Goal: Task Accomplishment & Management: Manage account settings

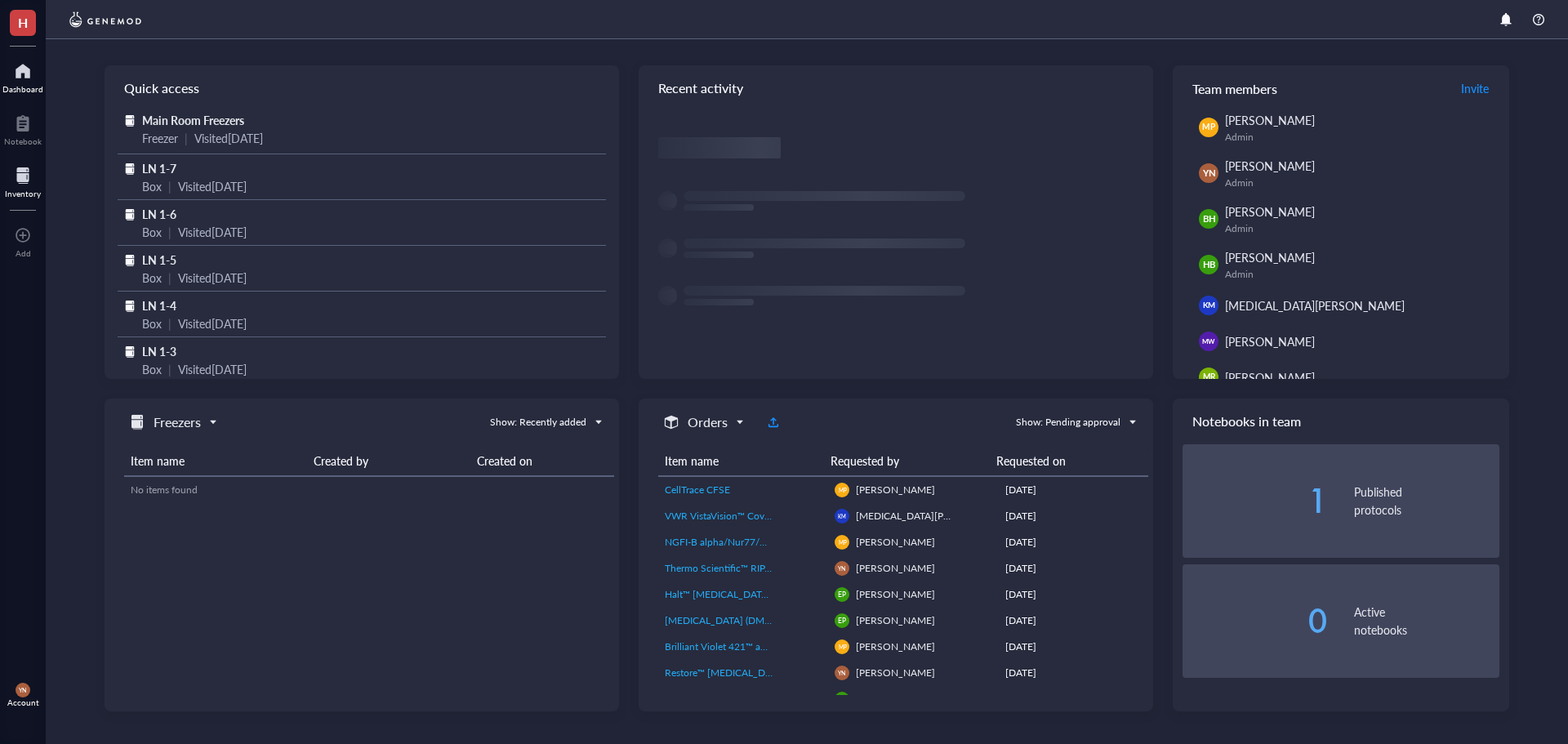
click at [22, 179] on div at bounding box center [22, 175] width 36 height 26
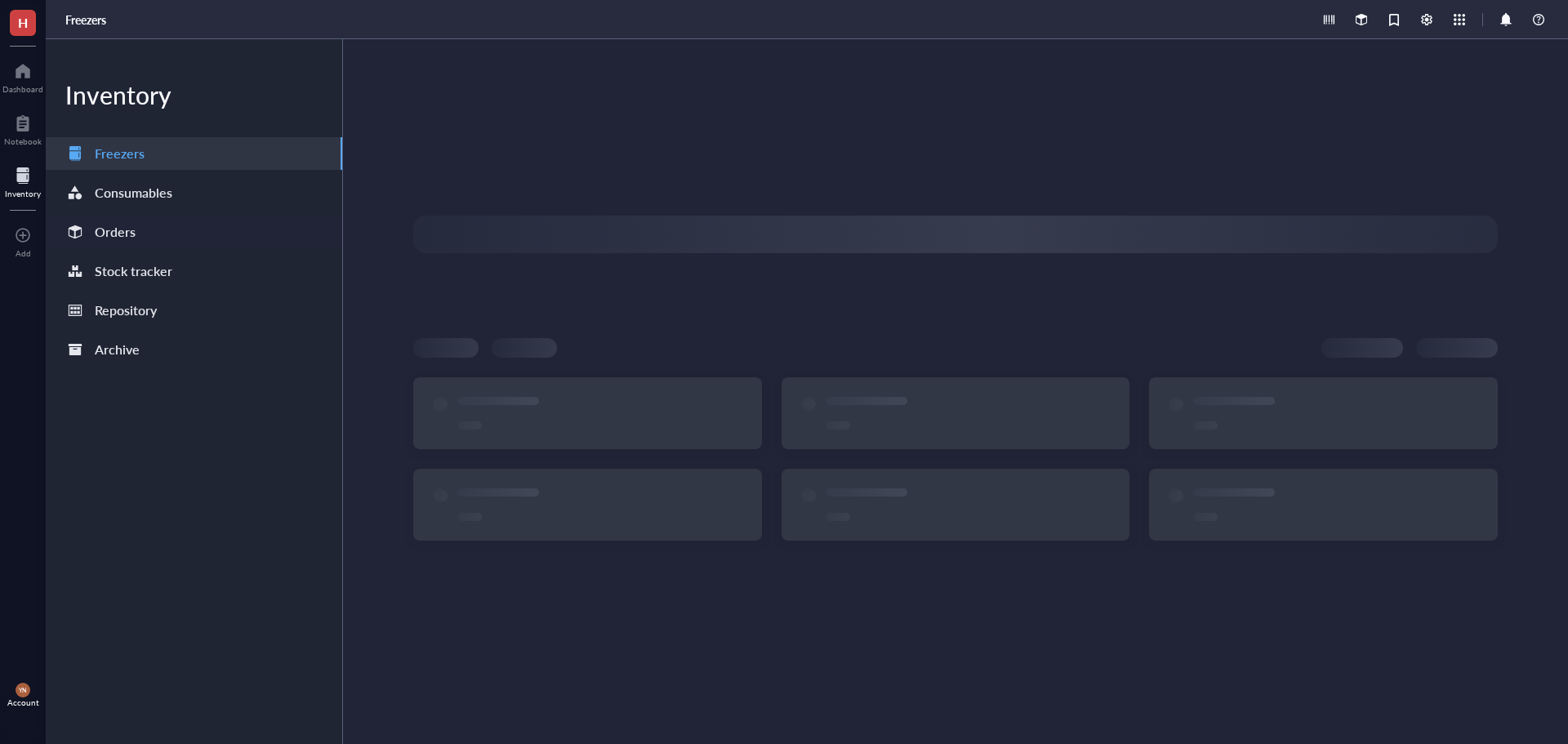
click at [191, 224] on div "Orders" at bounding box center [194, 232] width 296 height 33
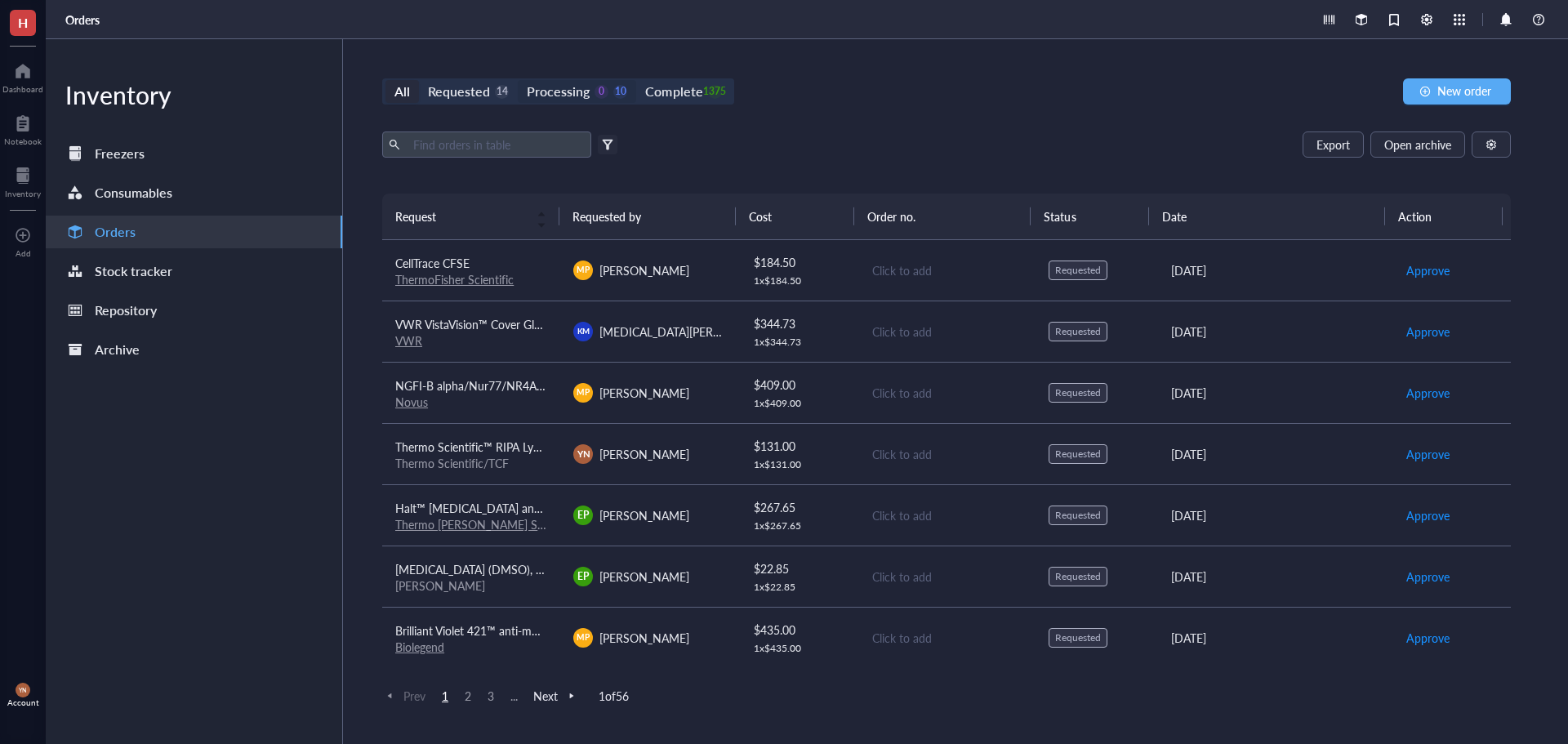
click at [577, 85] on div "Processing" at bounding box center [558, 92] width 63 height 23
click at [518, 80] on input "Processing 0 10" at bounding box center [518, 80] width 0 height 0
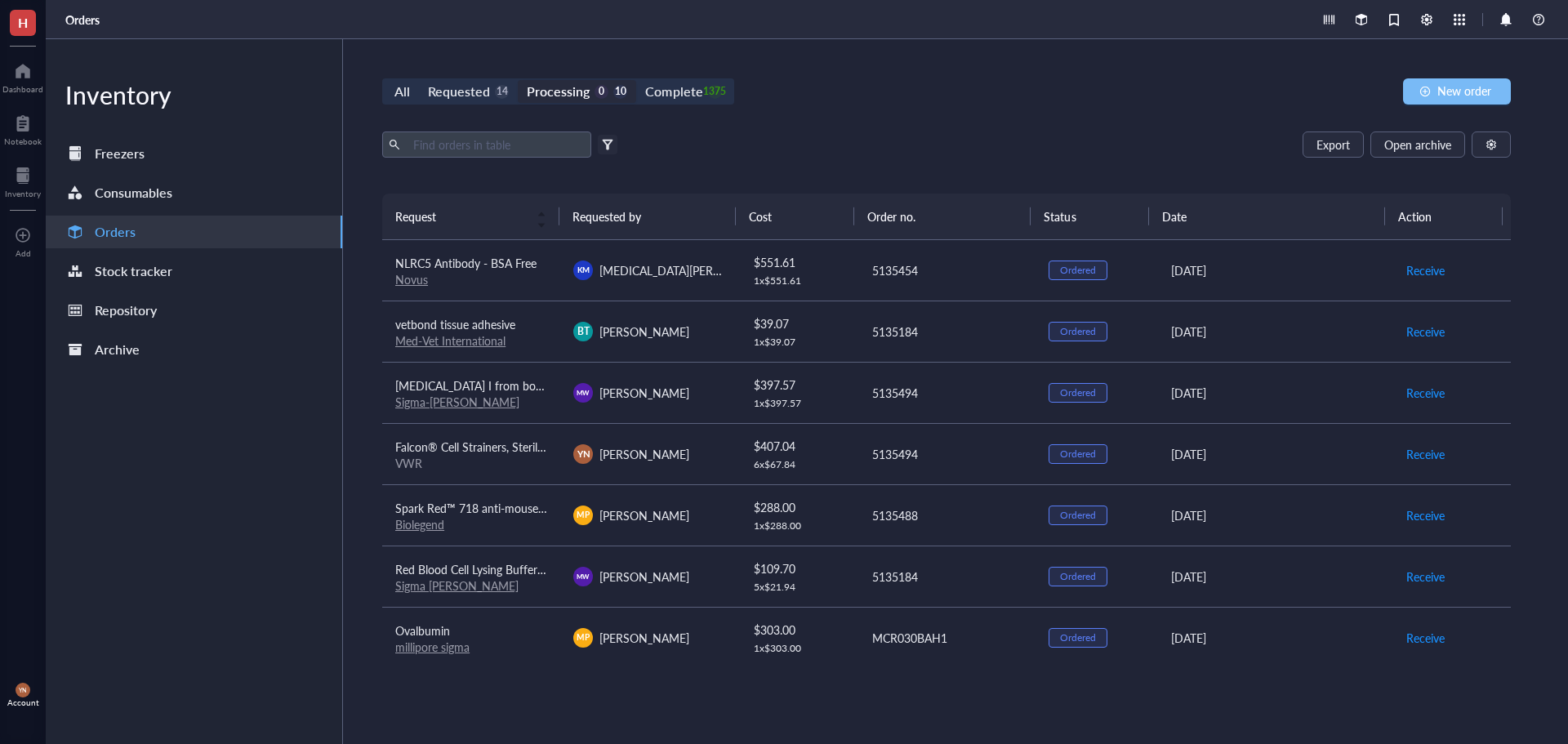
click at [1443, 101] on button "New order" at bounding box center [1457, 91] width 108 height 26
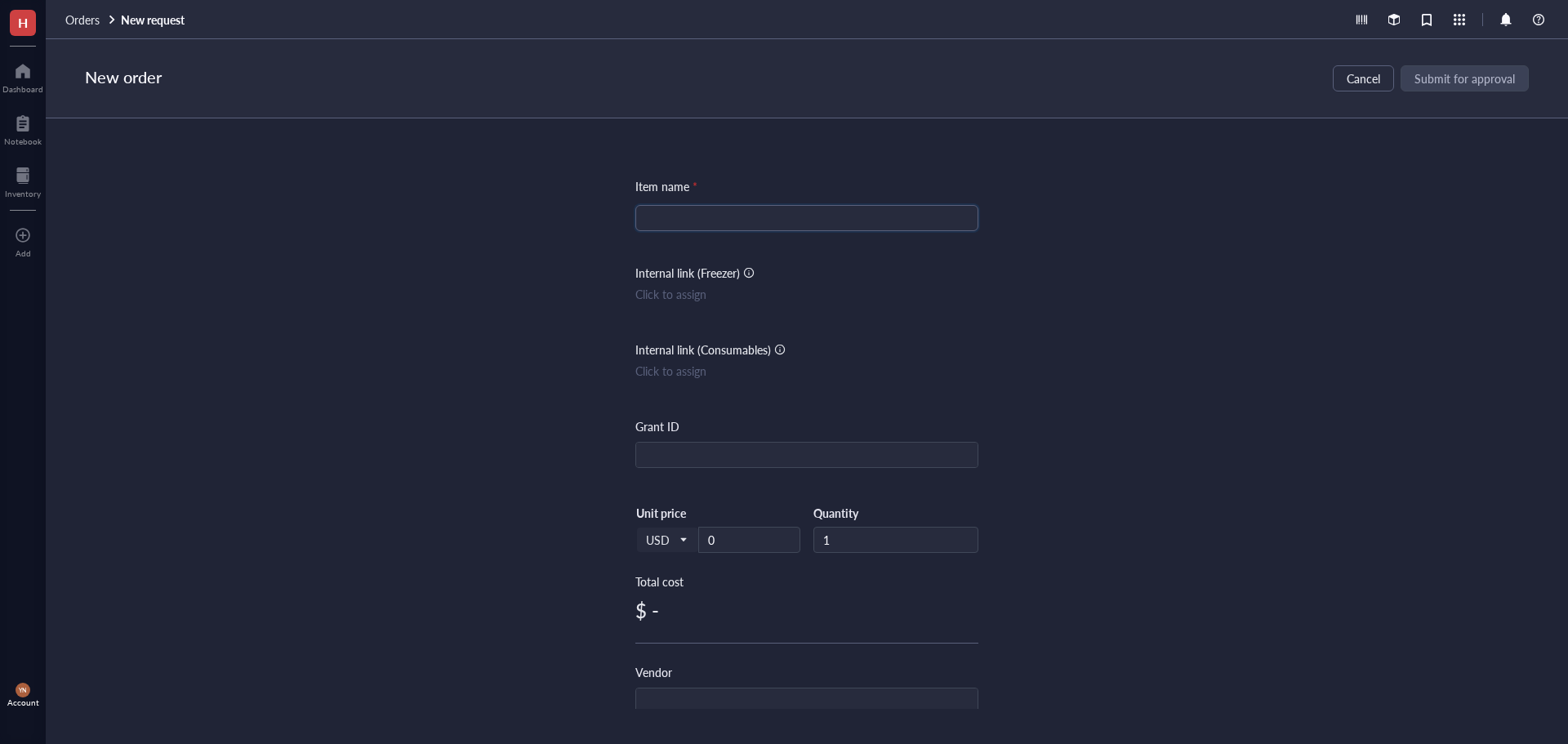
click at [681, 227] on input "search" at bounding box center [807, 218] width 324 height 24
type input "P"
type input "Primers"
click at [733, 451] on input "text" at bounding box center [806, 455] width 342 height 26
type input "RO1"
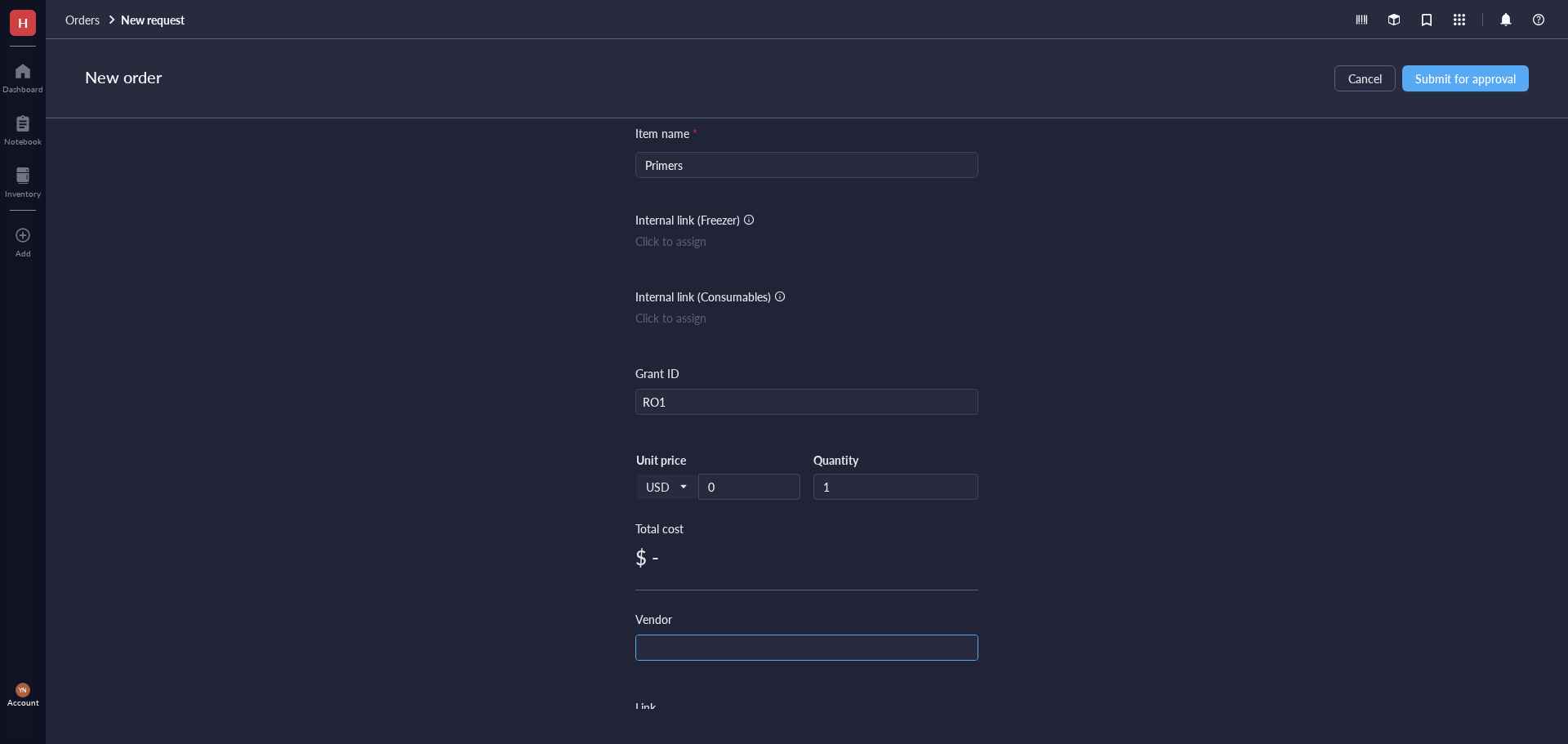
scroll to position [82, 0]
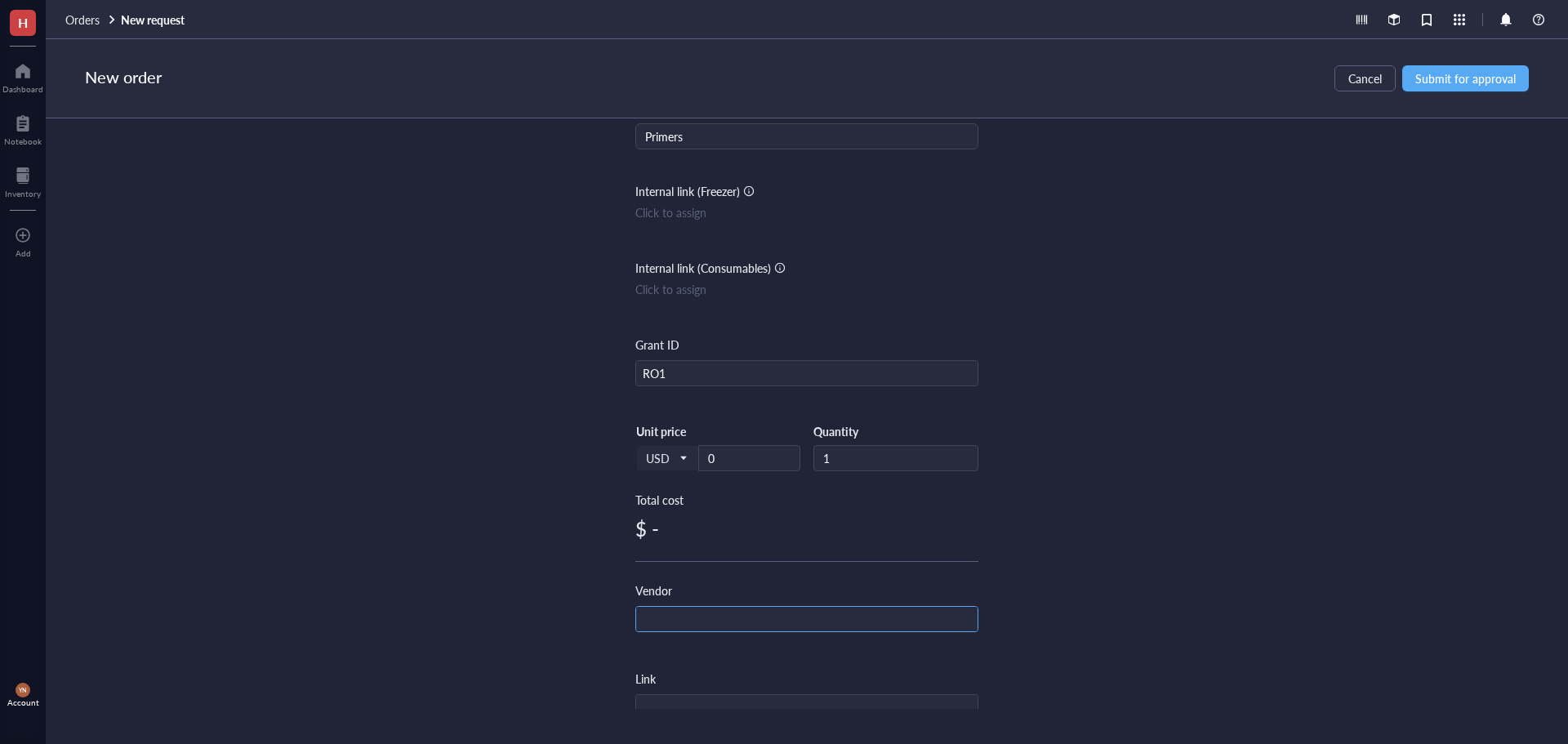
click at [684, 620] on input "text" at bounding box center [806, 619] width 342 height 26
click at [726, 469] on input "0" at bounding box center [749, 458] width 101 height 24
drag, startPoint x: 752, startPoint y: 462, endPoint x: 656, endPoint y: 458, distance: 96.1
click at [661, 460] on div "USD Unit price 0" at bounding box center [718, 457] width 165 height 67
click at [760, 461] on input "2" at bounding box center [749, 458] width 101 height 24
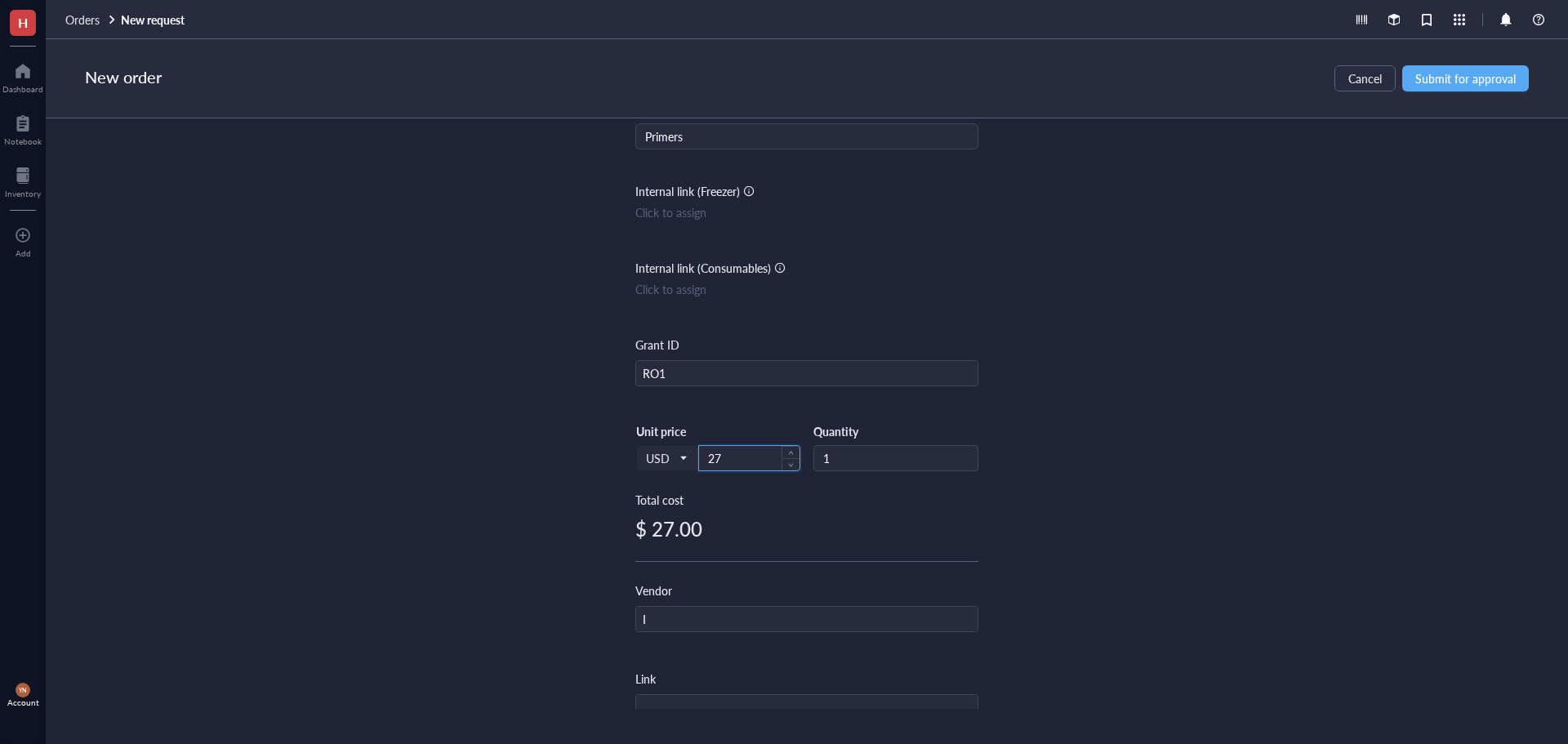
click at [752, 457] on input "27" at bounding box center [749, 458] width 101 height 24
click at [752, 456] on input "27" at bounding box center [749, 458] width 101 height 24
click at [742, 456] on input "27.3" at bounding box center [749, 458] width 101 height 24
click at [1228, 451] on div "Item name * Primers Internal link (Freezer) Click to assign Internal link (Cons…" at bounding box center [806, 414] width 1523 height 591
click at [1481, 77] on span "Submit for approval" at bounding box center [1465, 79] width 101 height 13
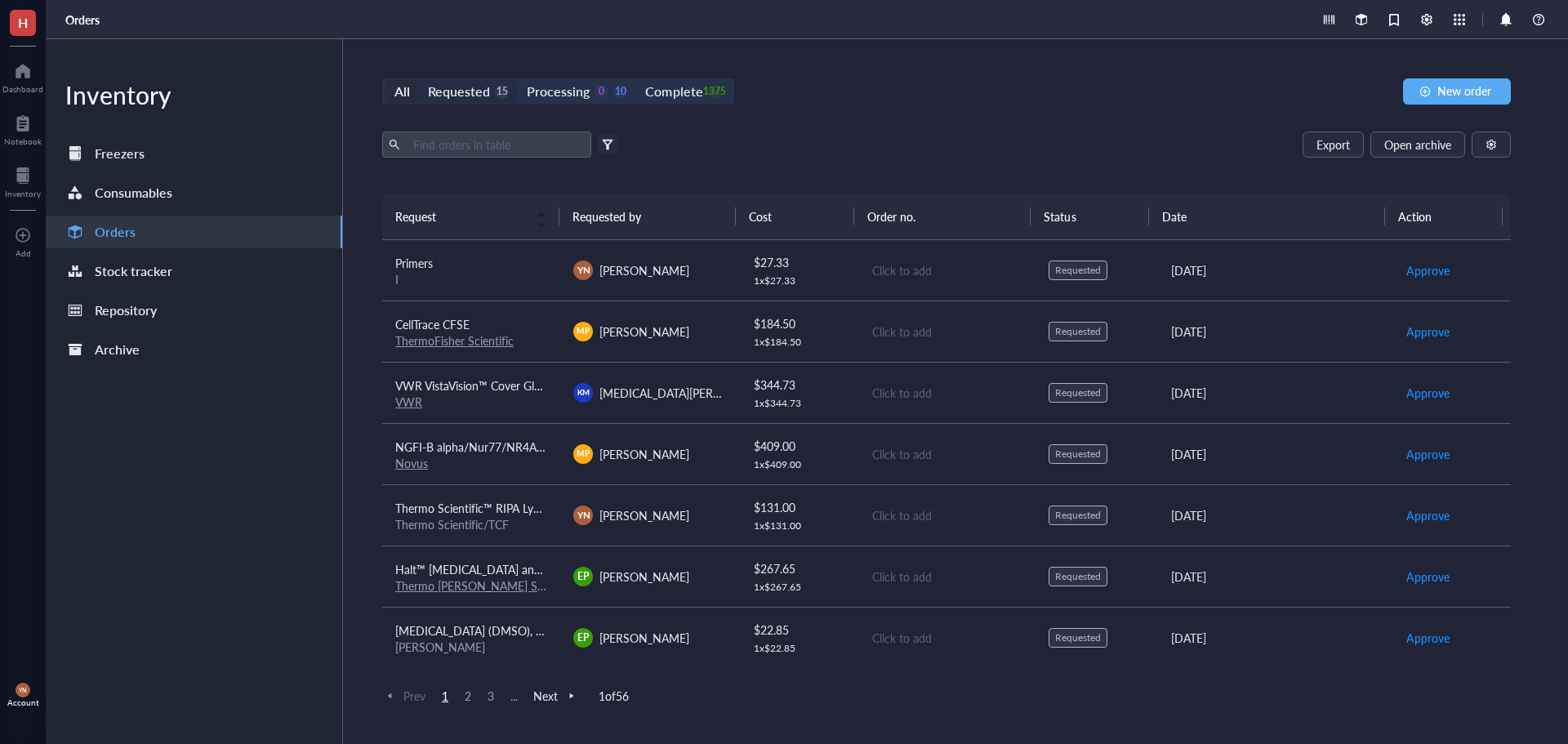
click at [478, 82] on div "Requested" at bounding box center [459, 92] width 62 height 23
click at [419, 80] on input "Requested 15" at bounding box center [419, 80] width 0 height 0
click at [506, 393] on div "VWR VistaVision™ Cover Glasses, No. 1-Cover glass square" at bounding box center [471, 385] width 152 height 18
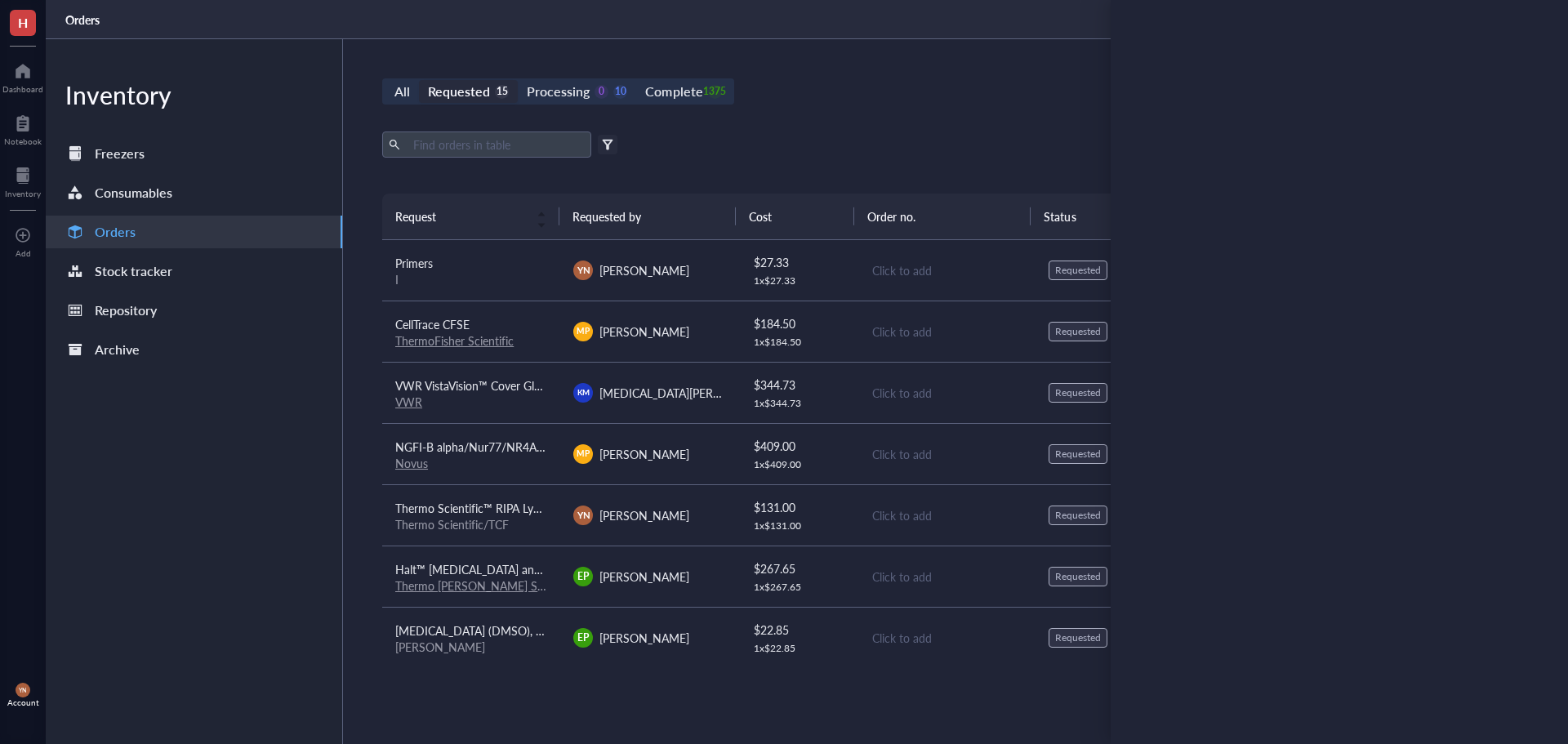
click at [812, 135] on div "Export Open archive" at bounding box center [947, 144] width 1129 height 26
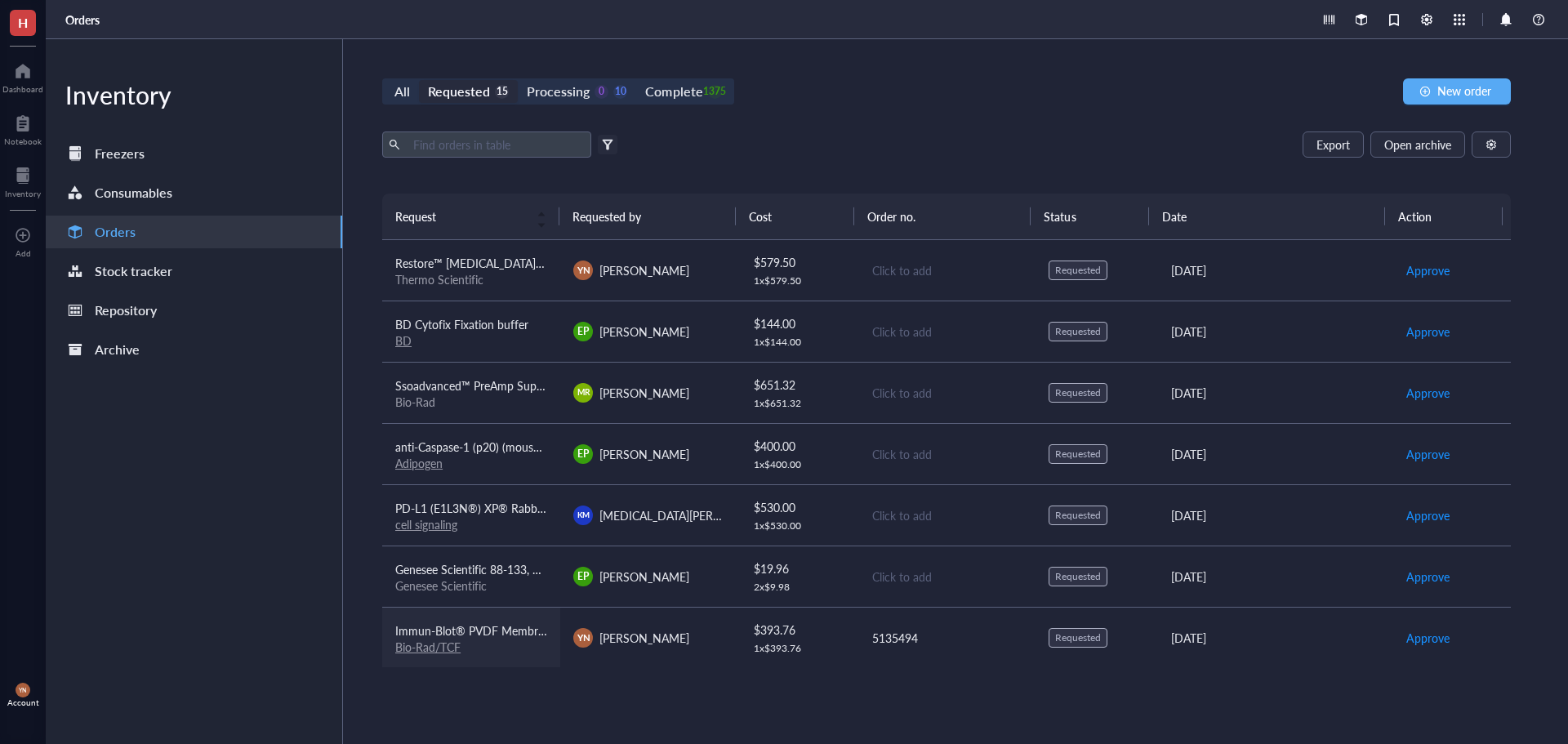
scroll to position [492, 0]
click at [499, 574] on span "Genesee Scientific 88-133, Liquid Bleach Germicidal Ultra Bleach, 1 Gallon/Unit" at bounding box center [595, 567] width 400 height 16
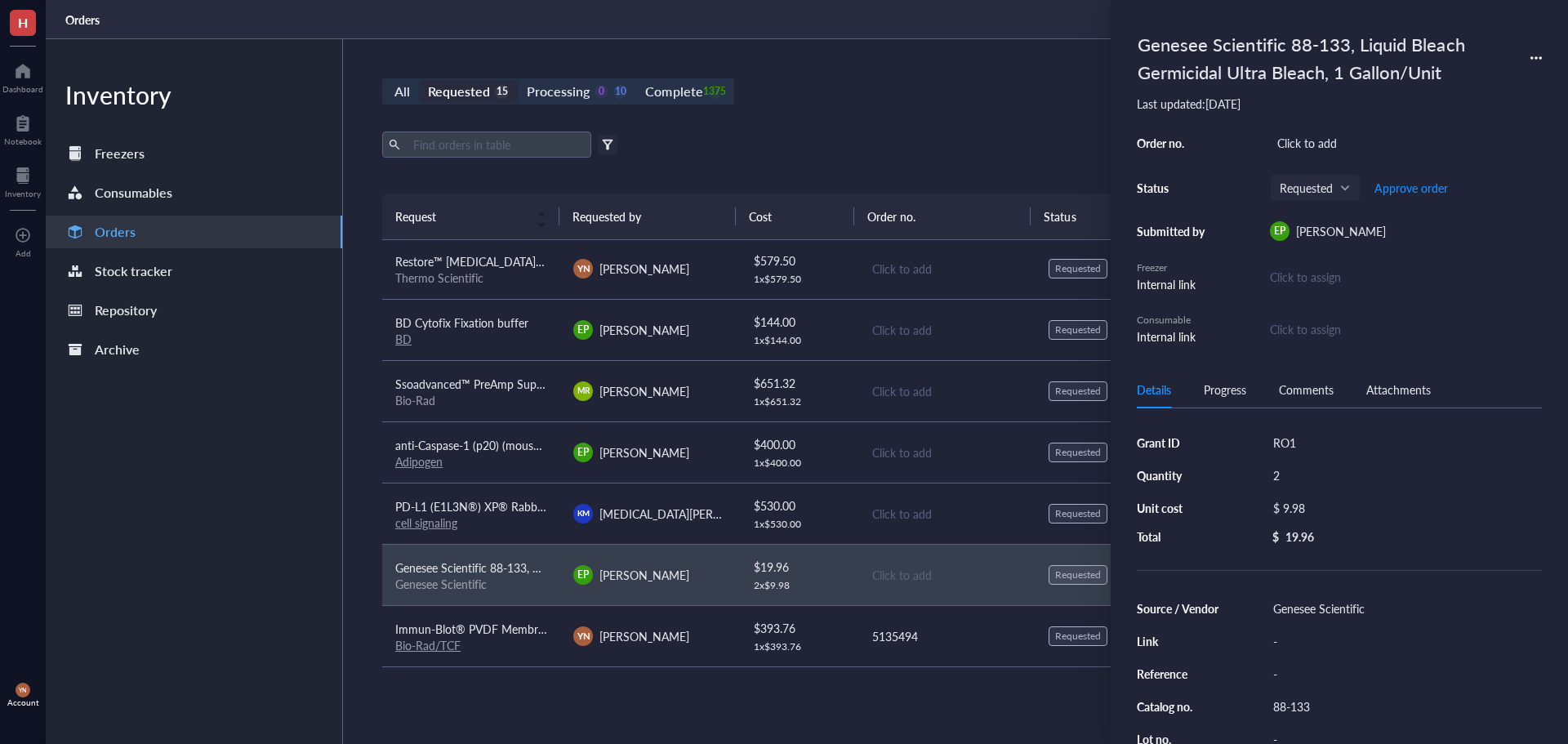
click at [141, 502] on div "Inventory Freezers Consumables Orders Stock tracker Repository Archive" at bounding box center [194, 392] width 297 height 705
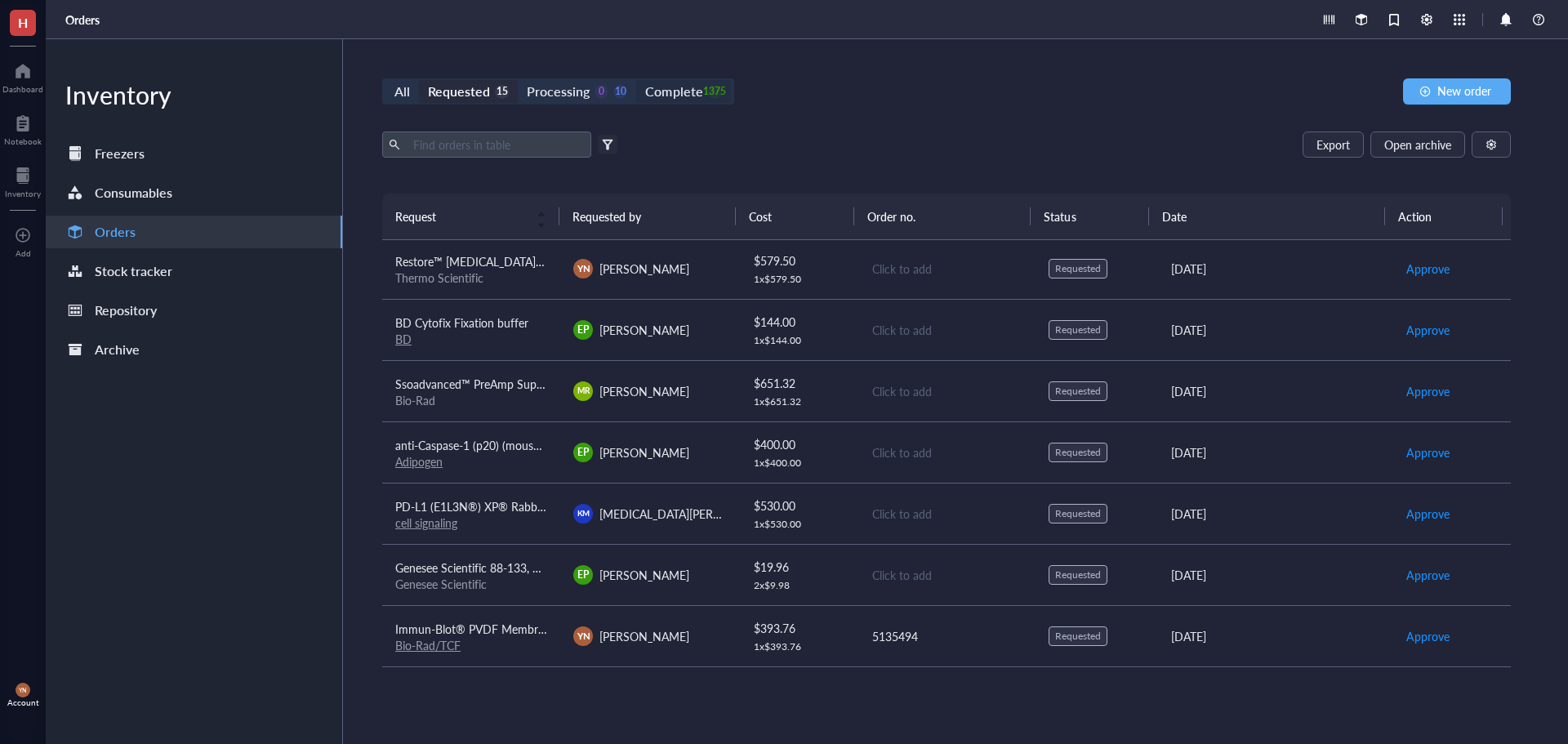
click at [694, 93] on div "Complete" at bounding box center [674, 92] width 57 height 23
click at [636, 80] on input "Complete 1375" at bounding box center [636, 80] width 0 height 0
click at [527, 131] on div "All Requested 15 Processing 0 10 Complete 1375 New order Export Open archive Fi…" at bounding box center [947, 392] width 1208 height 705
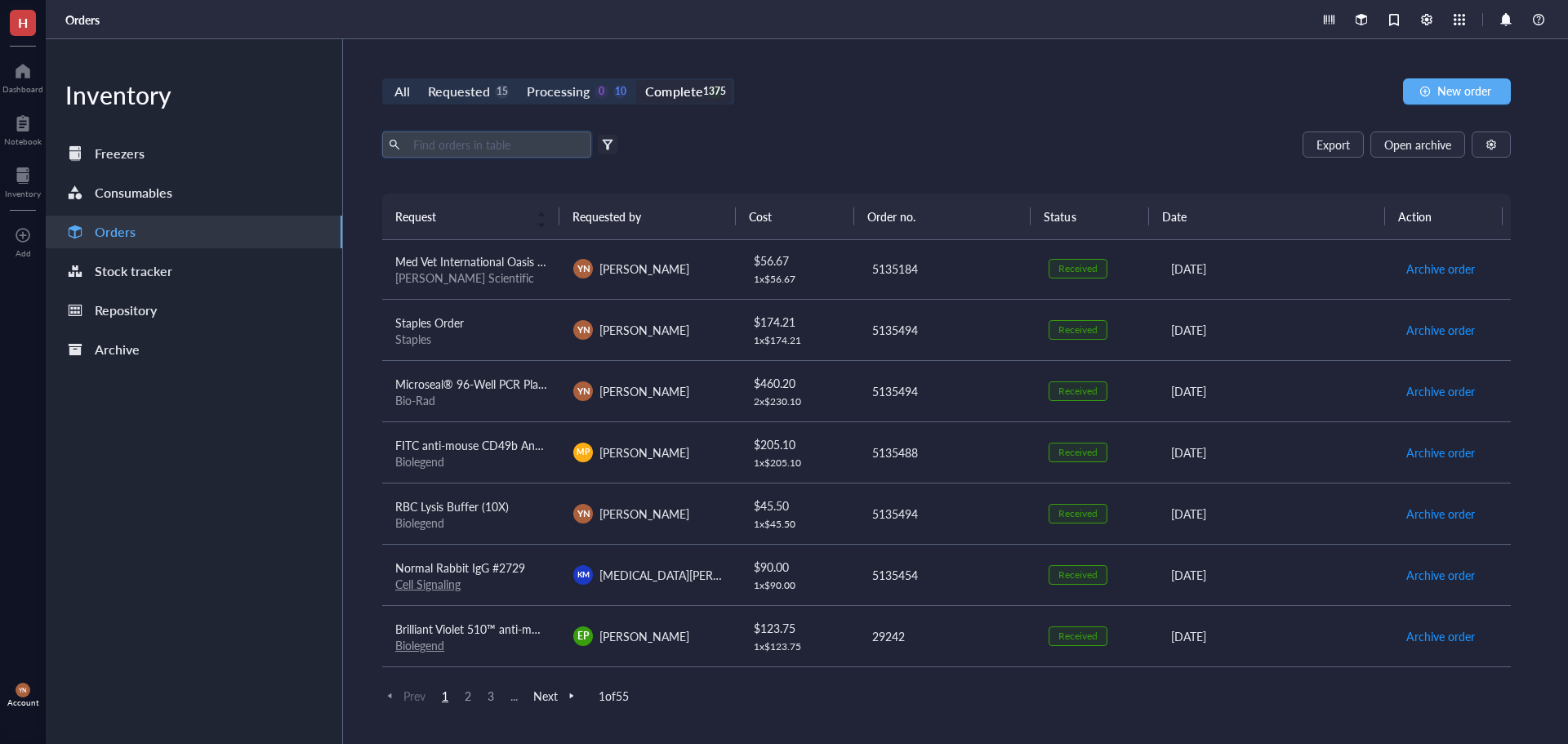
click at [509, 141] on input "text" at bounding box center [496, 144] width 178 height 24
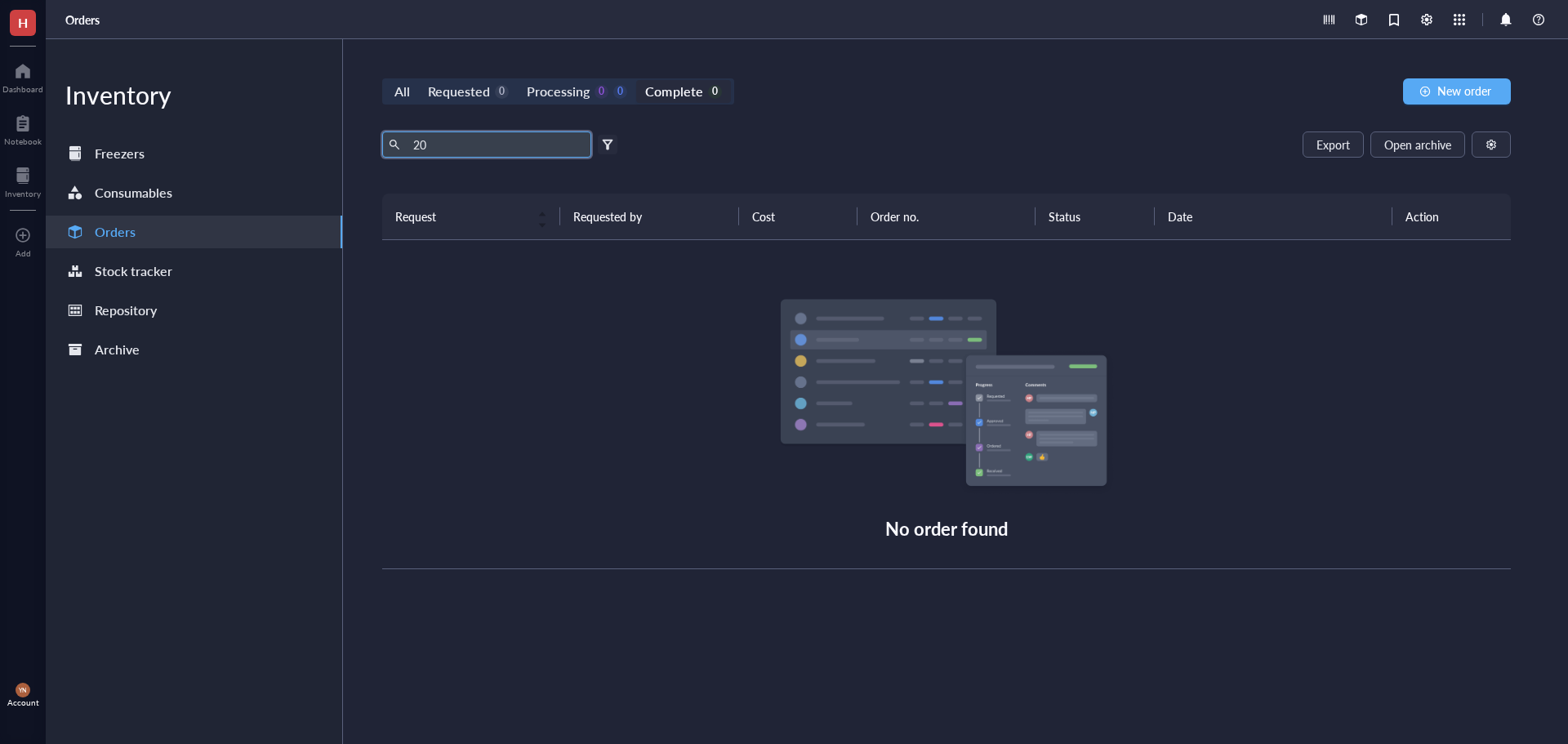
type input "2"
type input "reload"
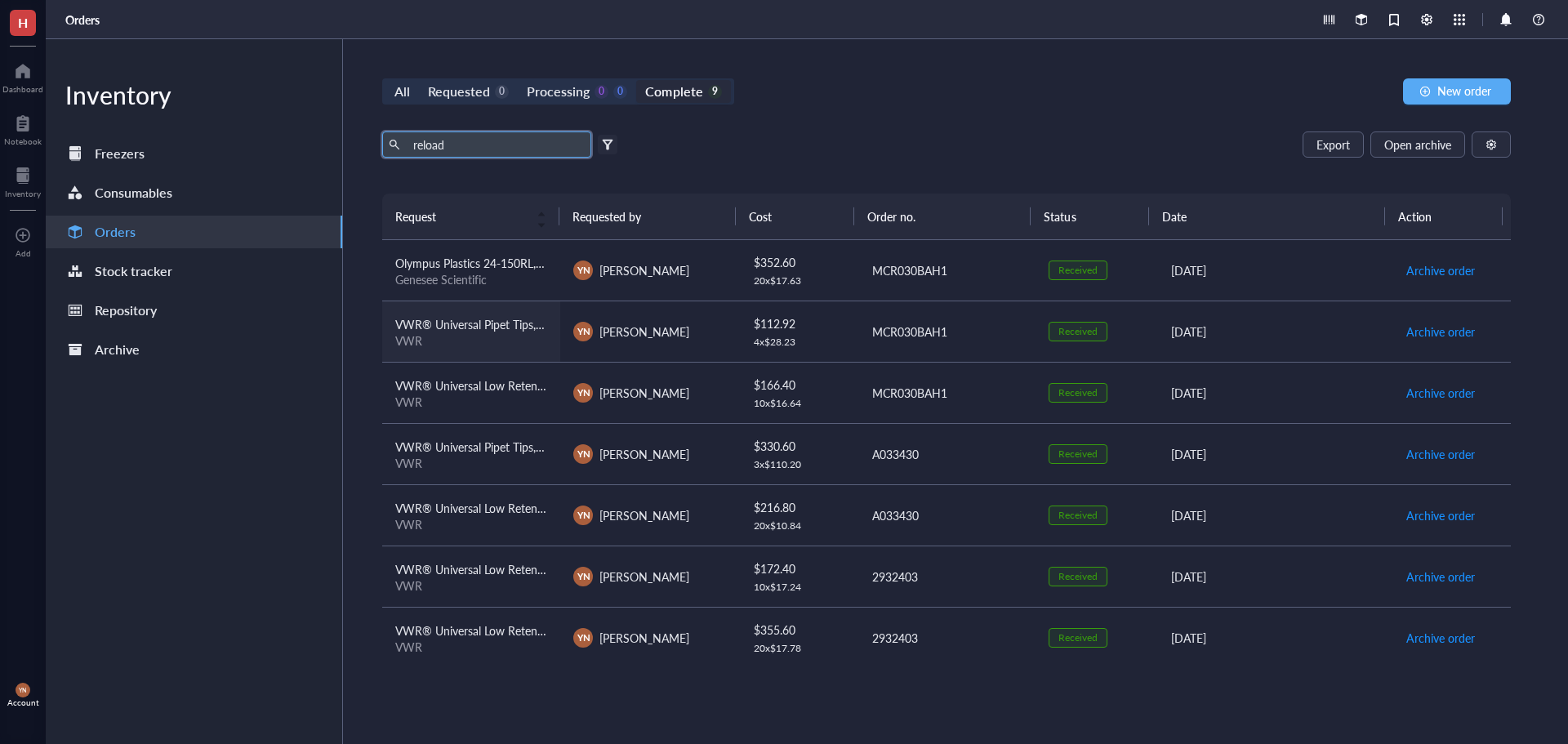
click at [498, 319] on span "VWR® Universal Pipet Tips, Reload, non-filtered, non-sterile, 100 - 1250 µl" at bounding box center [583, 324] width 377 height 16
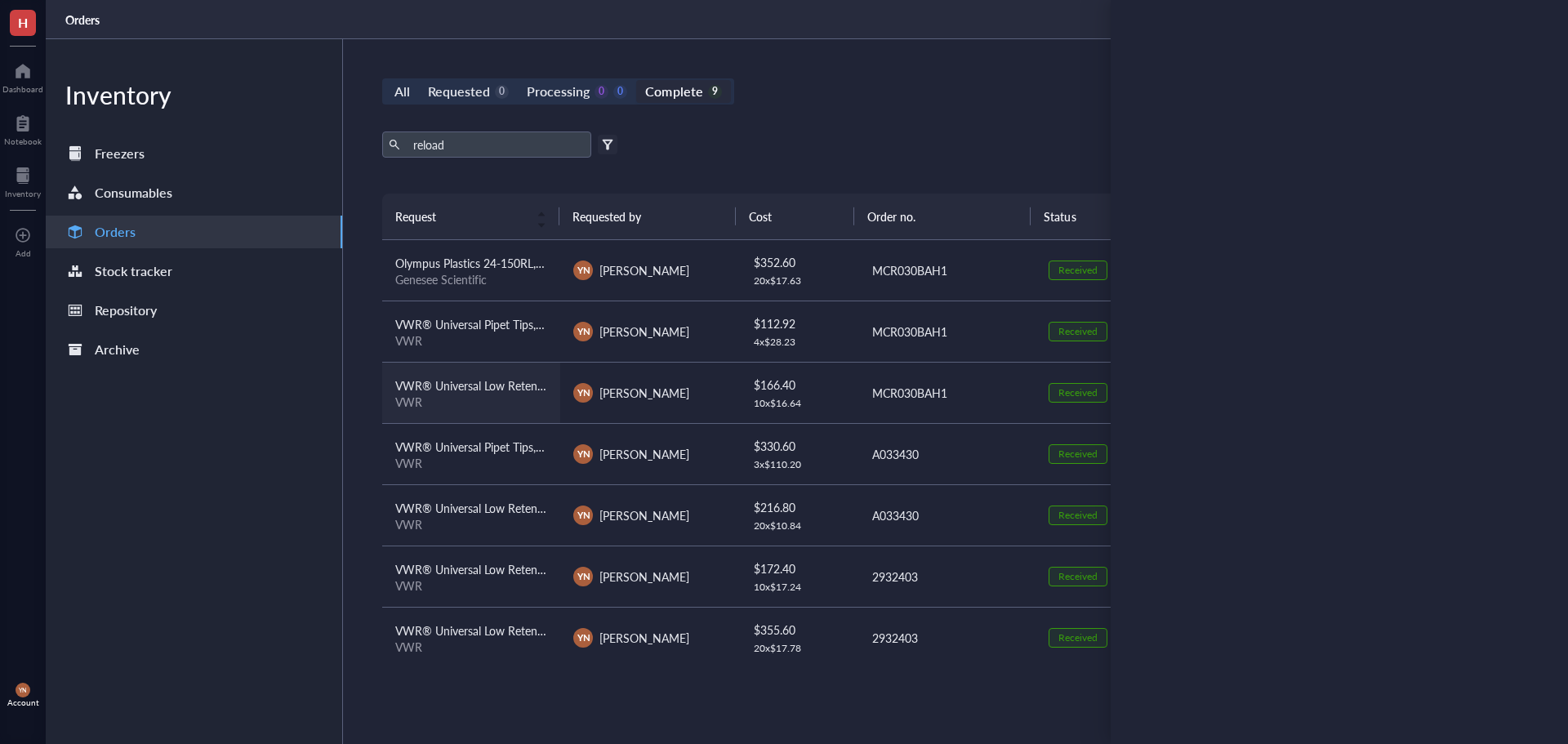
click at [510, 387] on span "VWR® Universal Low Retention Pipet Tip Reloads, Volume=0.1 - 10 µL, Sterility N…" at bounding box center [624, 385] width 458 height 16
click at [499, 455] on div "VWR® Universal Pipet Tips, Reload, non-filtered, non-sterile, 100 - 1250 µl" at bounding box center [471, 447] width 152 height 18
click at [476, 519] on div "VWR" at bounding box center [471, 525] width 152 height 14
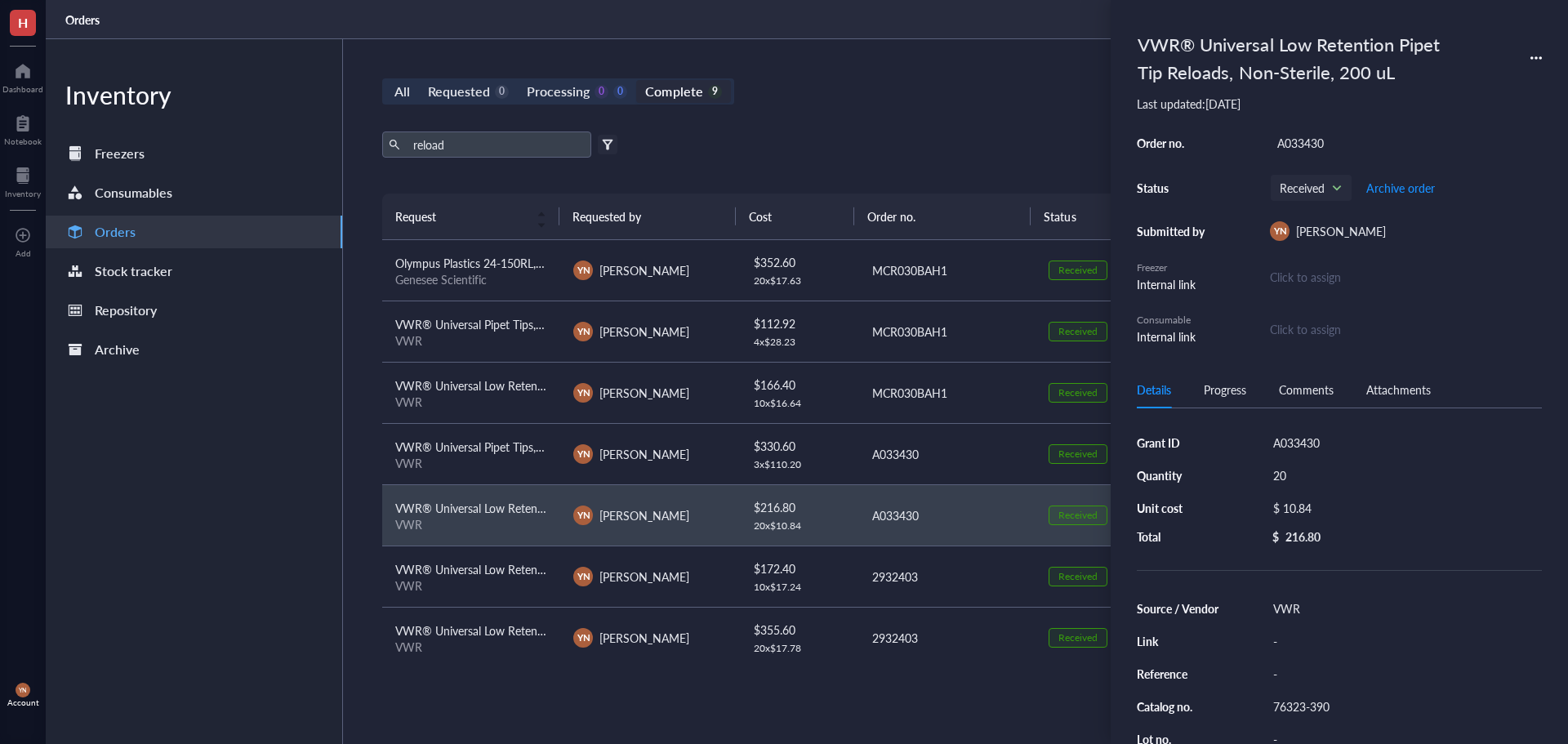
click at [1540, 54] on icon at bounding box center [1536, 58] width 12 height 12
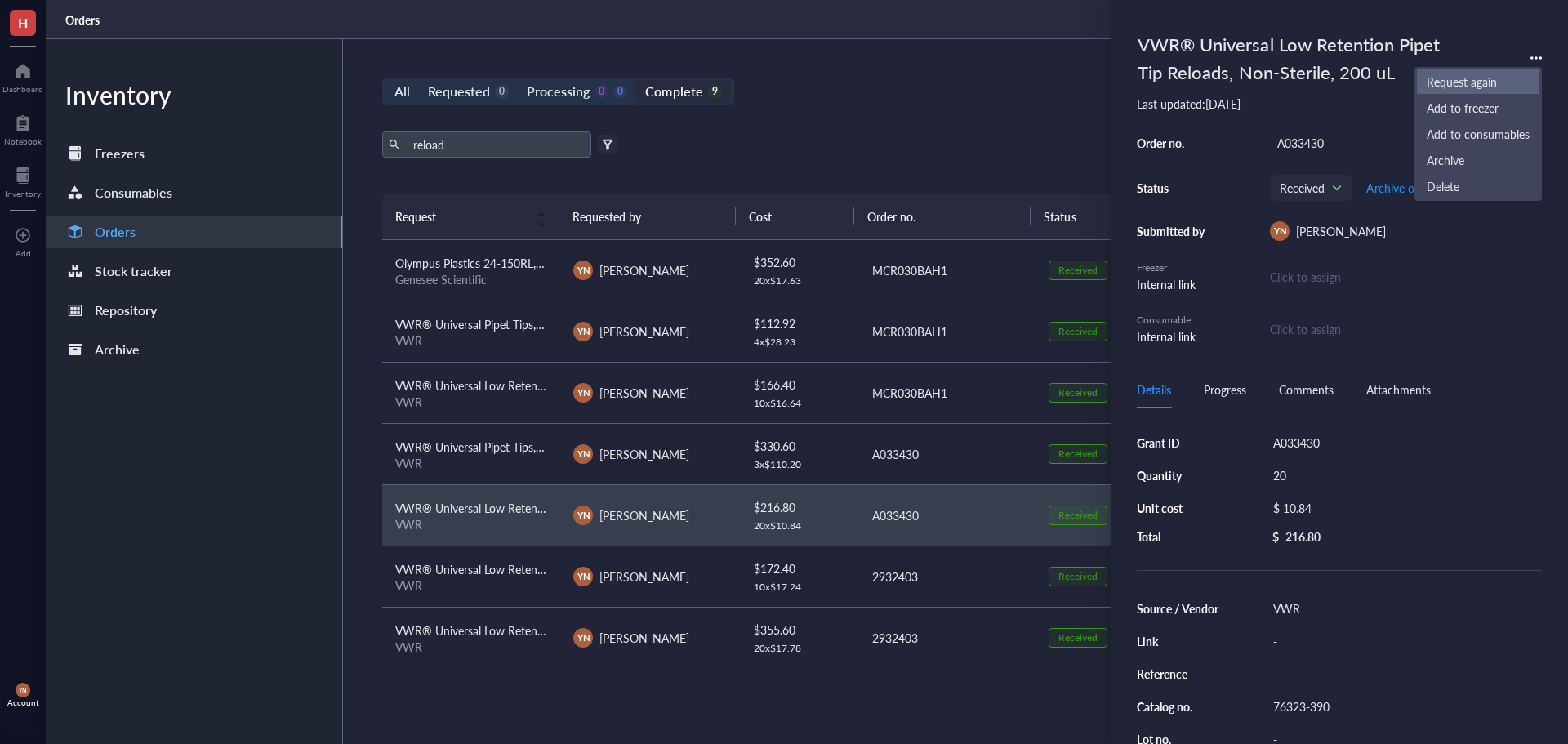
click at [1472, 75] on span "Request again" at bounding box center [1478, 82] width 103 height 18
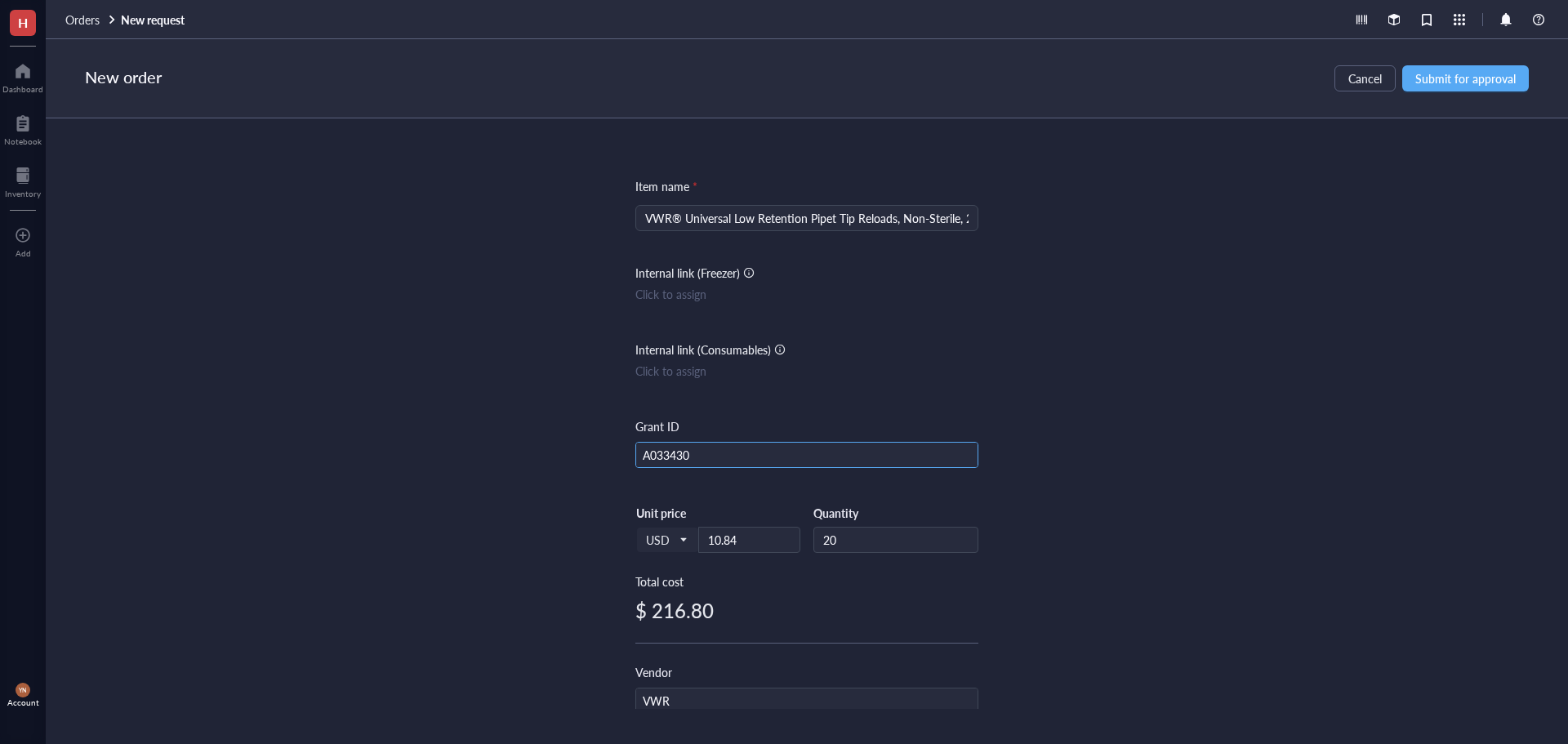
drag, startPoint x: 704, startPoint y: 461, endPoint x: 433, endPoint y: 458, distance: 271.0
click at [434, 458] on div "Item name * VWR® Universal Low Retention Pipet Tip Reloads, Non-Sterile, 200 uL…" at bounding box center [806, 414] width 1523 height 591
type input "R37"
click at [1365, 348] on div "Item name * VWR® Universal Low Retention Pipet Tip Reloads, Non-Sterile, 200 uL…" at bounding box center [806, 414] width 1523 height 591
click at [1459, 72] on span "Submit for approval" at bounding box center [1465, 79] width 101 height 13
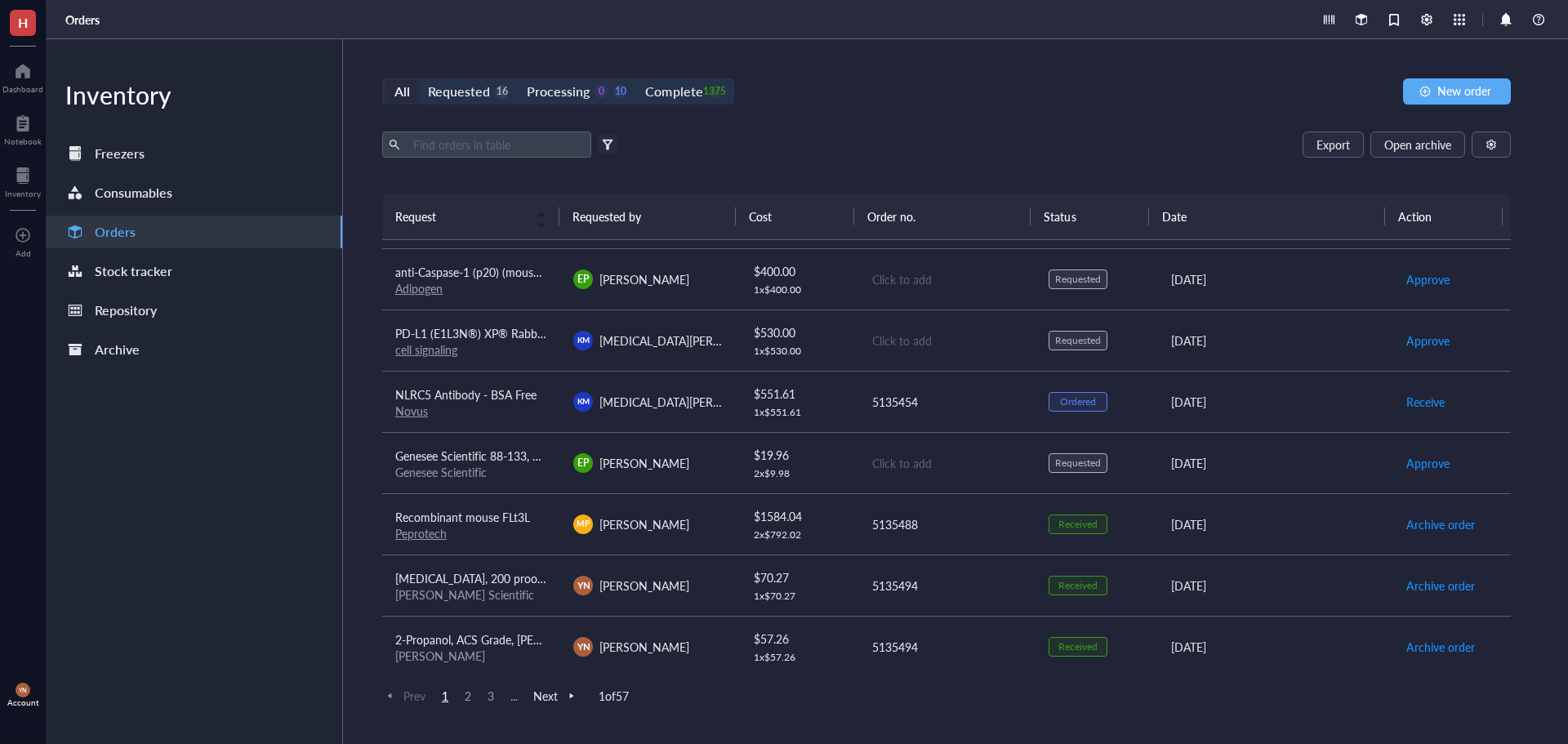
scroll to position [980, 0]
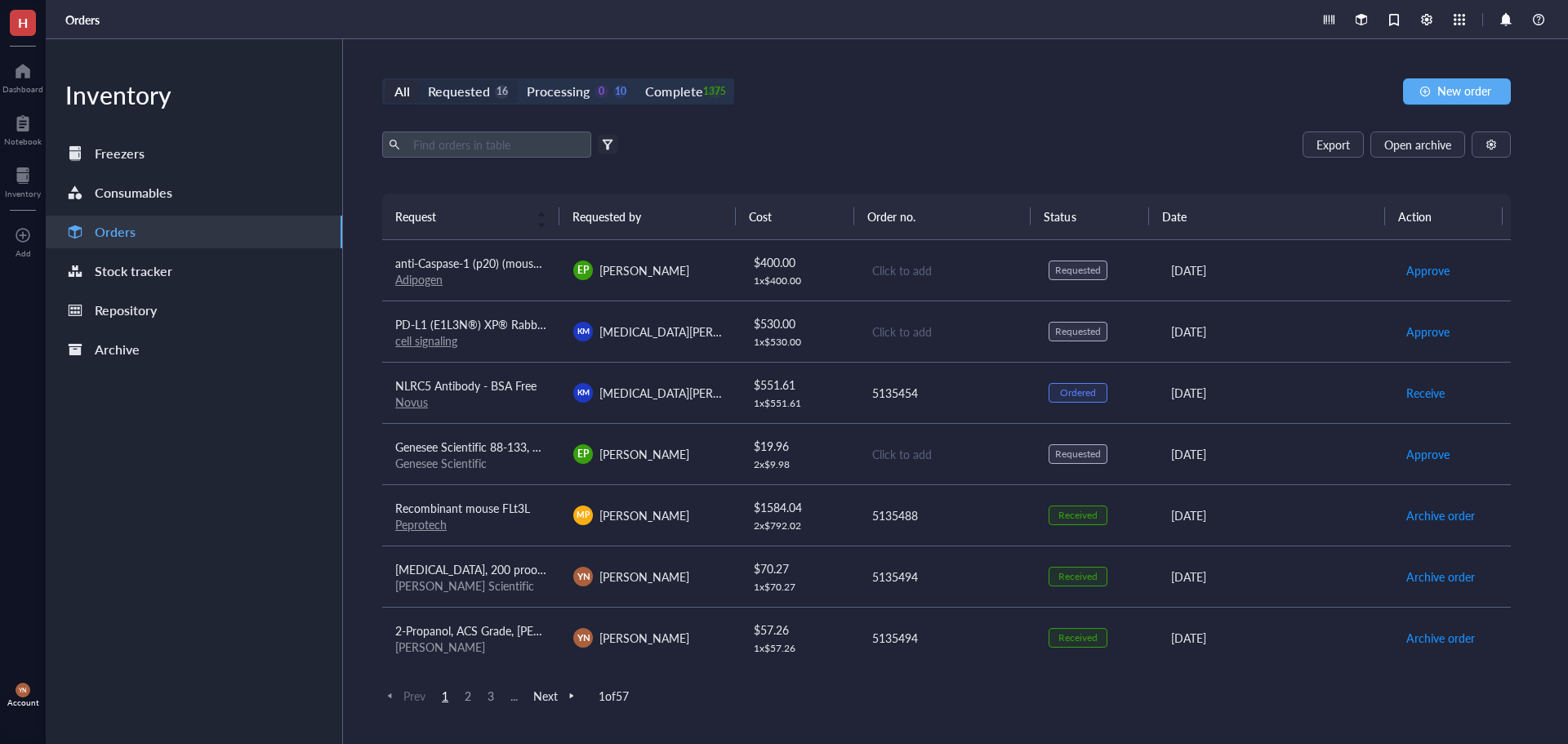
click at [447, 85] on div "Requested" at bounding box center [459, 92] width 62 height 23
click at [419, 80] on input "Requested 16" at bounding box center [419, 80] width 0 height 0
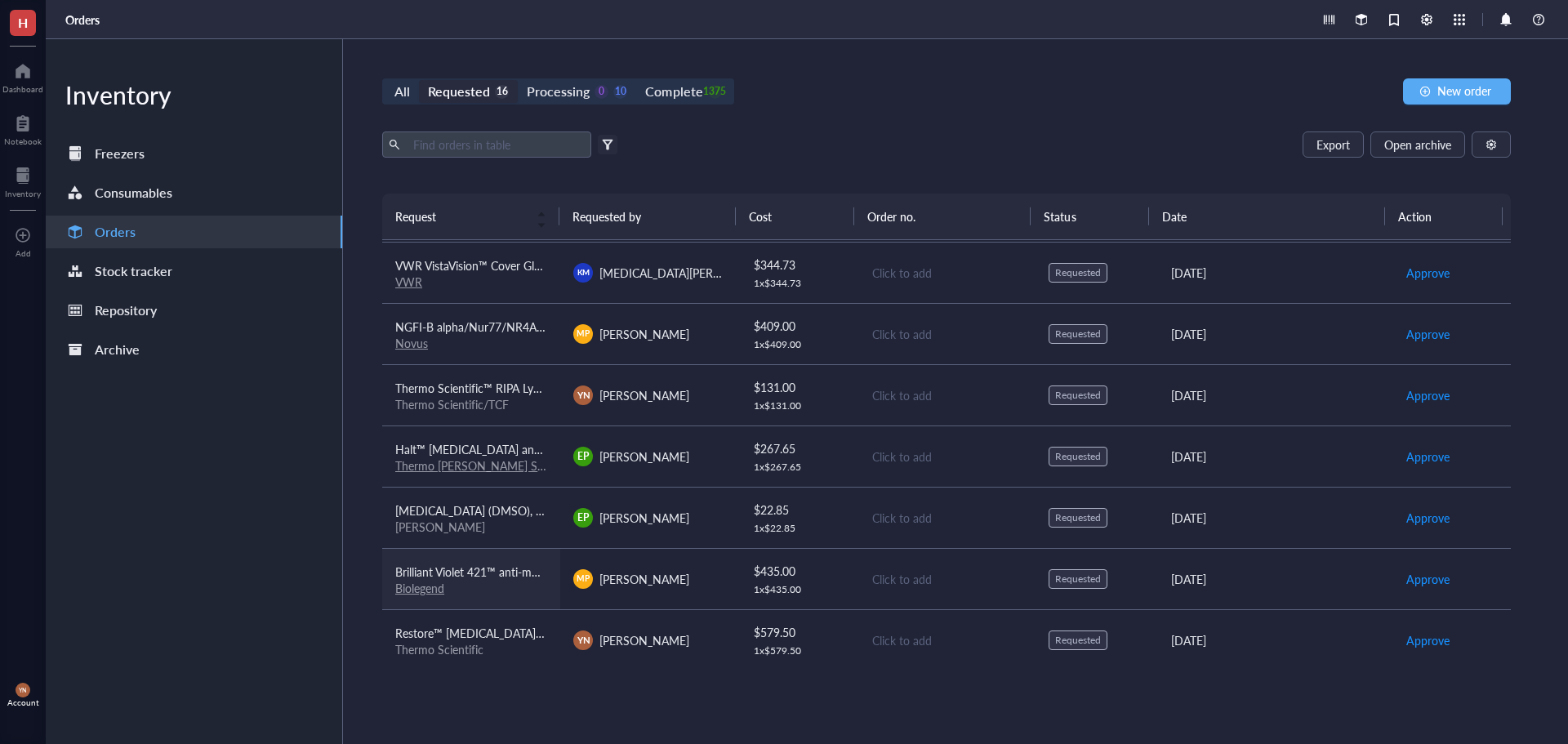
scroll to position [145, 0]
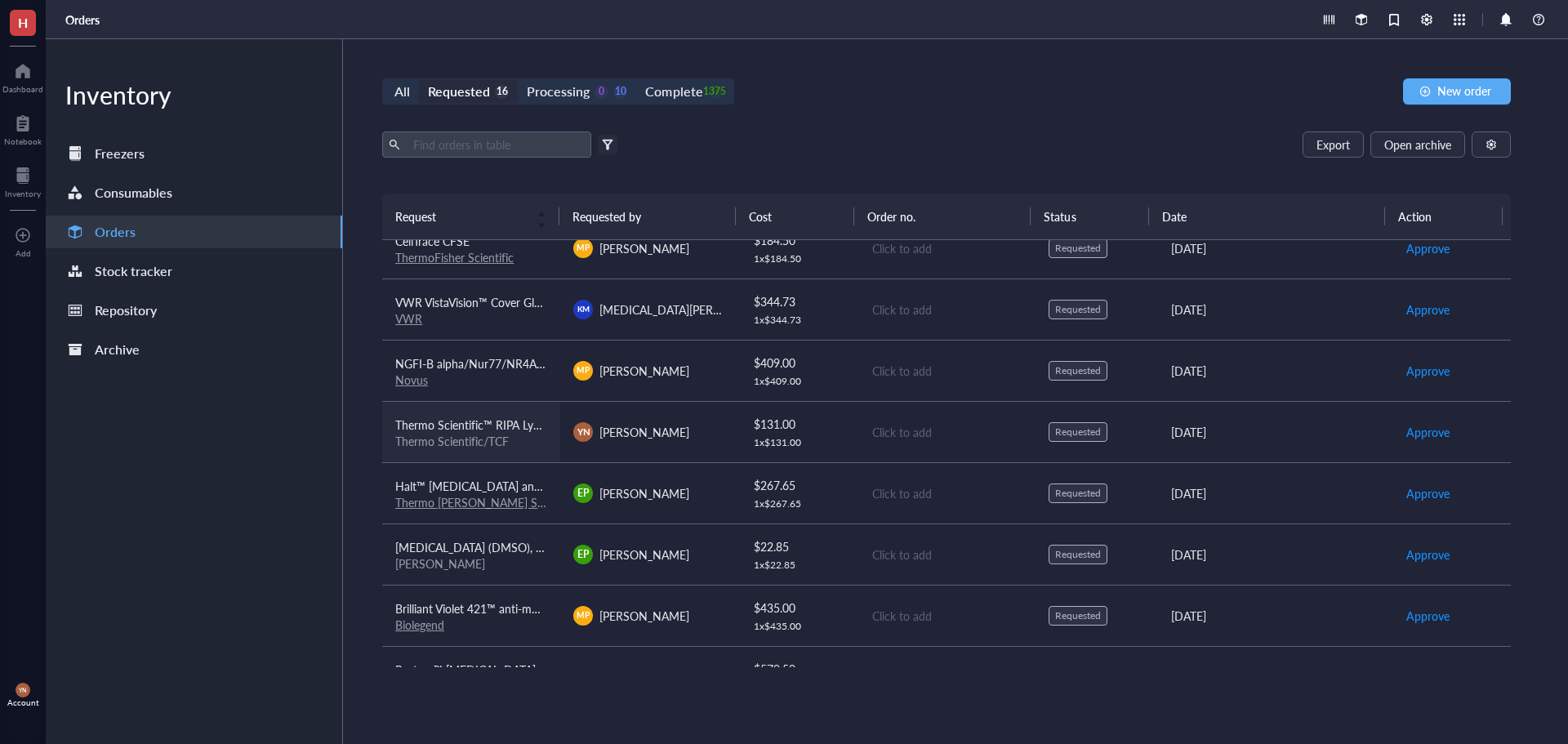
click at [500, 427] on span "Thermo Scientific™ RIPA Lysis and Extraction Buffer" at bounding box center [526, 425] width 263 height 16
click at [199, 492] on div "Inventory Freezers Consumables Orders Stock tracker Repository Archive" at bounding box center [194, 392] width 297 height 705
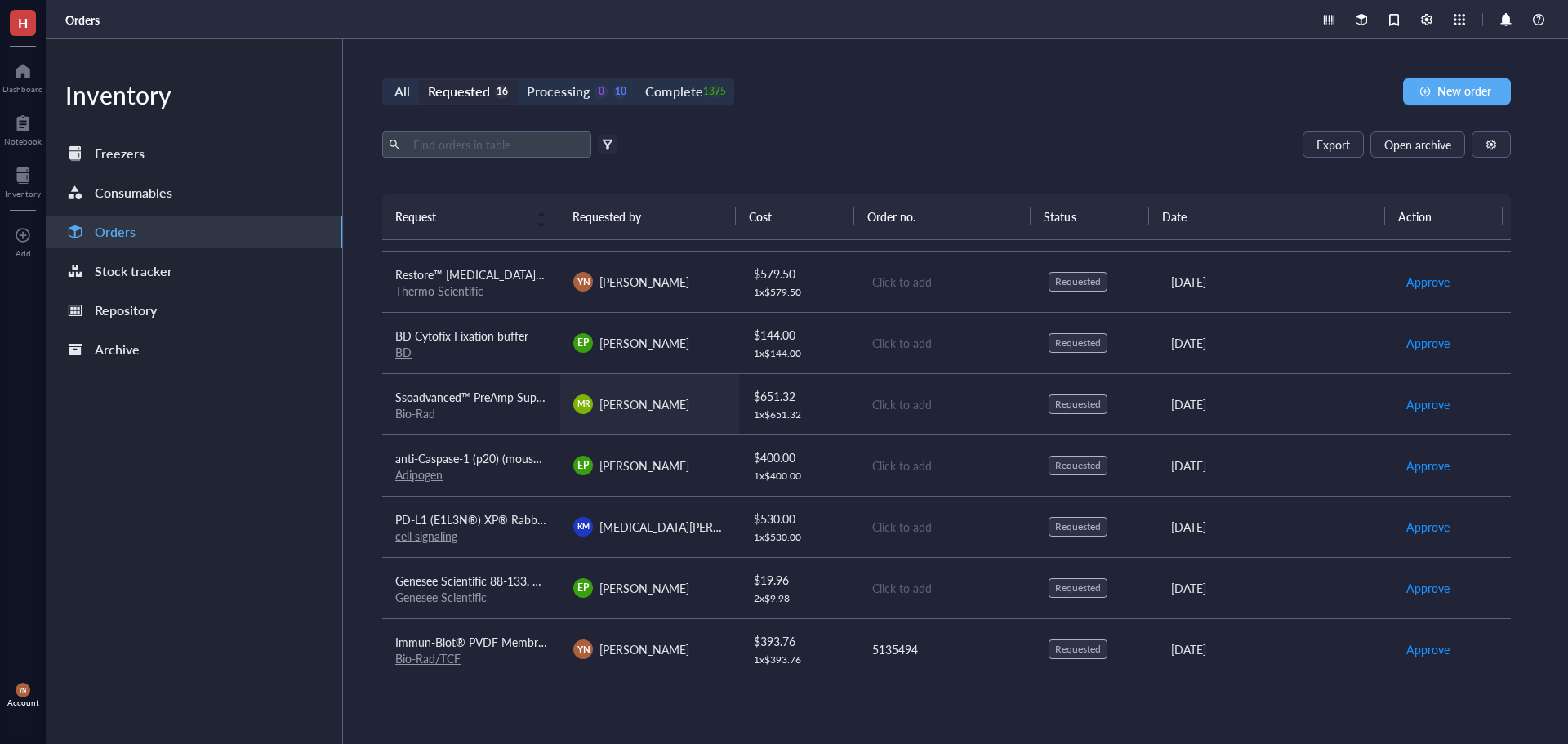
scroll to position [553, 0]
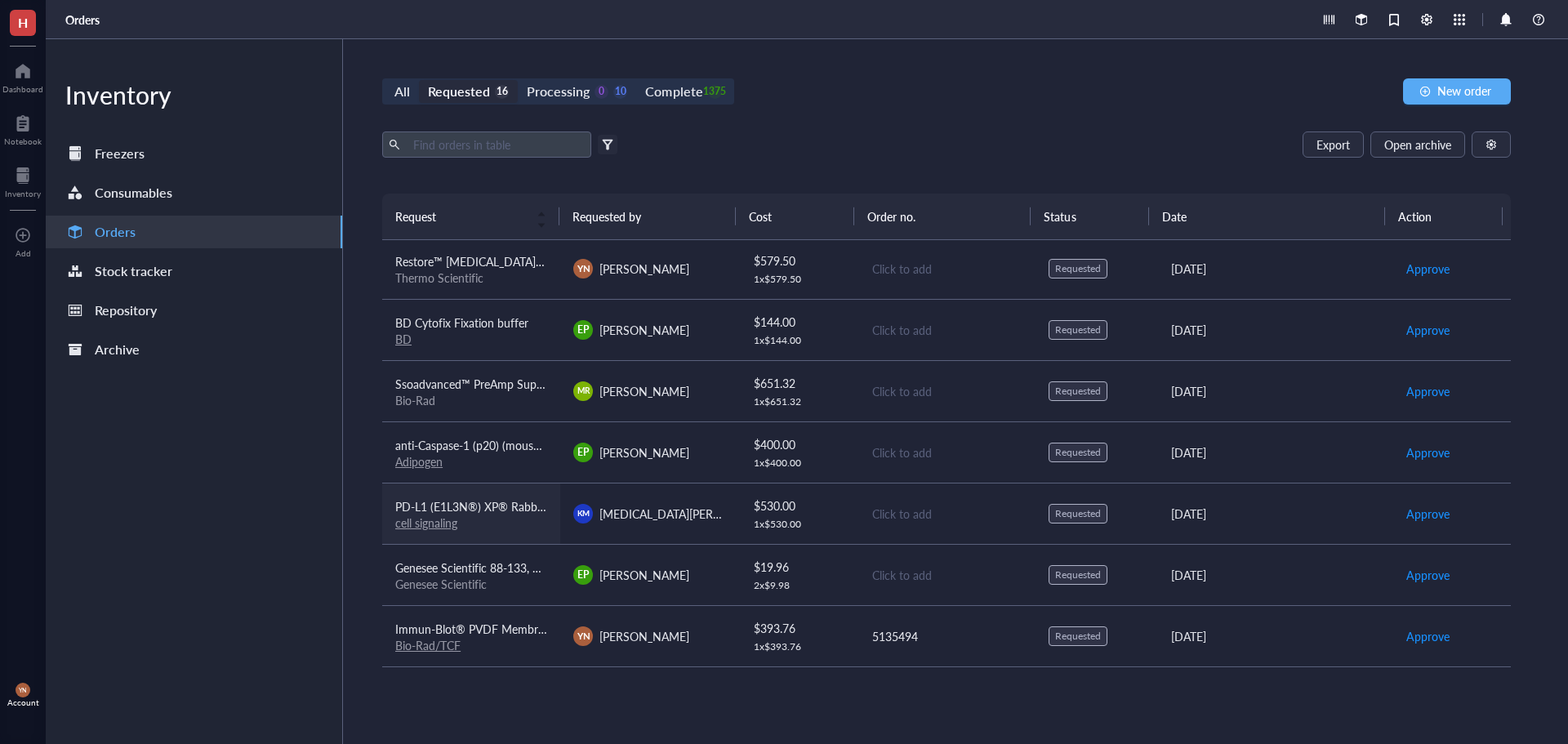
click at [500, 507] on span "PD-L1 (E1L3N®) XP® Rabbit mAb #13684" at bounding box center [504, 507] width 219 height 16
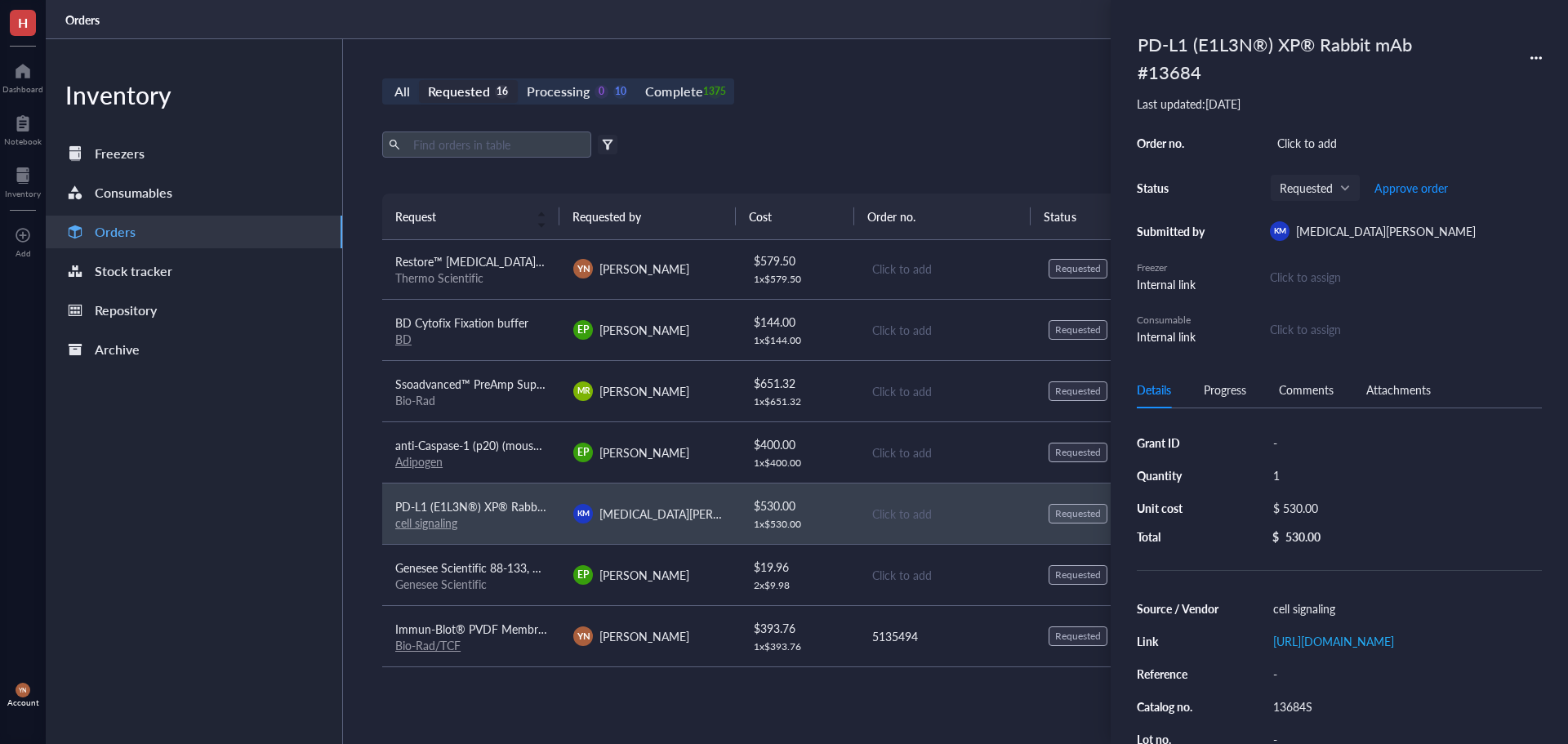
click at [1314, 718] on div "13684S" at bounding box center [1405, 707] width 276 height 23
click at [1314, 717] on input "13684S" at bounding box center [1292, 707] width 53 height 21
click at [1308, 436] on div "-" at bounding box center [1405, 443] width 276 height 23
type input "ACRA"
click at [928, 77] on div "All Requested 16 Processing 0 10 Complete 1375 New order Export Open archive Fi…" at bounding box center [947, 392] width 1208 height 705
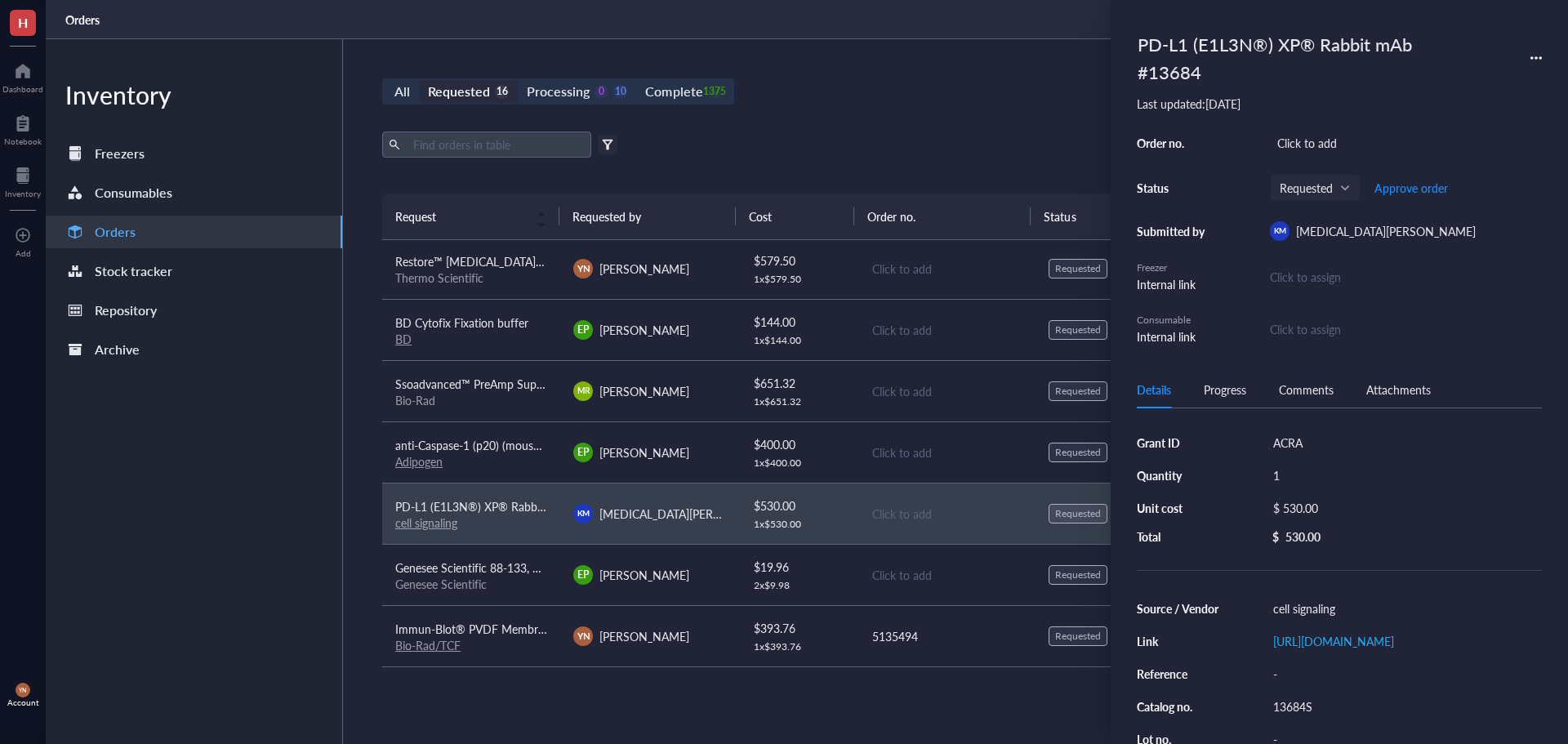
drag, startPoint x: 1295, startPoint y: 489, endPoint x: 1318, endPoint y: 506, distance: 28.6
click at [1295, 490] on div "Grant ID ACRA Quantity 1 Unit cost $ 530.00 Total $ 530.00" at bounding box center [1340, 488] width 405 height 112
click at [1318, 506] on div "$ 530.00" at bounding box center [1401, 508] width 269 height 23
click at [1318, 506] on input "530.00" at bounding box center [1419, 510] width 231 height 26
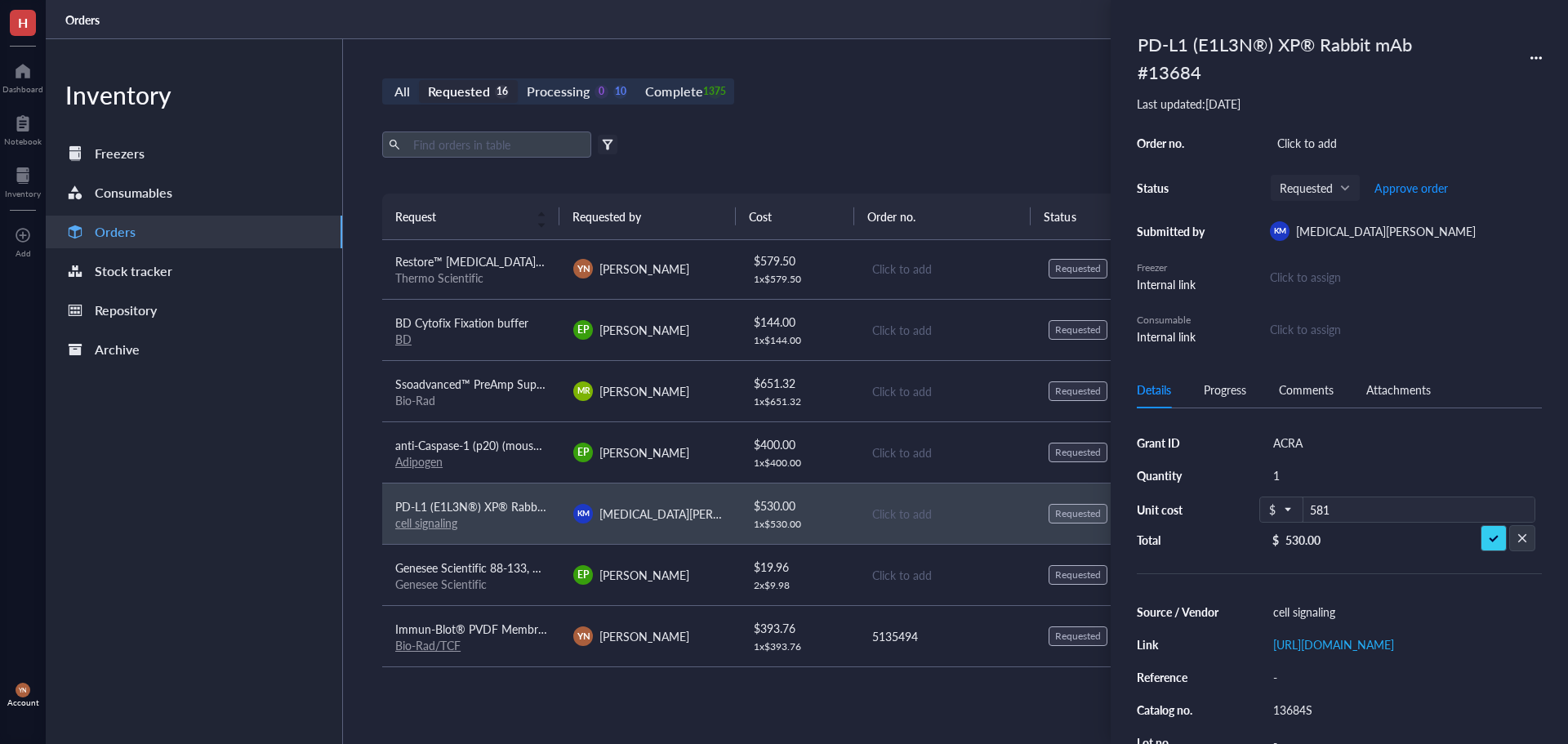
type input "581"
click at [1316, 509] on div "$ 530.00" at bounding box center [1401, 508] width 269 height 23
click at [1316, 509] on input "530.00" at bounding box center [1419, 510] width 231 height 26
click at [1326, 508] on input "530.00" at bounding box center [1419, 510] width 231 height 26
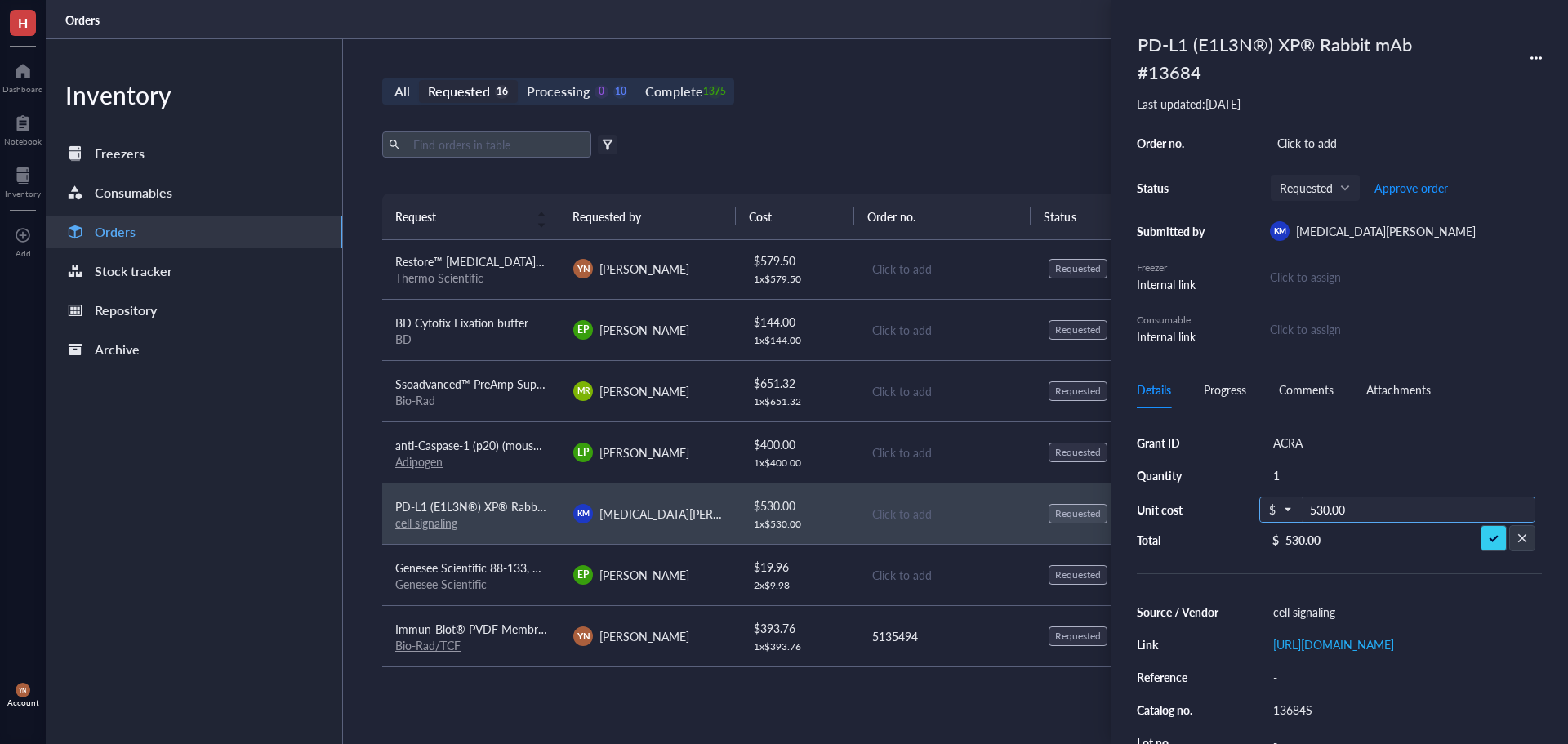
click at [1326, 508] on input "530.00" at bounding box center [1419, 510] width 231 height 26
type input "581"
click at [938, 147] on div "Export Open archive" at bounding box center [947, 144] width 1129 height 26
click at [460, 395] on div "Bio-Rad" at bounding box center [471, 401] width 152 height 14
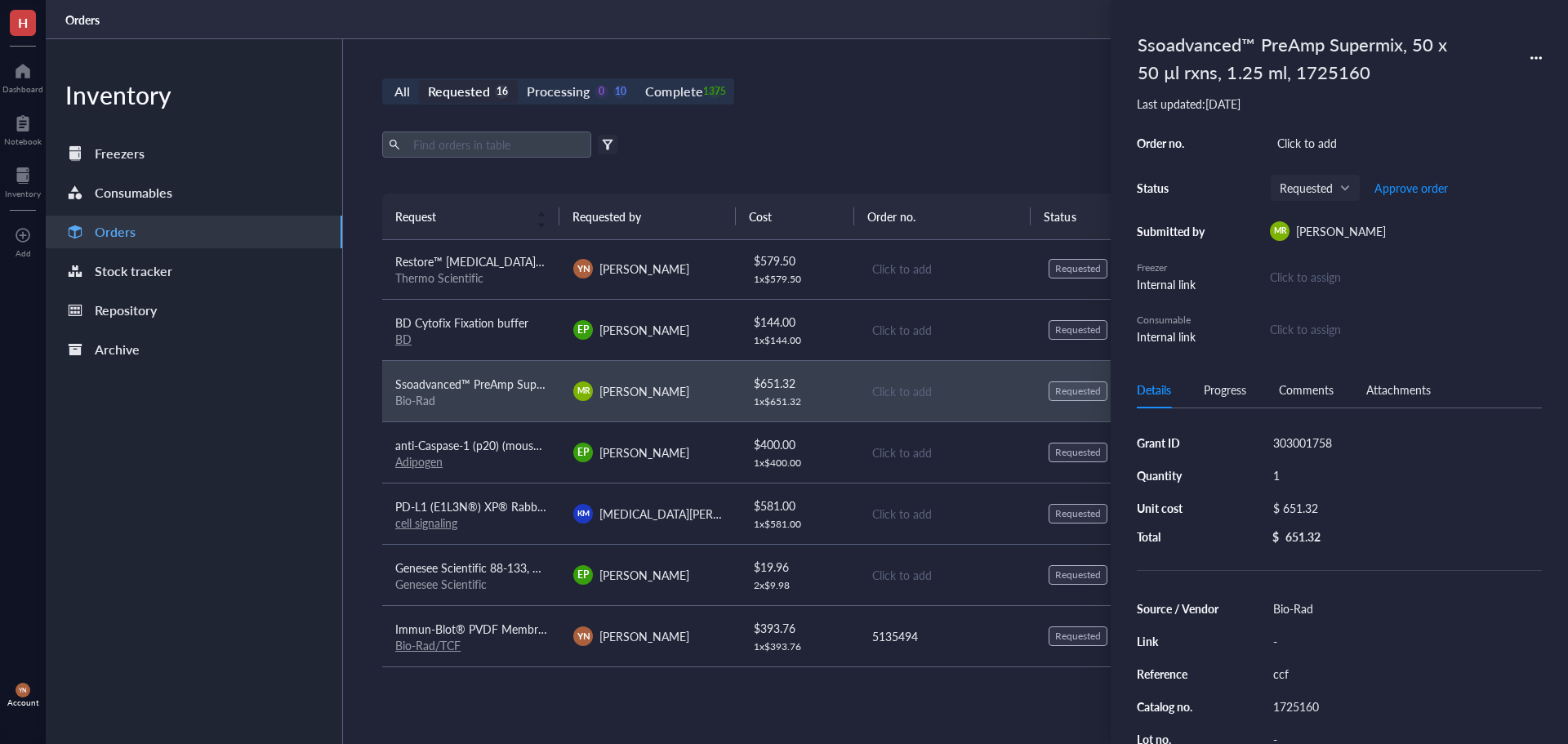
click at [1308, 707] on div "1725160" at bounding box center [1405, 707] width 276 height 23
drag, startPoint x: 1292, startPoint y: 685, endPoint x: 1293, endPoint y: 675, distance: 10.0
click at [1292, 684] on div "Source / Vendor Bio-Rad Link - Reference ccf Catalog no. 1725160 Lot no. - Conc…" at bounding box center [1340, 723] width 405 height 252
click at [1293, 674] on div "ccf" at bounding box center [1405, 674] width 276 height 23
click at [1293, 674] on input "ccf" at bounding box center [1291, 674] width 49 height 21
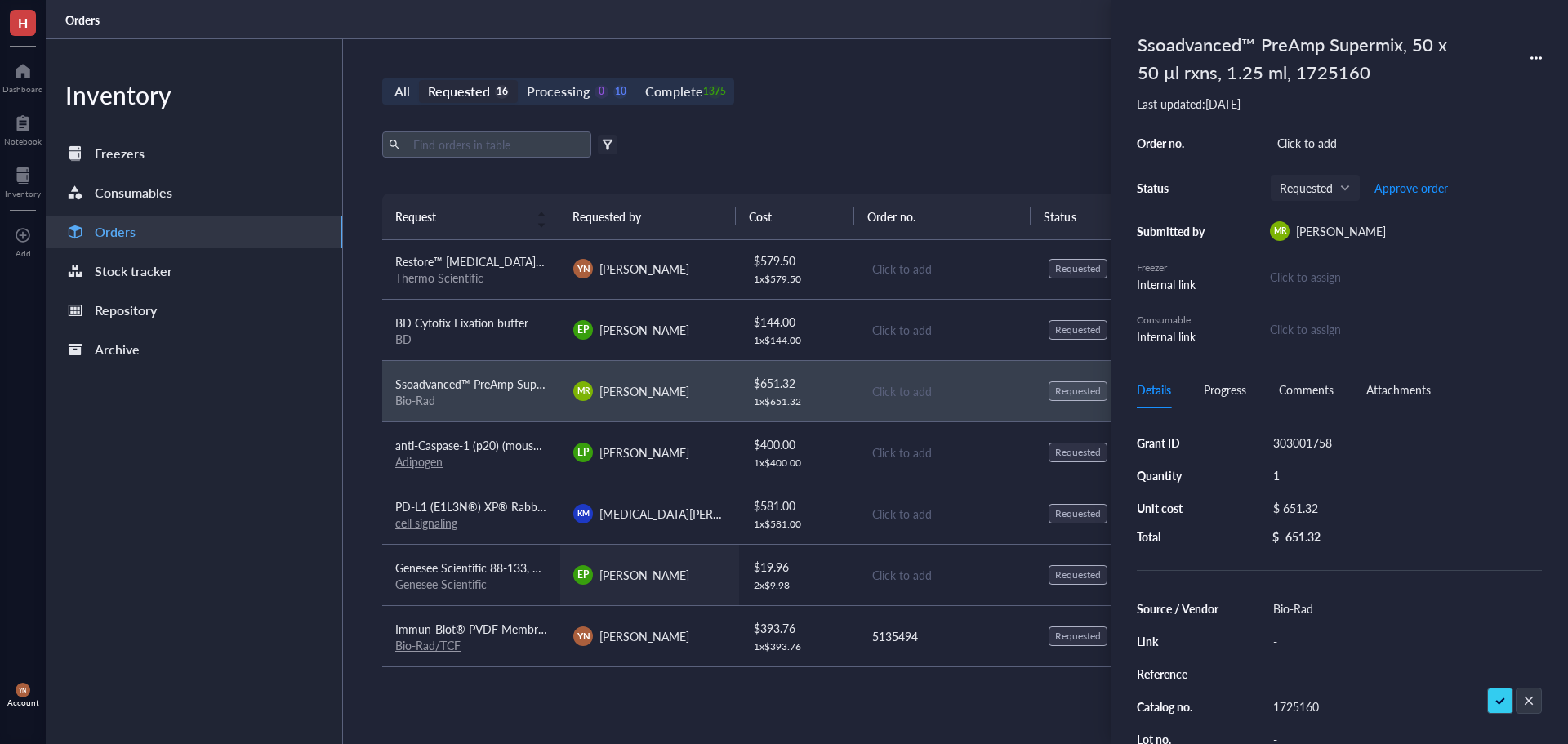
scroll to position [471, 0]
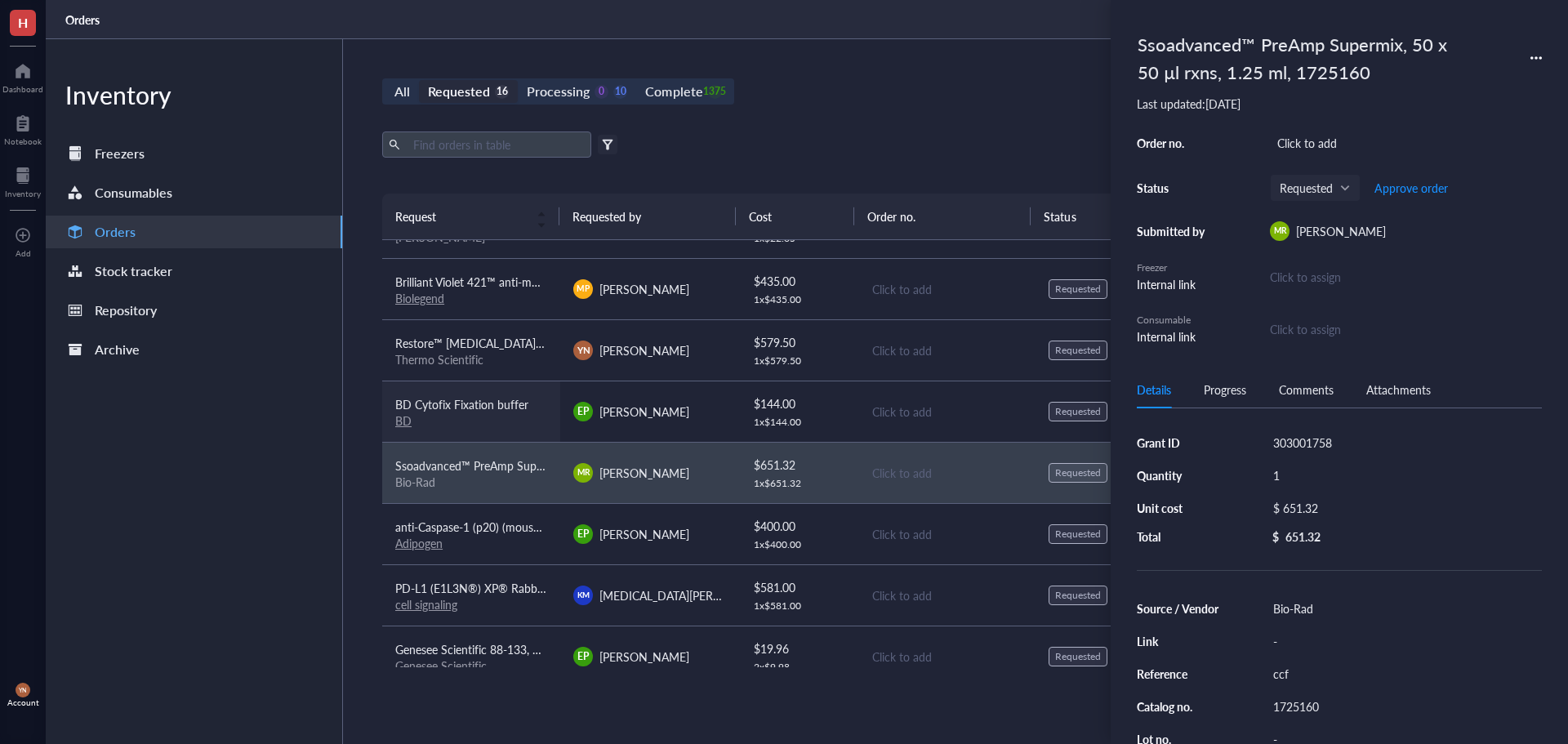
click at [491, 420] on div "BD" at bounding box center [471, 420] width 152 height 14
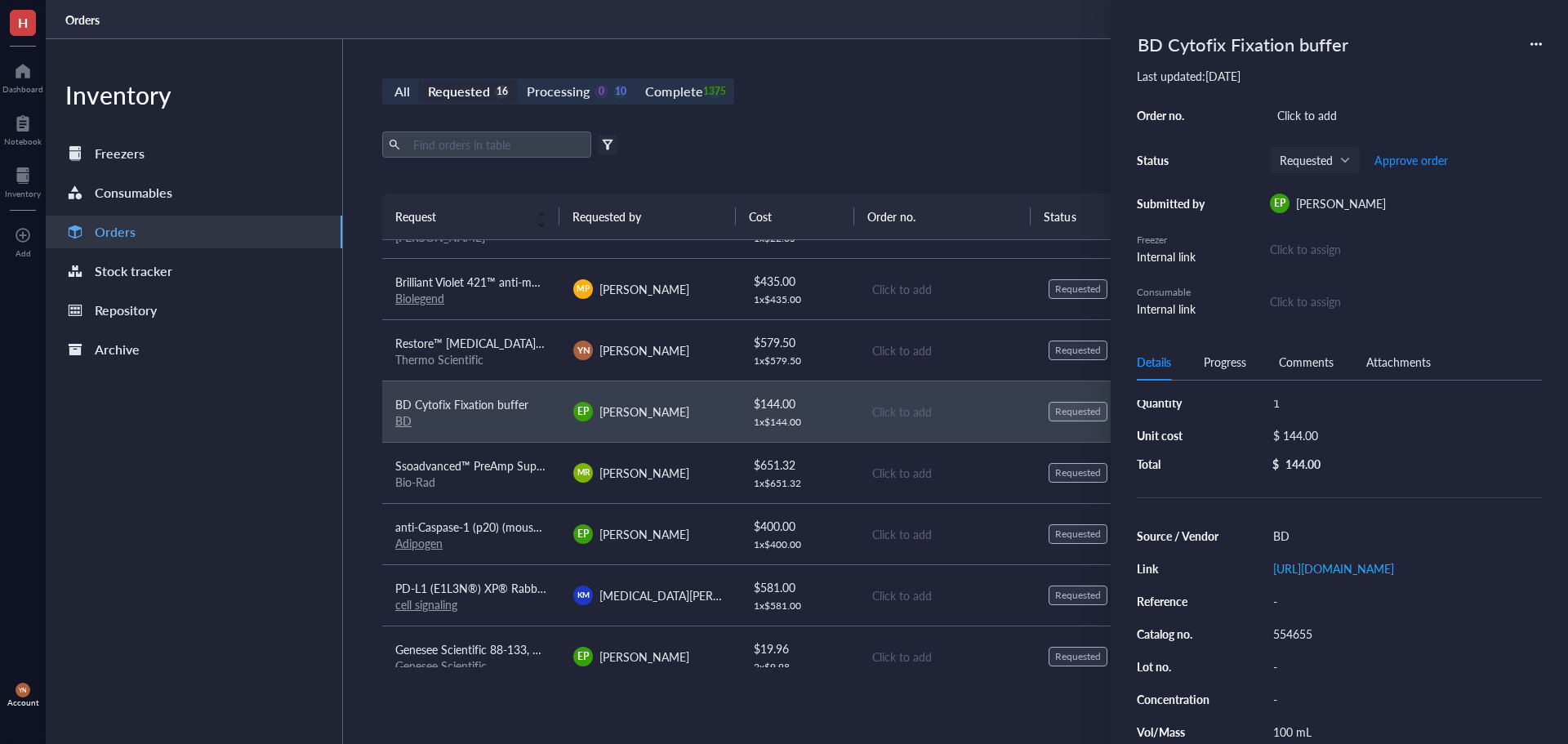
scroll to position [82, 0]
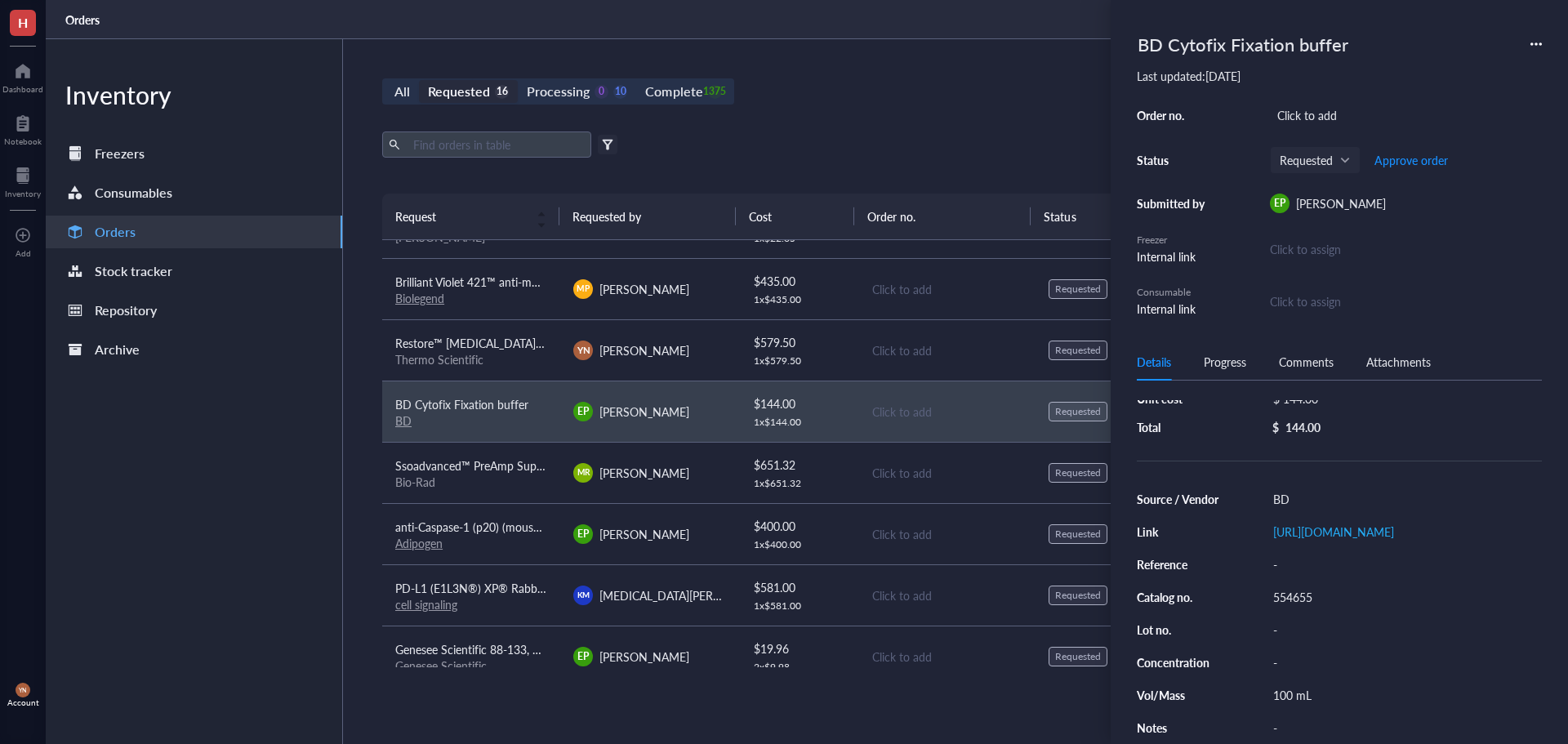
click at [1309, 608] on div "554655" at bounding box center [1405, 598] width 276 height 23
click at [1309, 608] on input "554655" at bounding box center [1292, 598] width 53 height 21
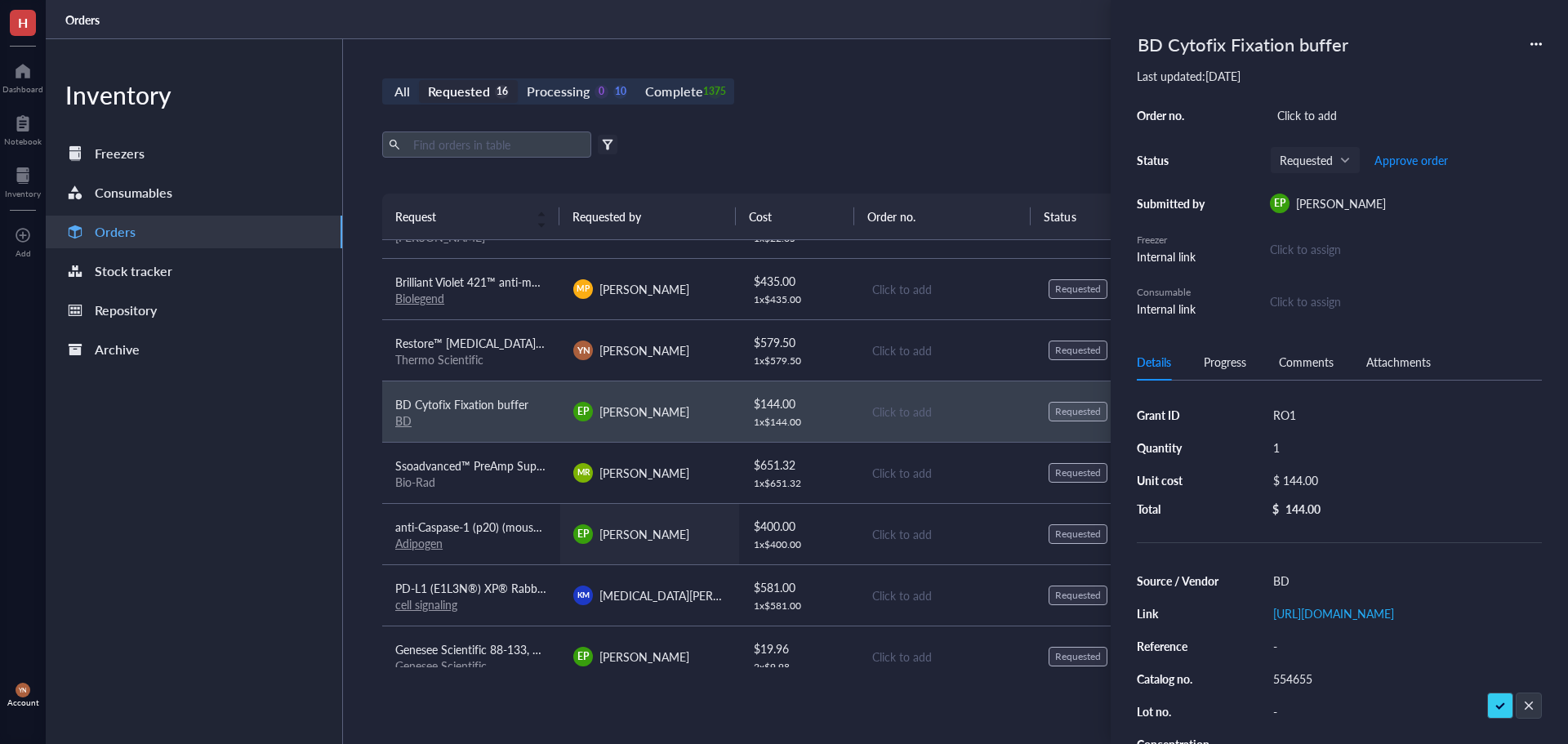
scroll to position [390, 0]
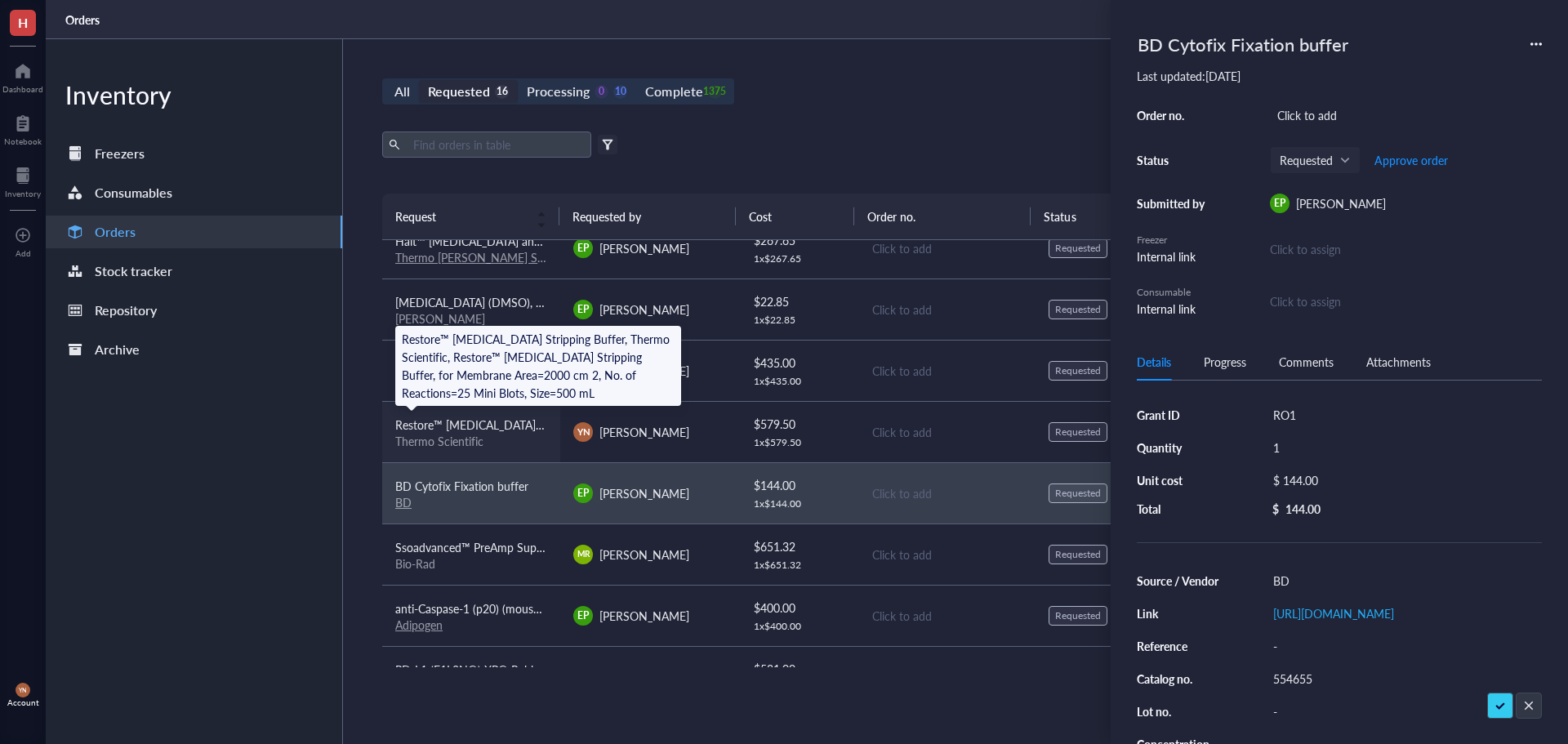
click at [509, 428] on span "Restore™ [MEDICAL_DATA] Stripping Buffer, Thermo Scientific, Restore™ [MEDICAL_…" at bounding box center [868, 425] width 946 height 16
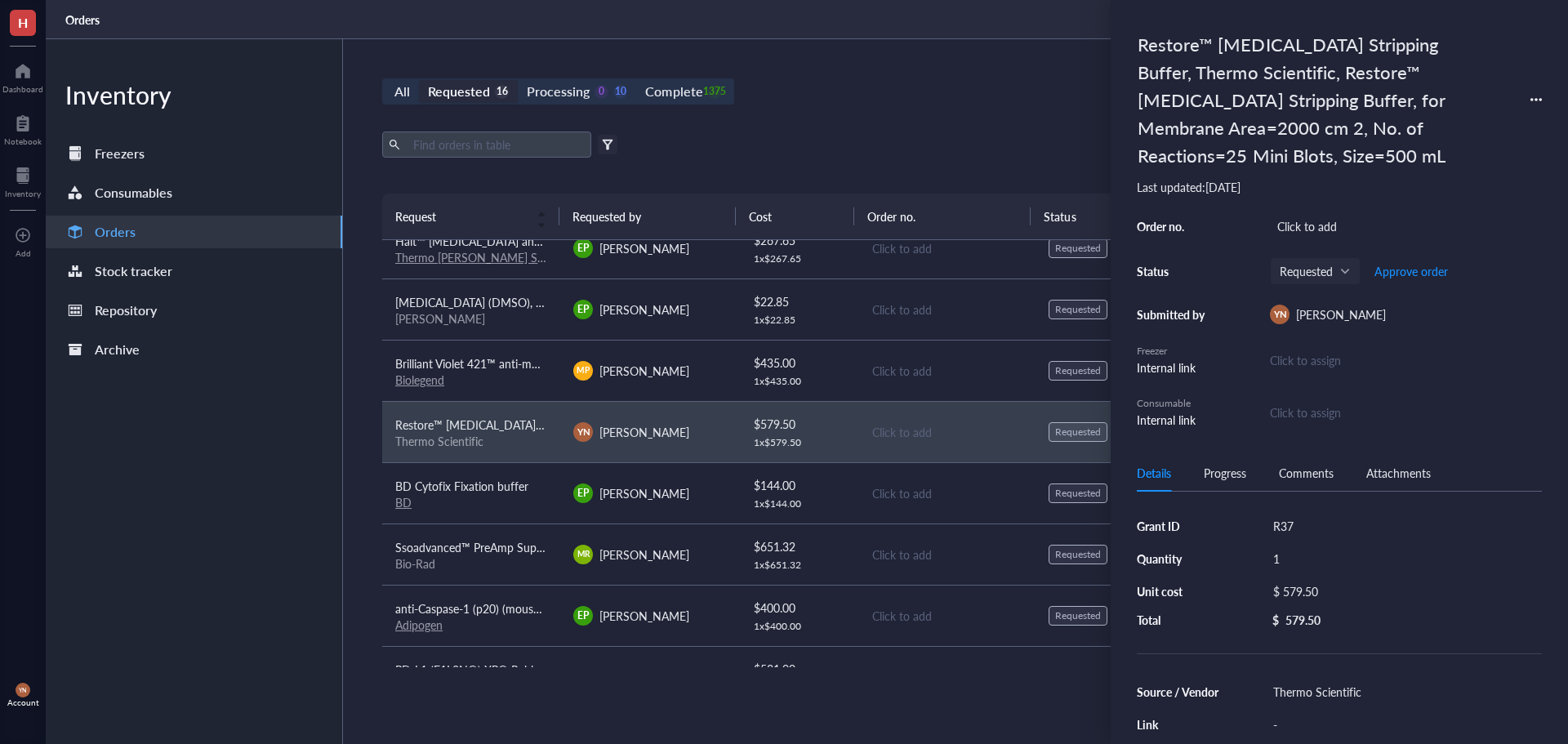
scroll to position [82, 0]
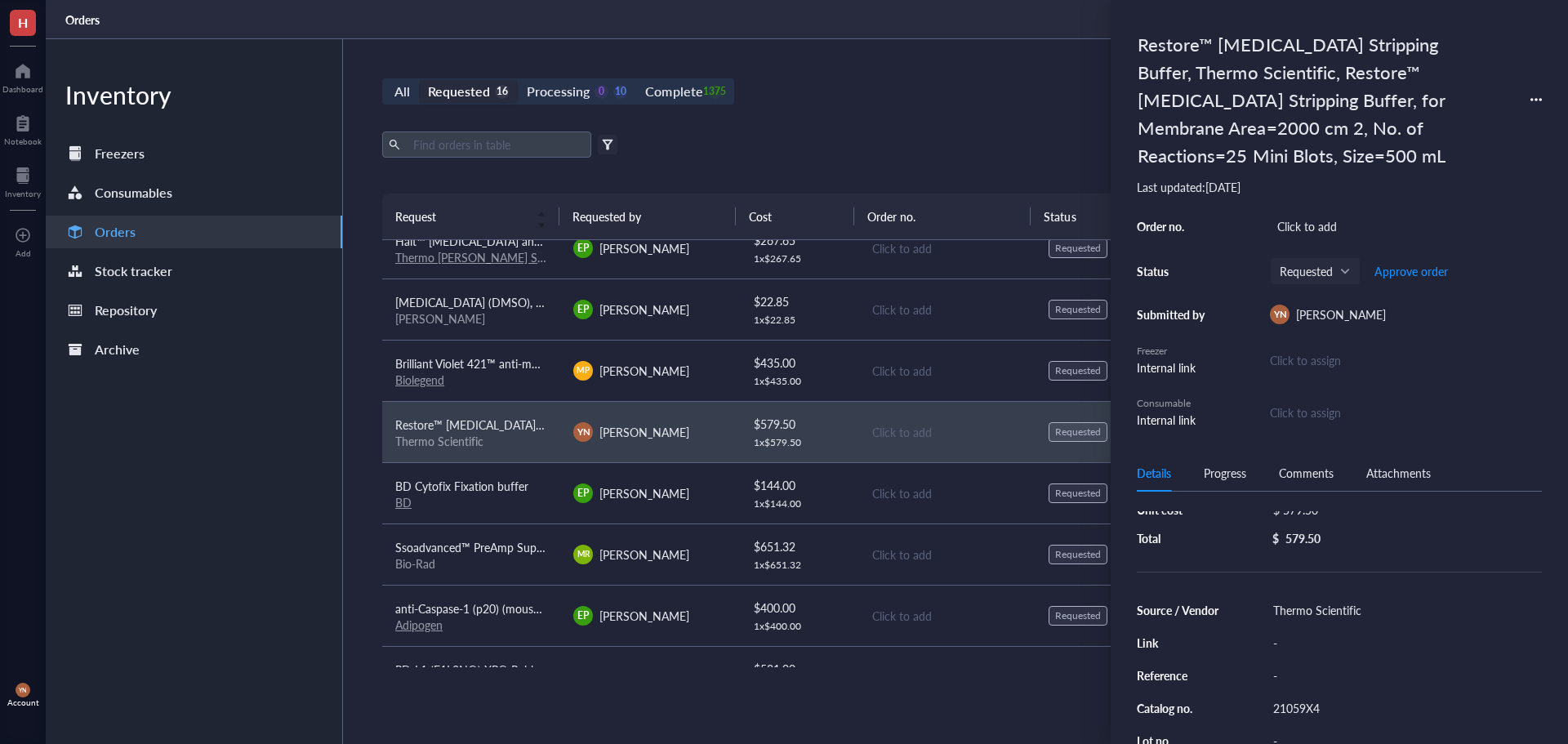
click at [1314, 706] on div "21059X4" at bounding box center [1405, 708] width 276 height 23
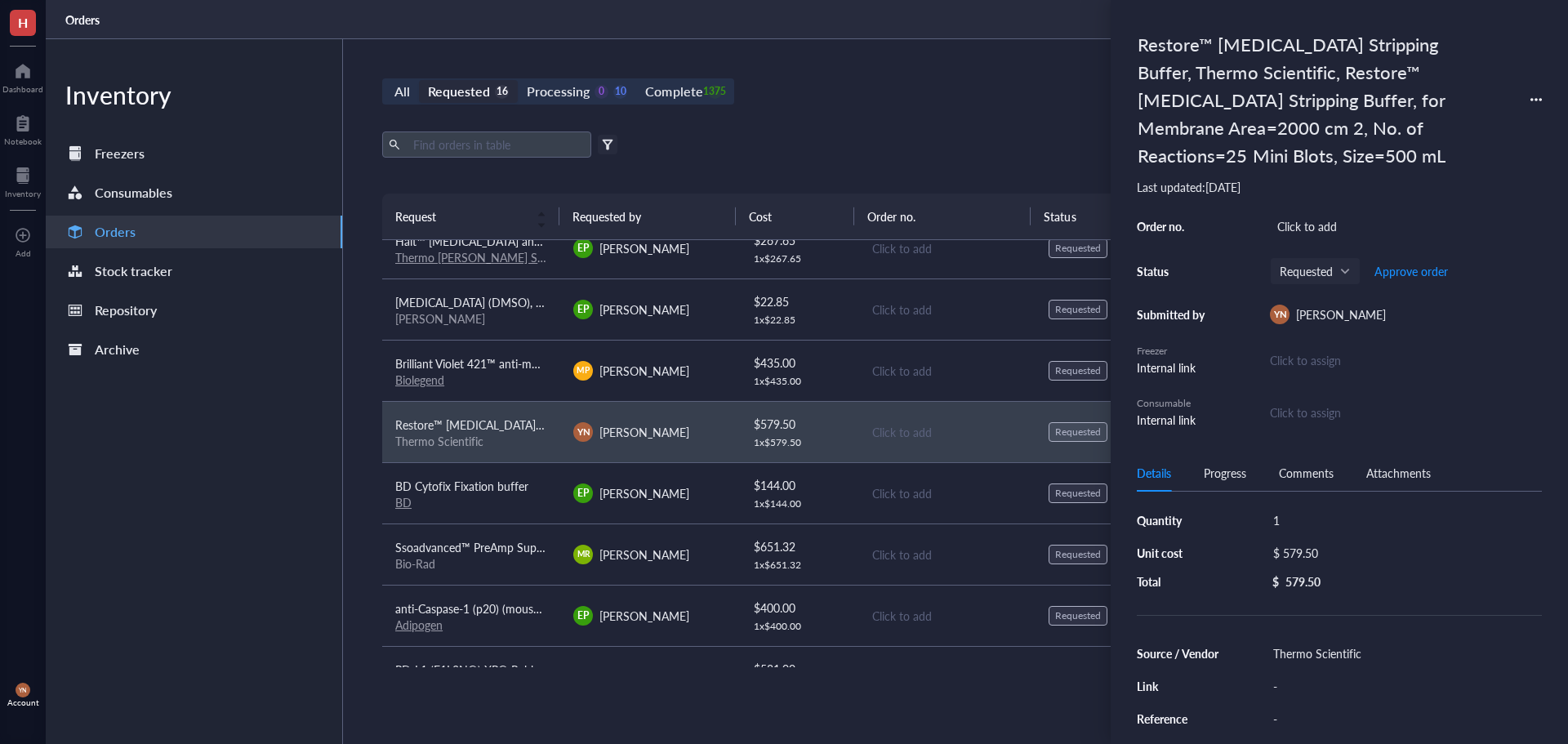
scroll to position [0, 0]
click at [1320, 588] on div "$ 579.50" at bounding box center [1401, 591] width 269 height 23
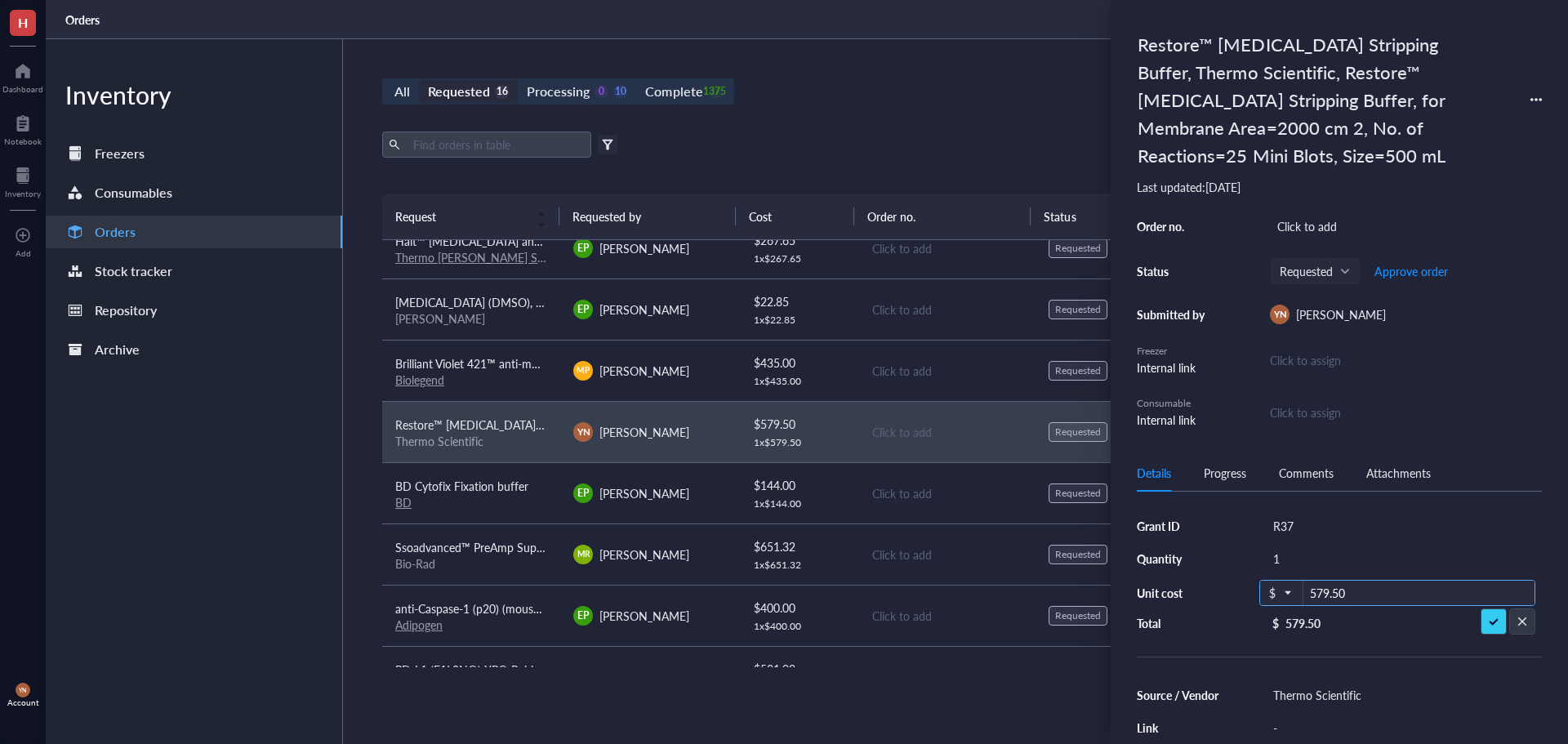
click at [1320, 588] on input "579.50" at bounding box center [1419, 593] width 231 height 26
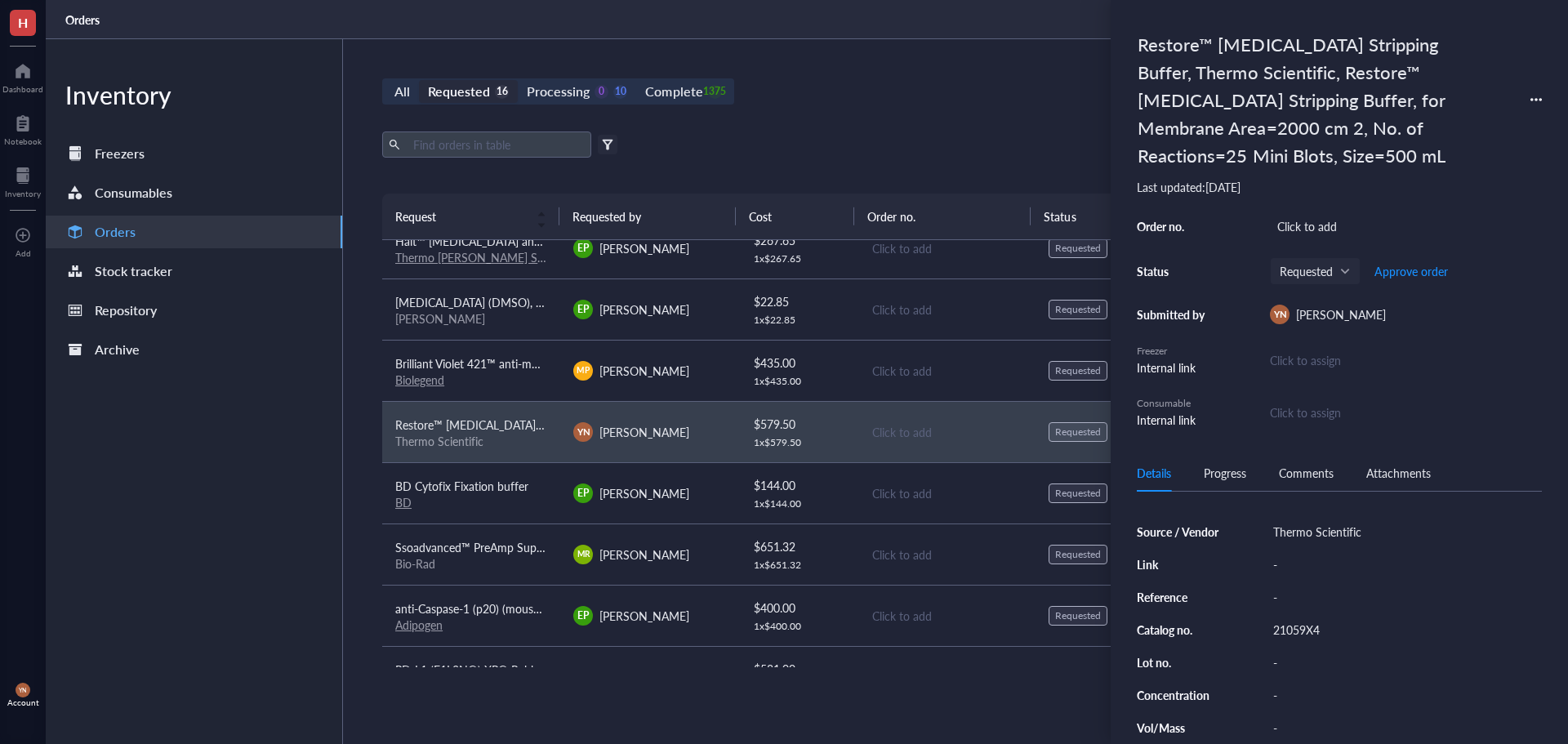
click at [1351, 628] on div "21059X4" at bounding box center [1405, 630] width 276 height 23
click at [1330, 629] on div "21059X4" at bounding box center [1405, 630] width 276 height 23
click at [1325, 626] on input "21059X4" at bounding box center [1296, 630] width 59 height 21
type input "21059"
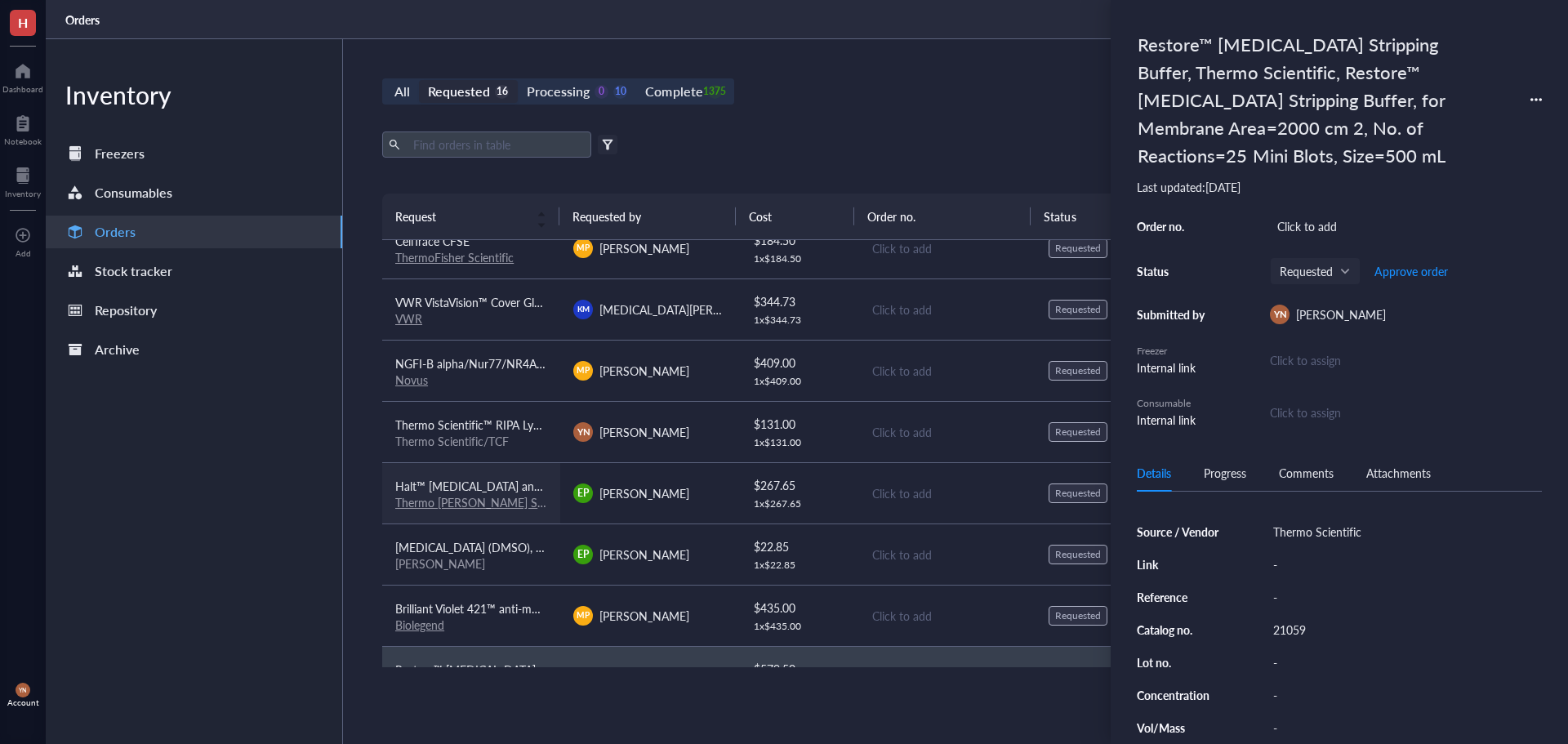
scroll to position [63, 0]
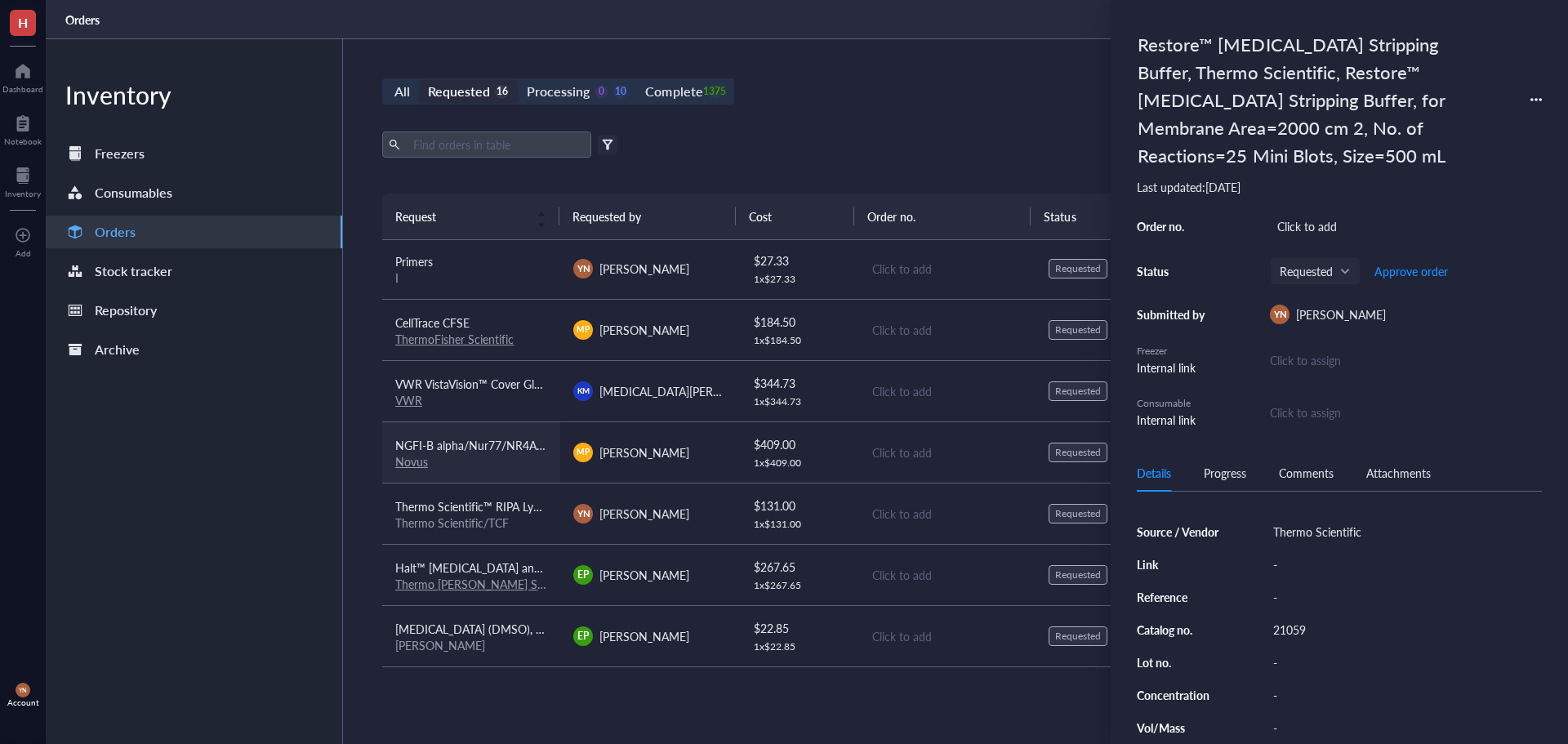
click at [471, 432] on td "NGFI-B alpha/Nur77/NR4A1 Antibody - BSA Free Novus" at bounding box center [472, 452] width 178 height 62
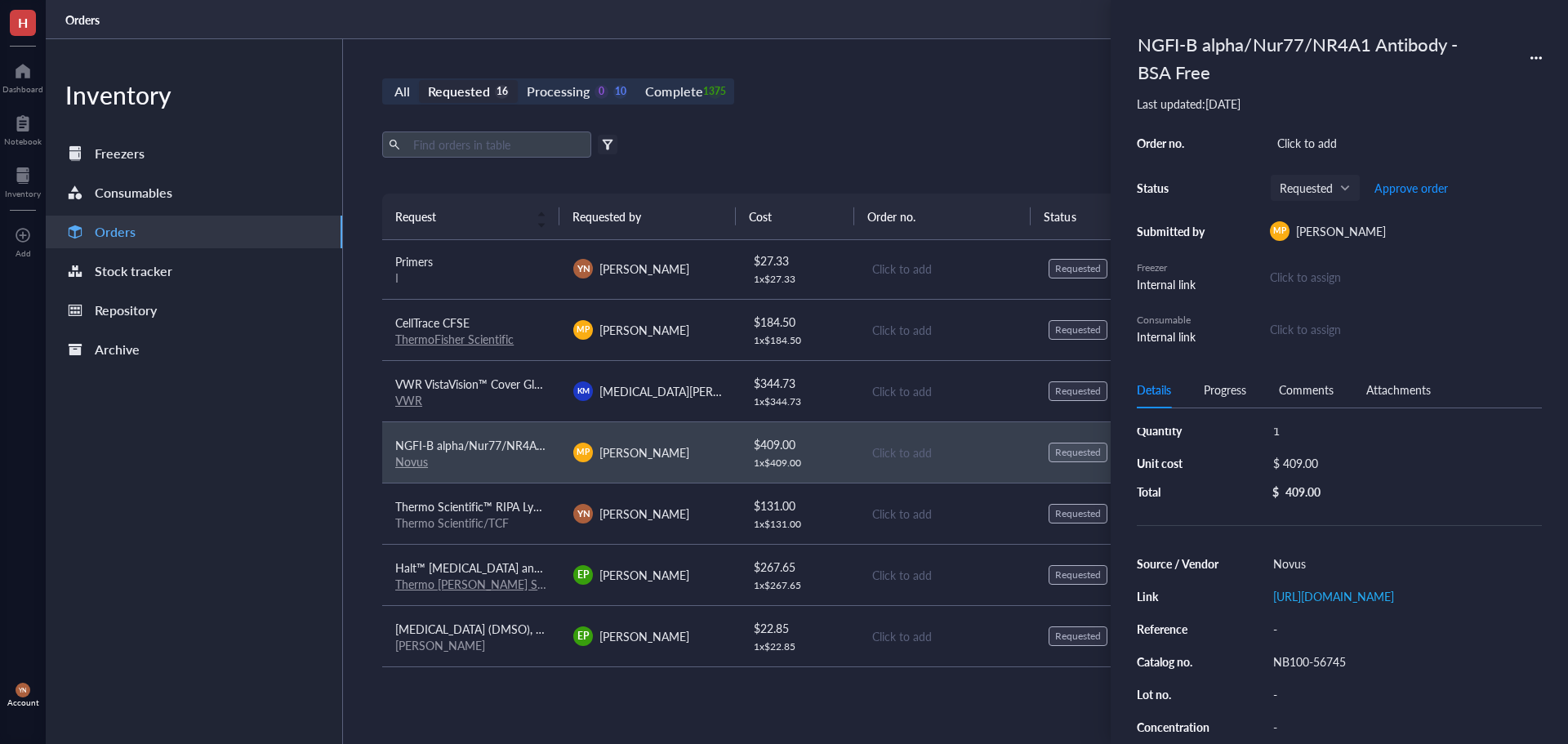
scroll to position [82, 0]
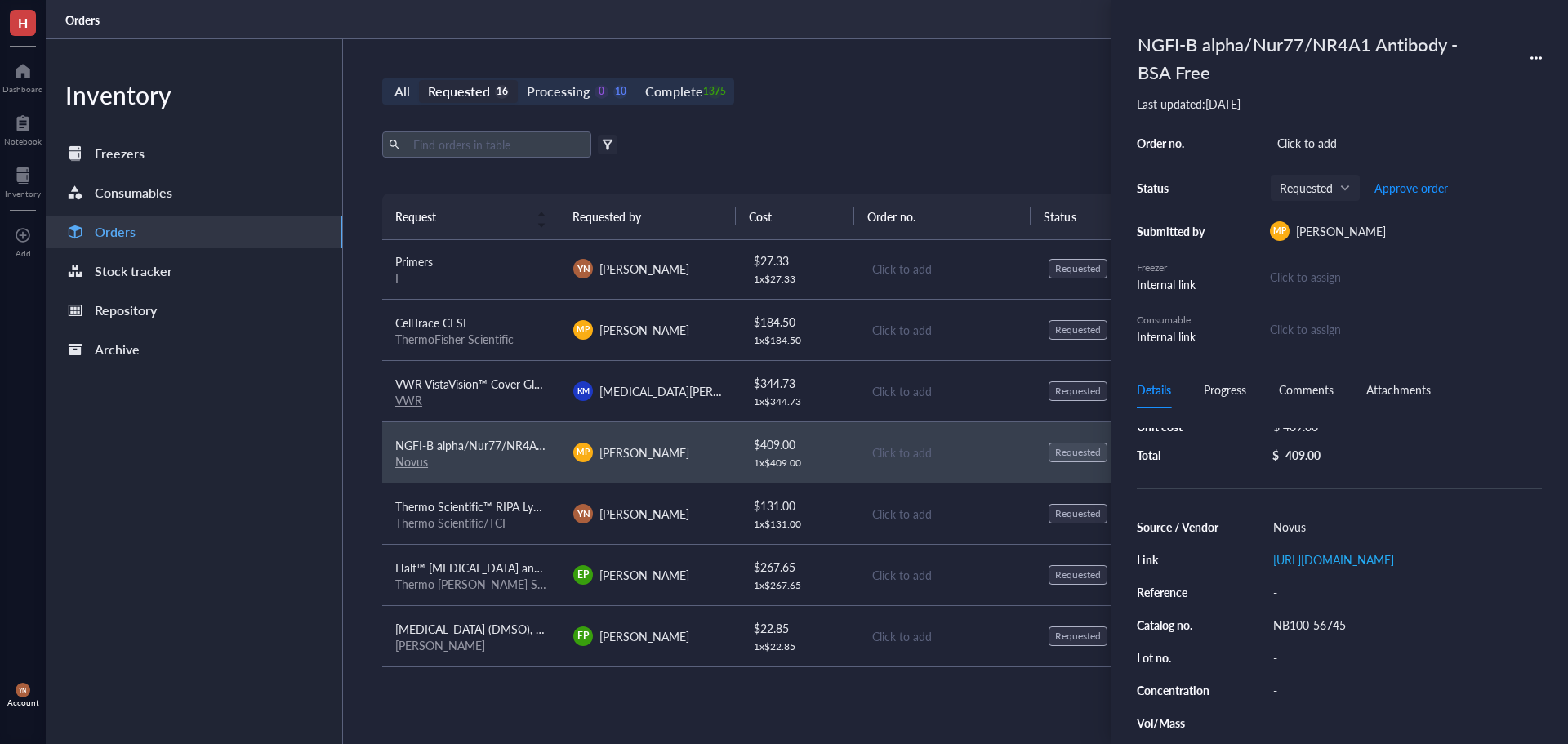
click at [1325, 636] on div "NB100-56745" at bounding box center [1405, 625] width 276 height 23
click at [1325, 636] on input "NB100-56745" at bounding box center [1308, 625] width 85 height 21
click at [1315, 636] on input "NB100-56745" at bounding box center [1308, 625] width 85 height 21
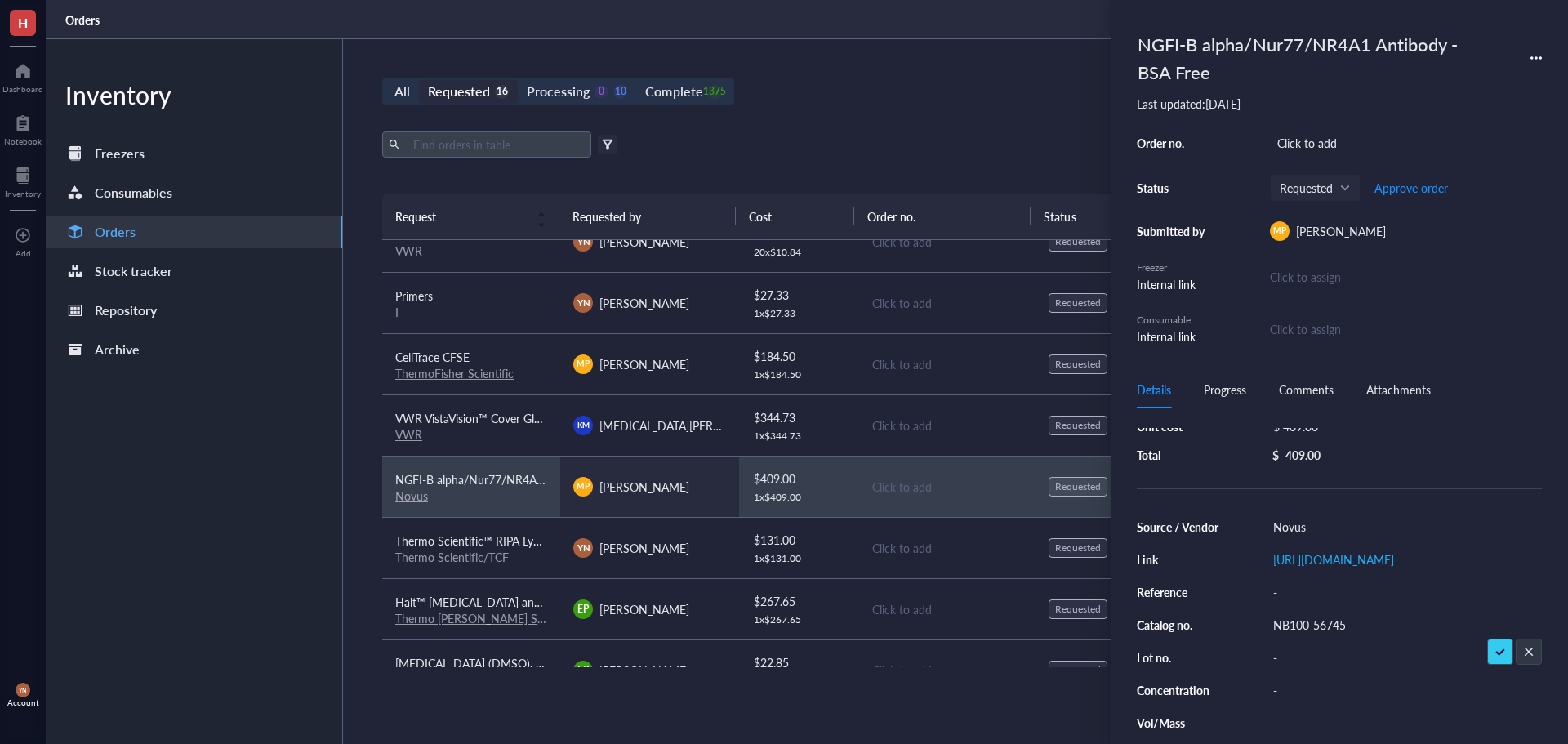
scroll to position [0, 0]
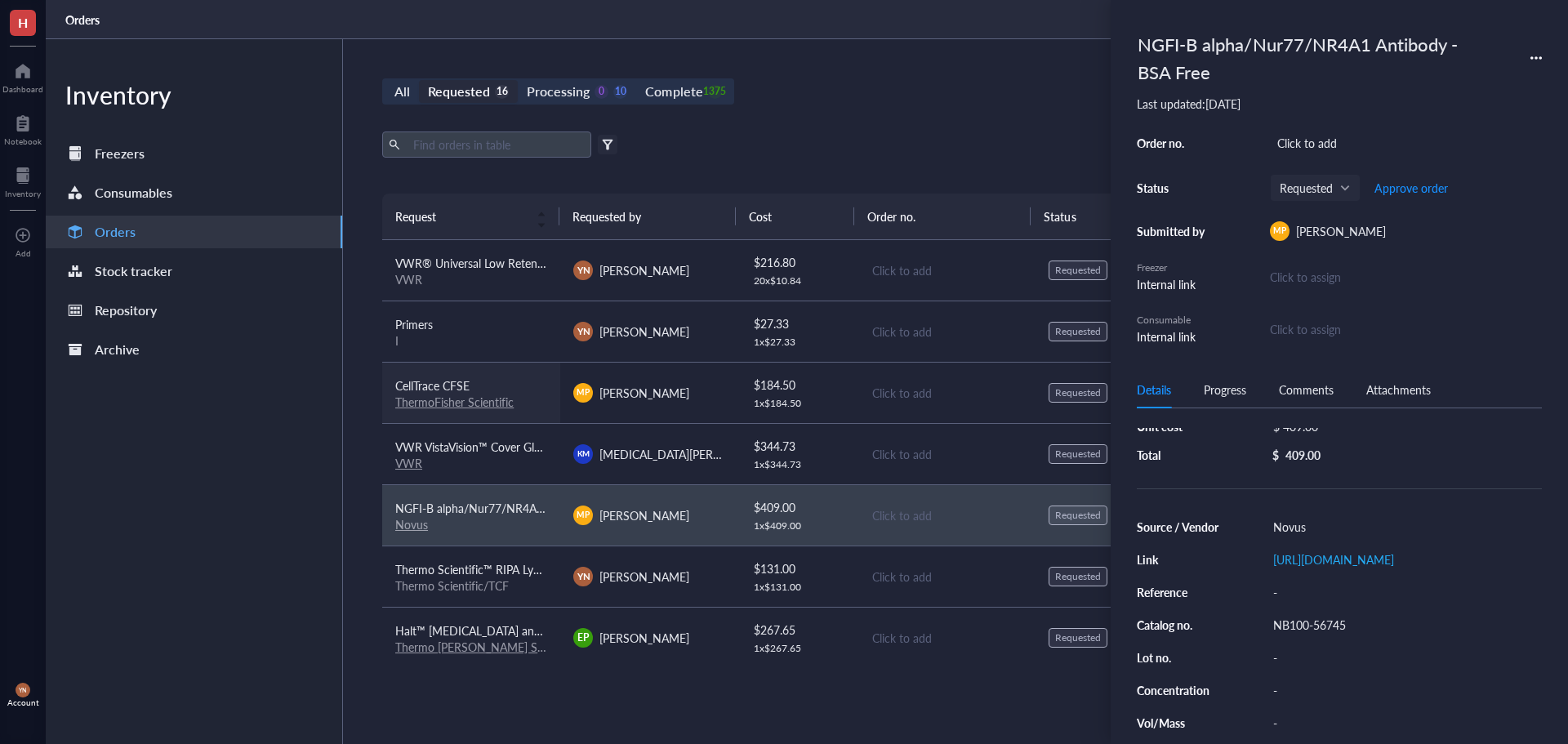
click at [539, 384] on div "CellTrace CFSE" at bounding box center [471, 385] width 152 height 18
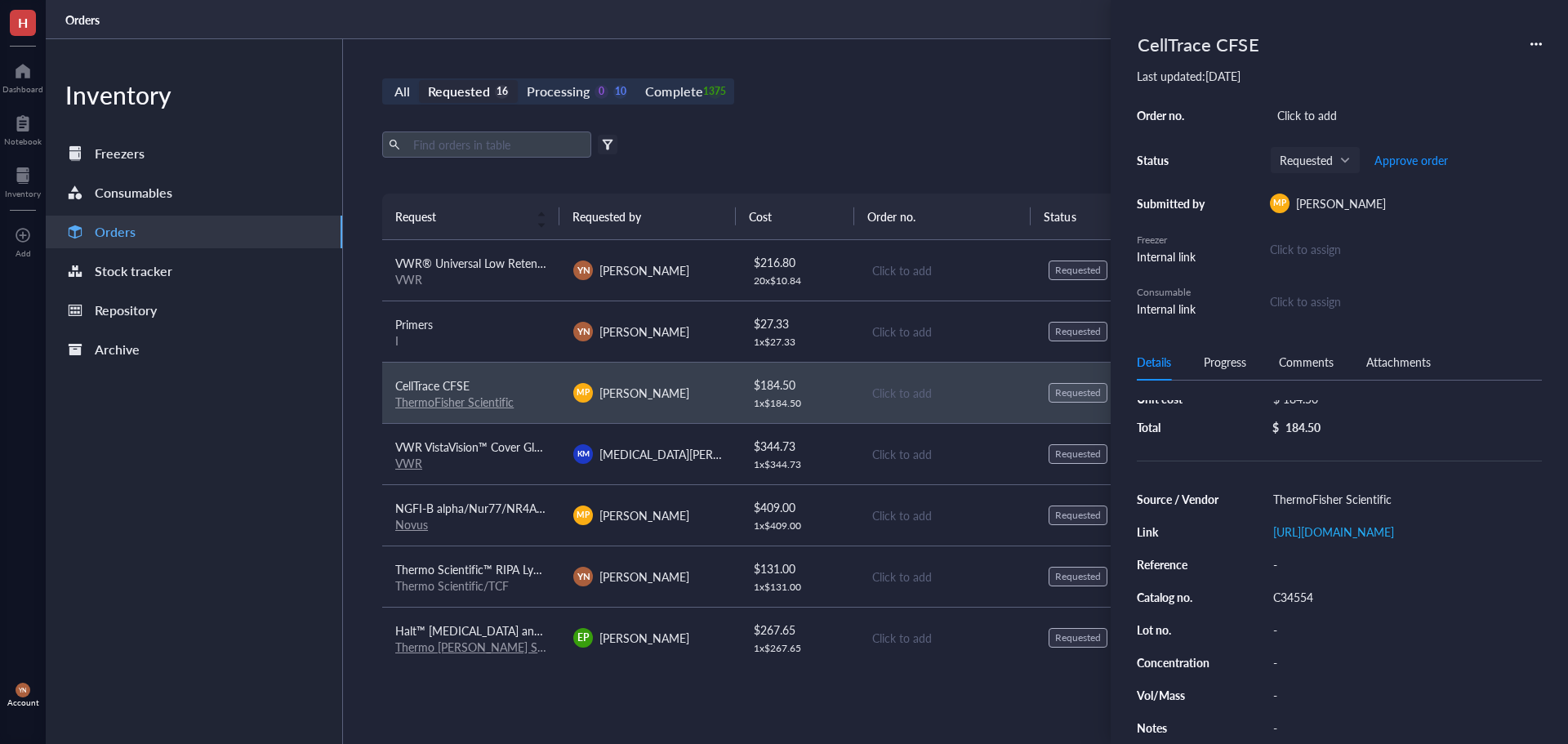
click at [1294, 608] on div "C34554" at bounding box center [1405, 598] width 276 height 23
click at [1294, 608] on input "C34554" at bounding box center [1292, 598] width 53 height 21
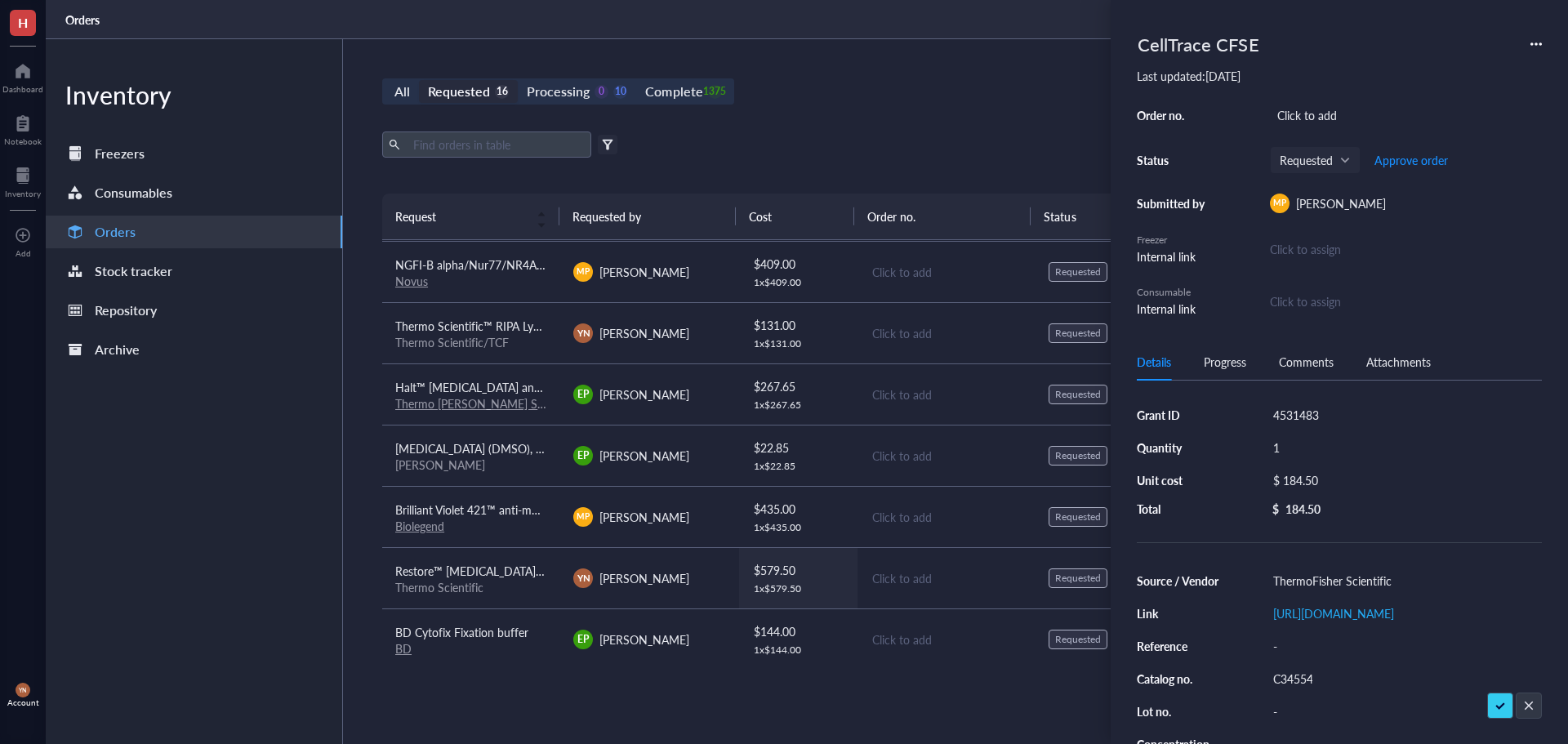
scroll to position [245, 0]
click at [483, 451] on span "[MEDICAL_DATA] (DMSO), Hybri-Max™, sterile, suitable for hybridoma, ≥99.7%" at bounding box center [596, 447] width 401 height 16
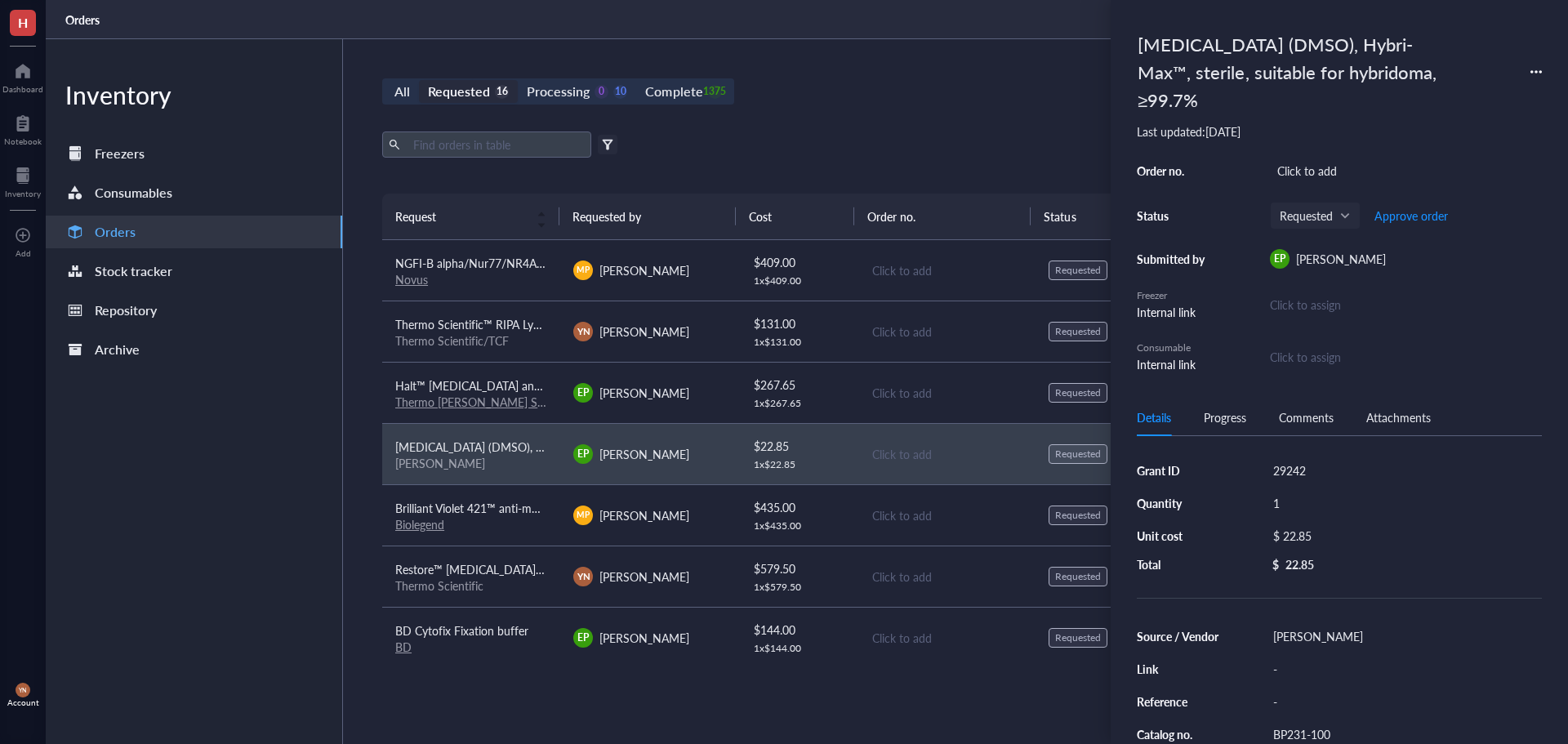
click at [1314, 732] on div "BP231-100" at bounding box center [1405, 735] width 276 height 23
click at [1313, 732] on input "BP231-100" at bounding box center [1302, 734] width 72 height 21
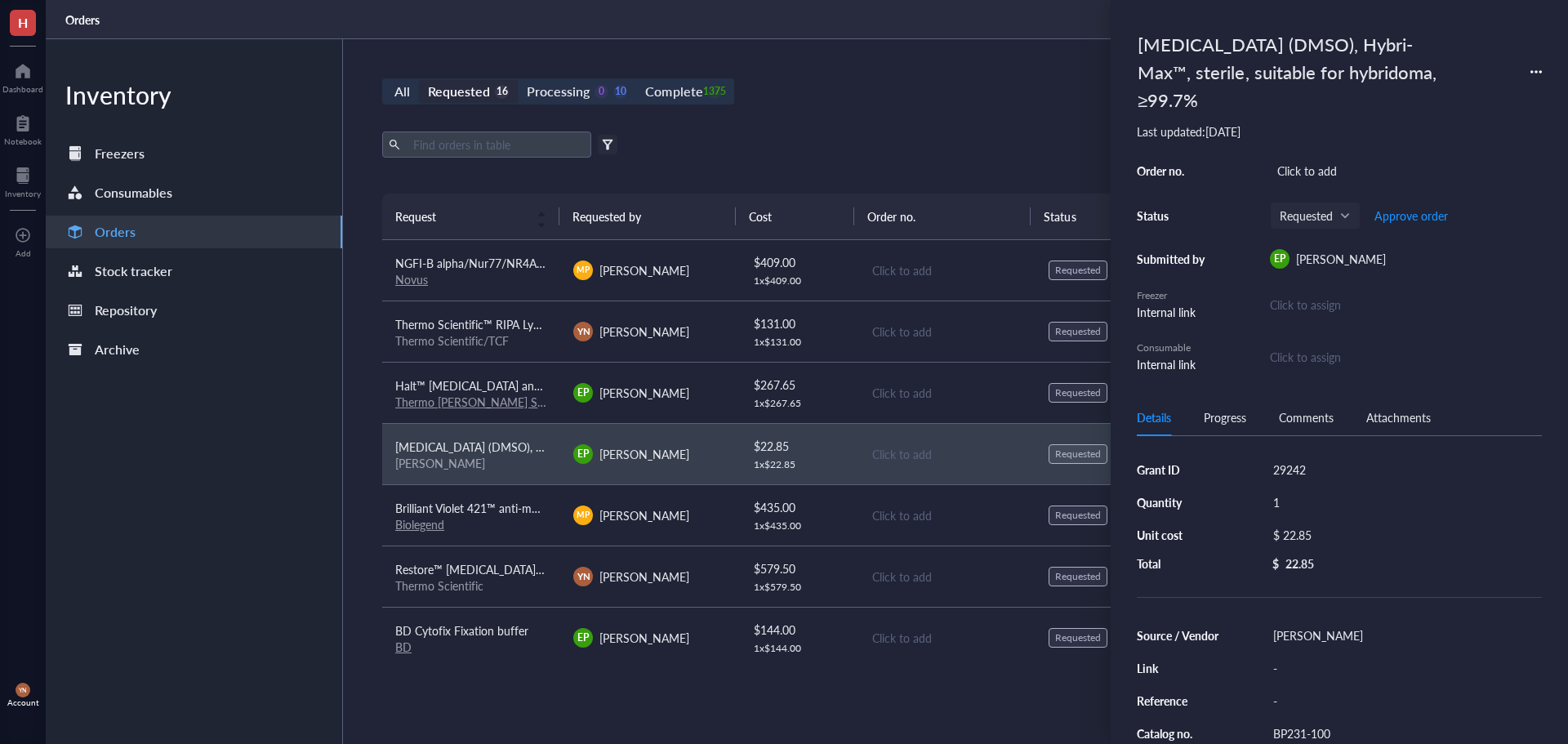
click at [1304, 534] on div "$ 22.85" at bounding box center [1401, 535] width 269 height 23
click at [1304, 534] on input "22.85" at bounding box center [1419, 537] width 231 height 26
type input "22.03"
click at [1296, 461] on div "29242" at bounding box center [1405, 470] width 276 height 23
click at [1296, 461] on input "29242" at bounding box center [1291, 470] width 49 height 21
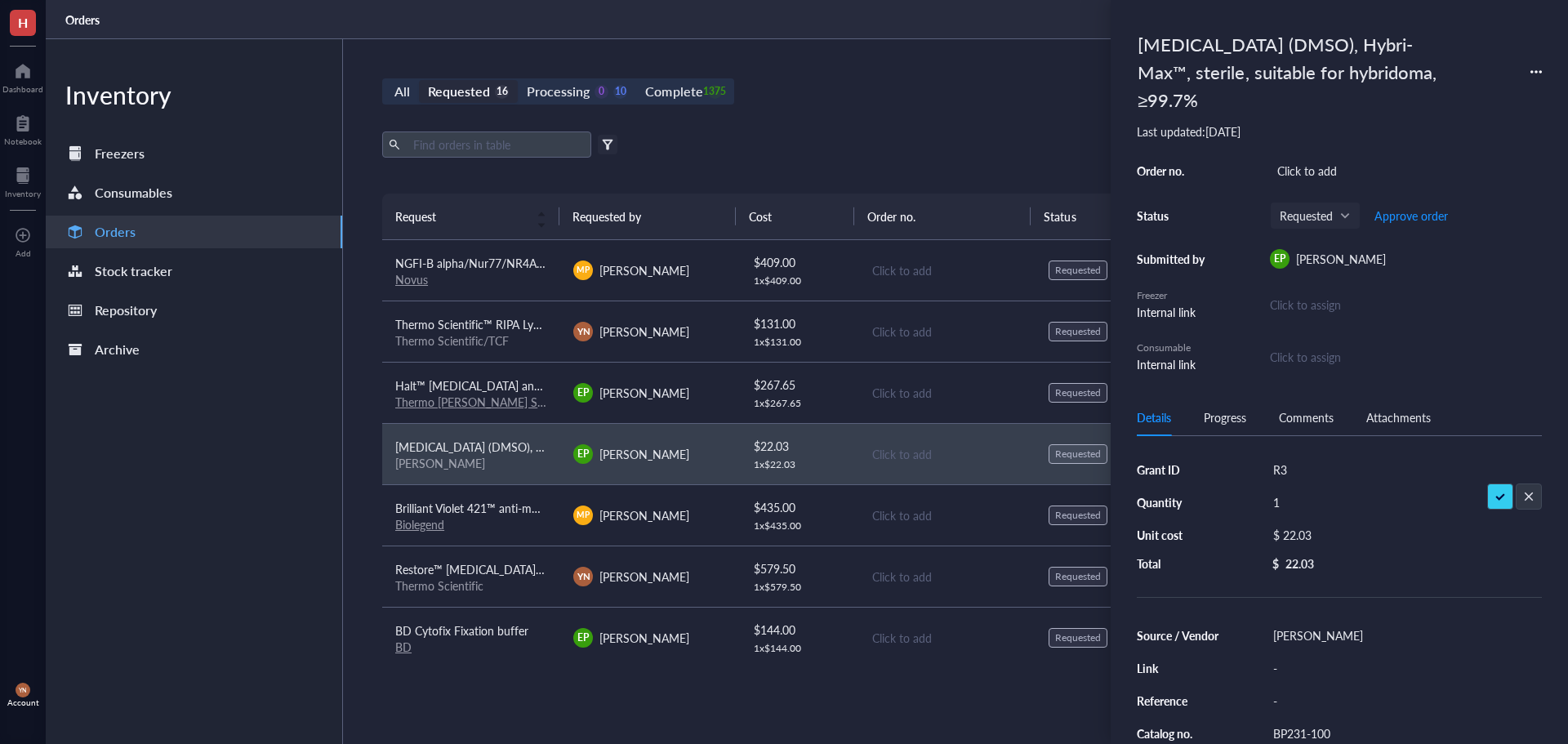
type input "R37"
click at [1349, 165] on div "Click to add" at bounding box center [1406, 171] width 272 height 23
type input "5135494"
click at [1407, 216] on span "Approve order" at bounding box center [1411, 215] width 73 height 13
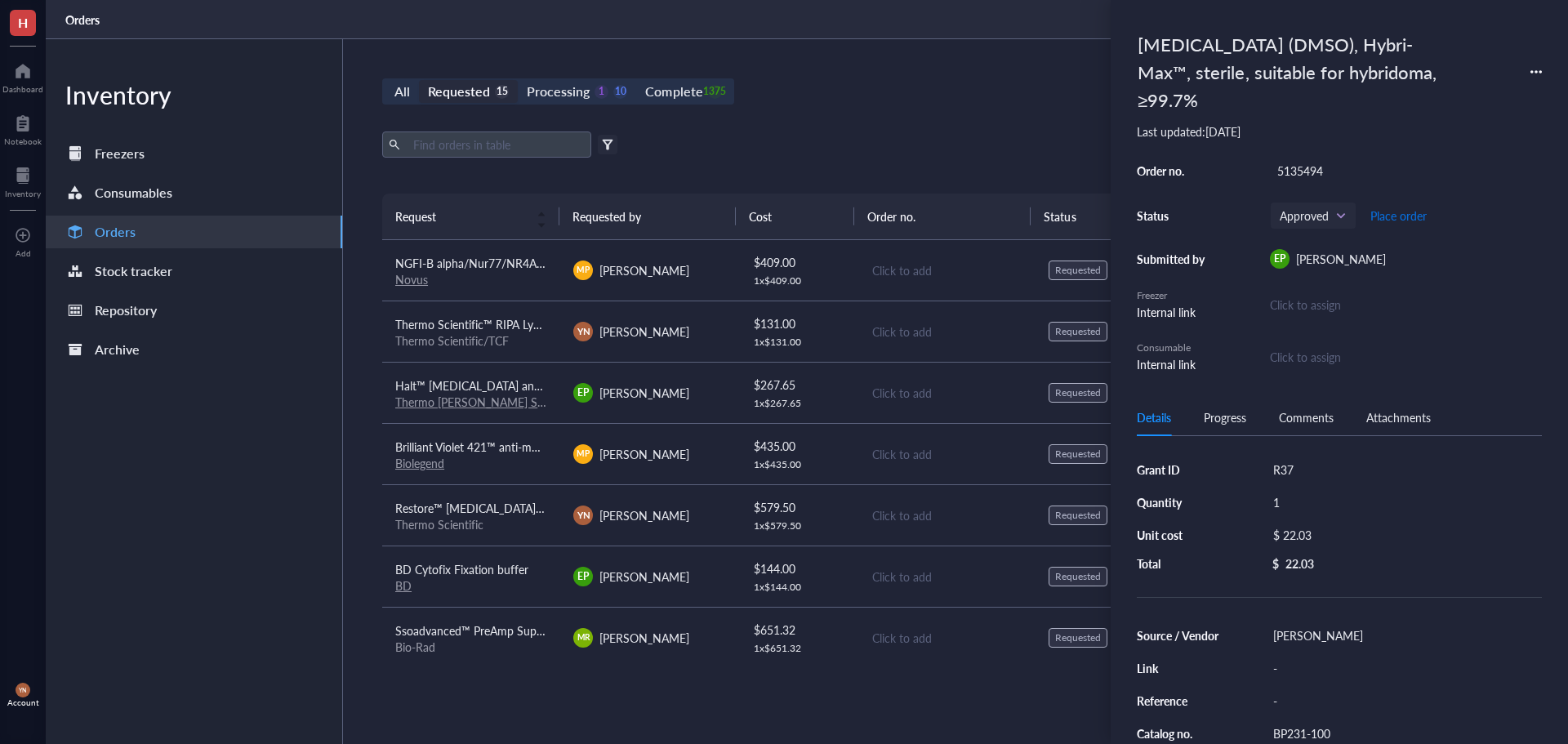
click at [1407, 216] on span "Place order" at bounding box center [1399, 215] width 56 height 13
click at [889, 129] on div "All Requested 15 Processing 0 11 Complete 1375 New order Export Open archive Fi…" at bounding box center [947, 392] width 1208 height 705
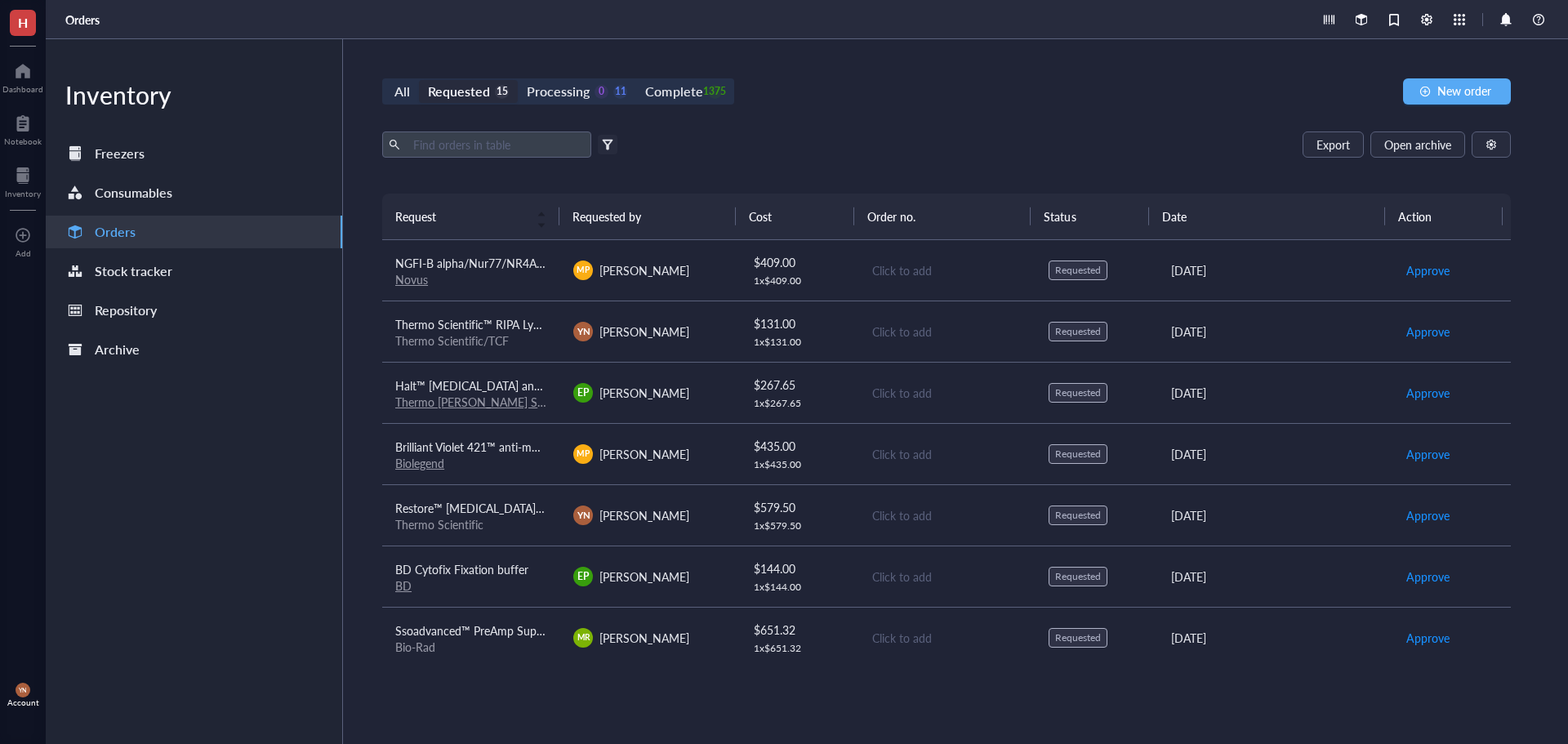
click at [769, 87] on div "All Requested 15 Processing 0 11 Complete 1375 New order" at bounding box center [947, 91] width 1129 height 26
click at [491, 567] on span "BD Cytofix Fixation buffer" at bounding box center [461, 569] width 133 height 16
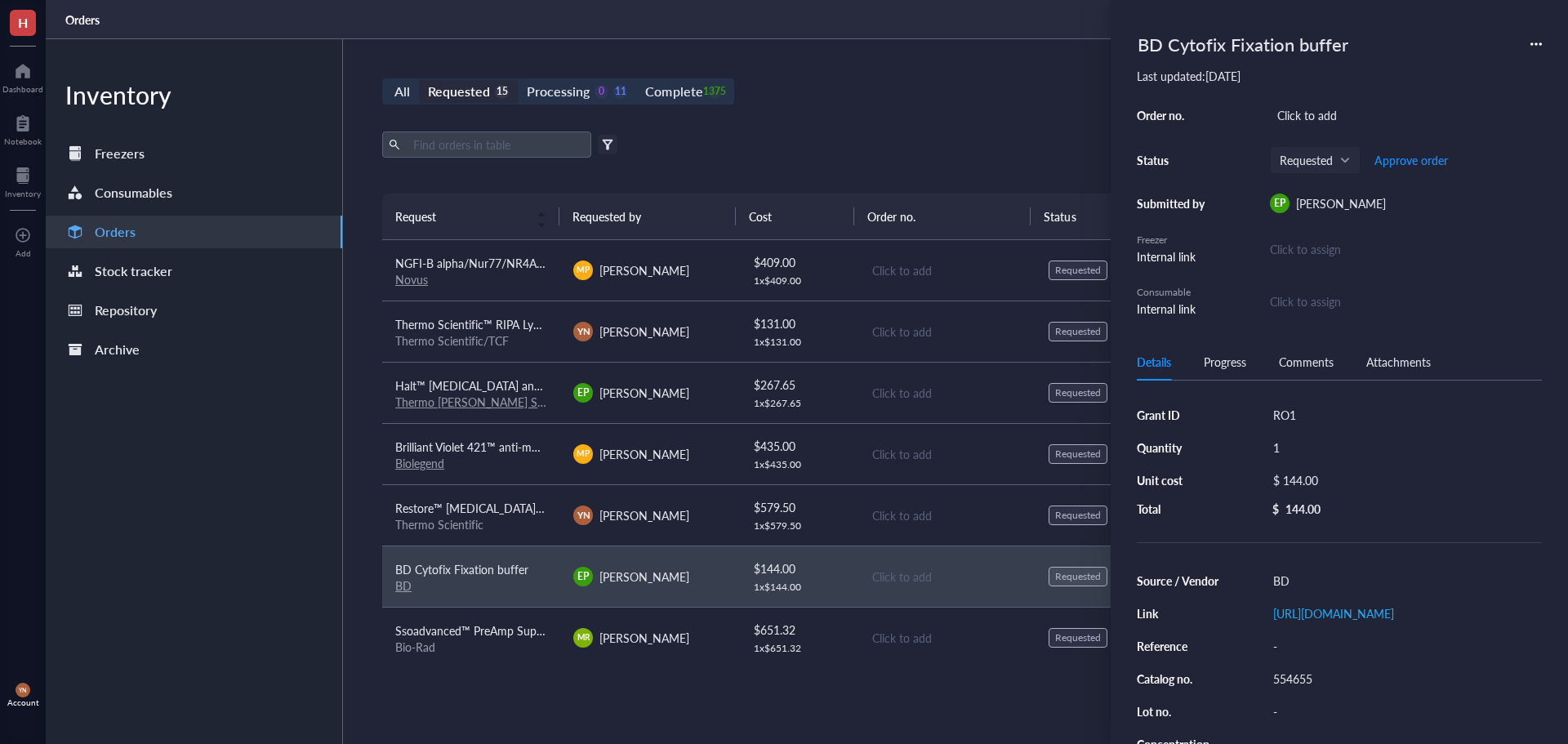
click at [1308, 412] on div "RO1" at bounding box center [1405, 415] width 276 height 23
click at [1308, 412] on input "RO1" at bounding box center [1291, 415] width 49 height 21
click at [1316, 120] on div "Click to add" at bounding box center [1406, 115] width 272 height 23
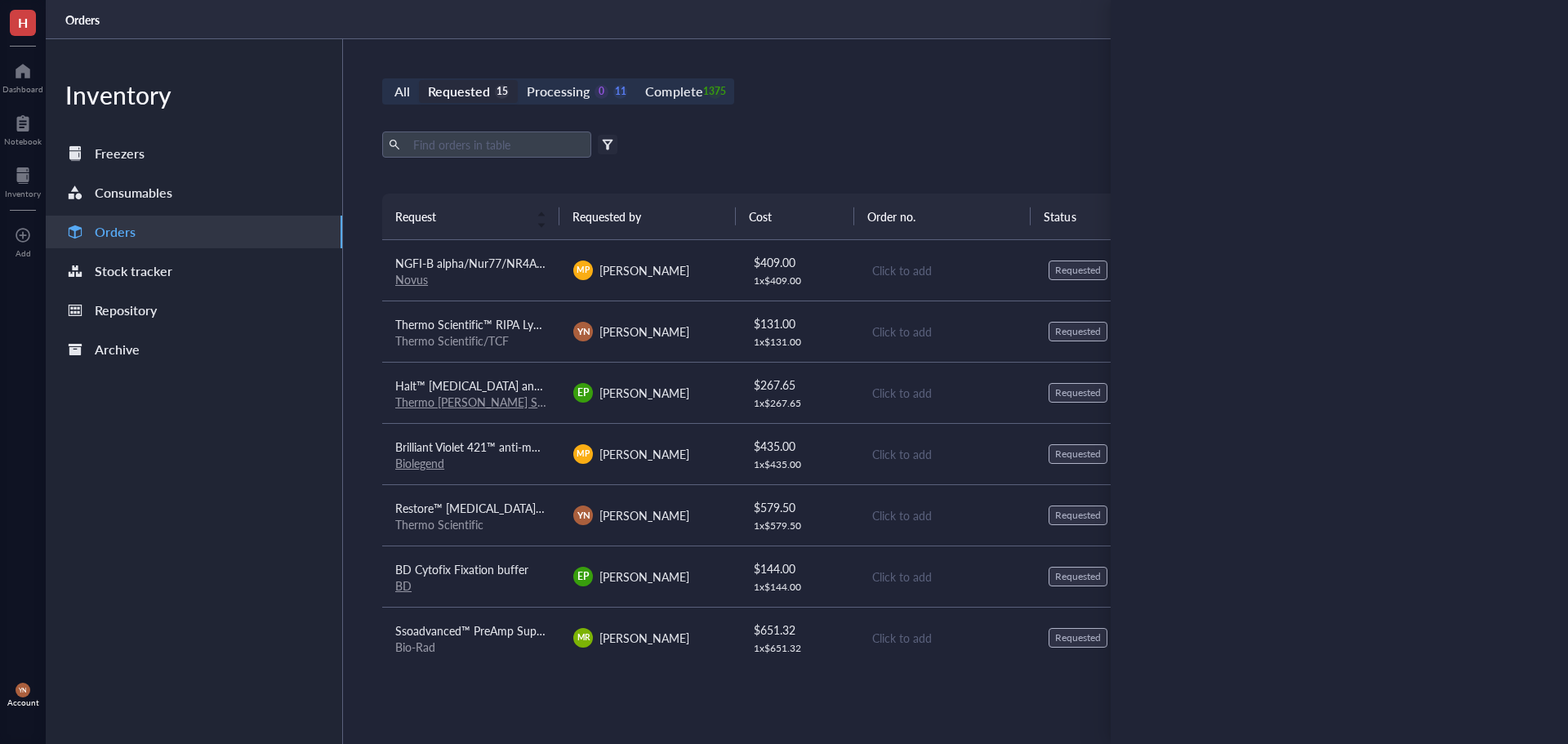
click at [797, 124] on div "All Requested 15 Processing 0 11 Complete 1375 New order Export Open archive Fi…" at bounding box center [947, 392] width 1208 height 705
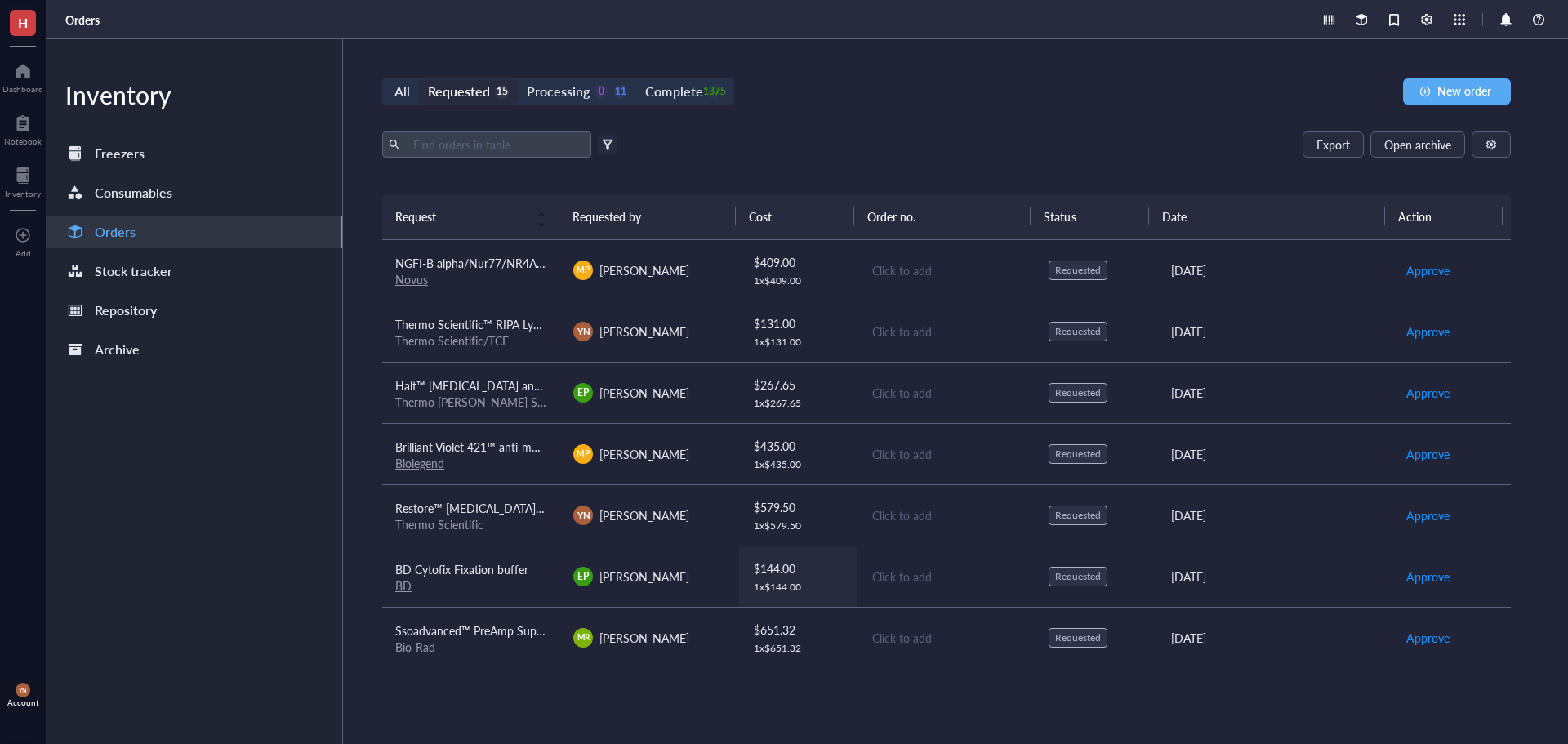
drag, startPoint x: 494, startPoint y: 560, endPoint x: 799, endPoint y: 550, distance: 305.2
click at [494, 561] on span "BD Cytofix Fixation buffer" at bounding box center [461, 569] width 133 height 16
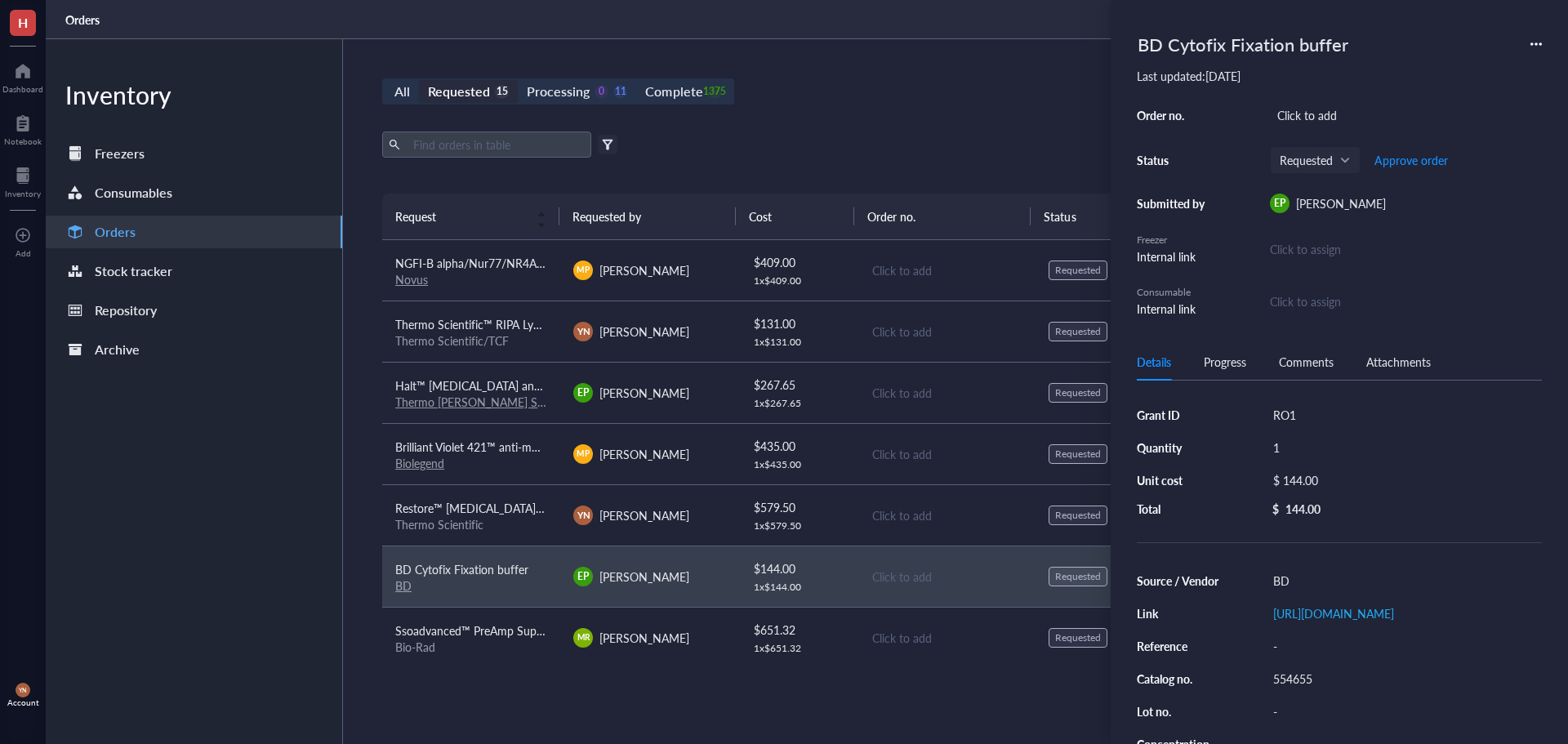
click at [1304, 121] on div "Click to add" at bounding box center [1406, 115] width 272 height 23
type input "5135184"
click at [1389, 164] on span "Approve order" at bounding box center [1411, 160] width 73 height 13
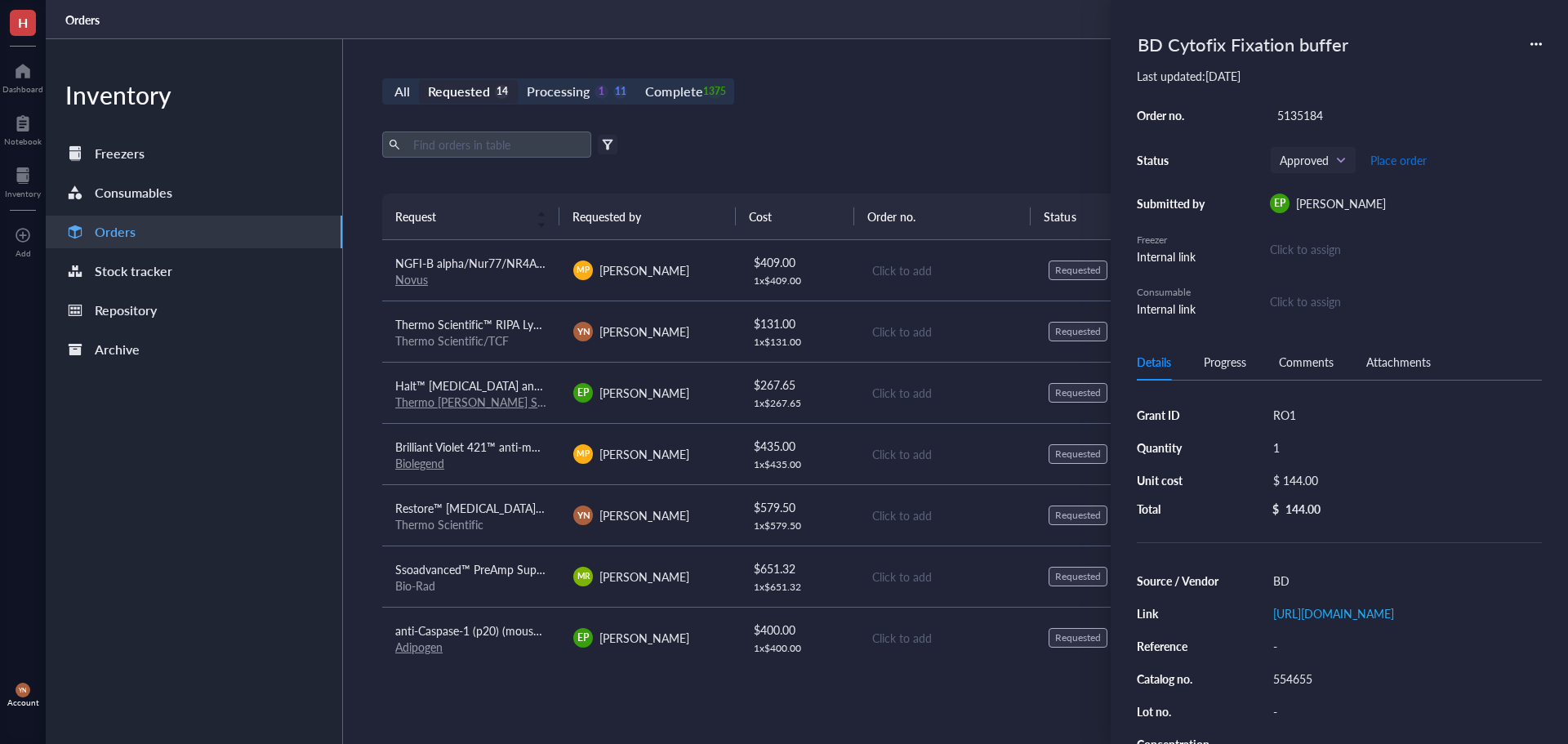
click at [1389, 164] on span "Place order" at bounding box center [1399, 160] width 56 height 13
click at [945, 154] on div "Export Open archive" at bounding box center [947, 144] width 1129 height 26
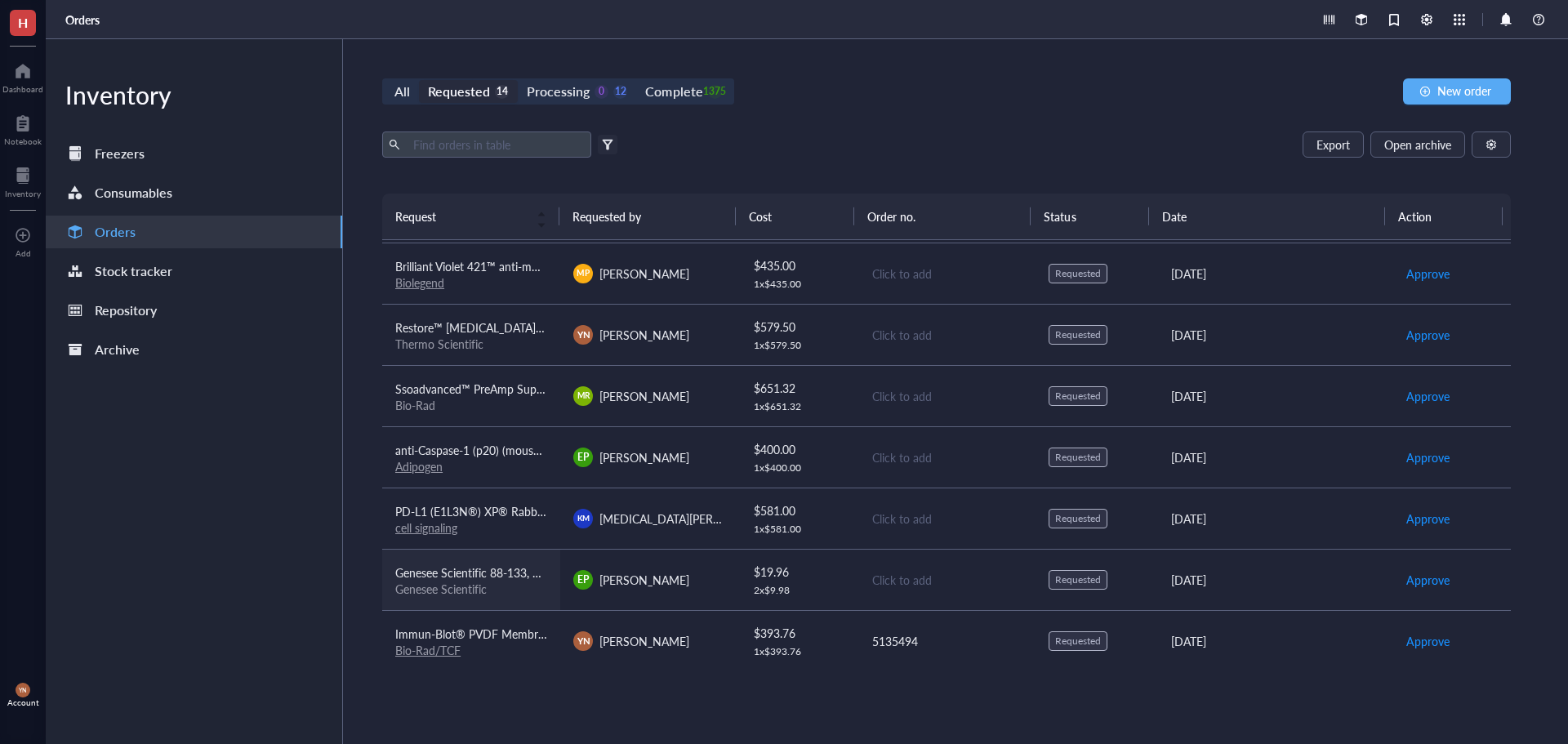
scroll to position [431, 0]
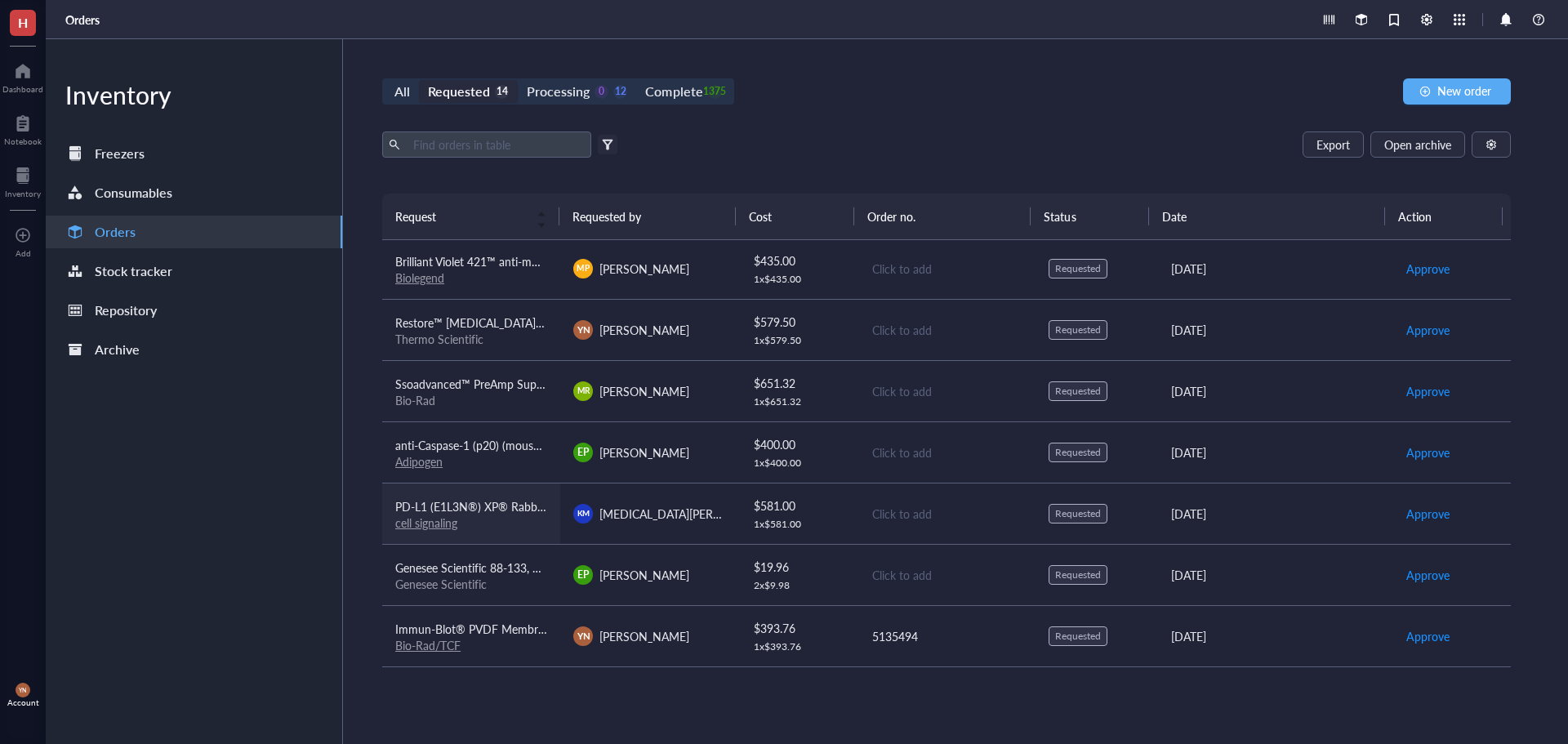
click at [463, 517] on div "cell signaling" at bounding box center [471, 523] width 152 height 14
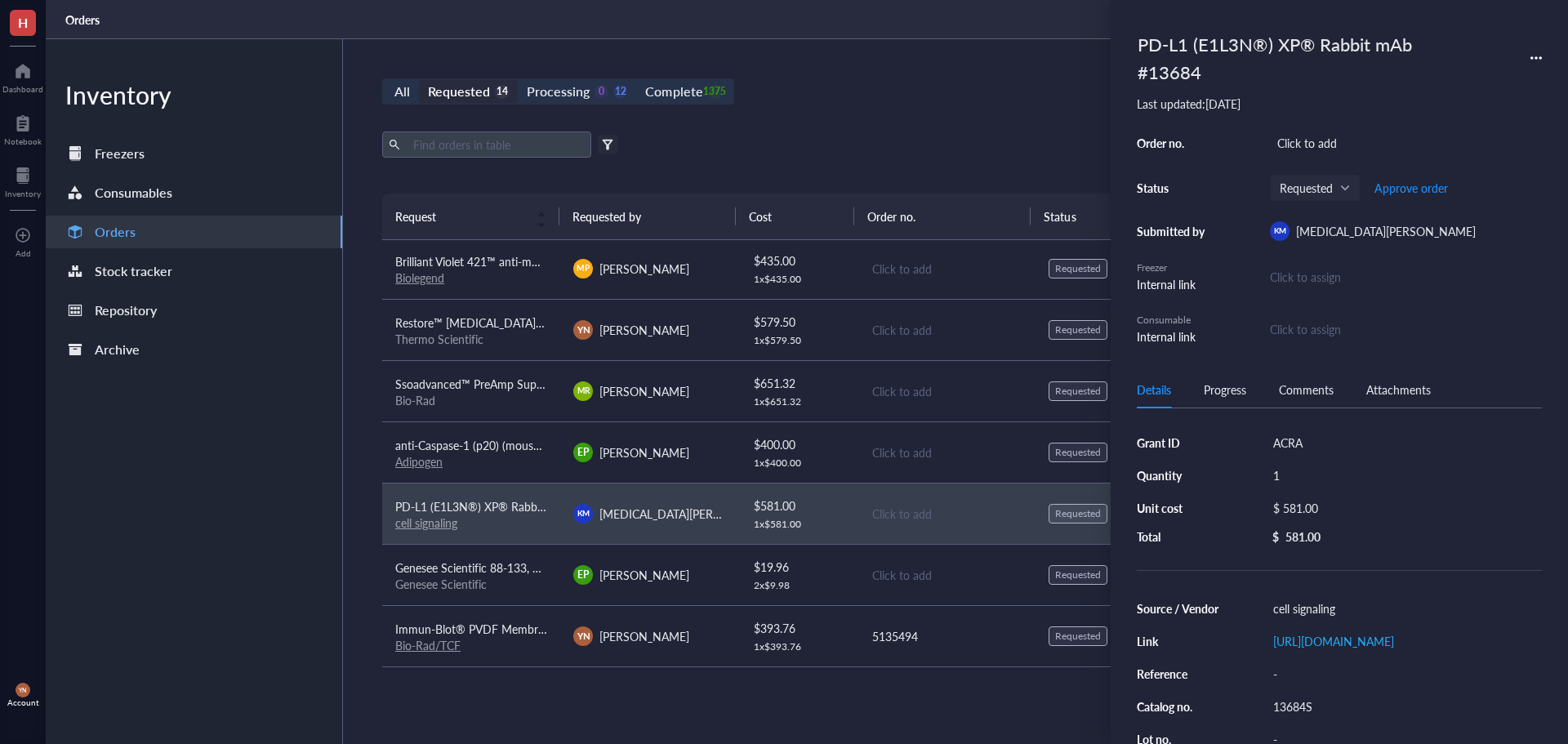
click at [1300, 146] on div "Click to add" at bounding box center [1406, 143] width 272 height 23
type input "5135454"
click at [1396, 186] on span "Approve order" at bounding box center [1411, 187] width 73 height 13
click at [1396, 186] on span "Place order" at bounding box center [1399, 187] width 56 height 13
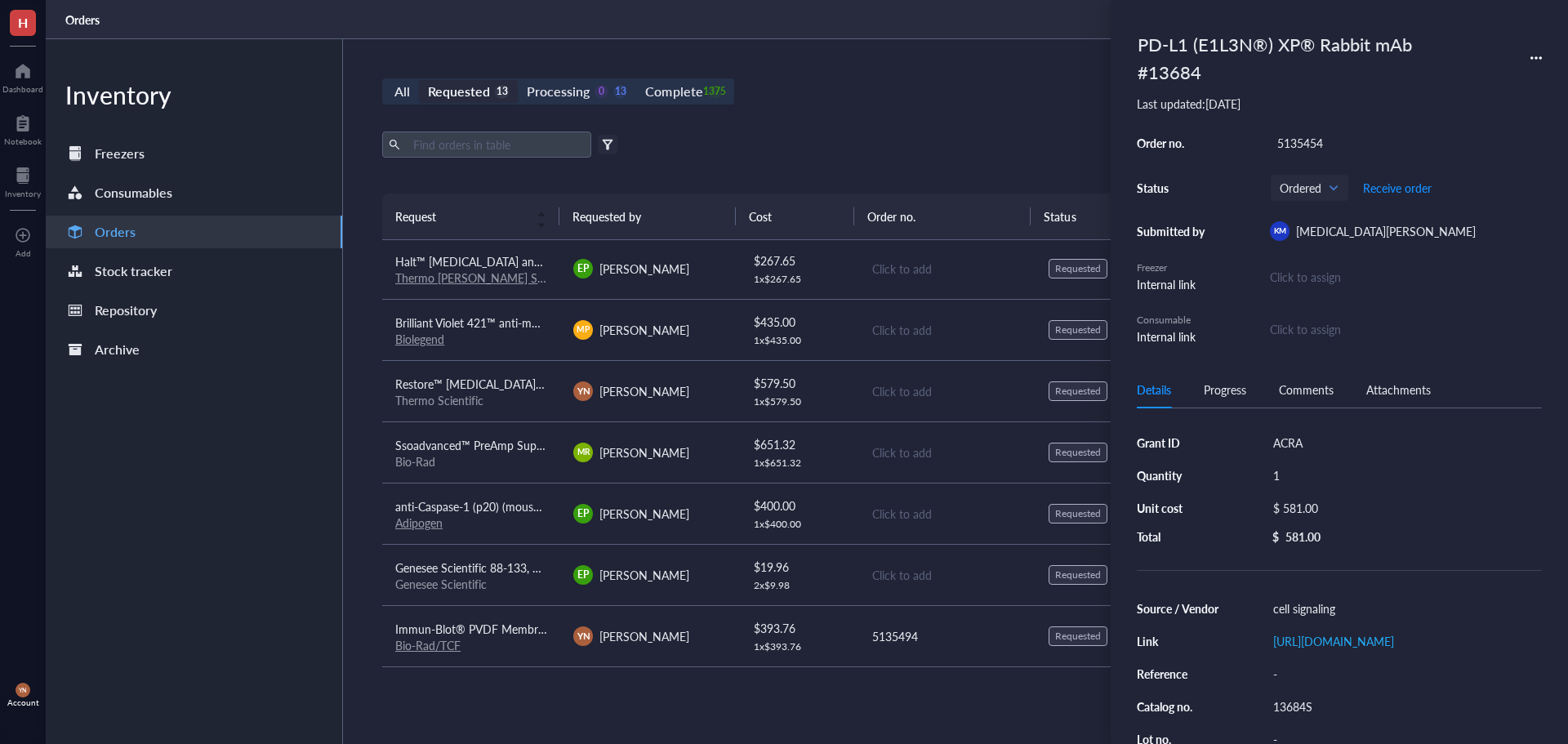
click at [923, 139] on div "Export Open archive" at bounding box center [947, 144] width 1129 height 26
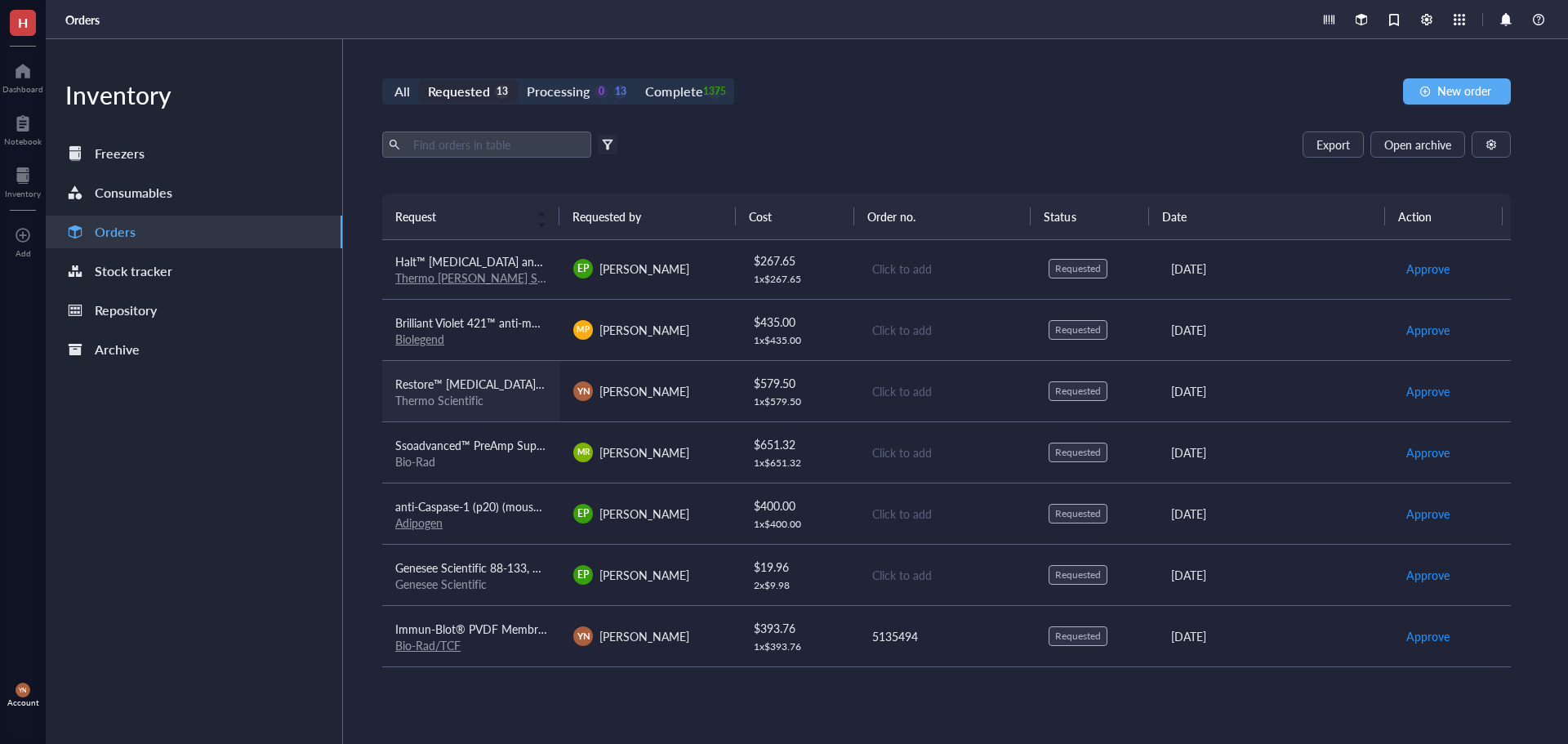
click at [501, 411] on td "Restore™ [MEDICAL_DATA] Stripping Buffer, Thermo Scientific, Restore™ [MEDICAL_…" at bounding box center [472, 391] width 178 height 62
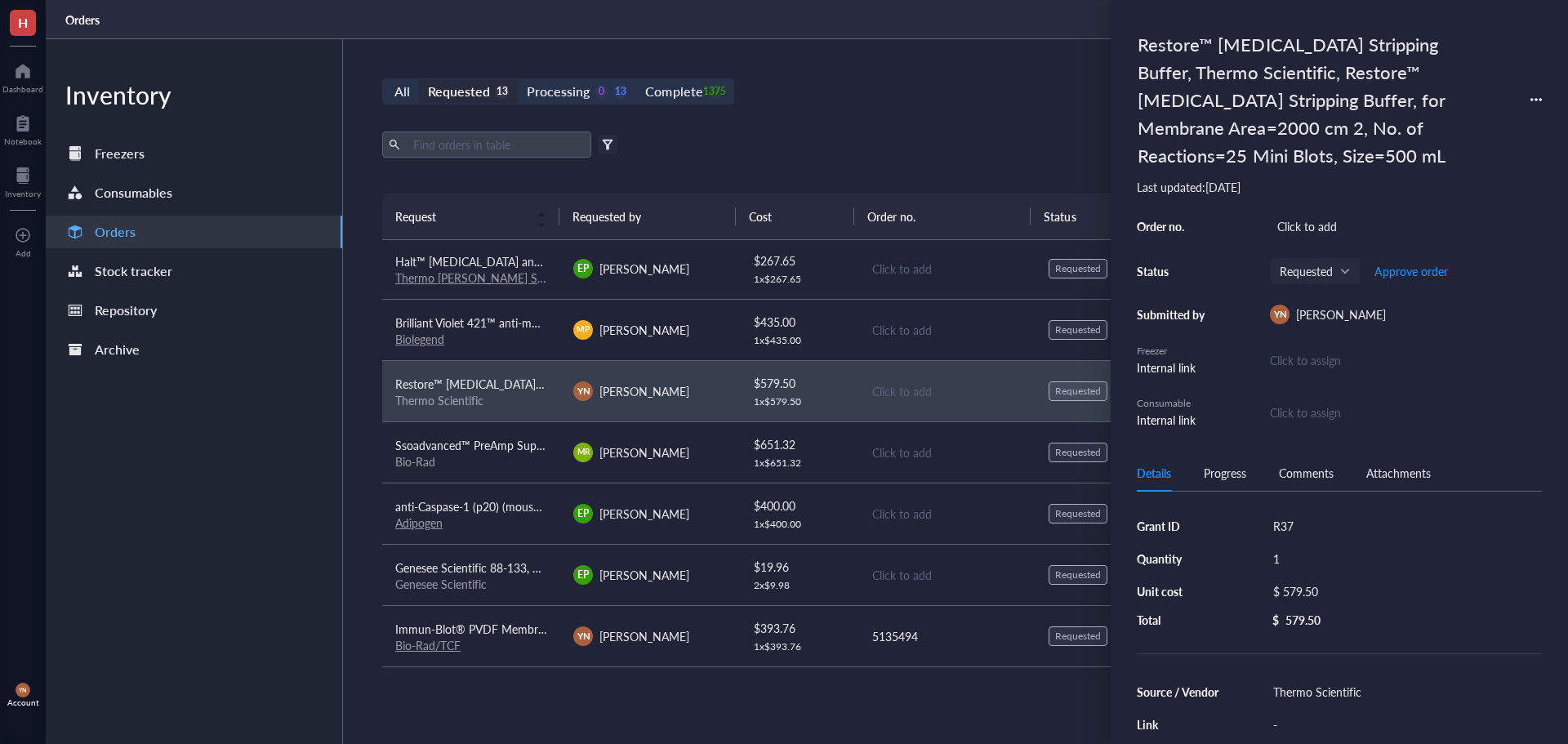
scroll to position [82, 0]
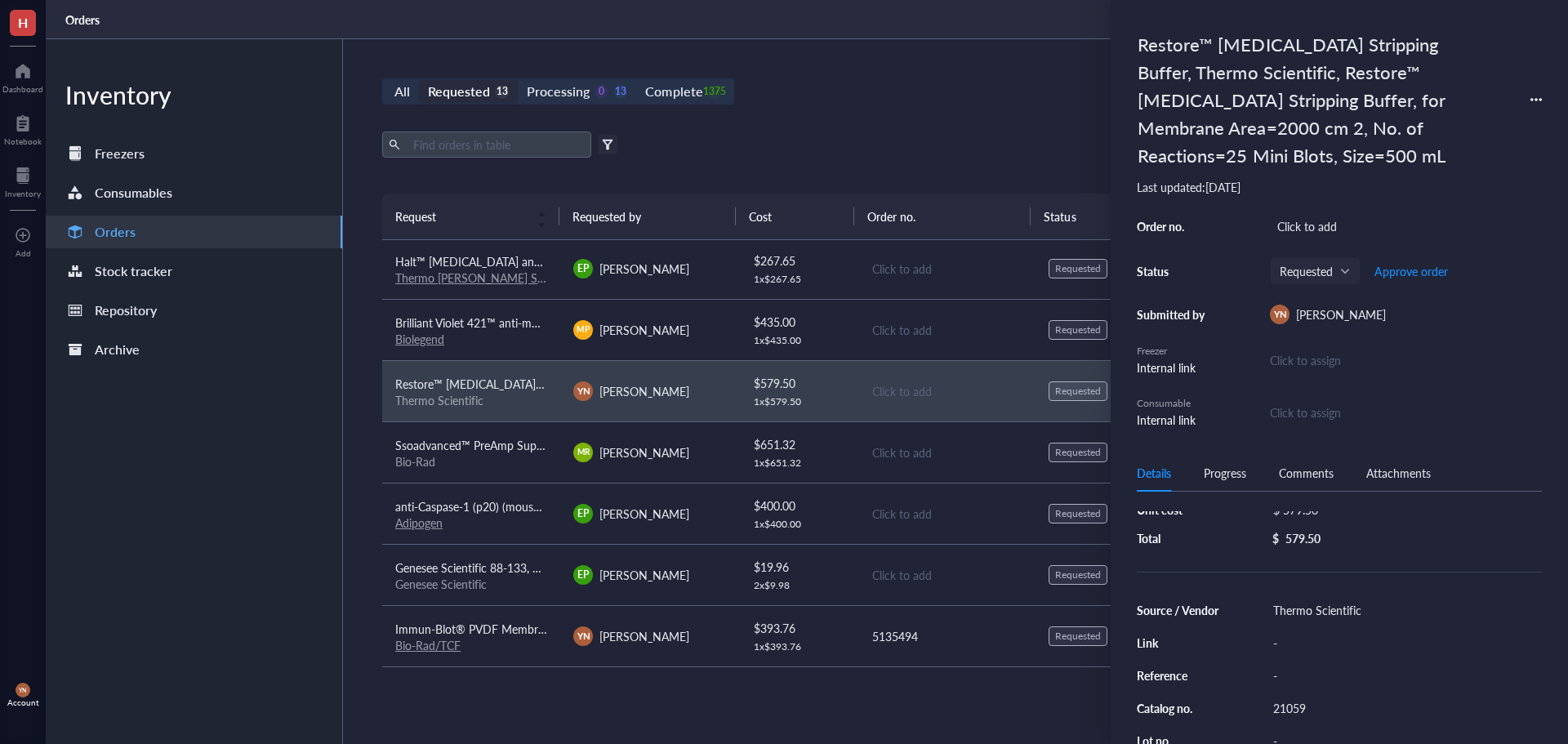
click at [1314, 695] on div "Source / Vendor Thermo Scientific Link - Reference - Catalog no. [STREET_ADDRES…" at bounding box center [1340, 724] width 405 height 252
click at [1308, 704] on div "21059" at bounding box center [1405, 708] width 276 height 23
click at [1298, 700] on input "21059" at bounding box center [1291, 708] width 49 height 21
click at [1301, 704] on input "21059" at bounding box center [1291, 708] width 49 height 21
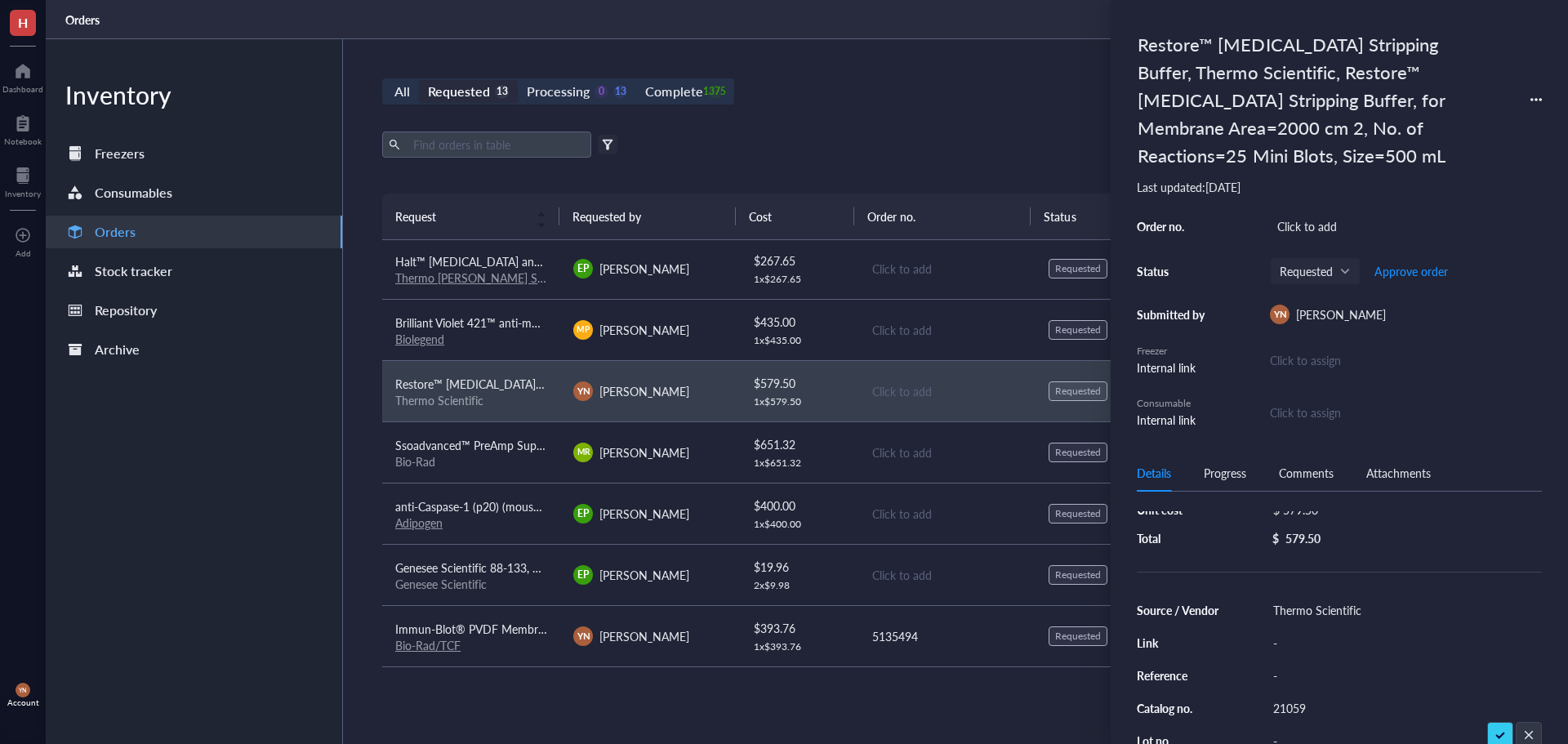
scroll to position [0, 0]
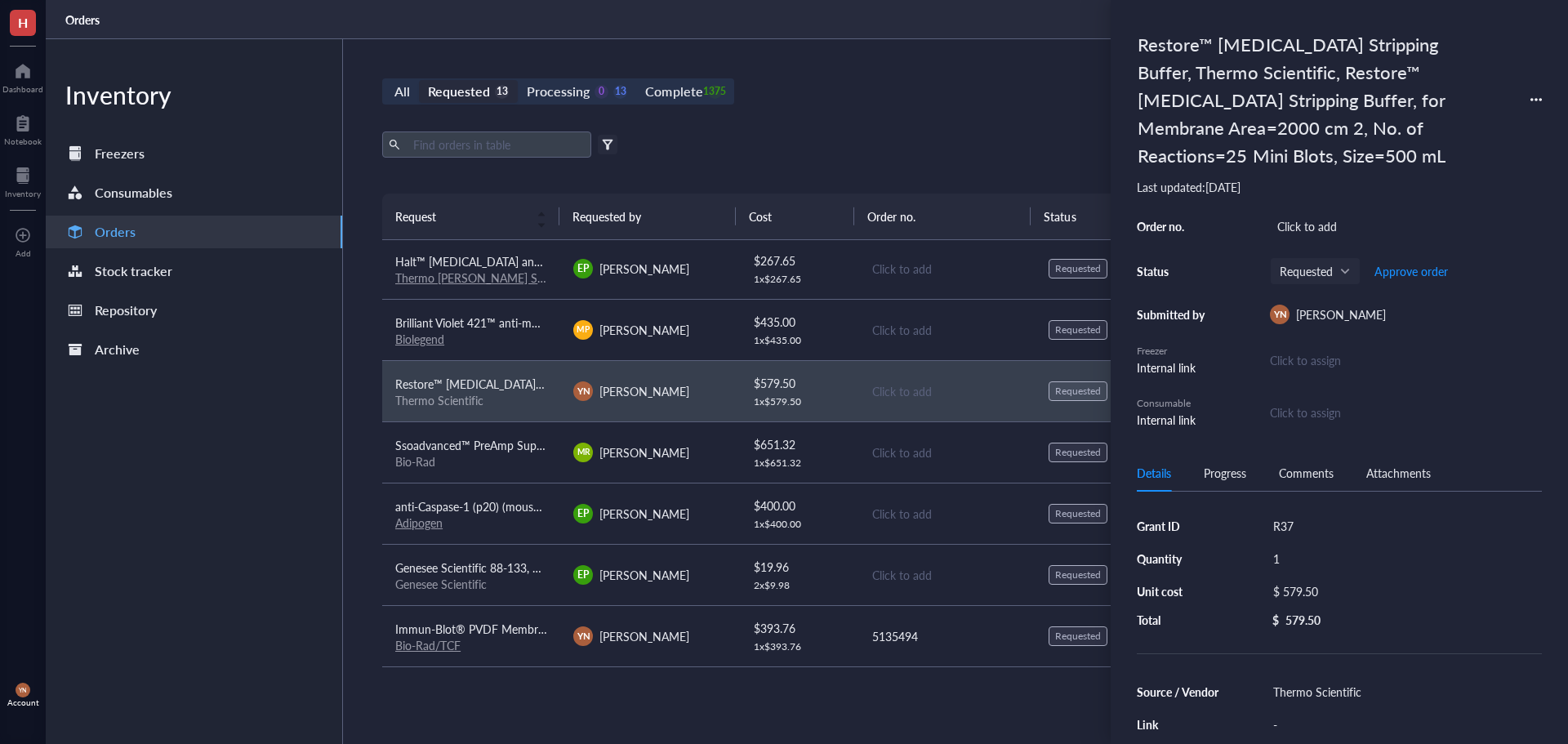
click at [1288, 562] on div "1" at bounding box center [1405, 559] width 276 height 23
click at [1288, 562] on input "1" at bounding box center [1291, 559] width 49 height 21
type input "2"
click at [1336, 594] on div "$ 579.50" at bounding box center [1401, 591] width 269 height 23
click at [1344, 592] on input "579.50" at bounding box center [1419, 593] width 231 height 26
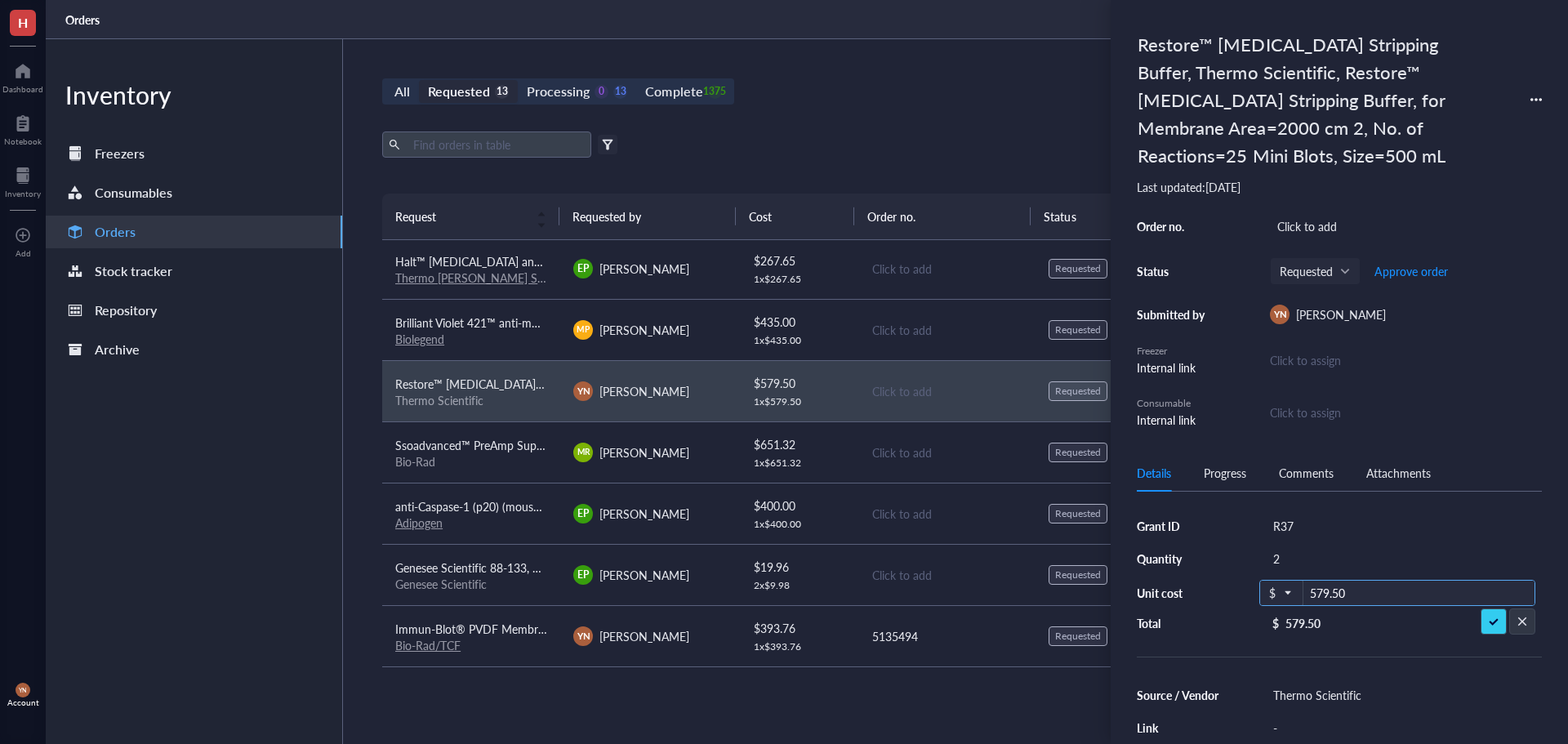
click at [1344, 592] on input "579.50" at bounding box center [1419, 593] width 231 height 26
type input "175.65"
click at [1304, 232] on div "Click to add" at bounding box center [1406, 227] width 272 height 23
type input "5135494"
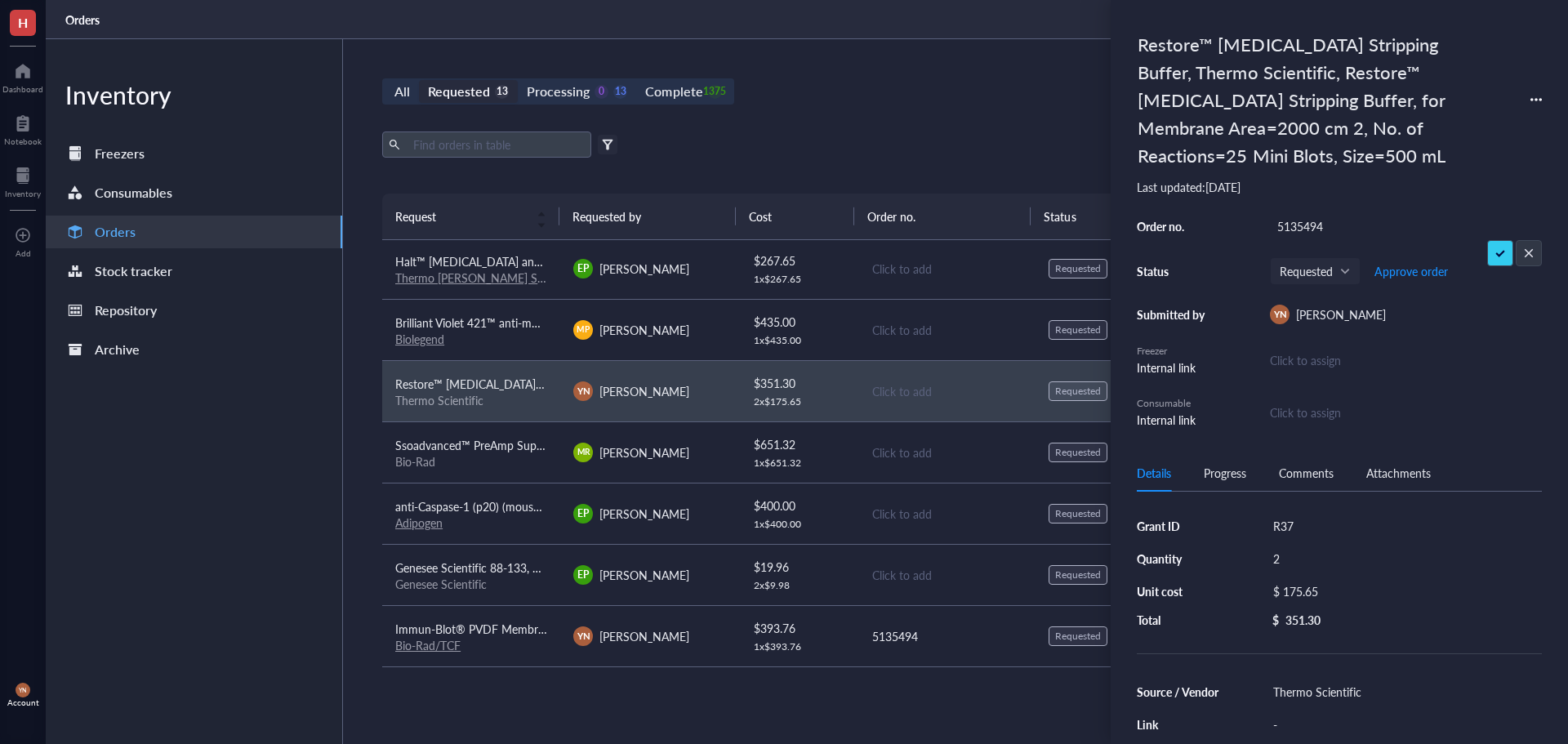
click at [873, 136] on div "Export Open archive" at bounding box center [947, 144] width 1129 height 26
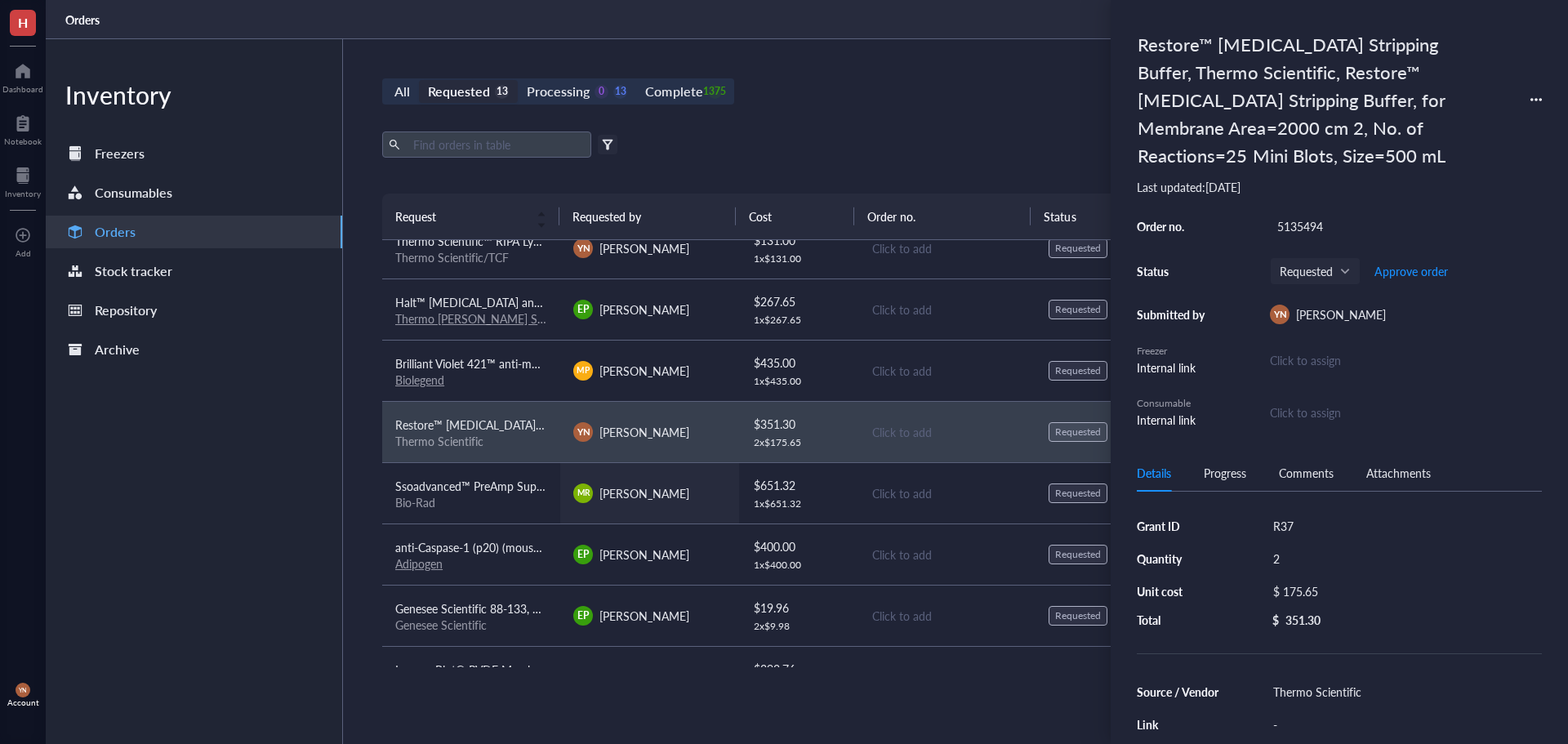
scroll to position [287, 0]
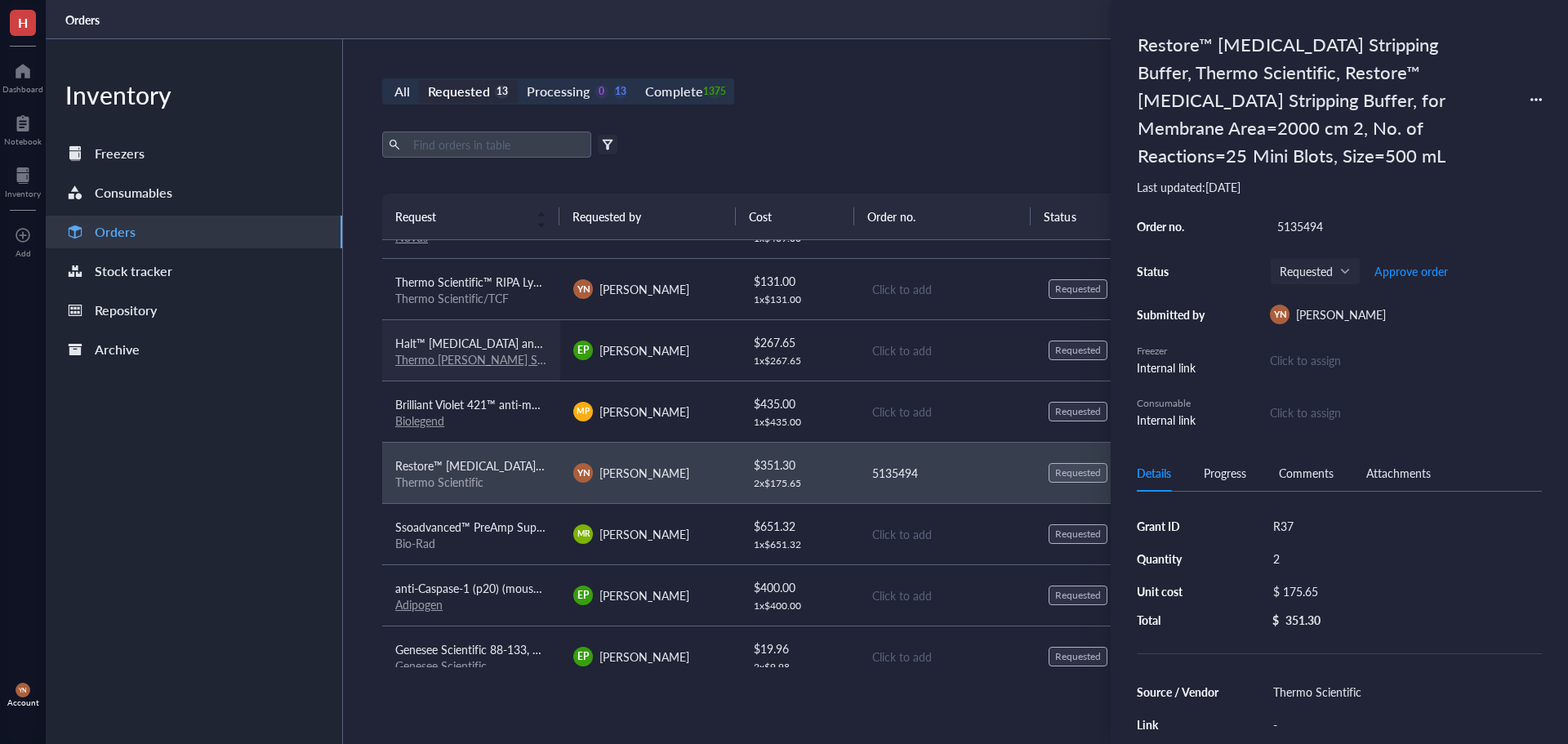
click at [475, 344] on span "Halt™ [MEDICAL_DATA] and Phosphatase Inhibitor Cocktail, EDTA-free (100X)" at bounding box center [593, 343] width 397 height 16
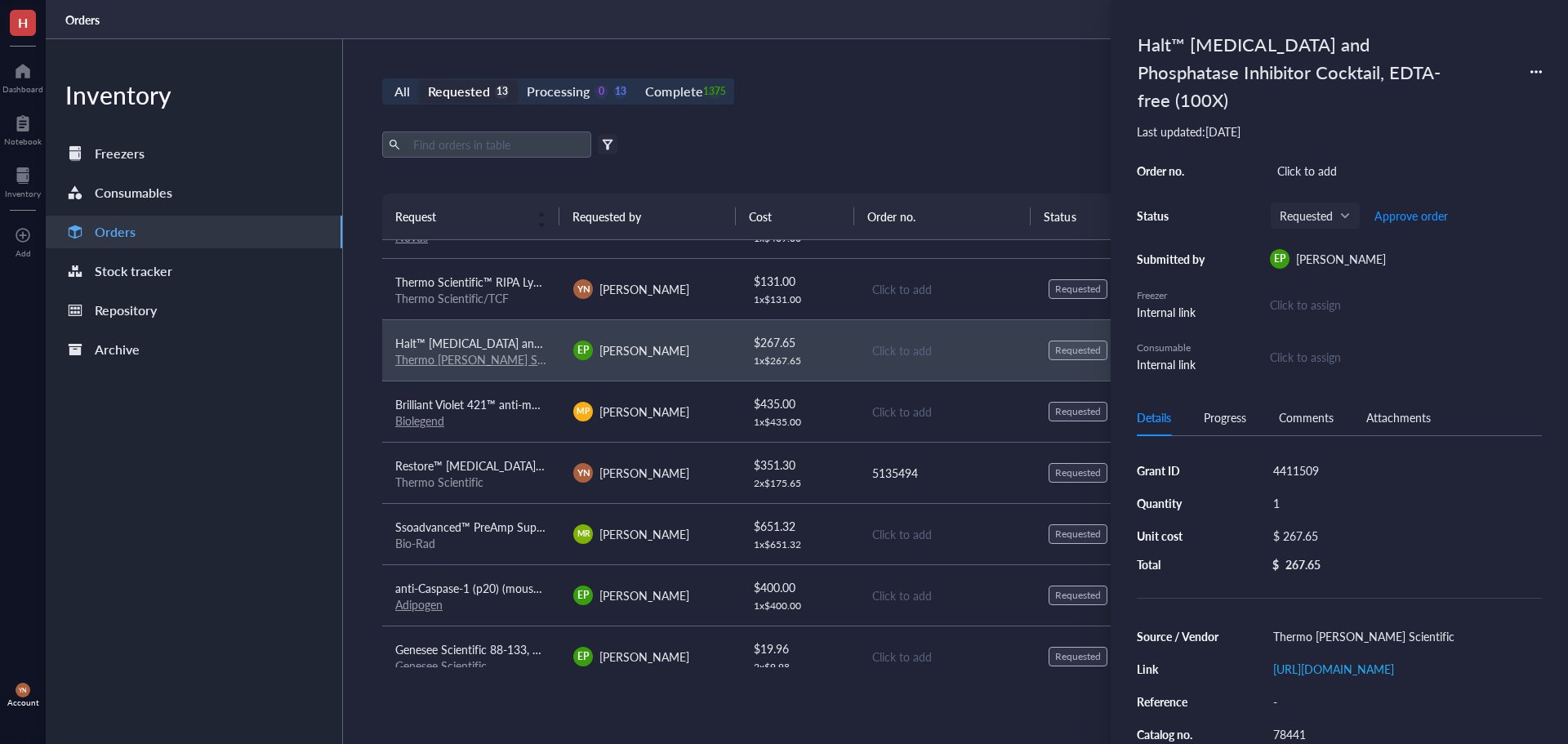
click at [1317, 723] on div "78441" at bounding box center [1405, 735] width 276 height 23
click at [1323, 525] on div "$ 267.65" at bounding box center [1401, 536] width 269 height 23
click at [1325, 525] on input "267.65" at bounding box center [1419, 538] width 231 height 26
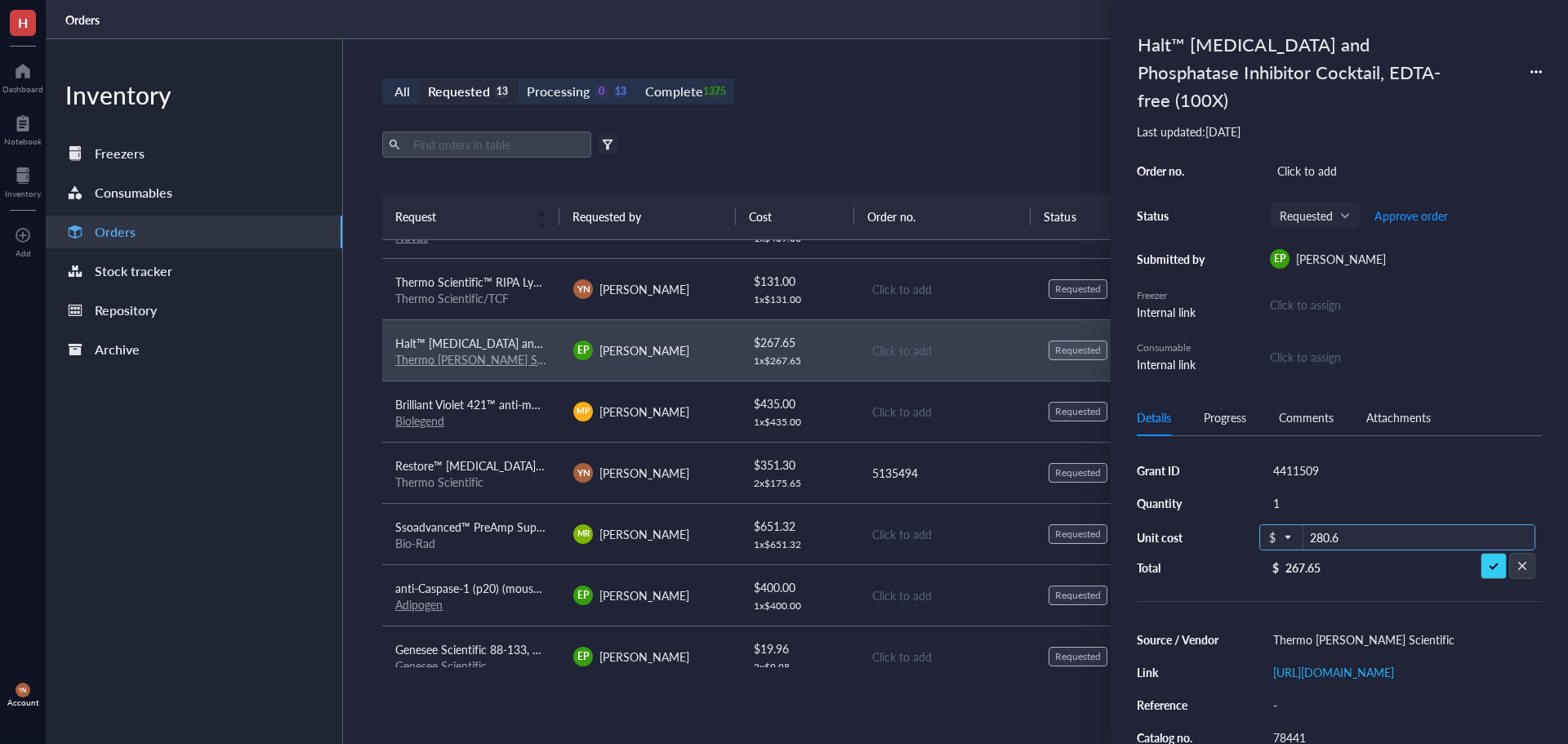
type input "280.65"
click at [1305, 459] on div "4411509" at bounding box center [1405, 471] width 276 height 23
click at [1305, 460] on input "V Foundation" at bounding box center [1312, 471] width 92 height 21
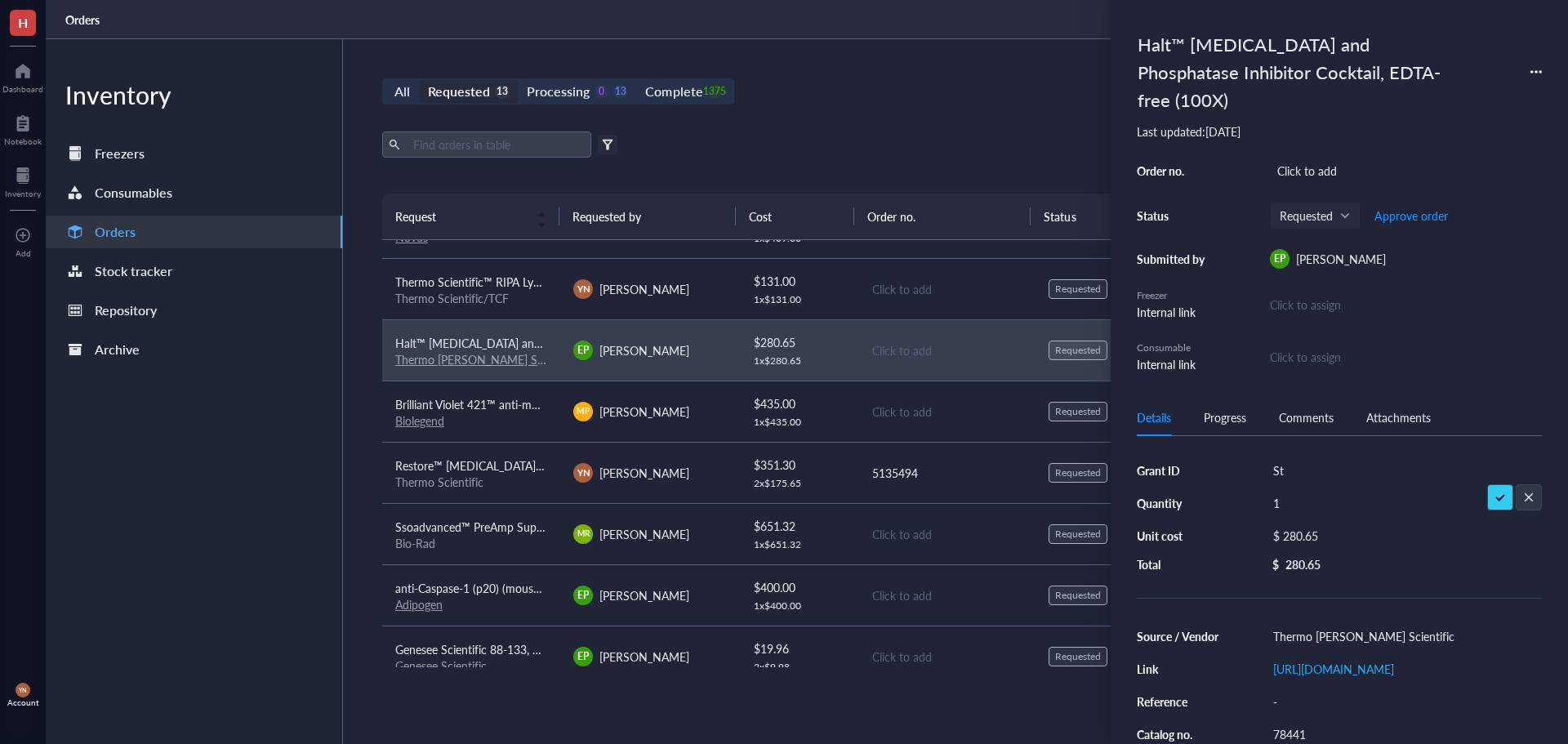
type input "S"
type input "R37"
click at [1308, 160] on div "Click to add" at bounding box center [1406, 171] width 272 height 23
type input "5135494"
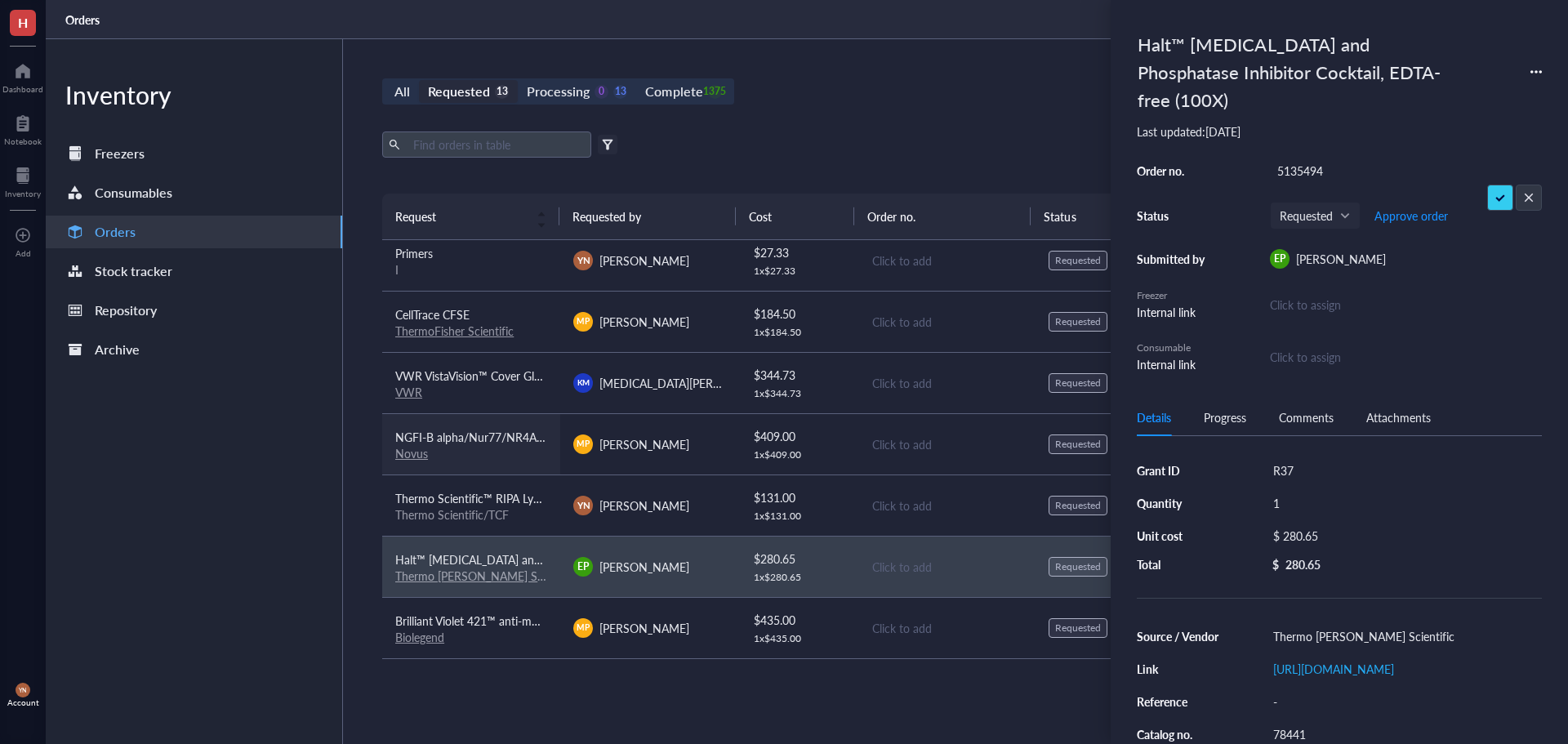
scroll to position [43, 0]
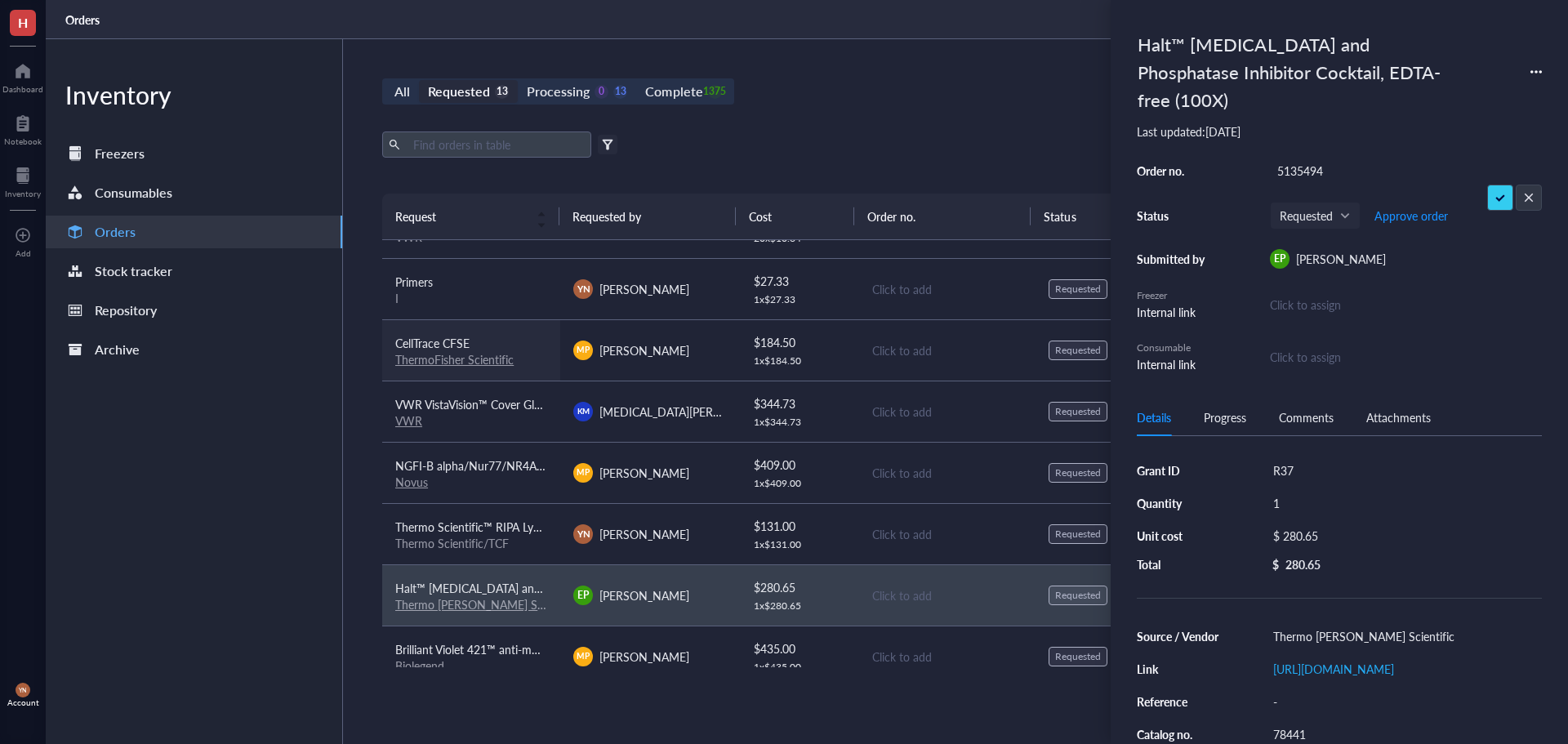
click at [453, 347] on span "CellTrace CFSE" at bounding box center [432, 343] width 74 height 16
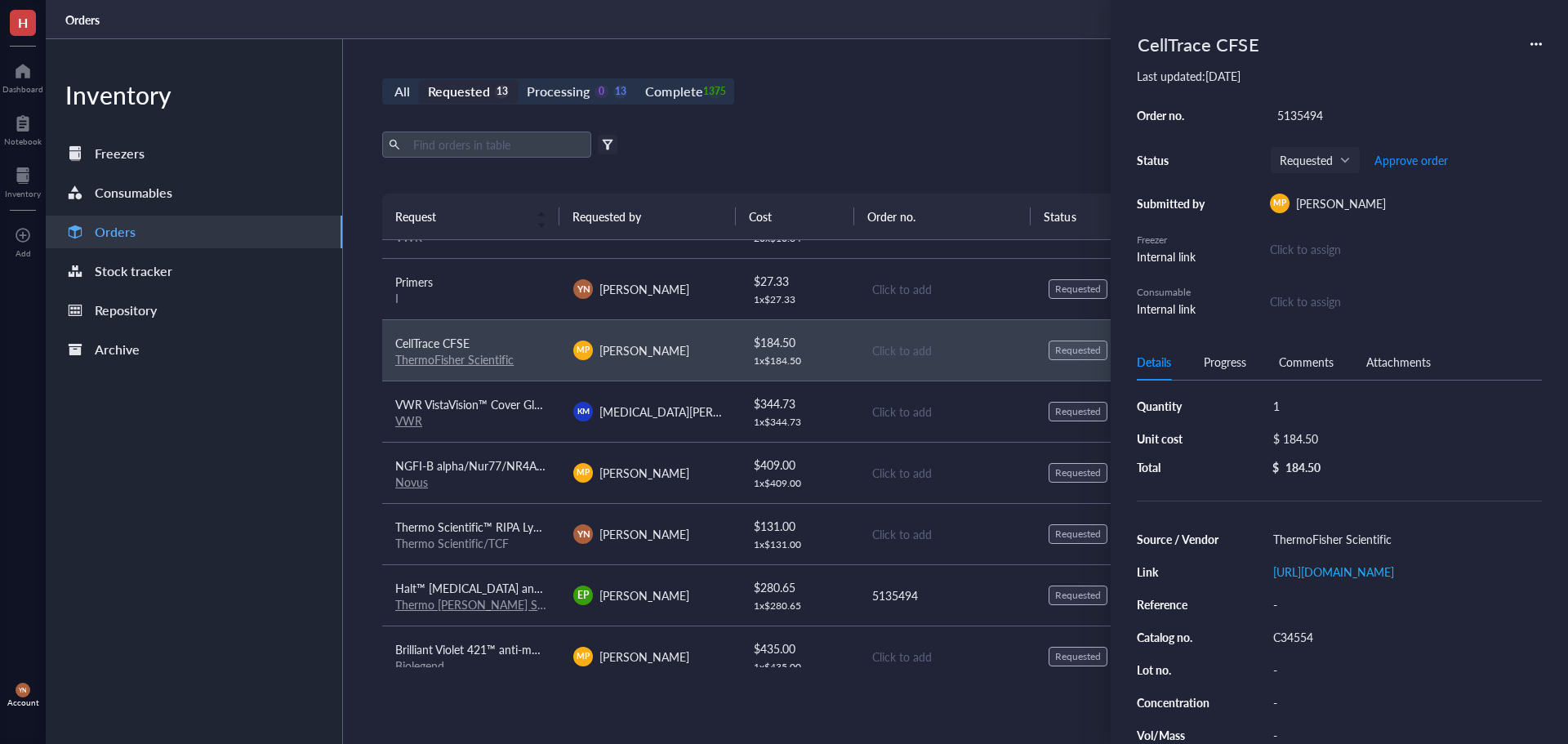
scroll to position [82, 0]
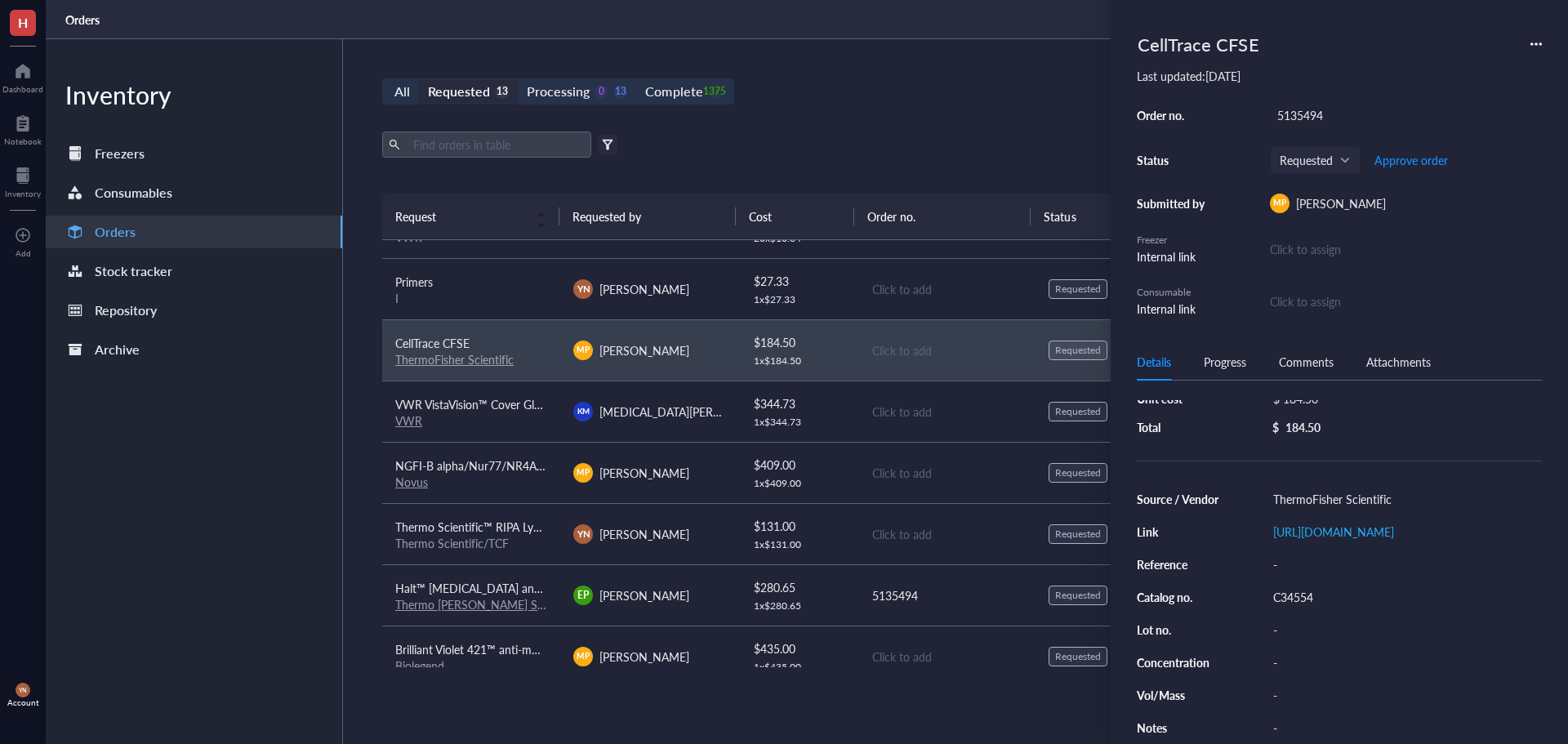
click at [1300, 671] on div "Source / Vendor ThermoFisher Scientific Link [URL][DOMAIN_NAME] Reference - Cat…" at bounding box center [1340, 614] width 405 height 252
click at [1299, 608] on div "C34554" at bounding box center [1405, 598] width 276 height 23
click at [1299, 608] on input "C34554" at bounding box center [1292, 598] width 53 height 21
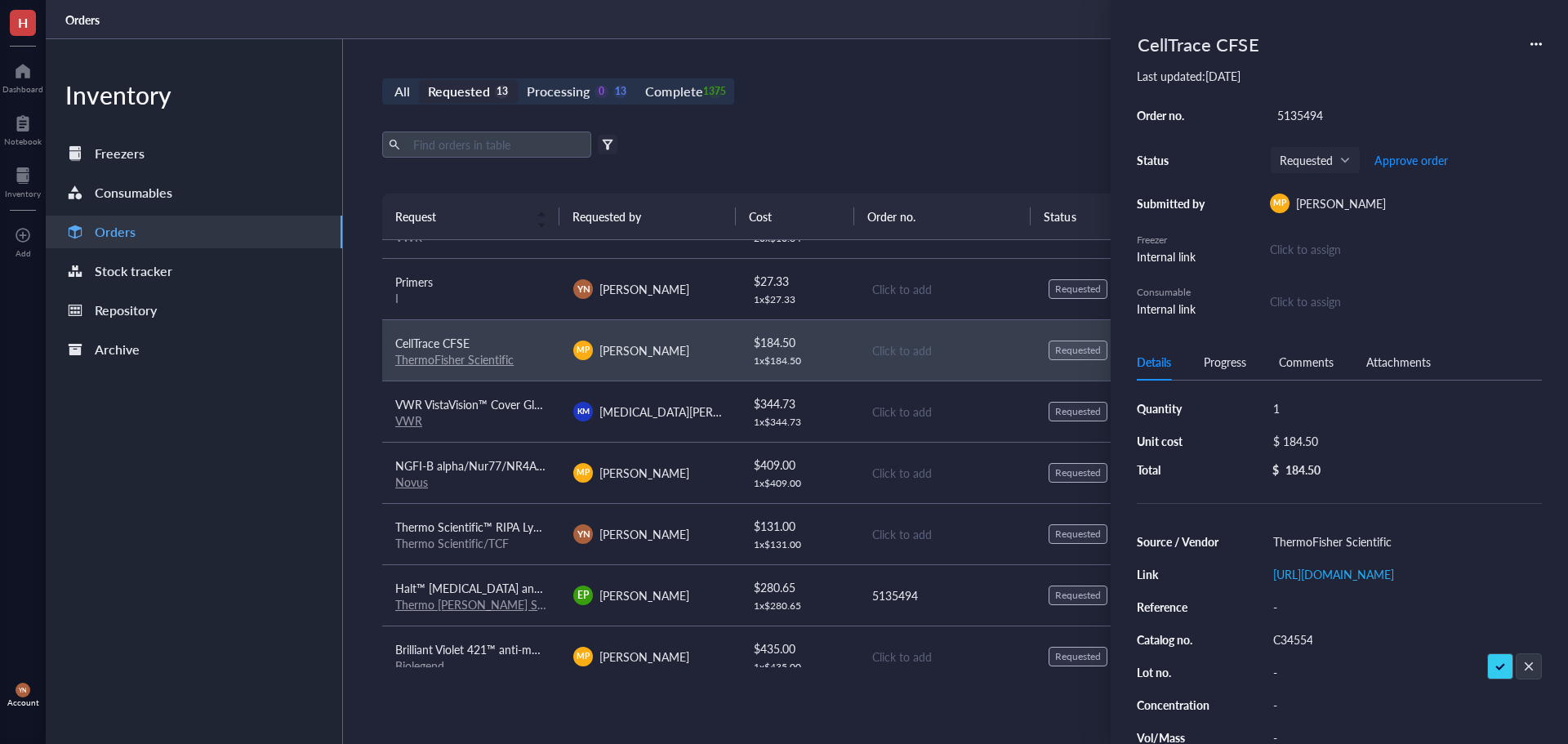
scroll to position [0, 0]
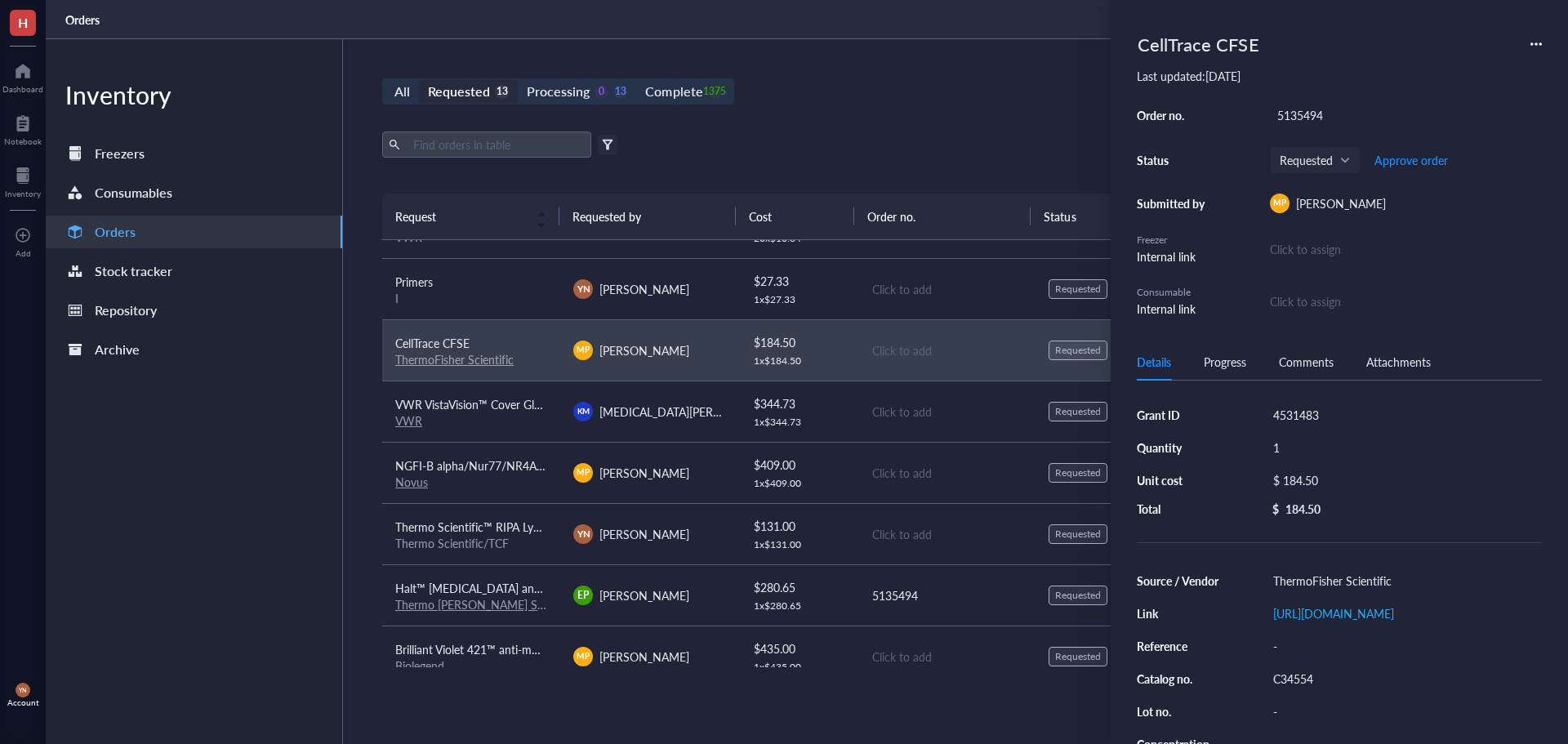
click at [1333, 483] on div "$ 184.50" at bounding box center [1401, 481] width 269 height 23
click at [1332, 481] on input "184.50" at bounding box center [1419, 483] width 231 height 26
type input "236.22"
drag, startPoint x: 1477, startPoint y: 512, endPoint x: 1467, endPoint y: 492, distance: 22.4
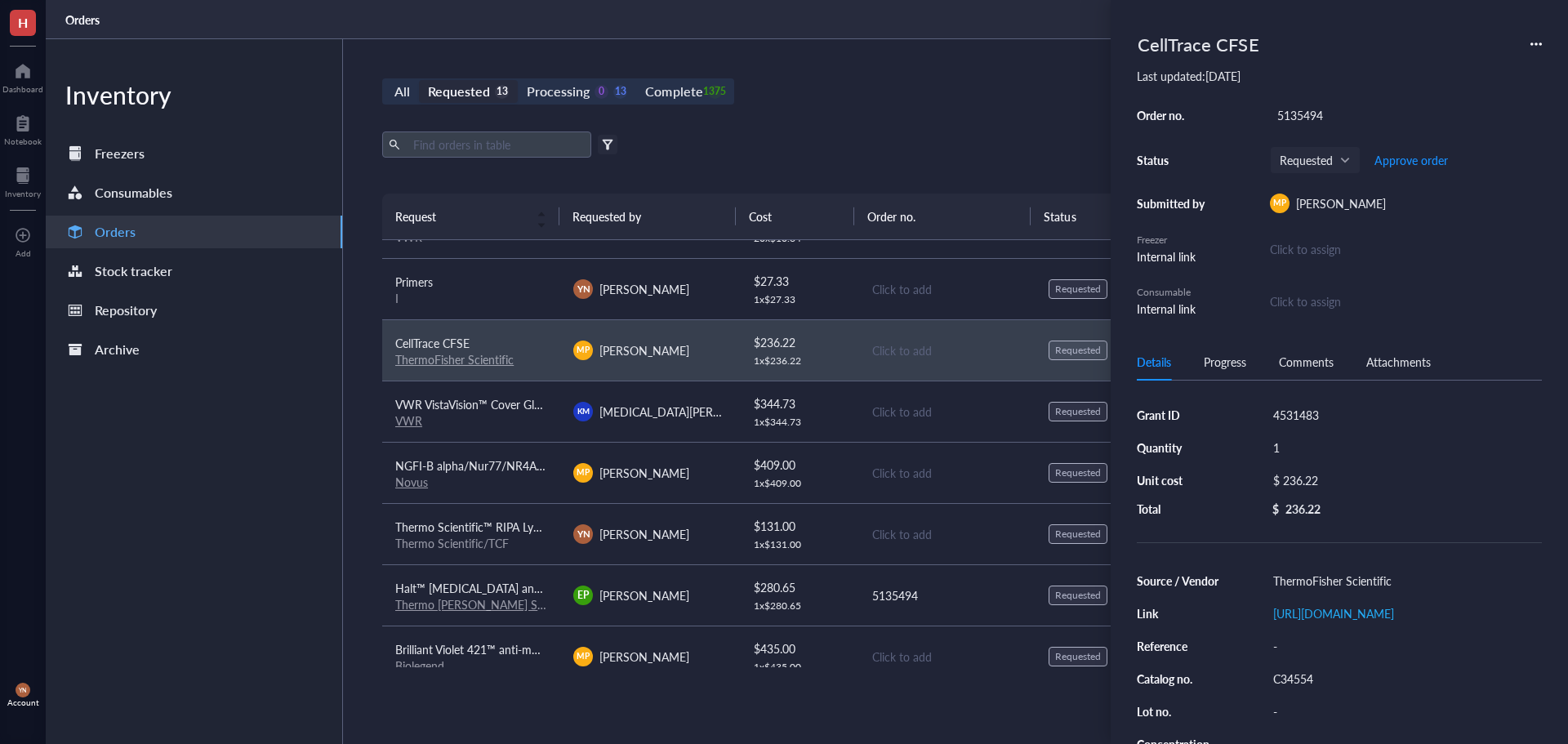
click at [1315, 408] on div "4531483" at bounding box center [1405, 415] width 276 height 23
click at [1315, 408] on input "4531483" at bounding box center [1296, 415] width 59 height 21
type input "V Foundation"
click at [1327, 101] on div "CellTrace CFSE Last updated: [DATE] Order no. Click to add Status Requested App…" at bounding box center [1340, 171] width 405 height 292
click at [1327, 115] on div "Click to add" at bounding box center [1406, 115] width 272 height 23
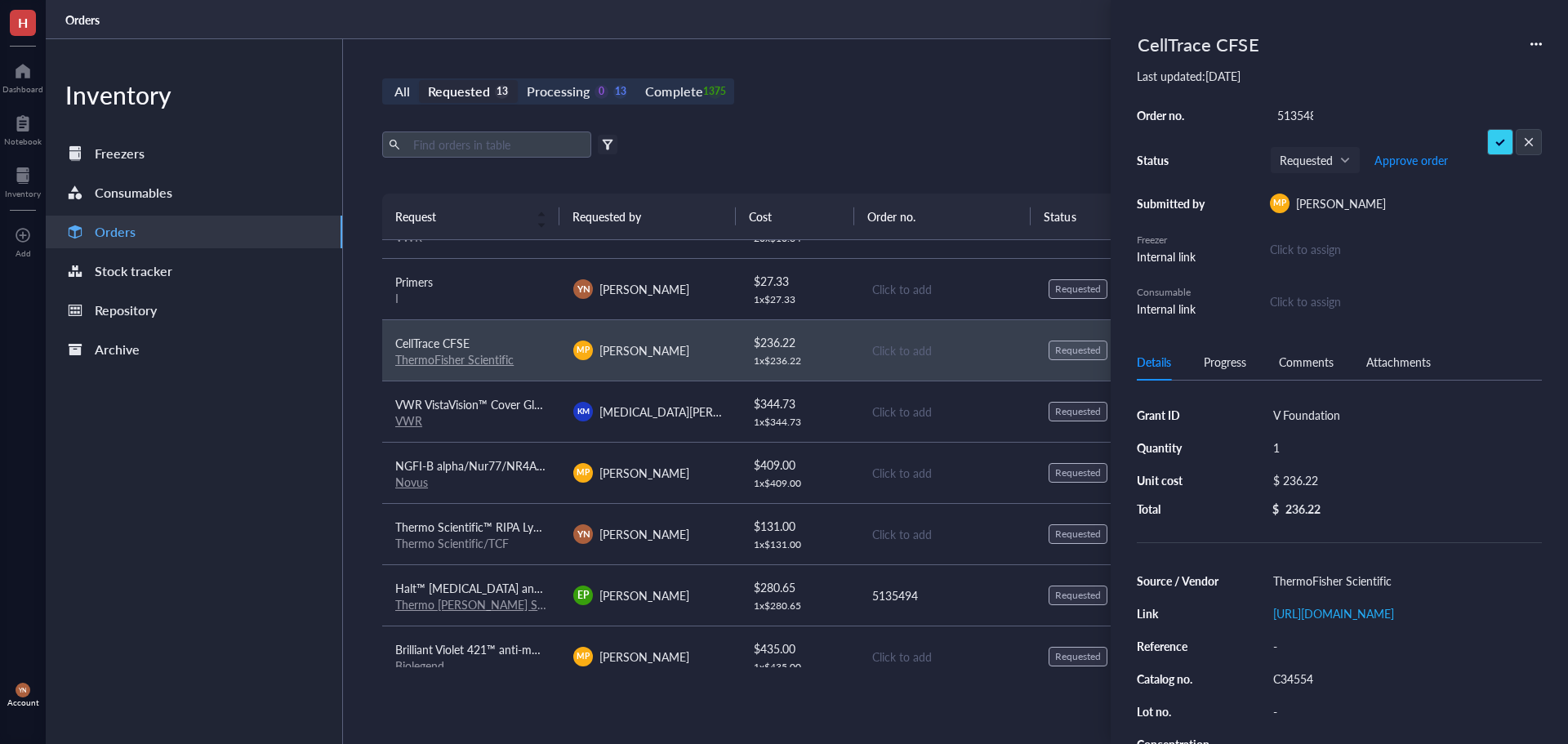
type input "5135488"
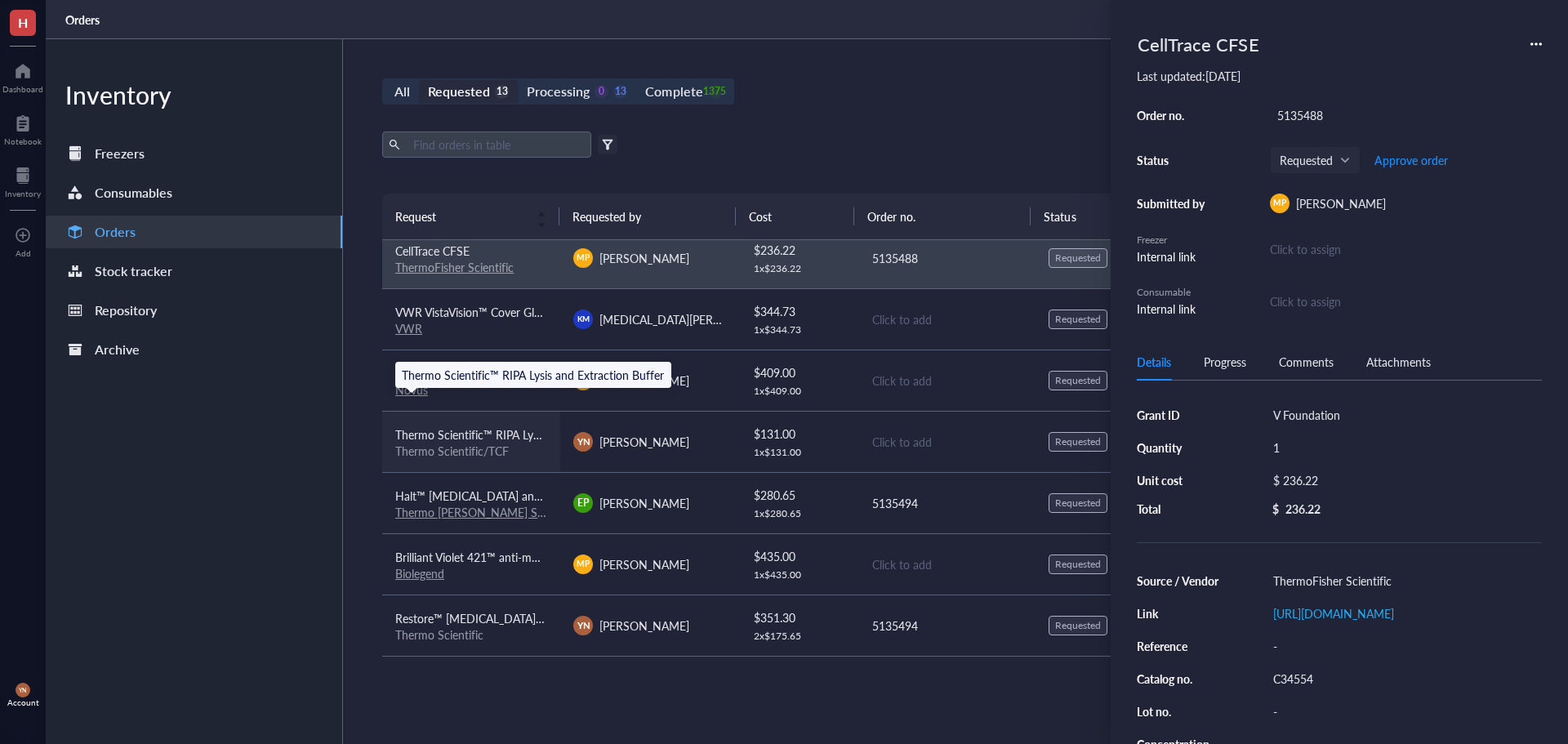
scroll to position [163, 0]
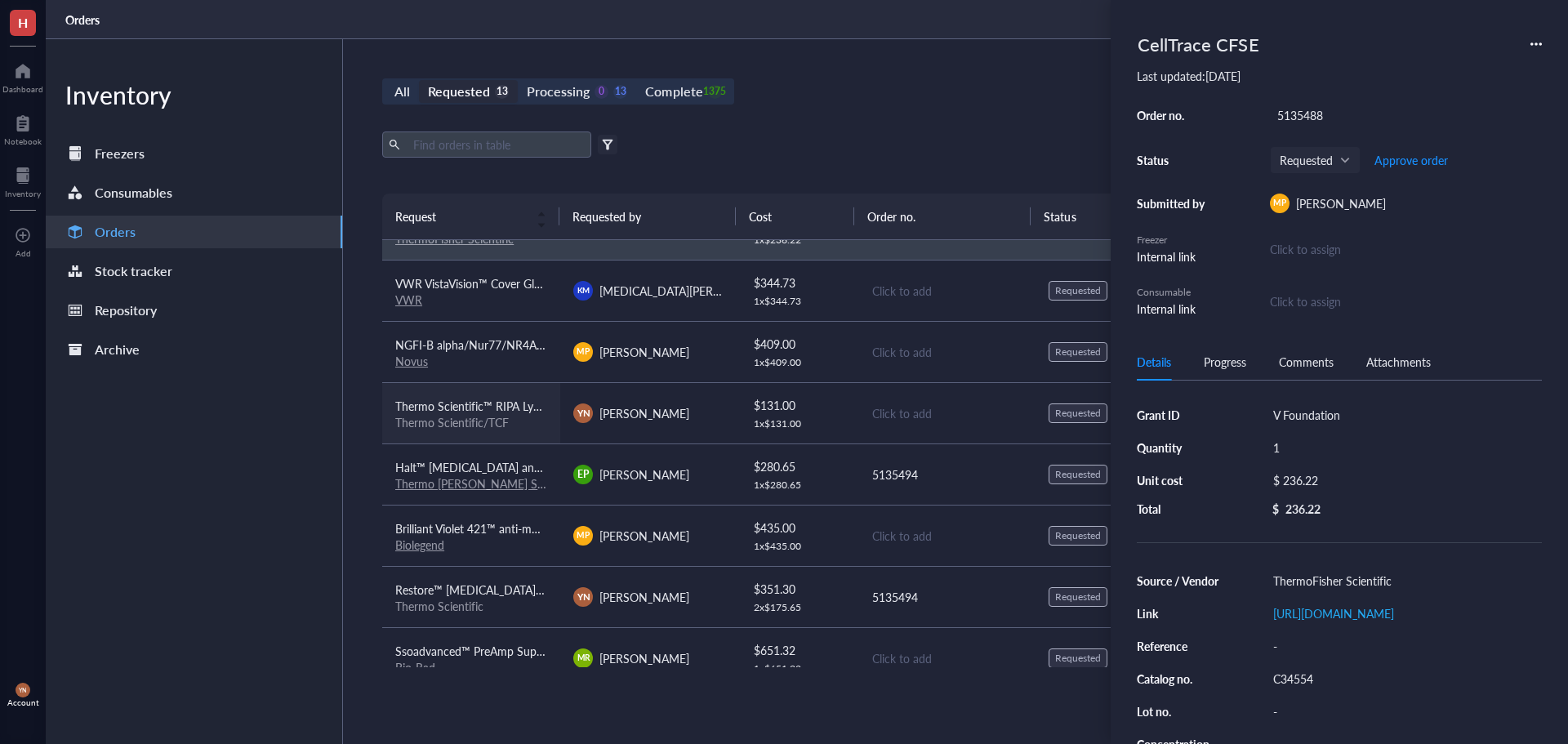
click at [514, 408] on span "Thermo Scientific™ RIPA Lysis and Extraction Buffer" at bounding box center [526, 406] width 263 height 16
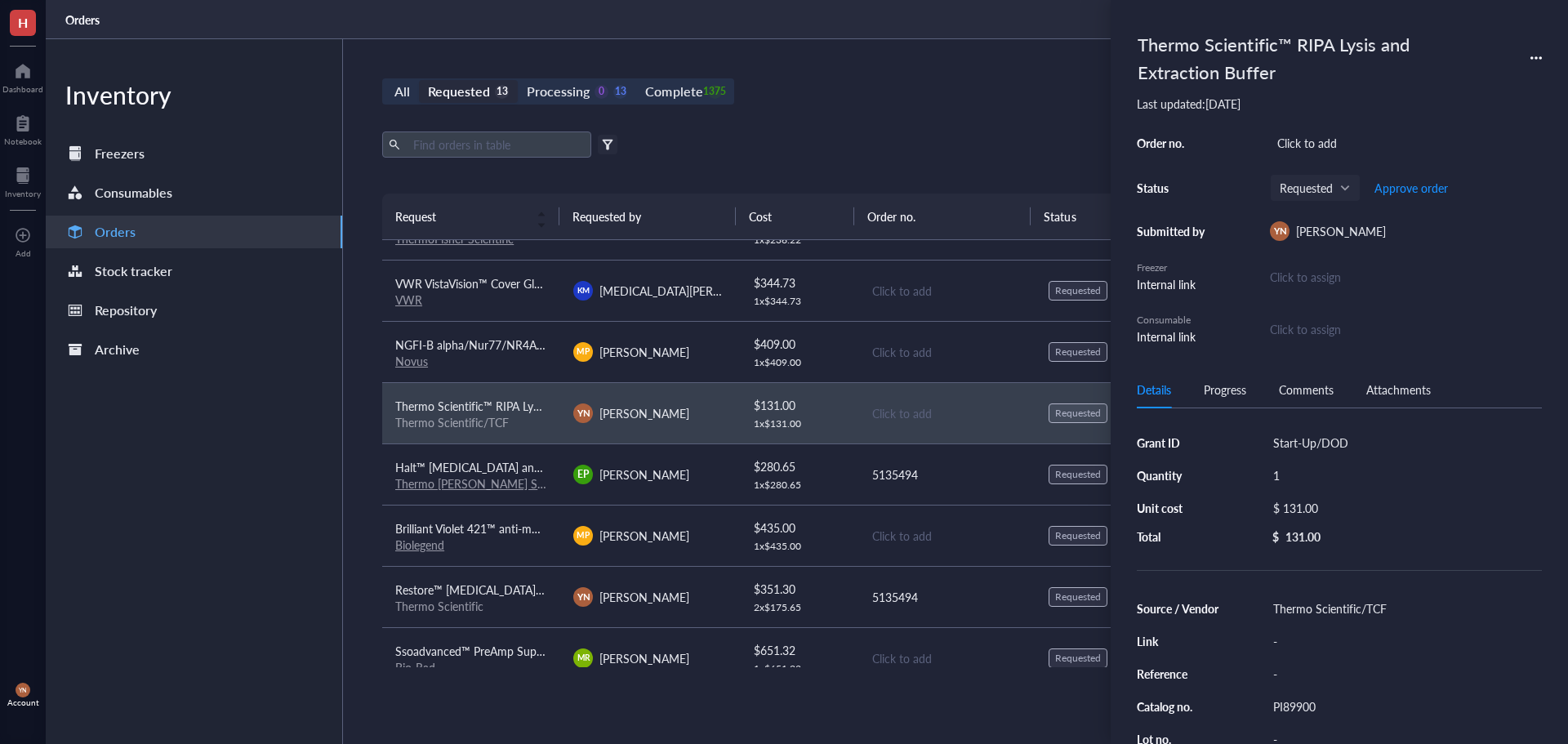
click at [1298, 705] on div "PI89900" at bounding box center [1405, 707] width 276 height 23
click at [1298, 705] on input "PI89900" at bounding box center [1296, 707] width 59 height 21
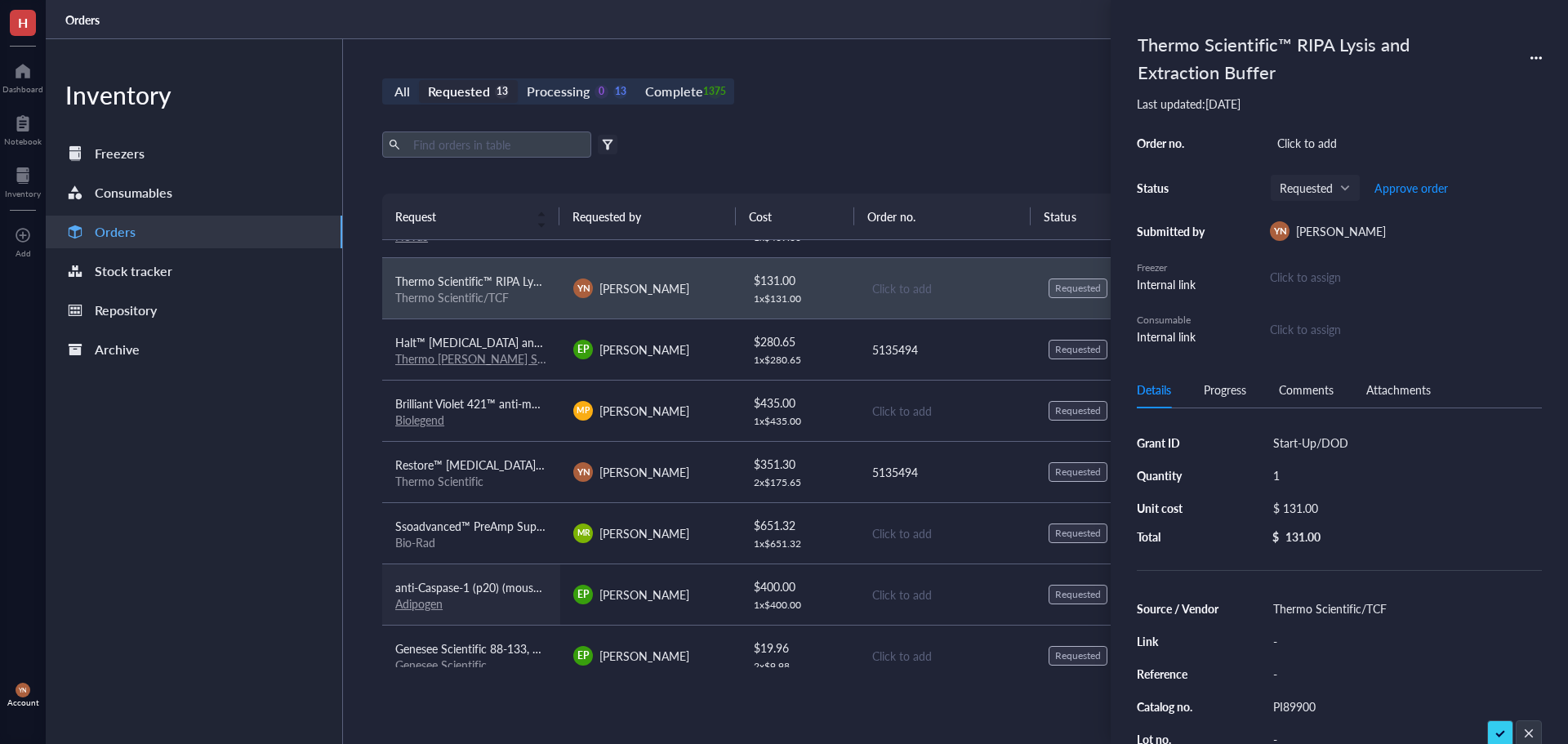
scroll to position [327, 0]
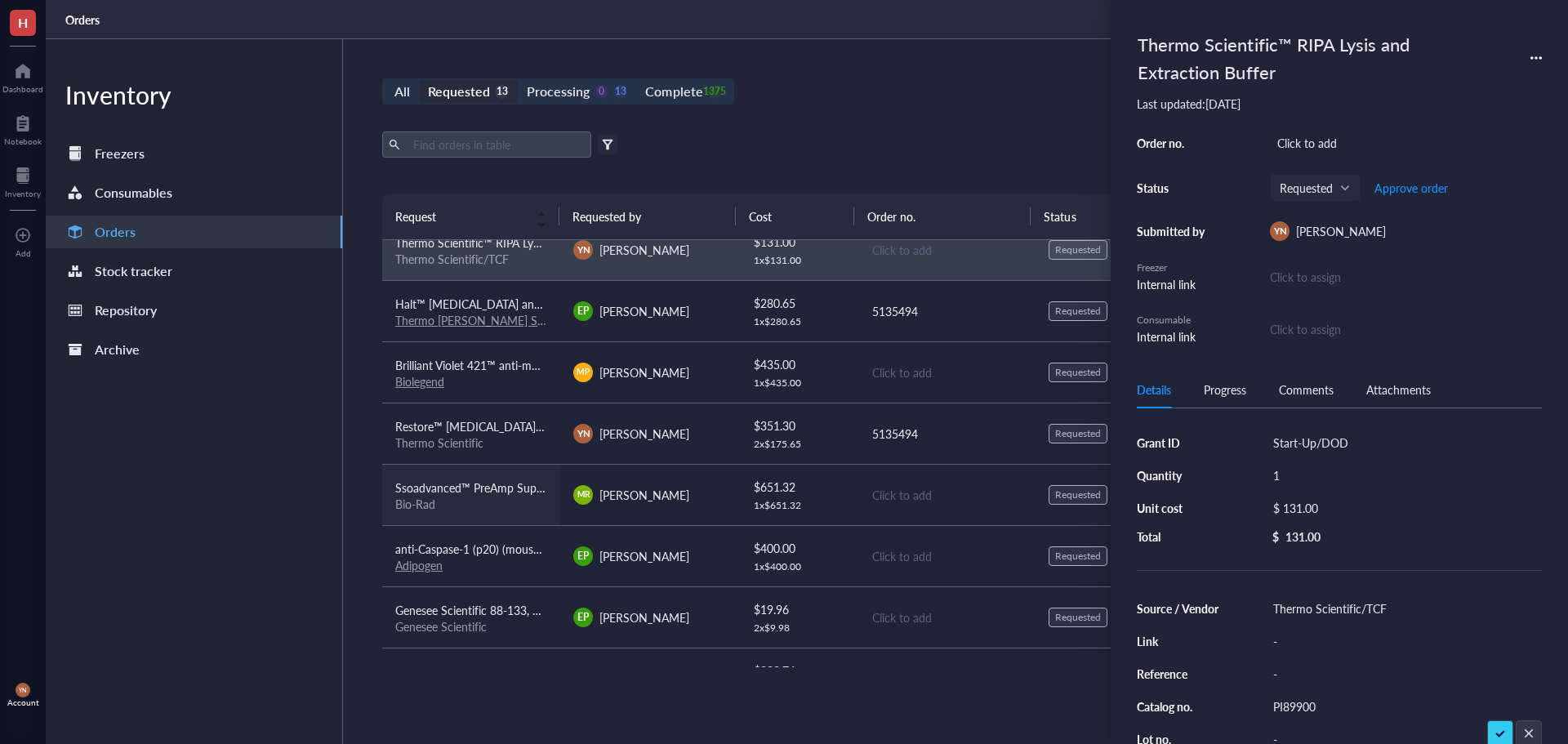
click at [471, 482] on span "Ssoadvanced™ PreAmp Supermix, 50 x 50 µl rxns, 1.25 ml, 1725160" at bounding box center [568, 488] width 346 height 16
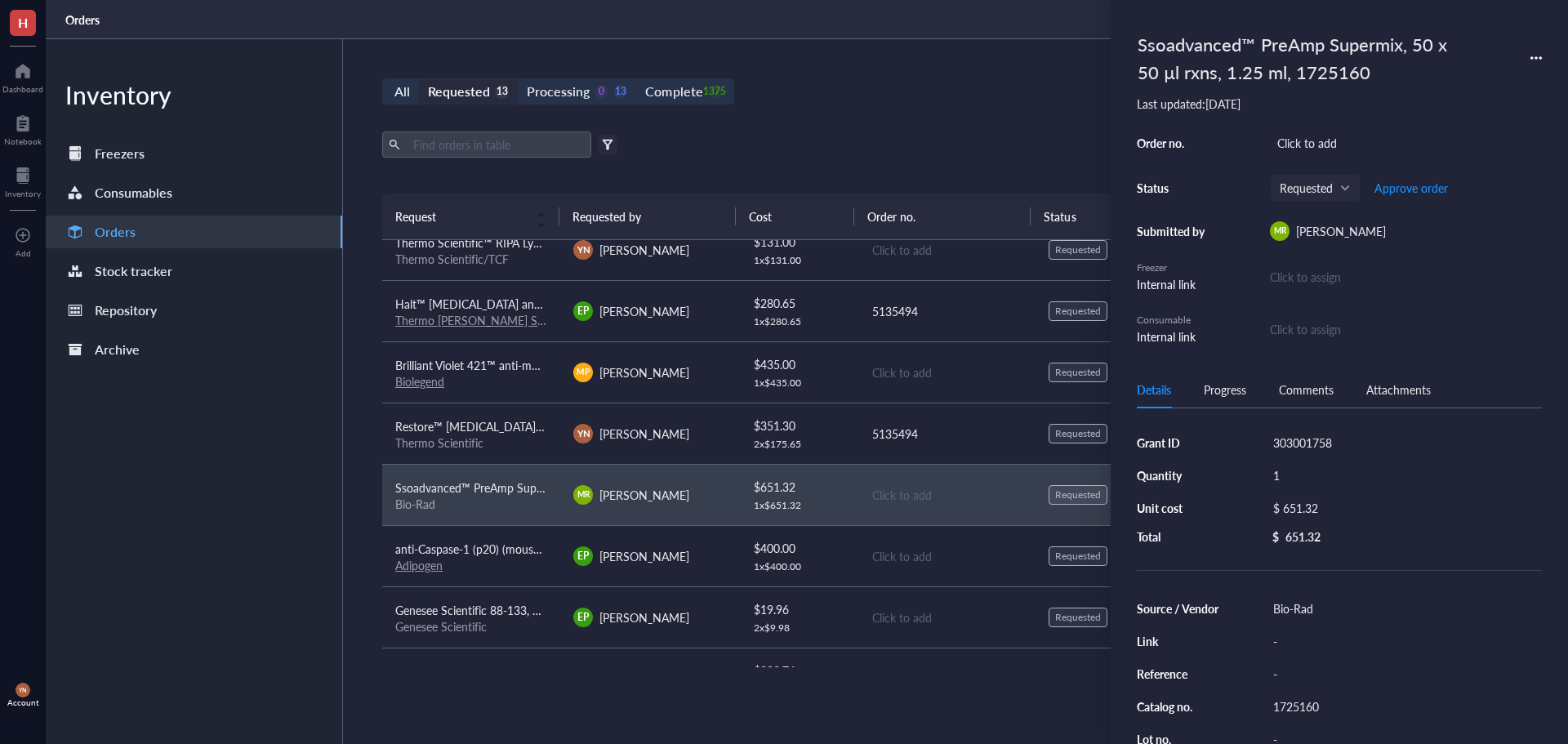
click at [1333, 704] on div "1725160" at bounding box center [1405, 707] width 276 height 23
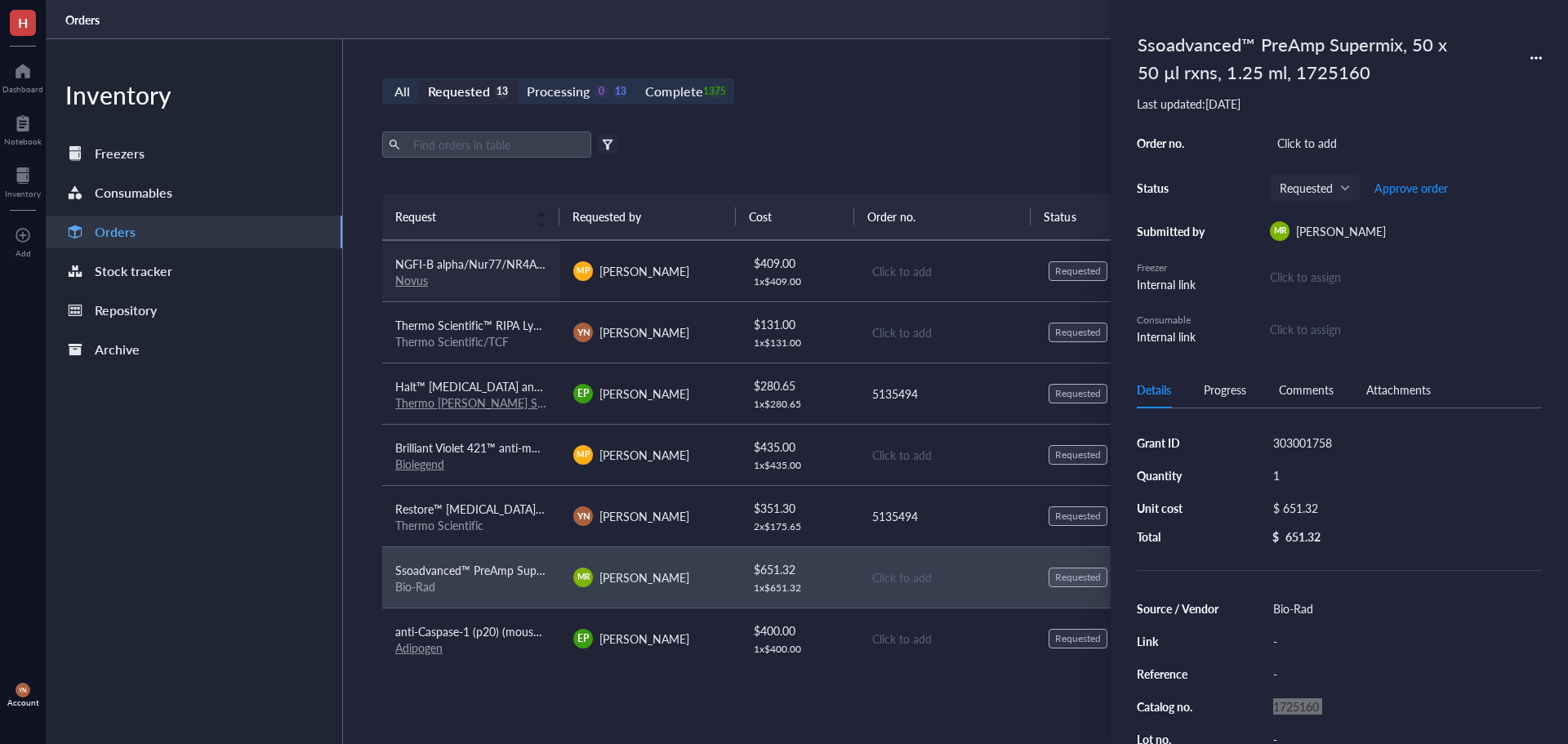
scroll to position [245, 0]
click at [499, 505] on span "Restore™ [MEDICAL_DATA] Stripping Buffer, Thermo Scientific, Restore™ [MEDICAL_…" at bounding box center [868, 508] width 946 height 16
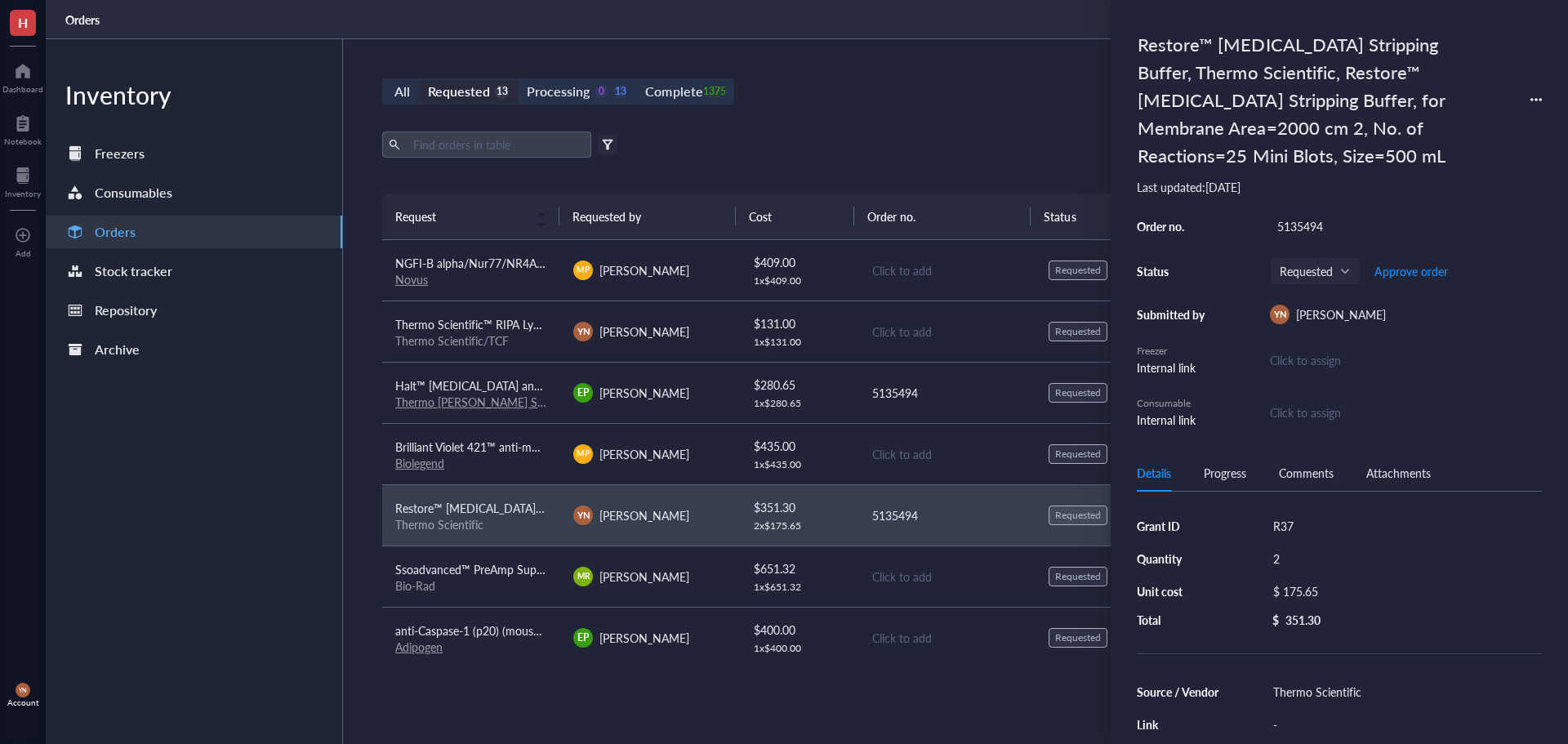
click at [1347, 586] on div "$ 175.65" at bounding box center [1401, 591] width 269 height 23
click at [1347, 586] on input "175.65" at bounding box center [1419, 593] width 231 height 26
type input "149.72"
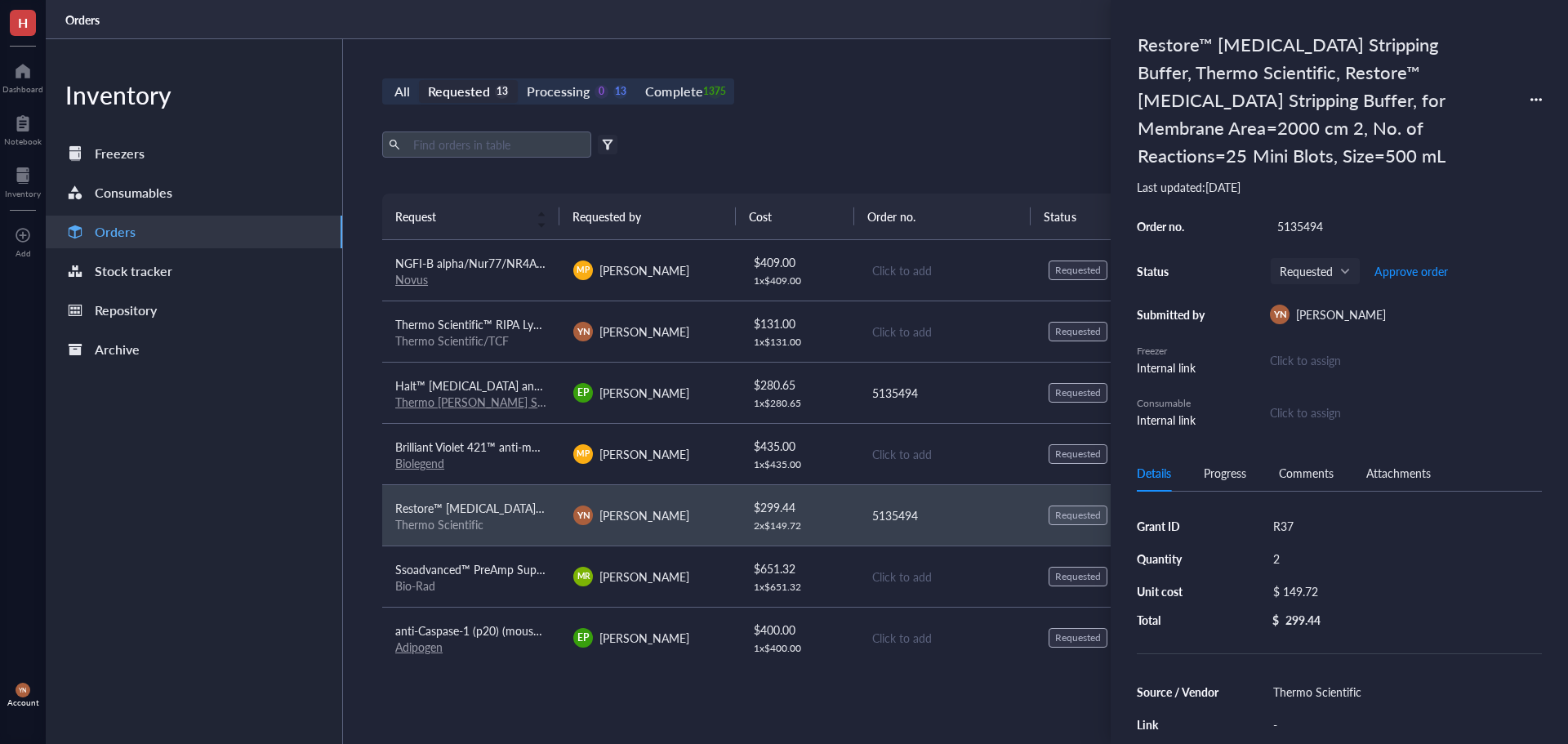
click at [1296, 558] on div "2" at bounding box center [1405, 559] width 276 height 23
type input "3"
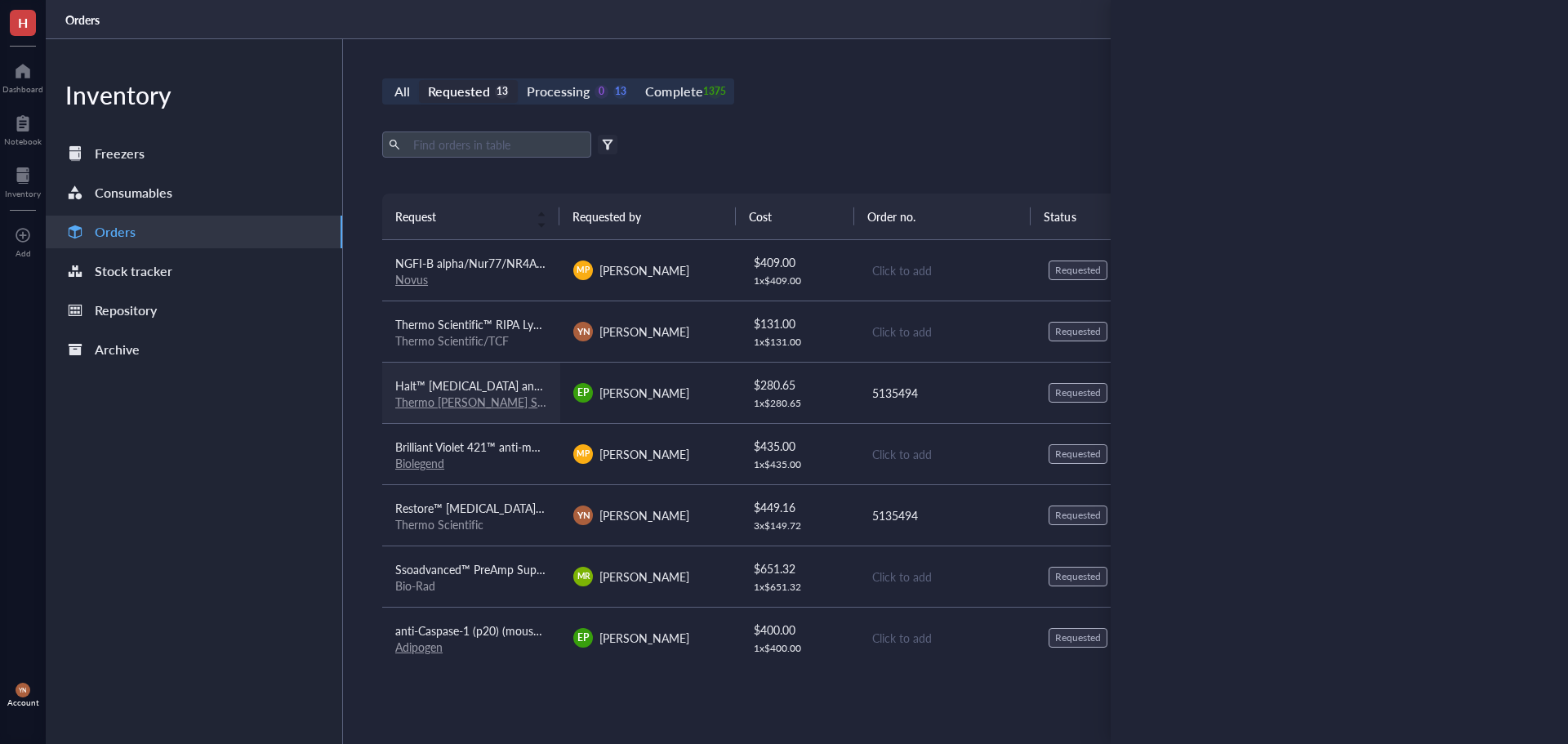
click at [483, 379] on span "Halt™ [MEDICAL_DATA] and Phosphatase Inhibitor Cocktail, EDTA-free (100X)" at bounding box center [593, 385] width 397 height 16
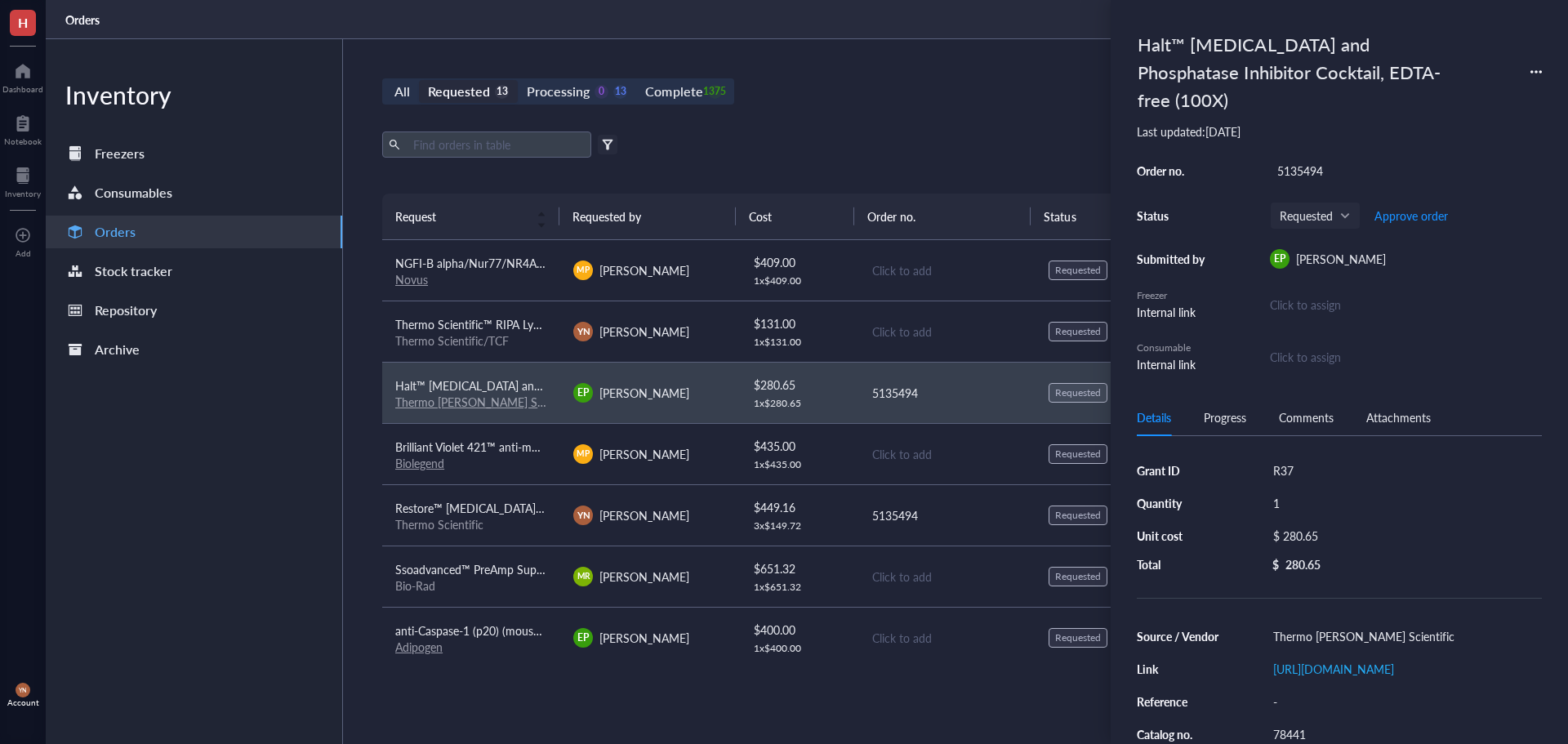
click at [1302, 525] on div "$ 280.65" at bounding box center [1401, 536] width 269 height 23
click at [1302, 525] on div "$" at bounding box center [1282, 537] width 43 height 26
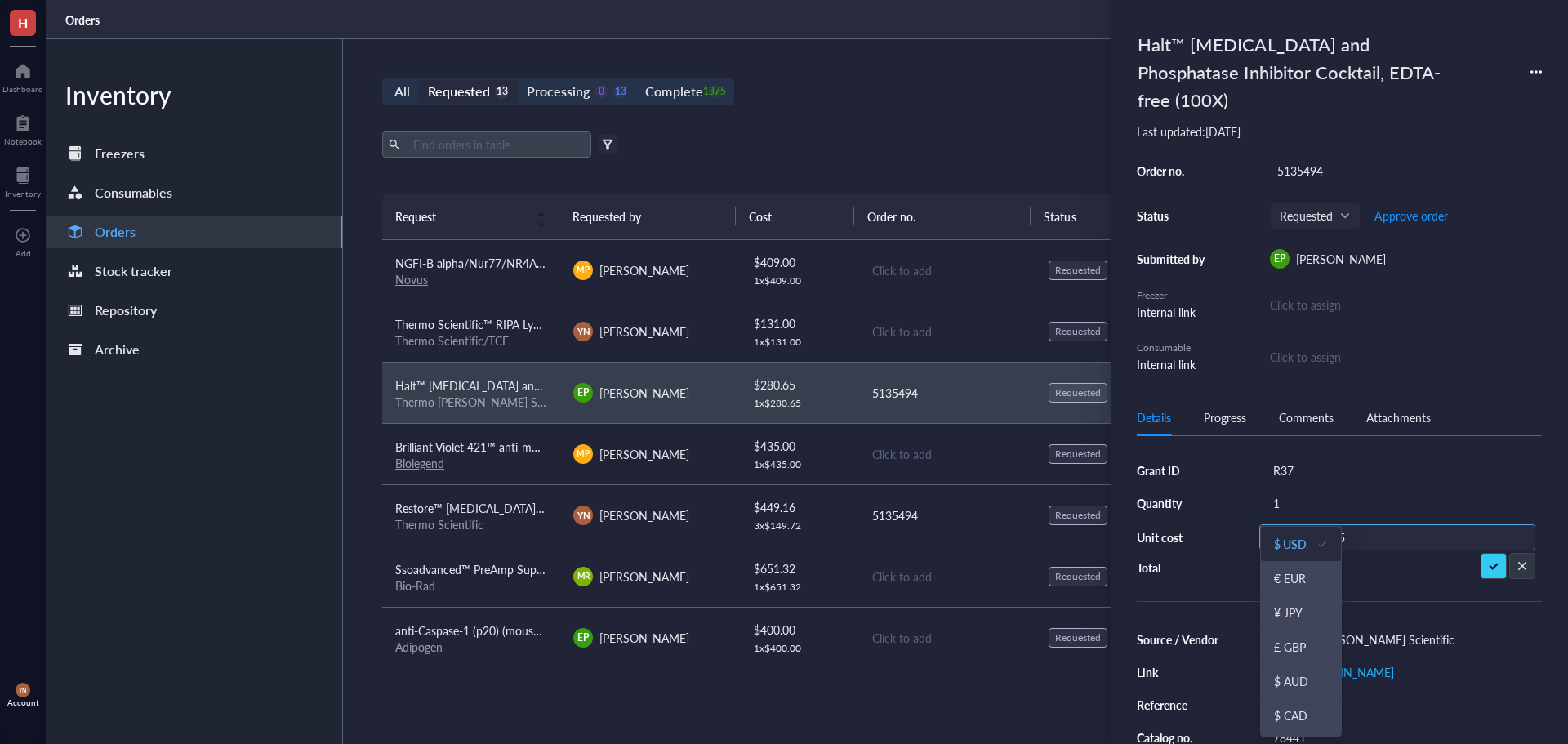
click at [1384, 525] on input "280.65" at bounding box center [1419, 538] width 231 height 26
type input "215.13"
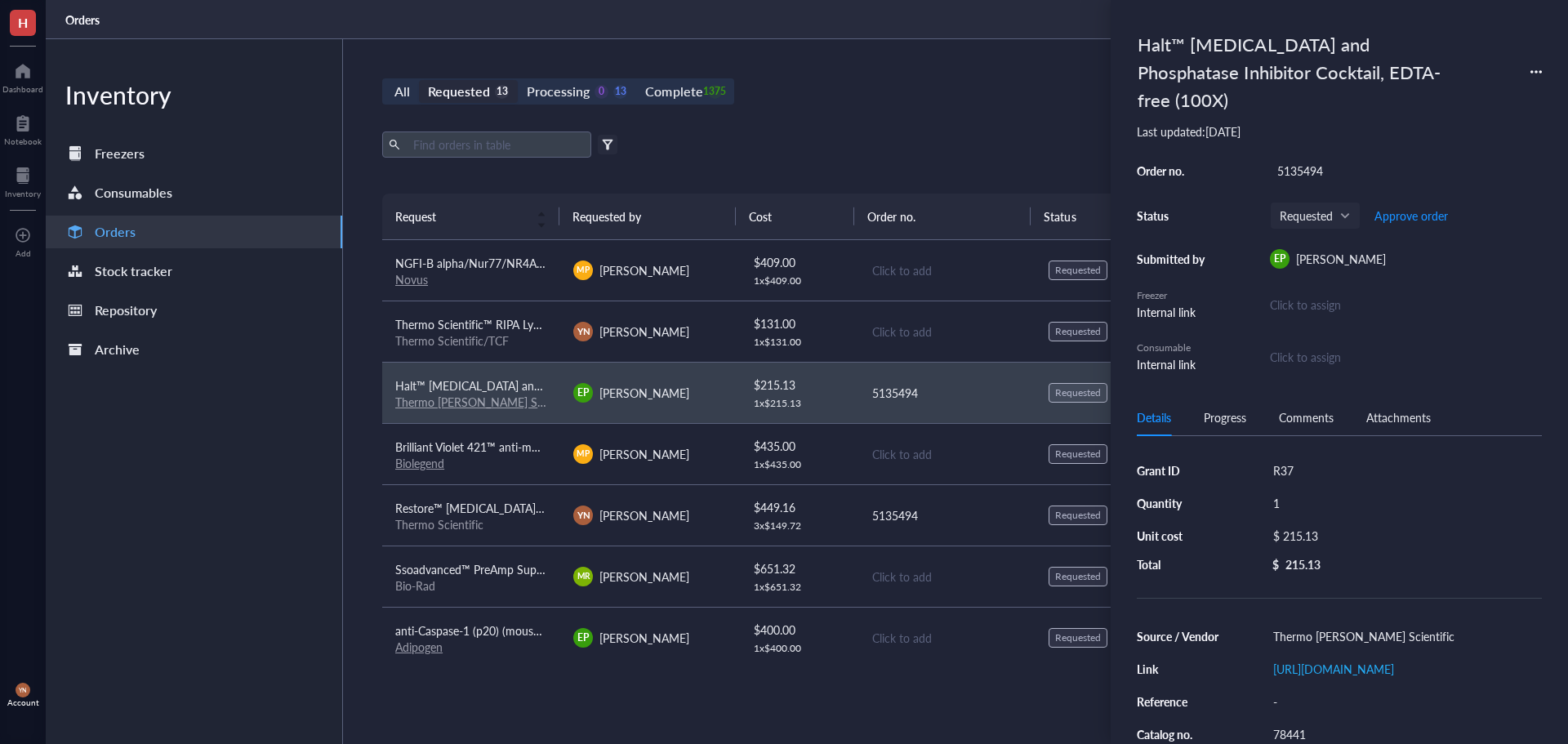
click at [1296, 492] on div "1" at bounding box center [1405, 503] width 276 height 23
type input "2"
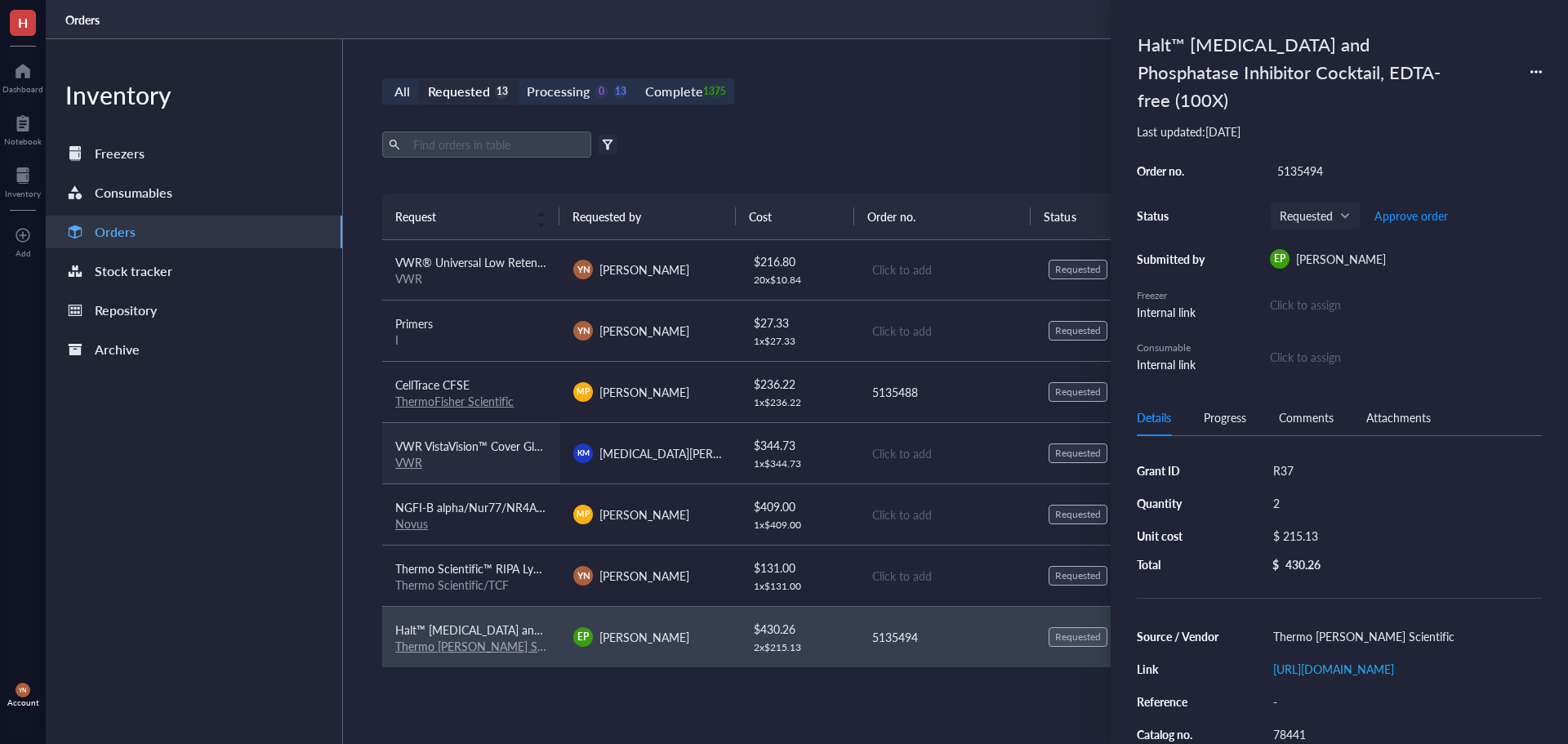
scroll to position [0, 0]
click at [478, 382] on div "CellTrace CFSE" at bounding box center [471, 385] width 152 height 18
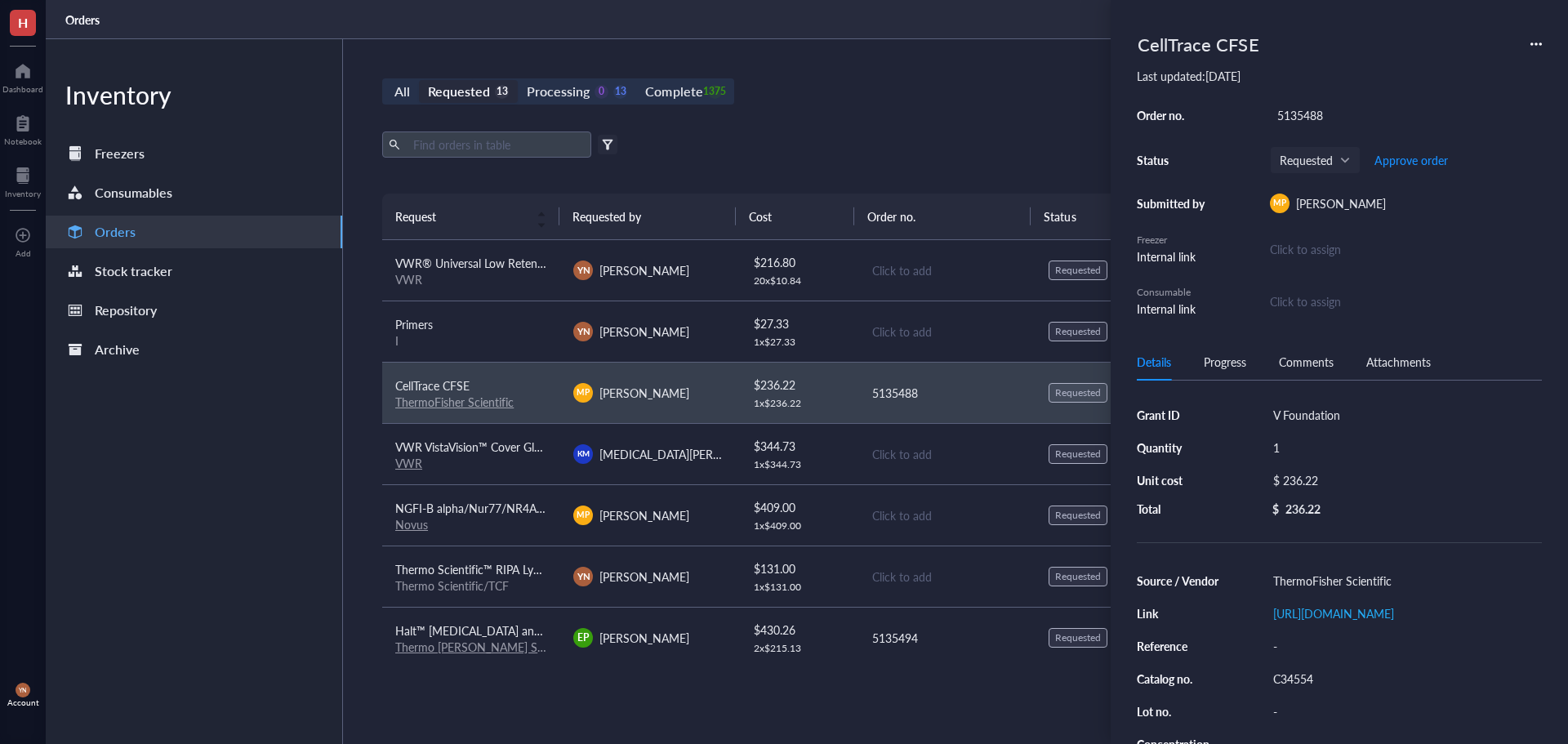
click at [1310, 480] on div "$ 236.22" at bounding box center [1401, 481] width 269 height 23
click at [1368, 485] on input "236.22" at bounding box center [1419, 483] width 231 height 26
type input "203.20"
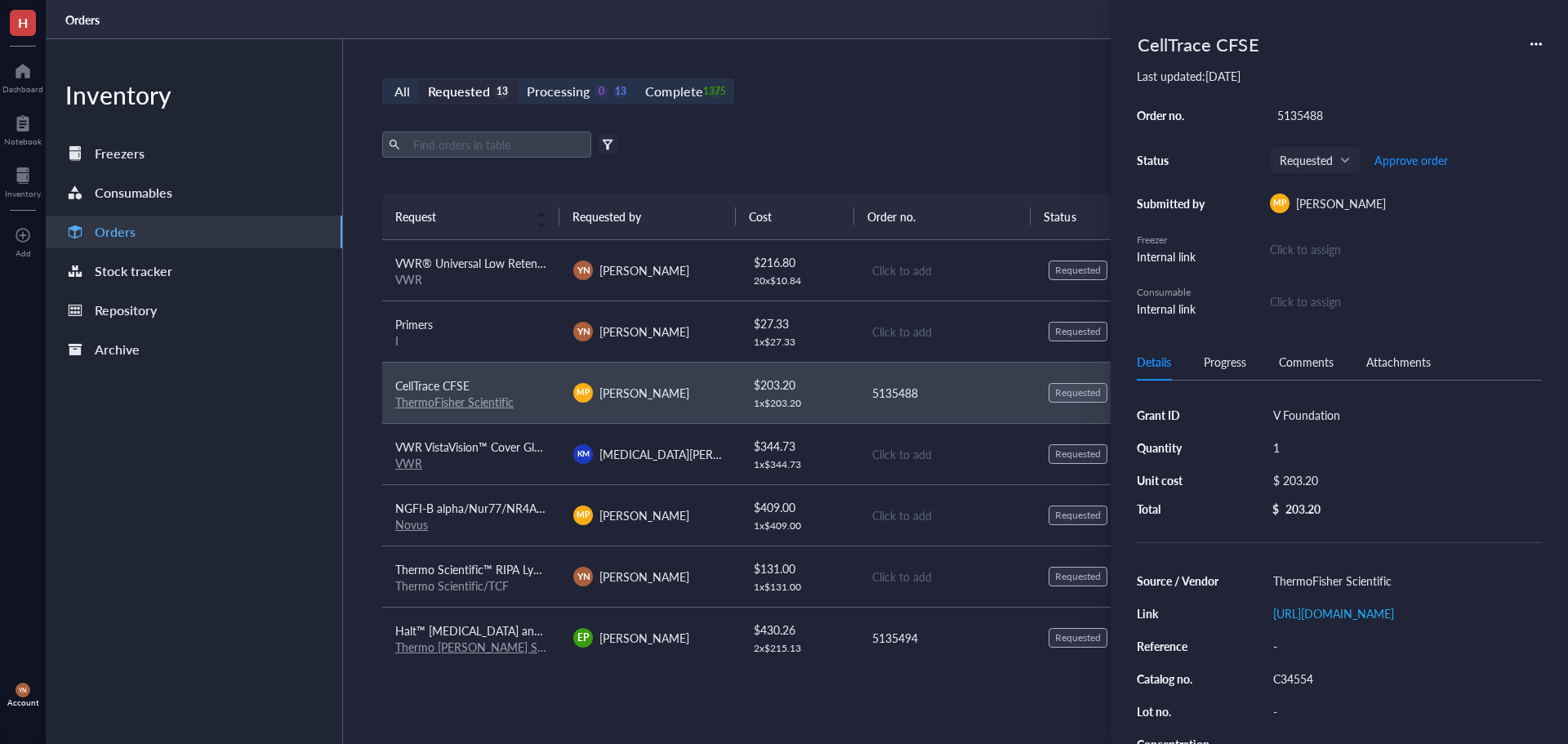
click at [1293, 446] on div "1" at bounding box center [1405, 448] width 276 height 23
type input "2"
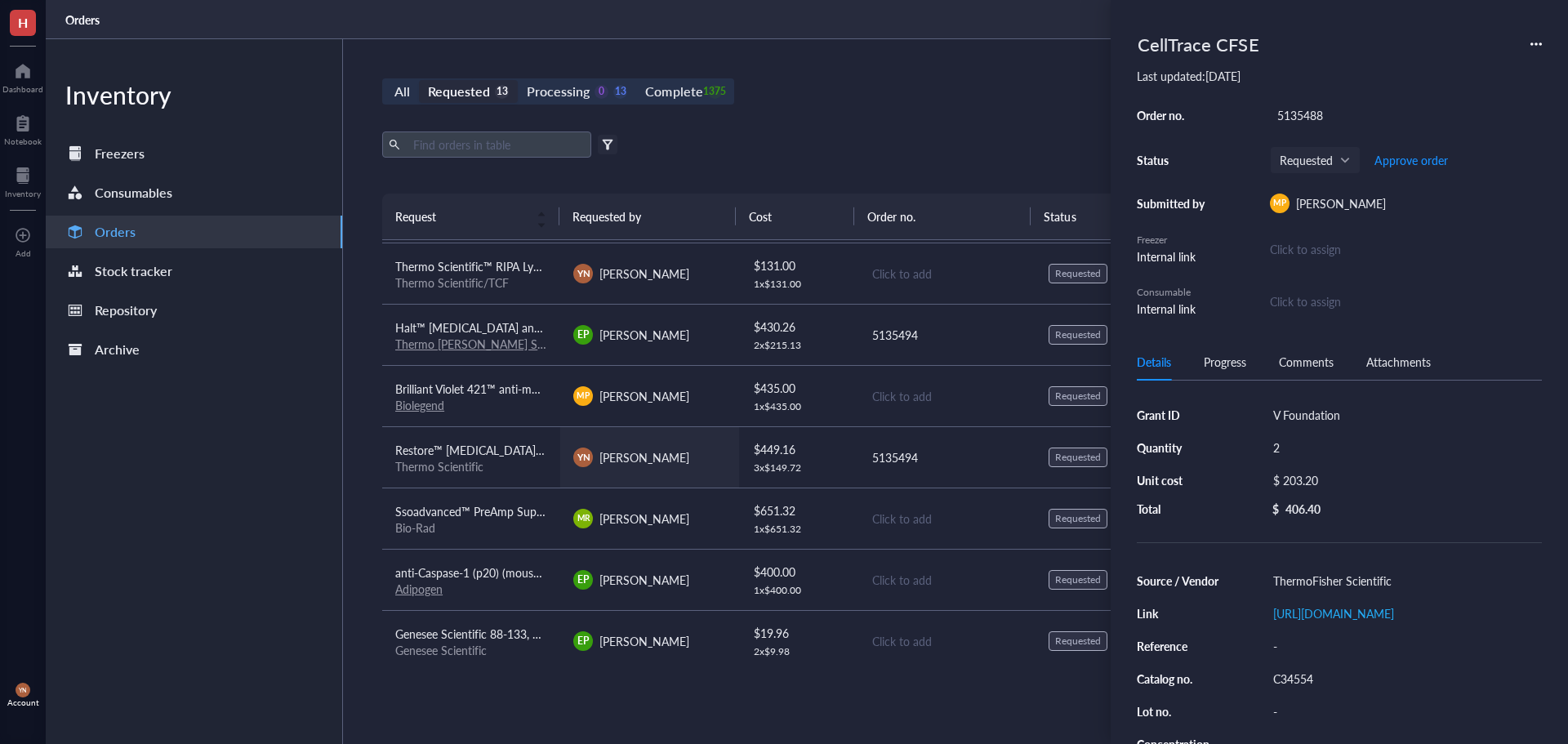
scroll to position [369, 0]
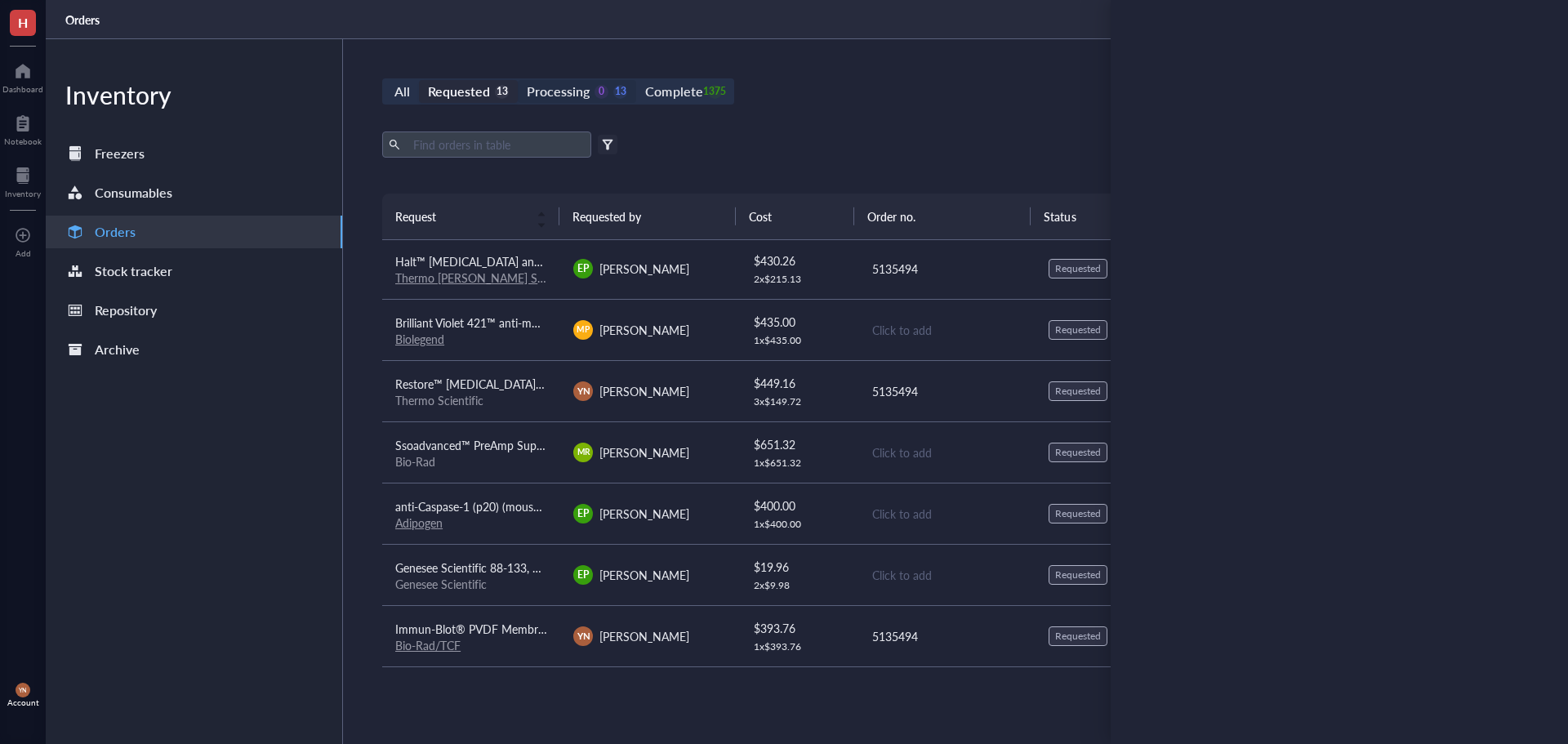
click at [588, 102] on div "Processing 0 13" at bounding box center [577, 92] width 101 height 23
click at [518, 80] on input "Processing 0 13" at bounding box center [518, 80] width 0 height 0
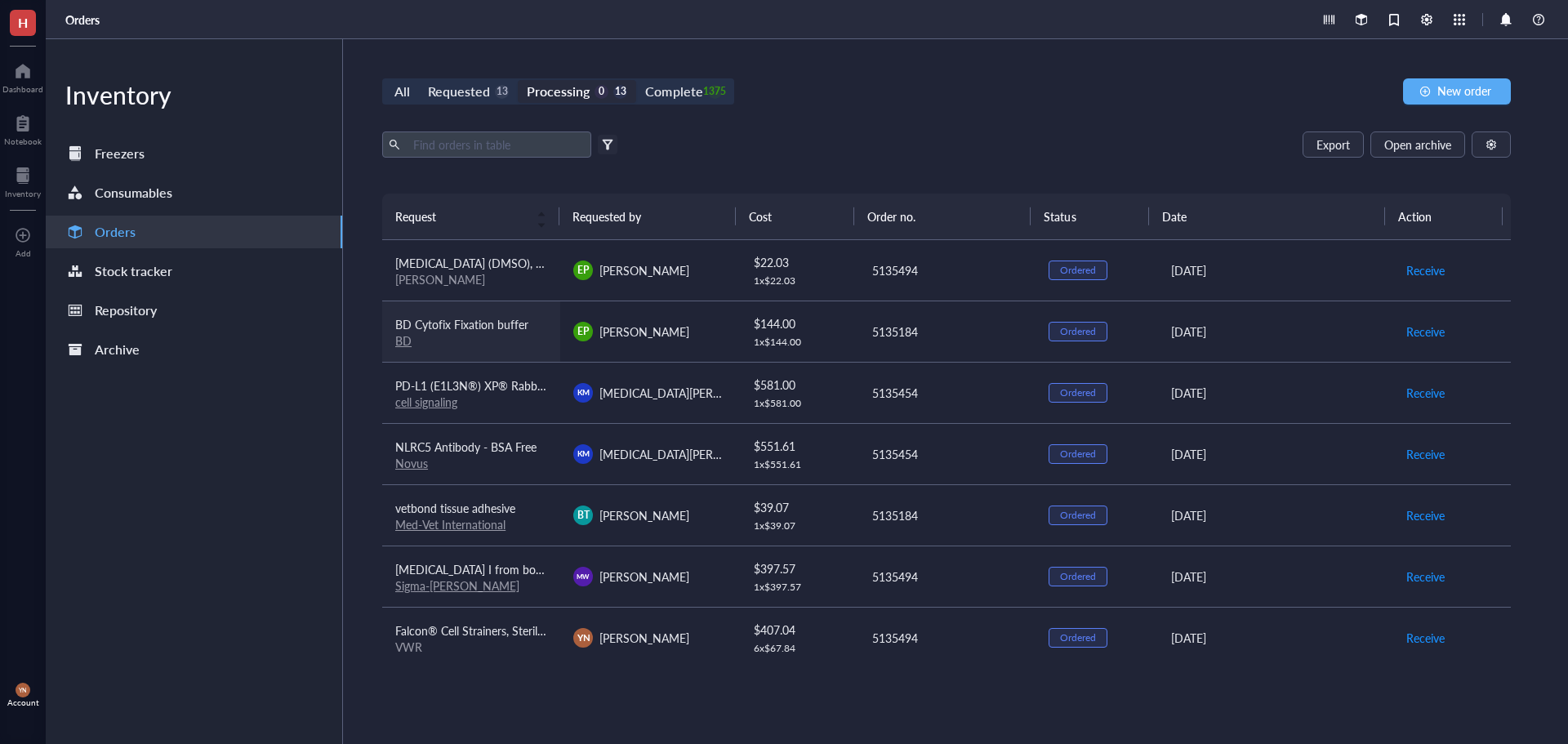
click at [509, 322] on span "BD Cytofix Fixation buffer" at bounding box center [461, 324] width 133 height 16
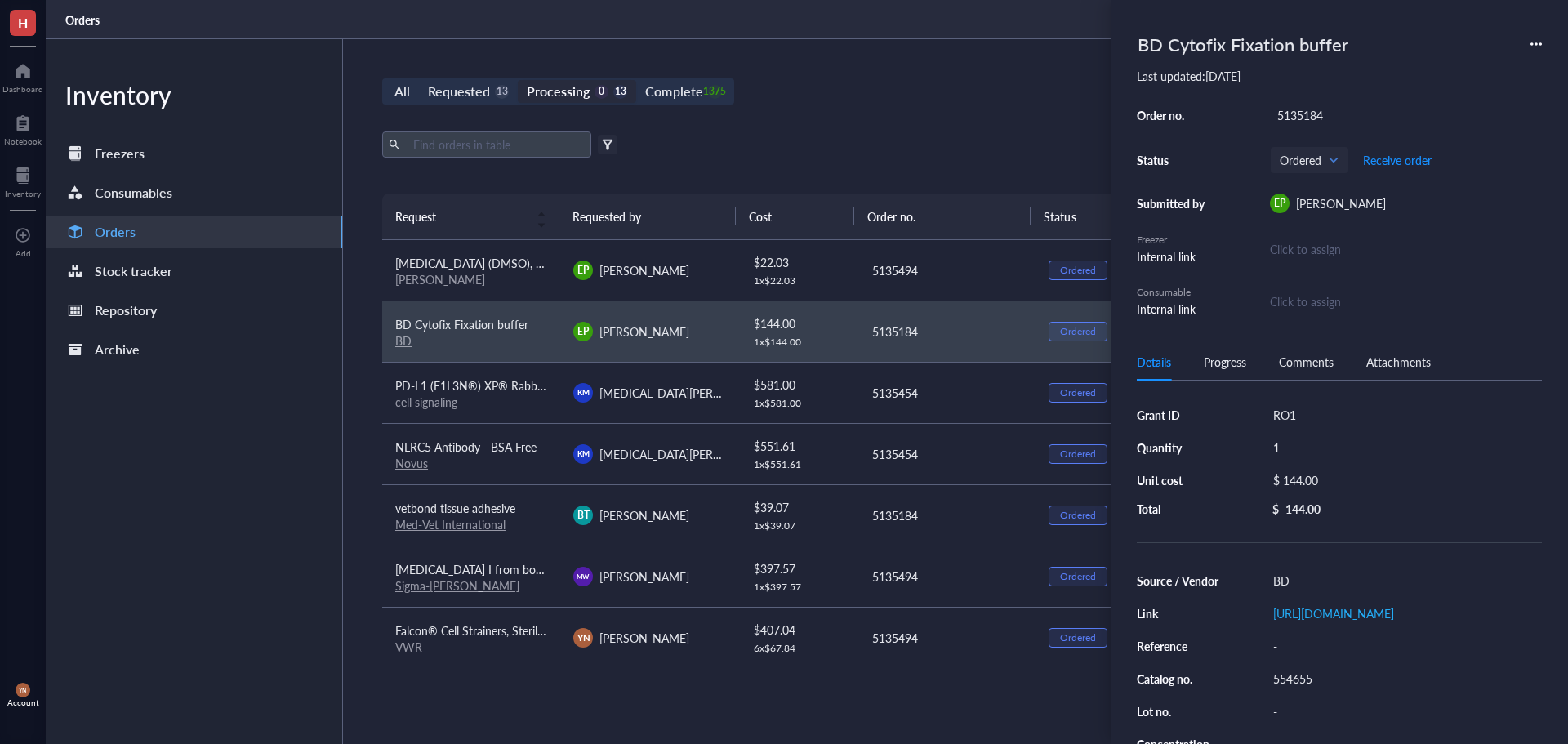
click at [1316, 407] on div "RO1" at bounding box center [1405, 415] width 276 height 23
click at [1296, 414] on input "RO1" at bounding box center [1291, 415] width 49 height 21
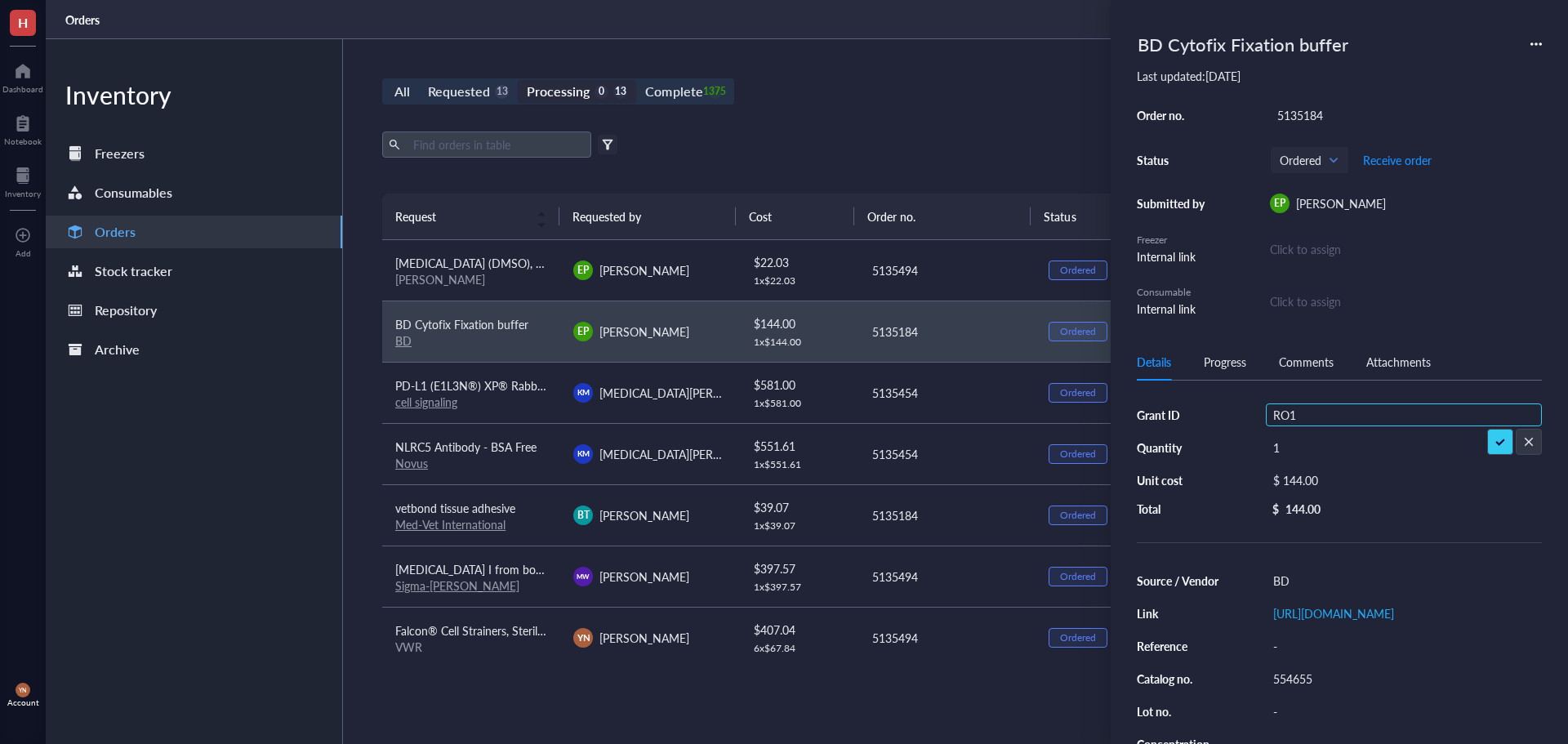
click at [1296, 414] on input "RO1" at bounding box center [1291, 415] width 49 height 21
type input "[PERSON_NAME] Foundation"
click at [1295, 114] on div "5135184" at bounding box center [1406, 115] width 272 height 23
click at [1295, 114] on input "5135184" at bounding box center [1300, 115] width 59 height 21
click at [1295, 114] on div "5135184" at bounding box center [1406, 115] width 272 height 23
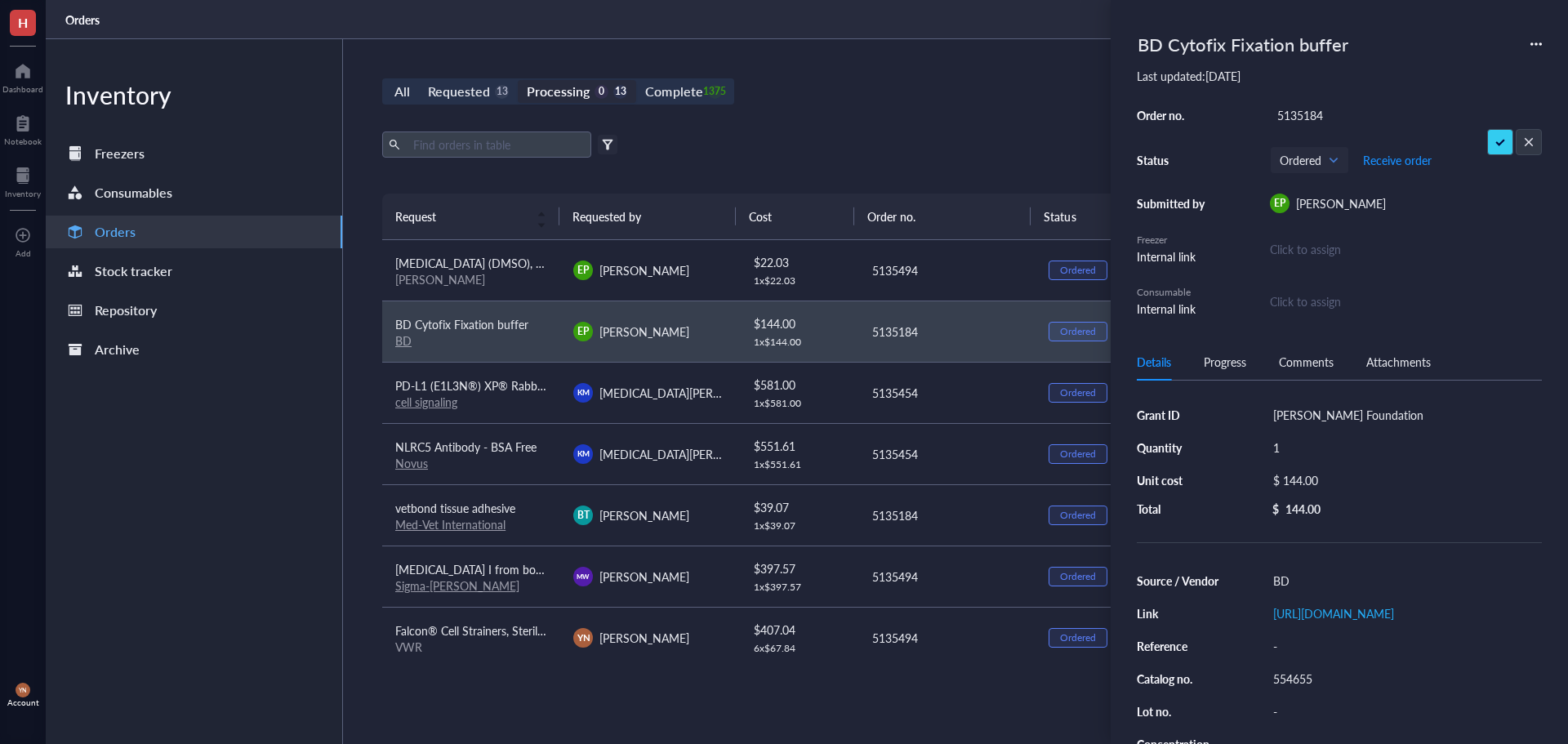
click at [1295, 114] on input "5135184" at bounding box center [1300, 115] width 59 height 21
type input "5135565"
click at [490, 270] on span "[MEDICAL_DATA] (DMSO), Hybri-Max™, sterile, suitable for hybridoma, ≥99.7%" at bounding box center [596, 263] width 401 height 16
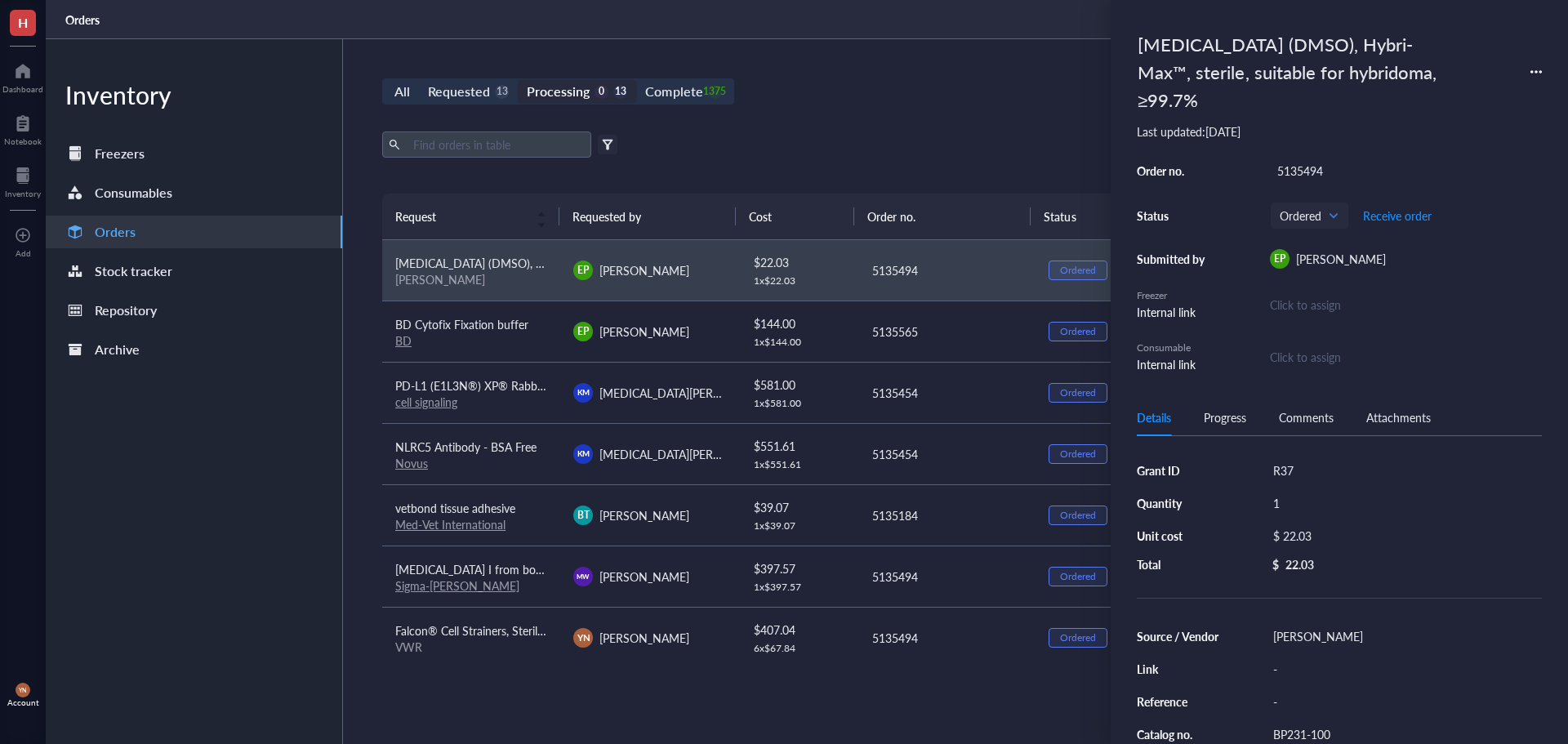
click at [1292, 162] on div "5135494" at bounding box center [1406, 171] width 272 height 23
click at [1300, 167] on input "5135494" at bounding box center [1300, 171] width 59 height 21
type input "5136346"
click at [876, 179] on div "Export Open archive Filter by: Requester Requested on Source / Vendor Last upda…" at bounding box center [947, 162] width 1129 height 62
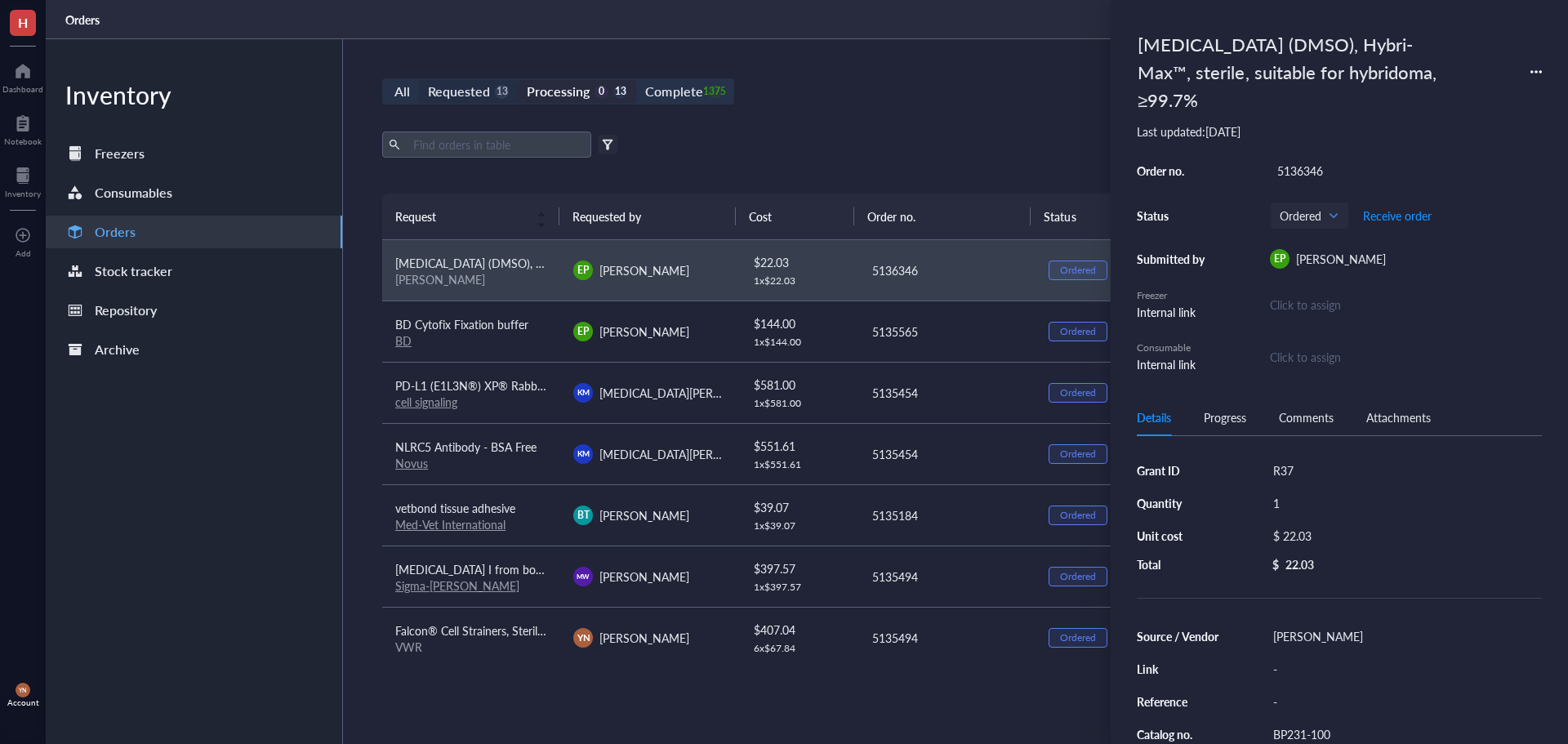
click at [491, 88] on div "Requested 13" at bounding box center [468, 92] width 81 height 23
click at [419, 80] on input "Requested 13" at bounding box center [419, 80] width 0 height 0
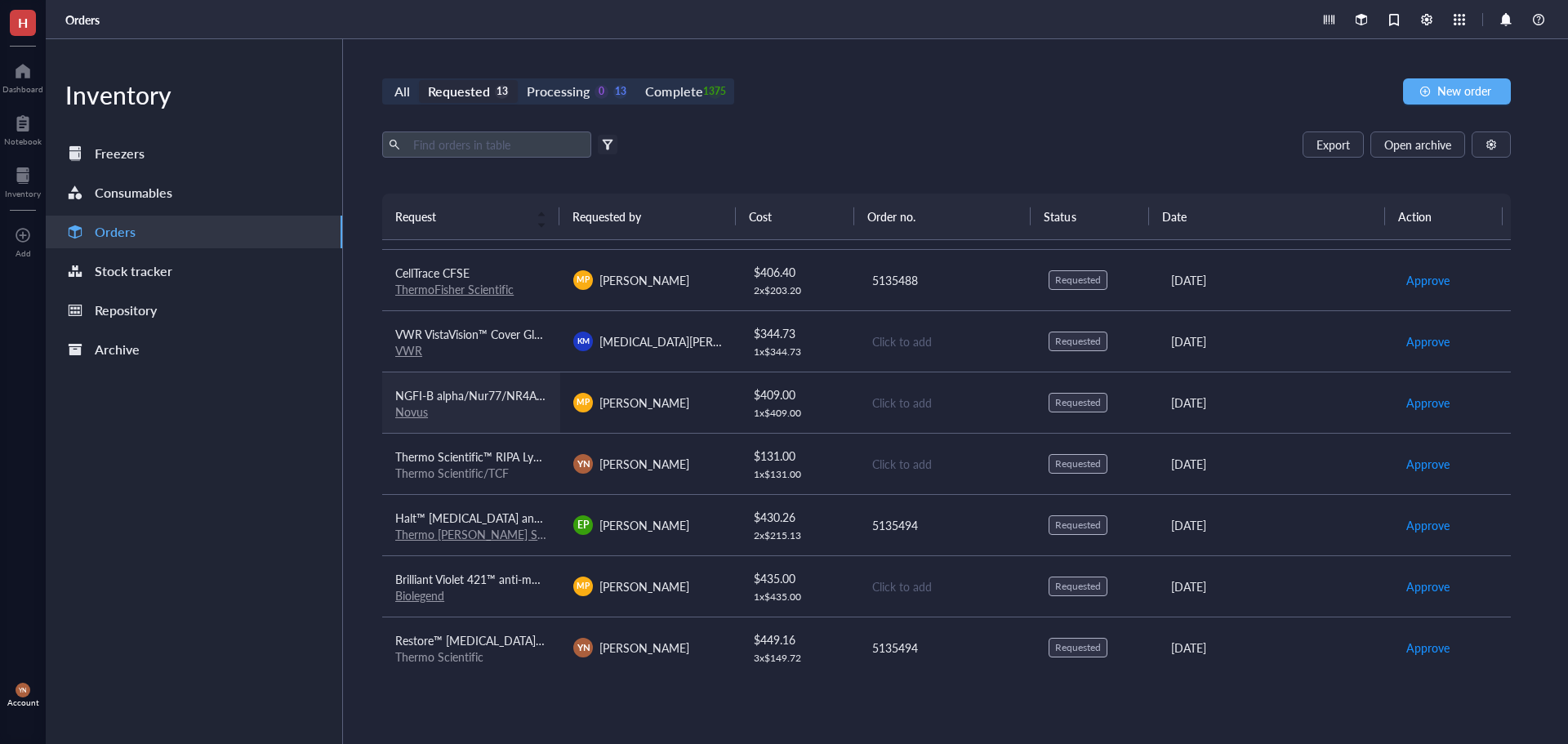
scroll to position [163, 0]
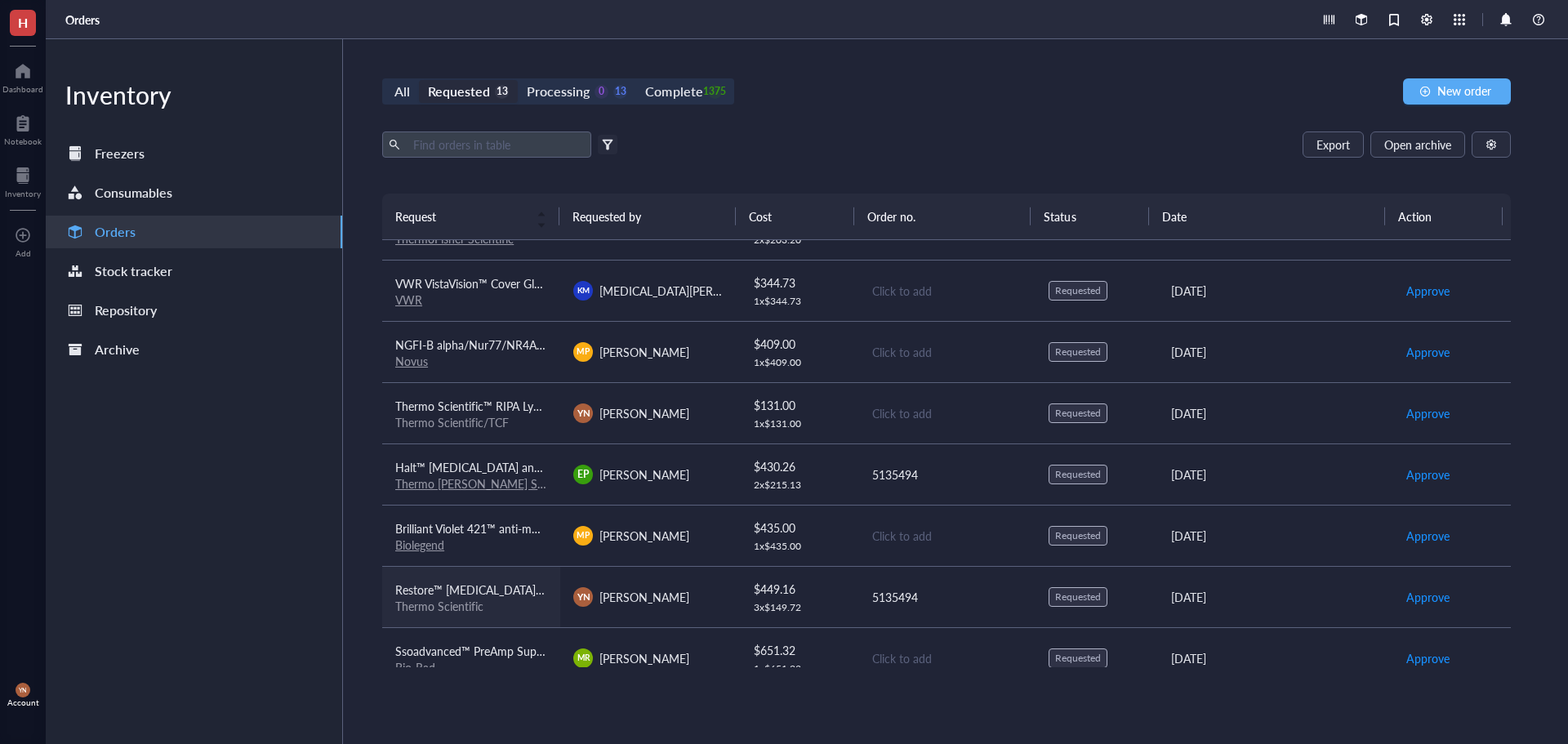
click at [501, 596] on span "Restore™ [MEDICAL_DATA] Stripping Buffer, Thermo Scientific, Restore™ [MEDICAL_…" at bounding box center [868, 590] width 946 height 16
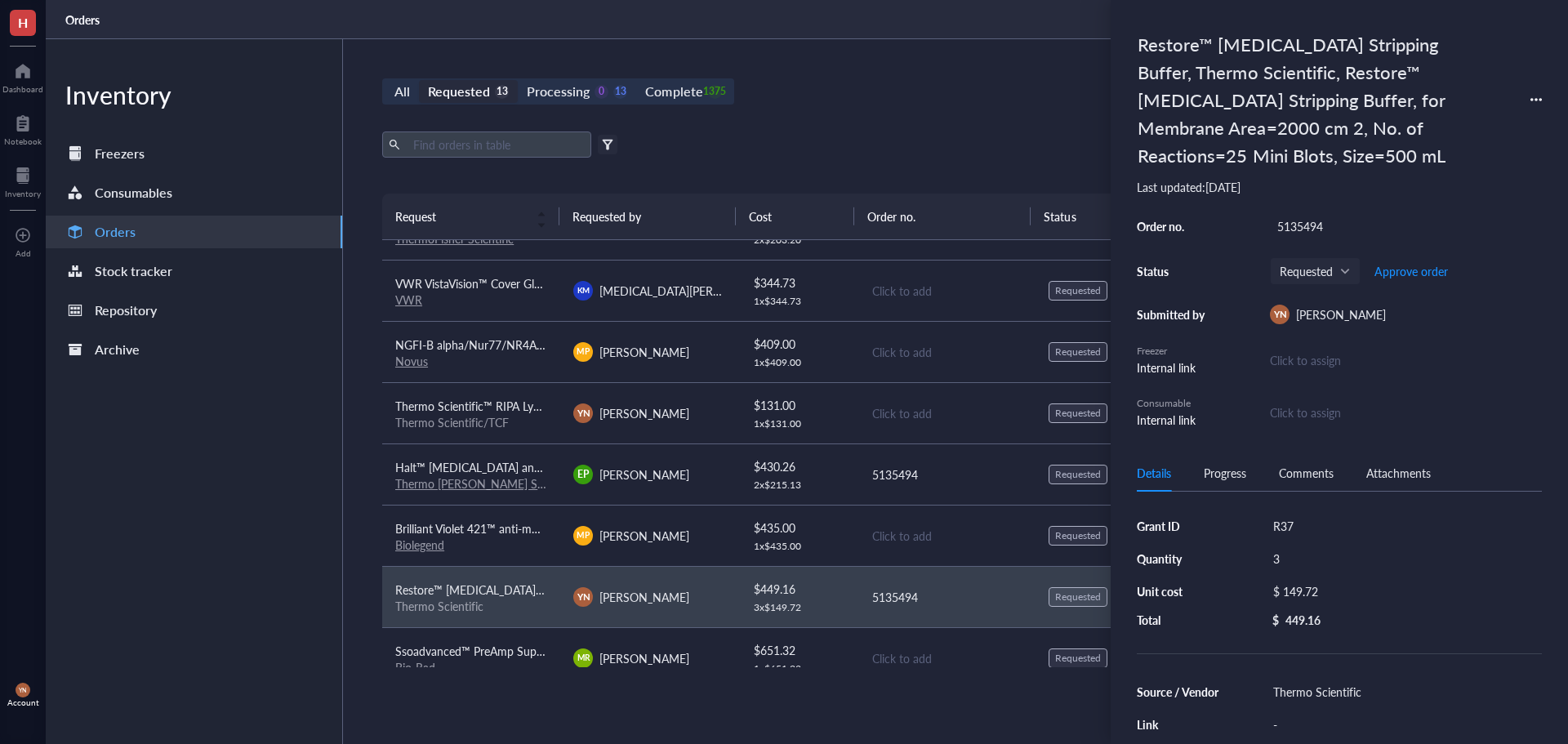
click at [1298, 217] on div "5135494" at bounding box center [1406, 227] width 272 height 23
click at [1298, 217] on input "5135494" at bounding box center [1300, 227] width 59 height 21
type input "5136346"
click at [891, 475] on div "5135494" at bounding box center [947, 475] width 151 height 18
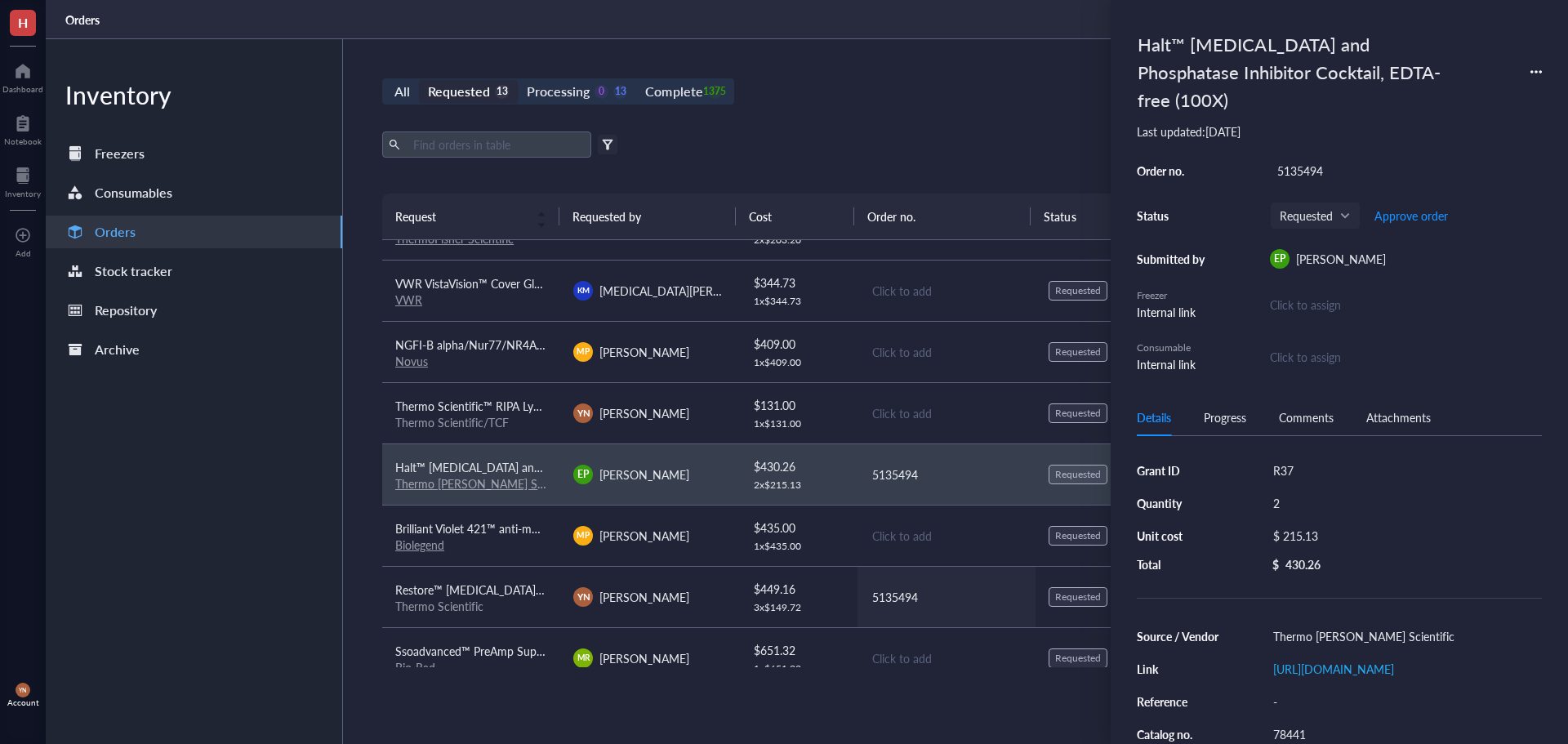
click at [892, 599] on div "5135494" at bounding box center [947, 597] width 151 height 18
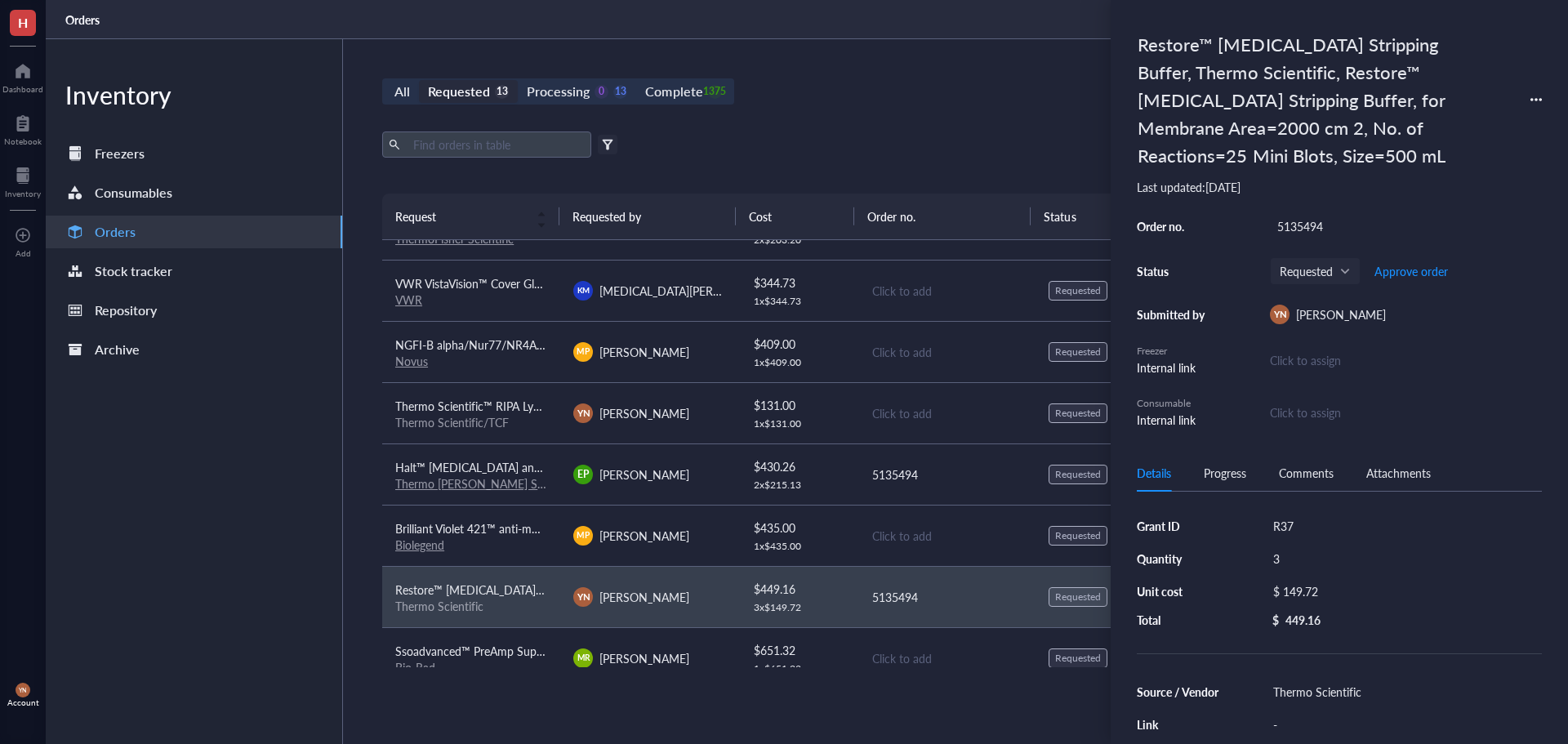
click at [1330, 228] on div "5135494" at bounding box center [1406, 227] width 272 height 23
click at [1330, 228] on input "5135494" at bounding box center [1300, 227] width 59 height 21
type input "5136346"
click at [892, 461] on td "5135494" at bounding box center [947, 474] width 178 height 62
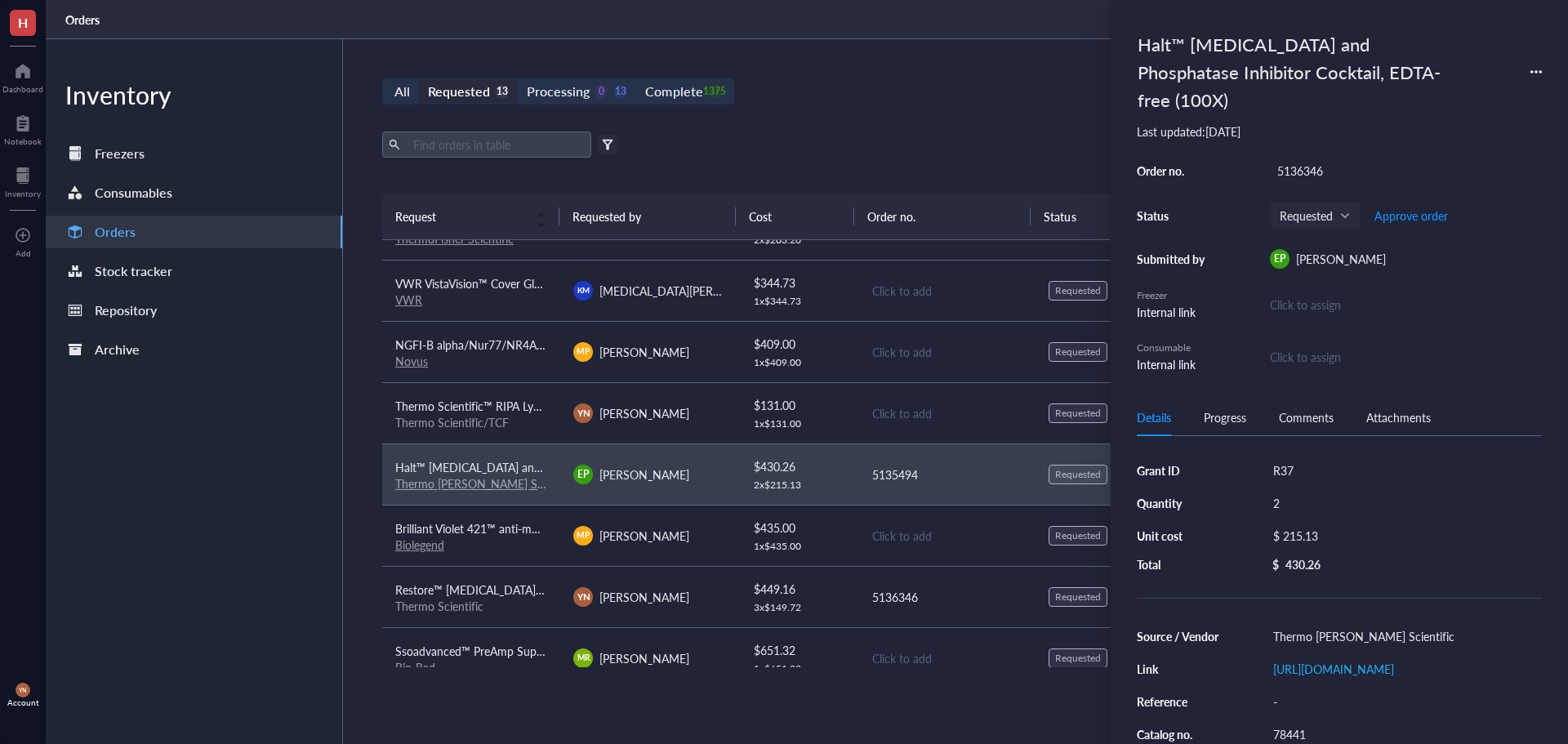
click at [1310, 160] on div "5136346" at bounding box center [1406, 171] width 272 height 23
click at [862, 127] on div "All Requested 13 Processing 0 13 Complete 1375 New order Export Open archive Fi…" at bounding box center [947, 392] width 1208 height 705
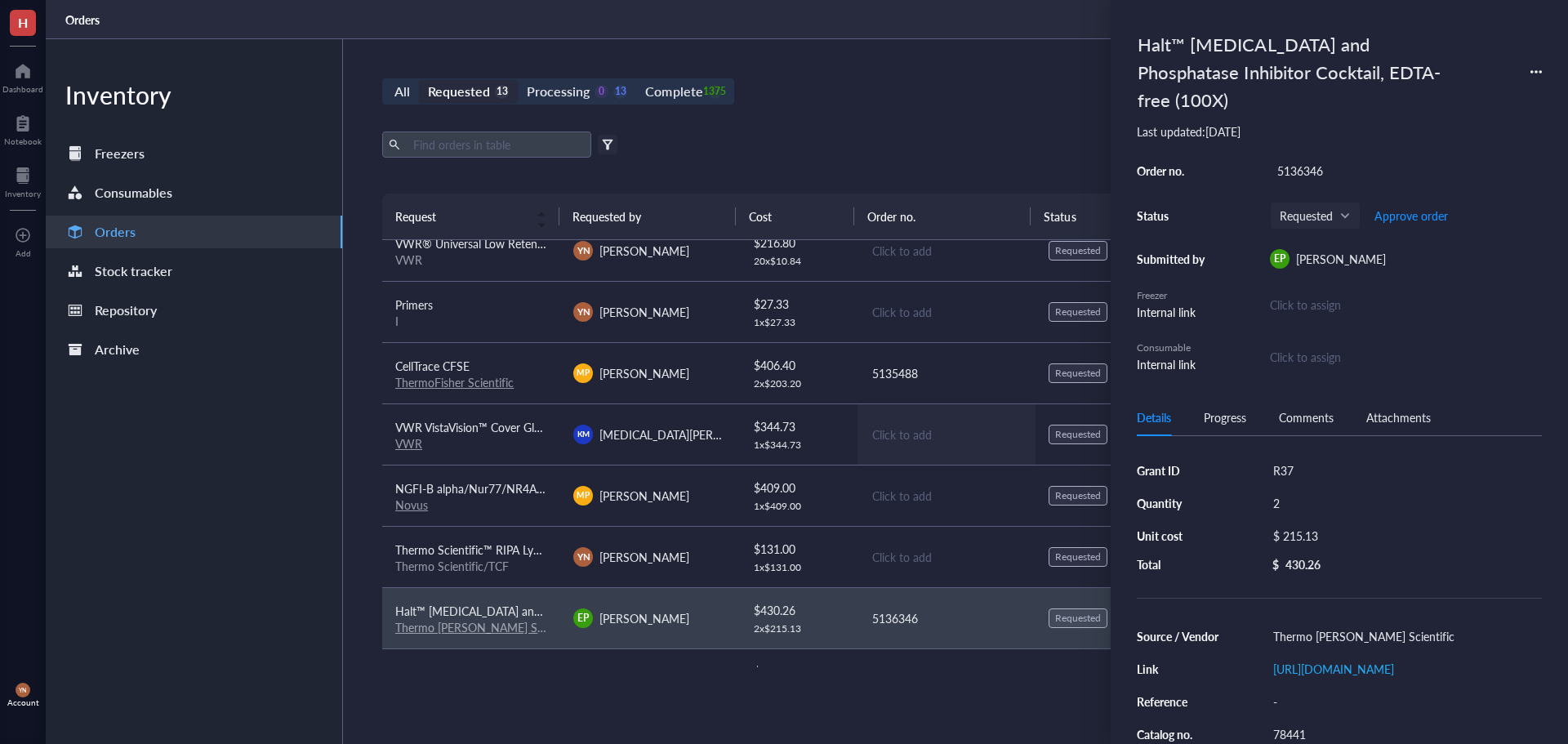
scroll to position [0, 0]
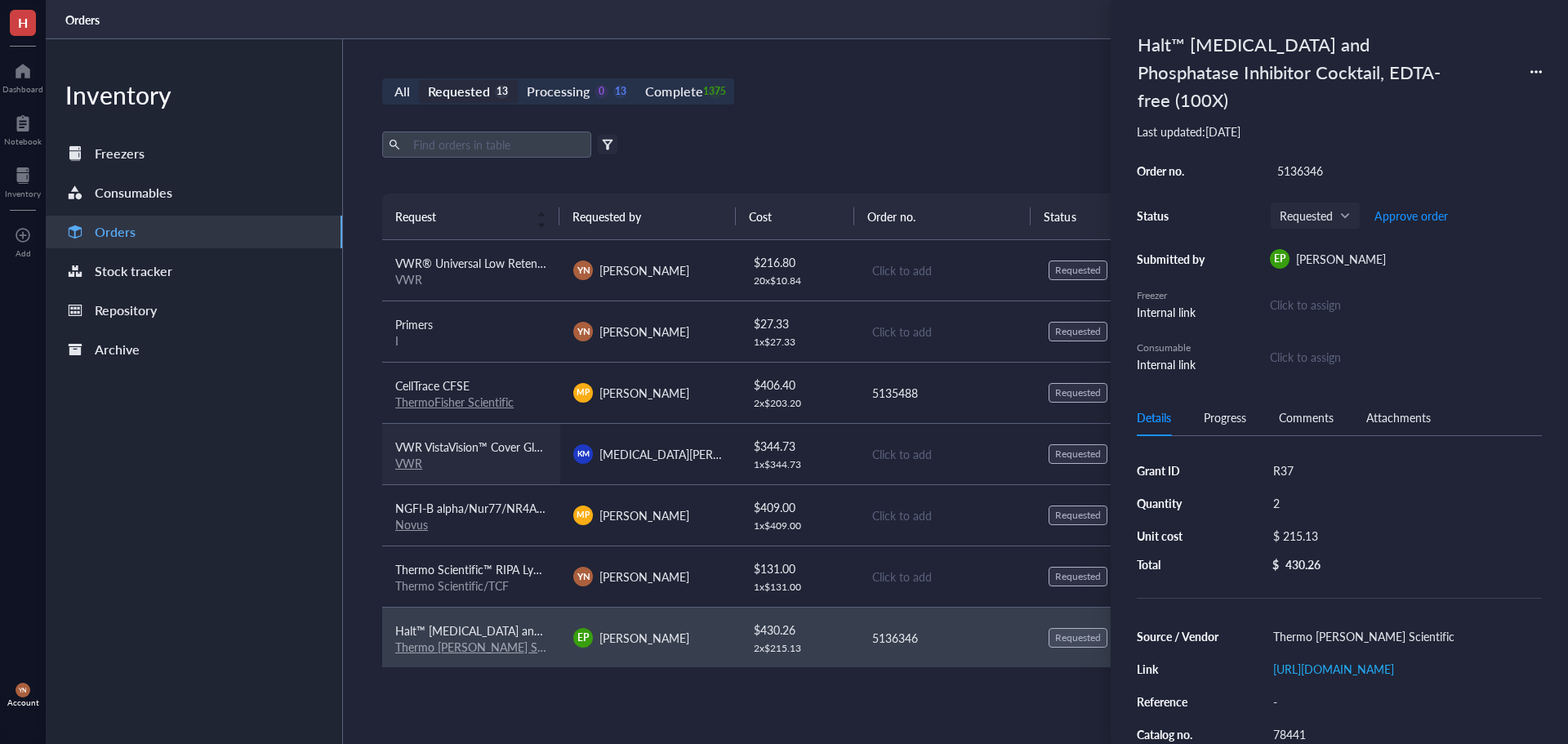
click at [440, 441] on span "VWR VistaVision™ Cover Glasses, No. 1-Cover glass square" at bounding box center [543, 447] width 296 height 16
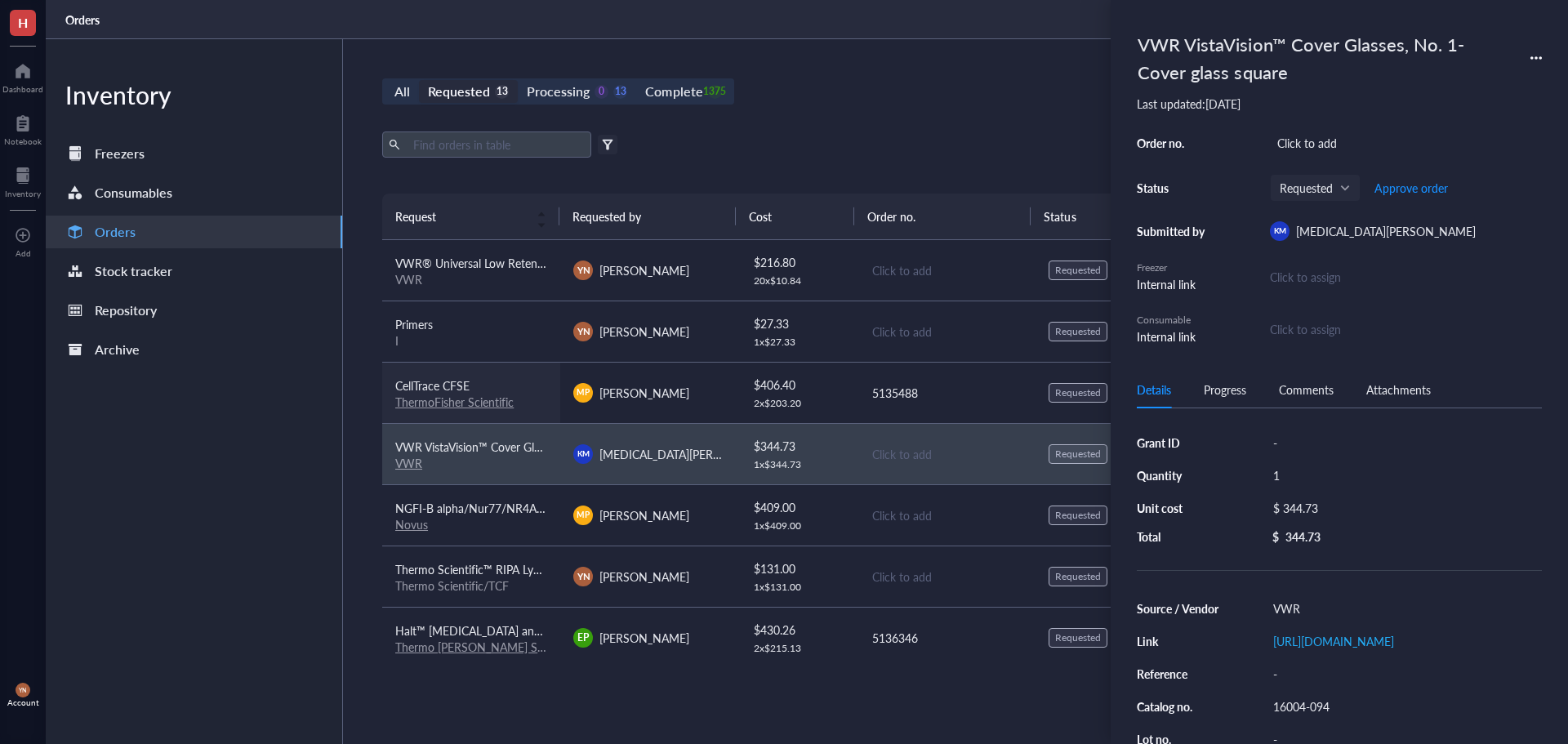
click at [468, 393] on link "ThermoFisher Scientific" at bounding box center [454, 401] width 119 height 16
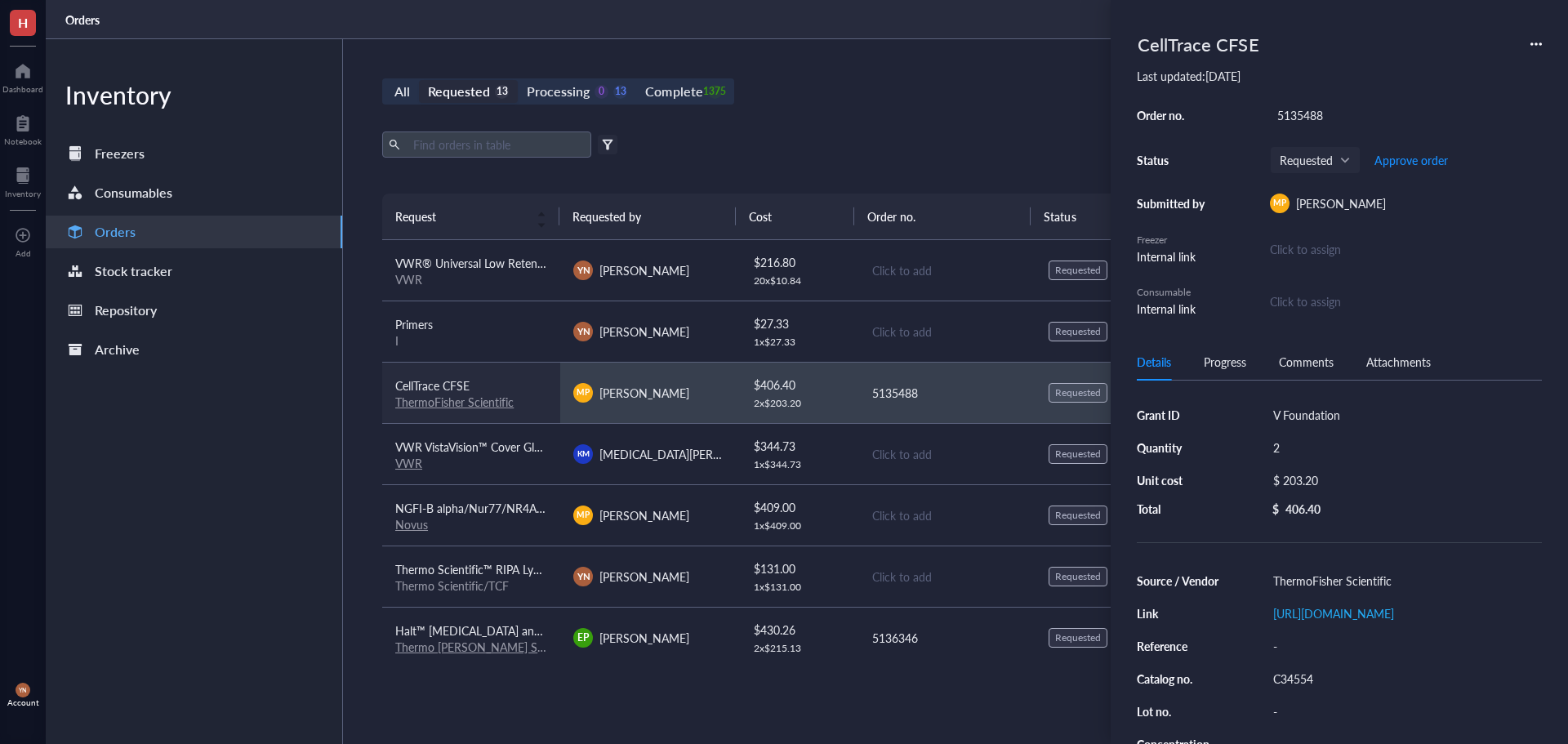
click at [450, 384] on span "CellTrace CFSE" at bounding box center [432, 385] width 74 height 16
click at [1431, 156] on span "Approve order" at bounding box center [1411, 160] width 73 height 13
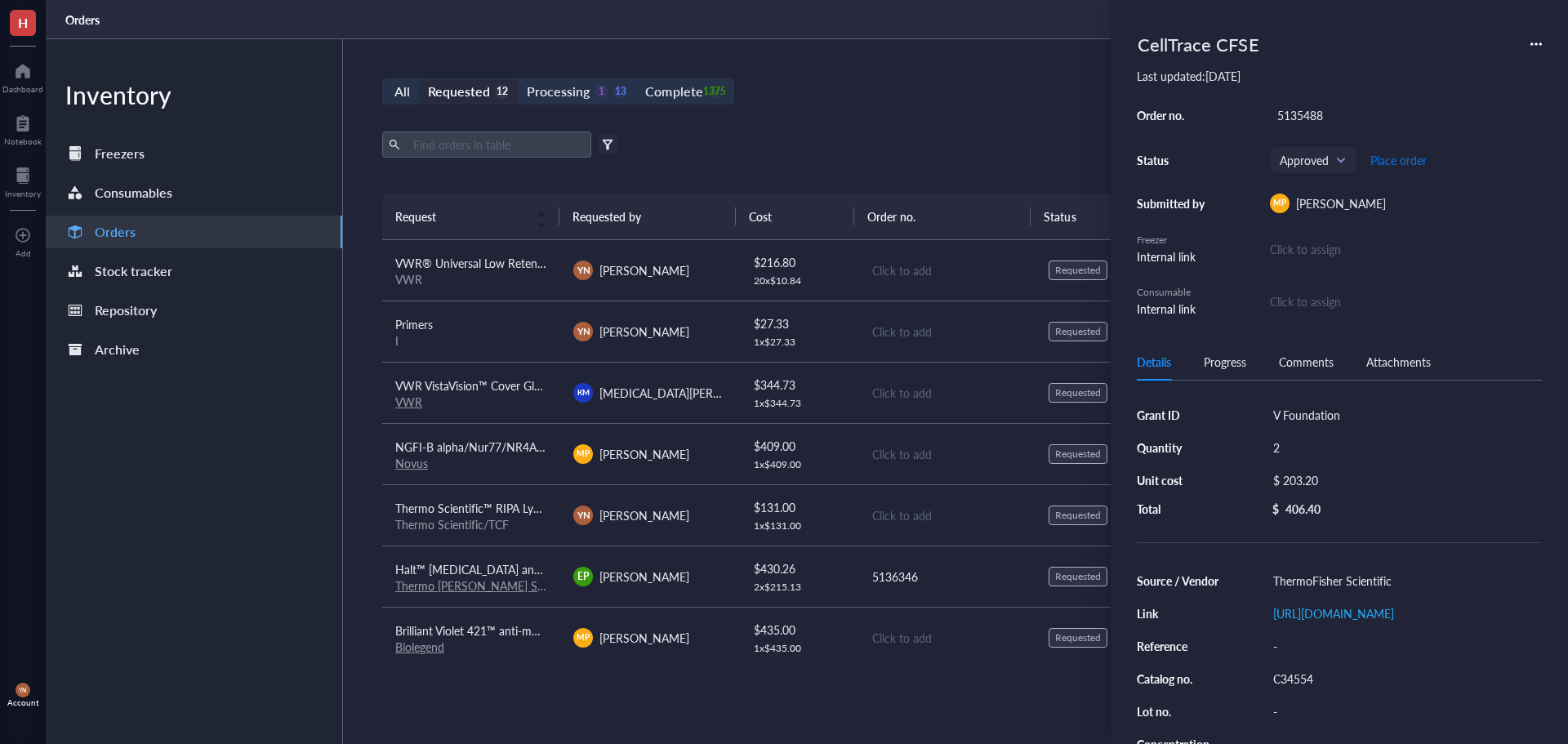
click at [1423, 156] on span "Place order" at bounding box center [1399, 160] width 56 height 13
click at [516, 502] on span "Thermo Scientific™ RIPA Lysis and Extraction Buffer" at bounding box center [526, 508] width 263 height 16
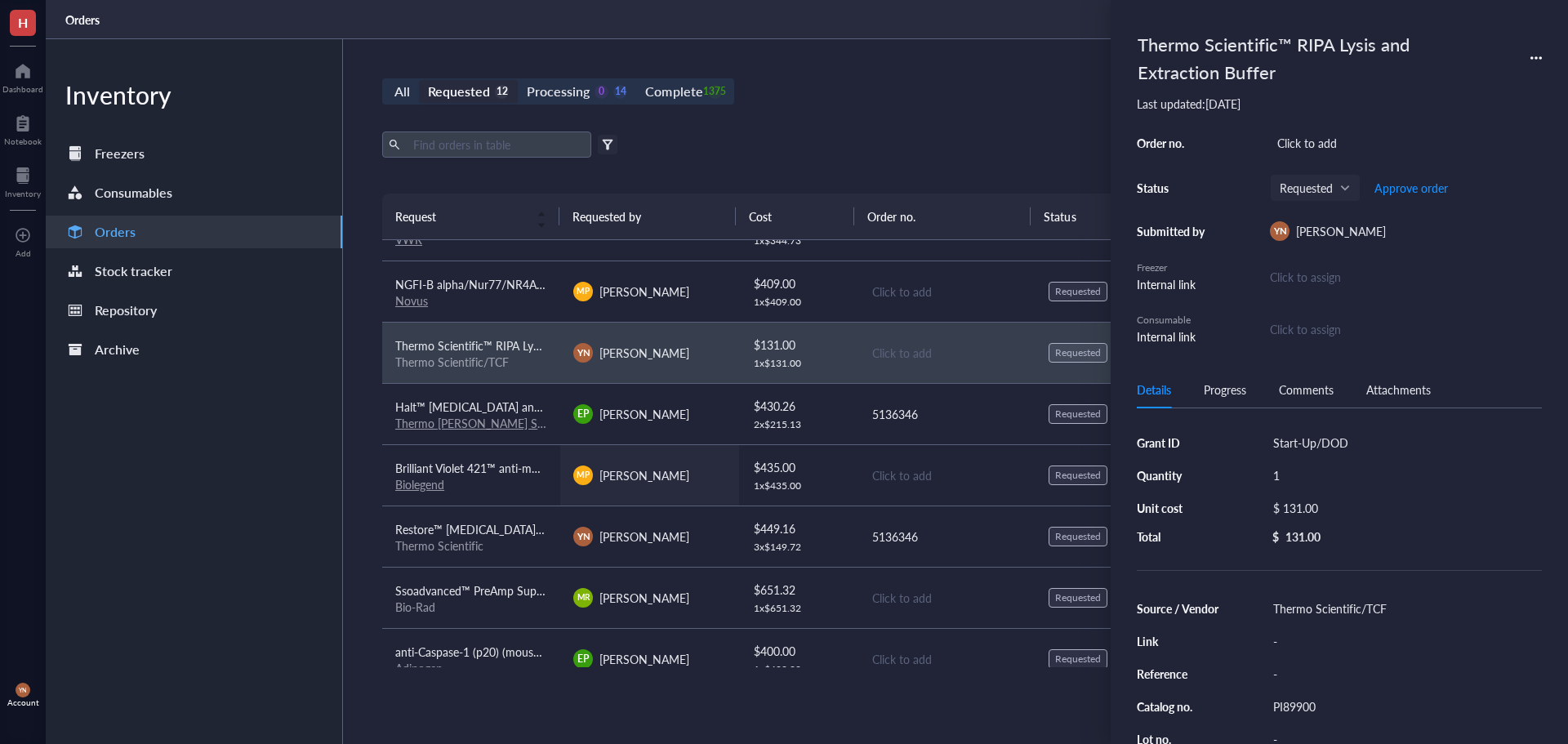
scroll to position [163, 0]
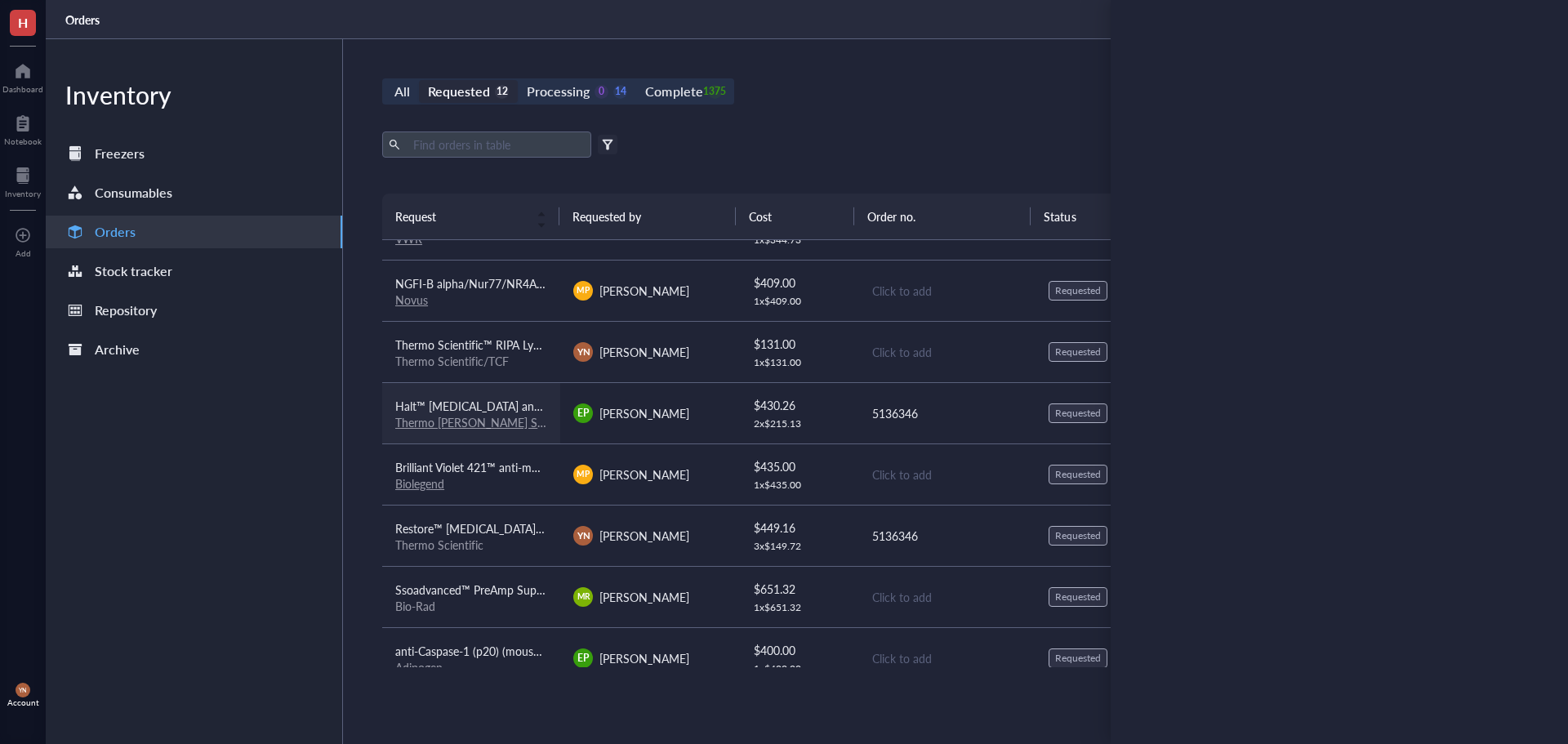
click at [498, 400] on span "Halt™ [MEDICAL_DATA] and Phosphatase Inhibitor Cocktail, EDTA-free (100X)" at bounding box center [593, 406] width 397 height 16
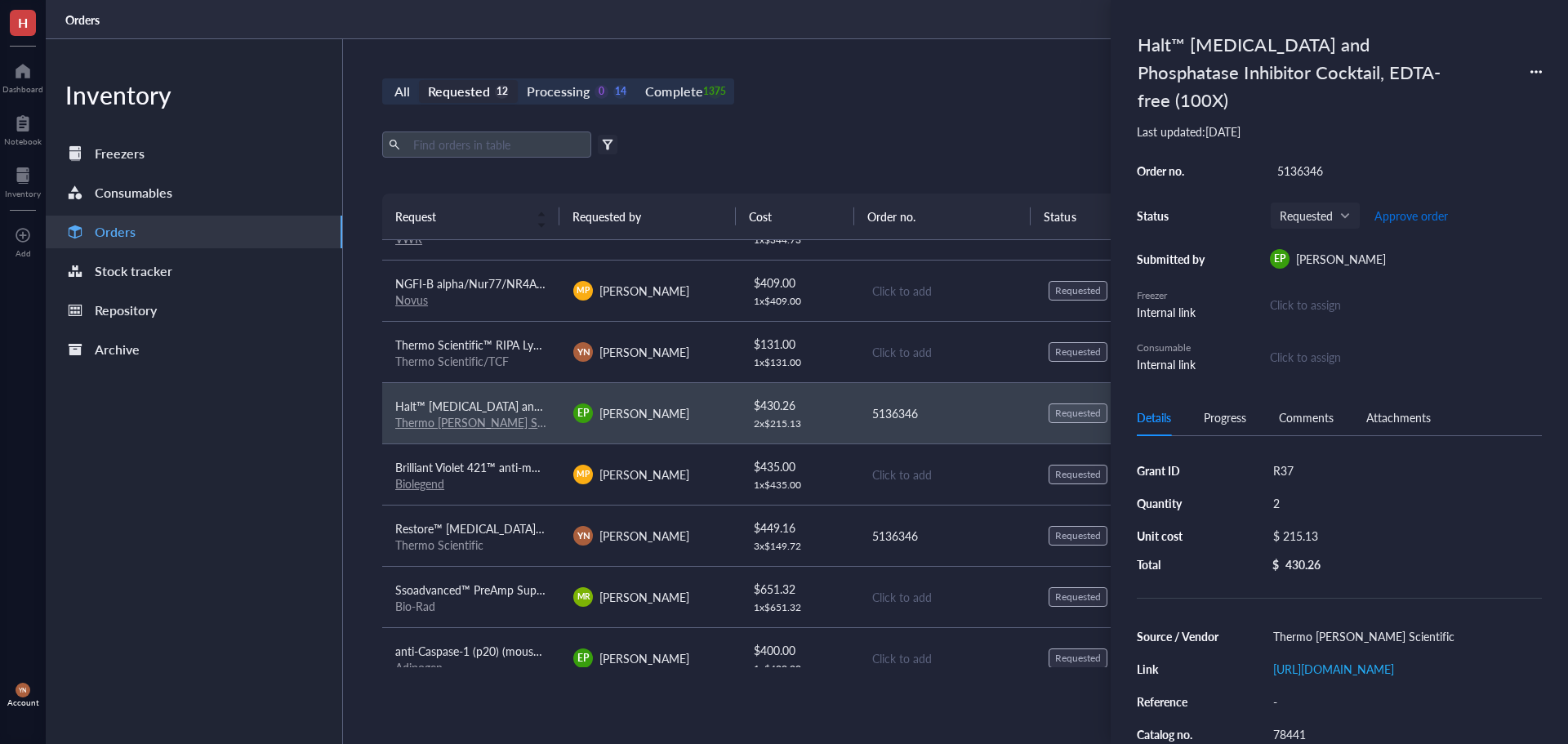
click at [1407, 209] on span "Approve order" at bounding box center [1411, 215] width 73 height 13
click at [1406, 209] on span "Approve order" at bounding box center [1411, 215] width 73 height 13
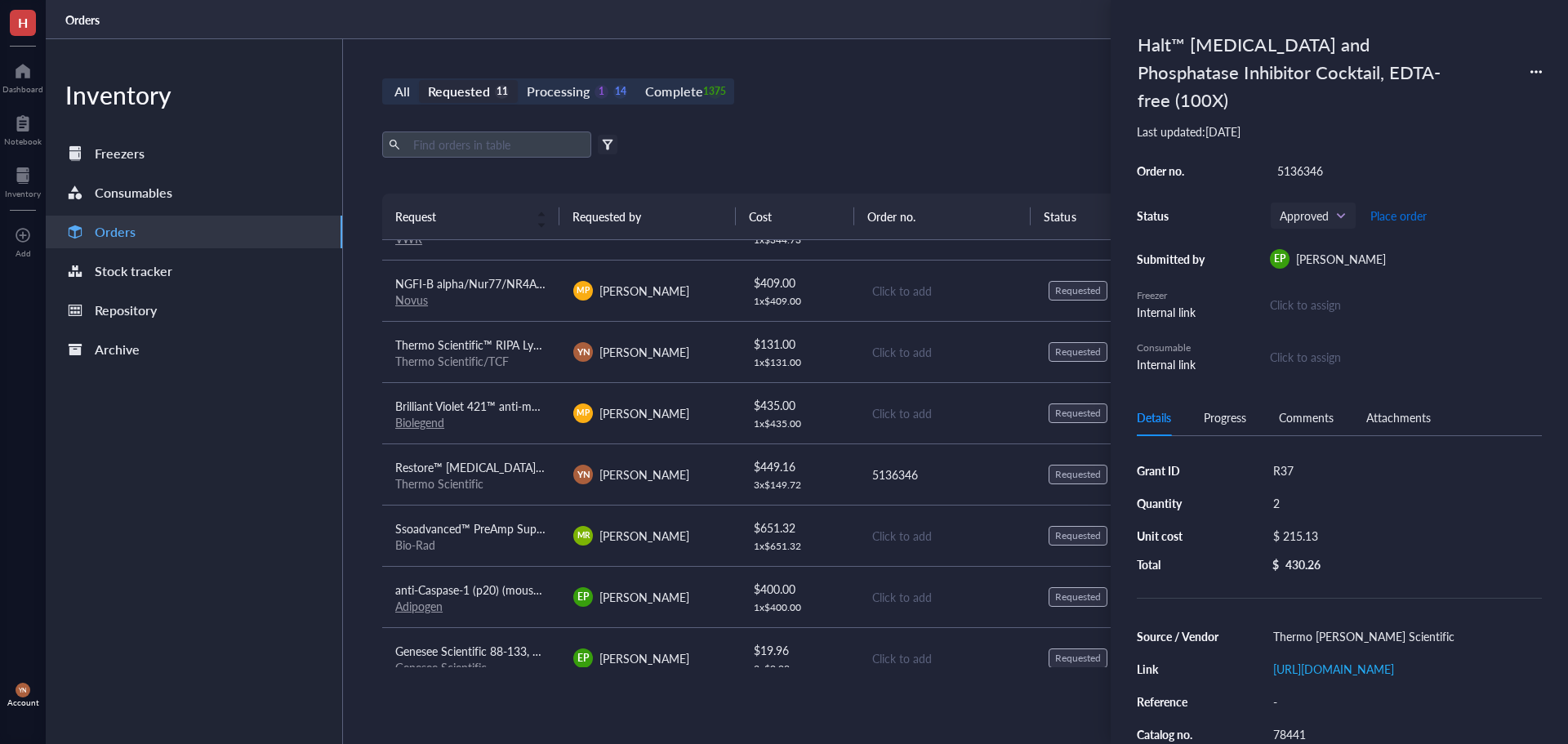
click at [1403, 209] on span "Place order" at bounding box center [1399, 215] width 56 height 13
click at [539, 461] on span "Restore™ [MEDICAL_DATA] Stripping Buffer, Thermo Scientific, Restore™ [MEDICAL_…" at bounding box center [868, 467] width 946 height 16
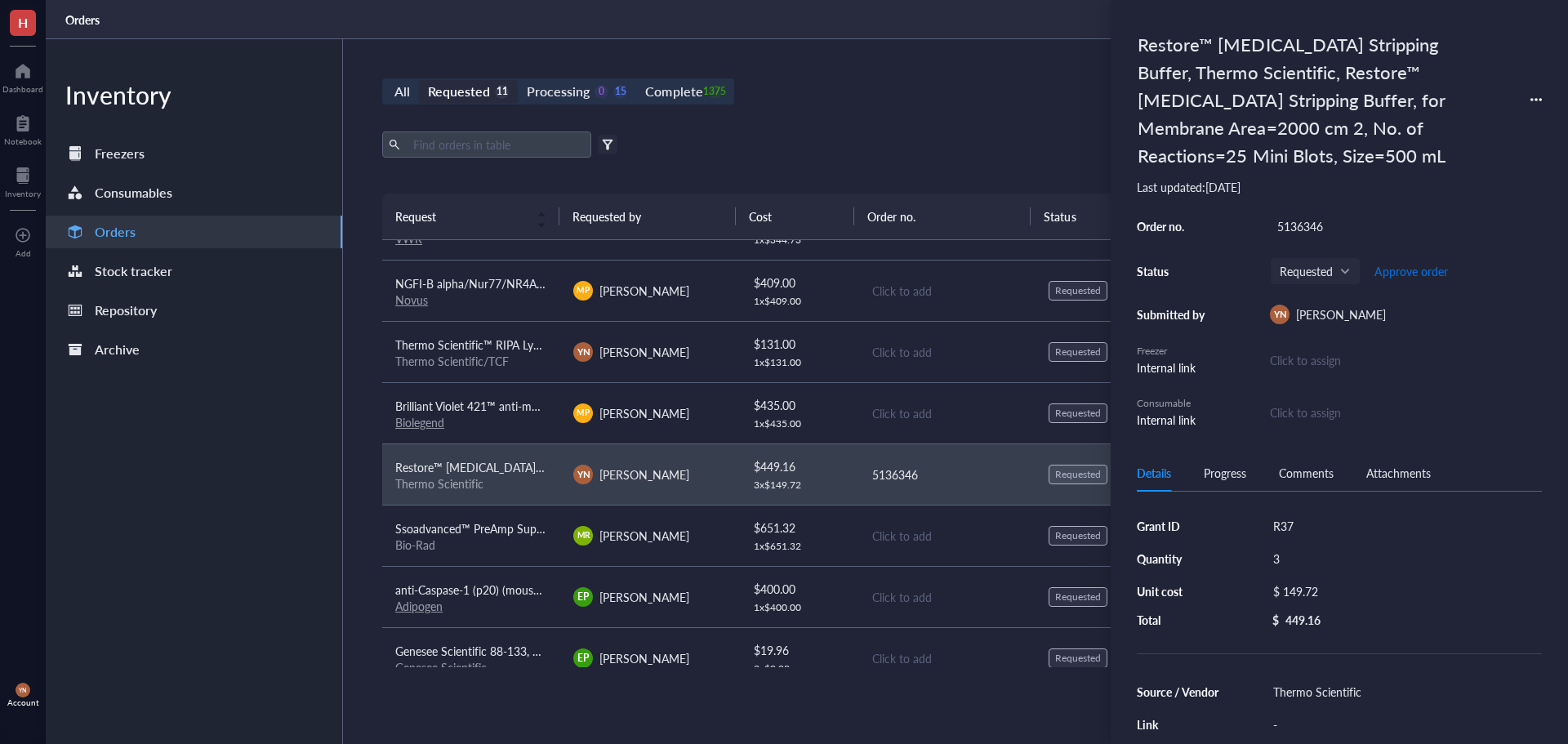
click at [1408, 269] on span "Approve order" at bounding box center [1411, 271] width 73 height 13
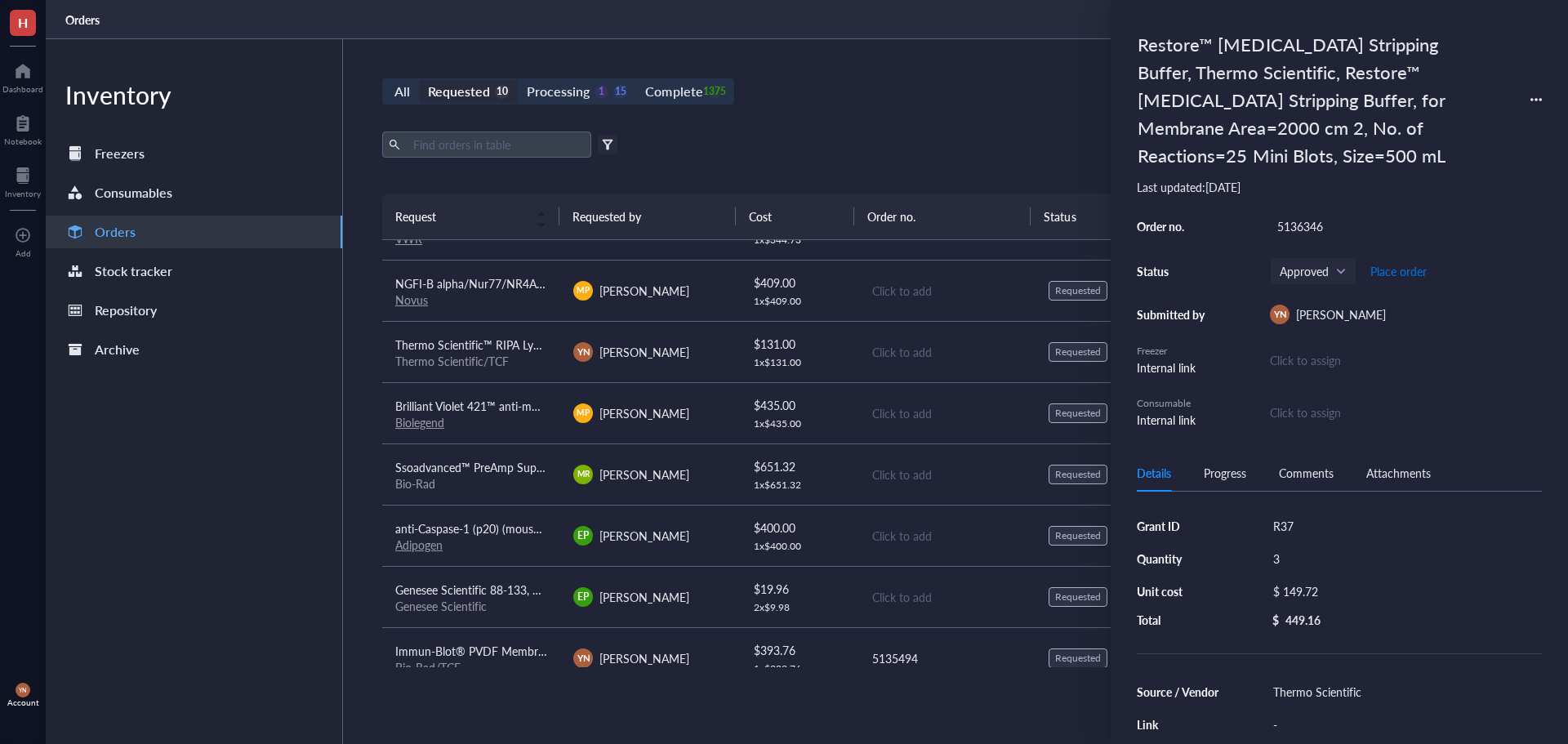
click at [1408, 269] on span "Place order" at bounding box center [1399, 271] width 56 height 13
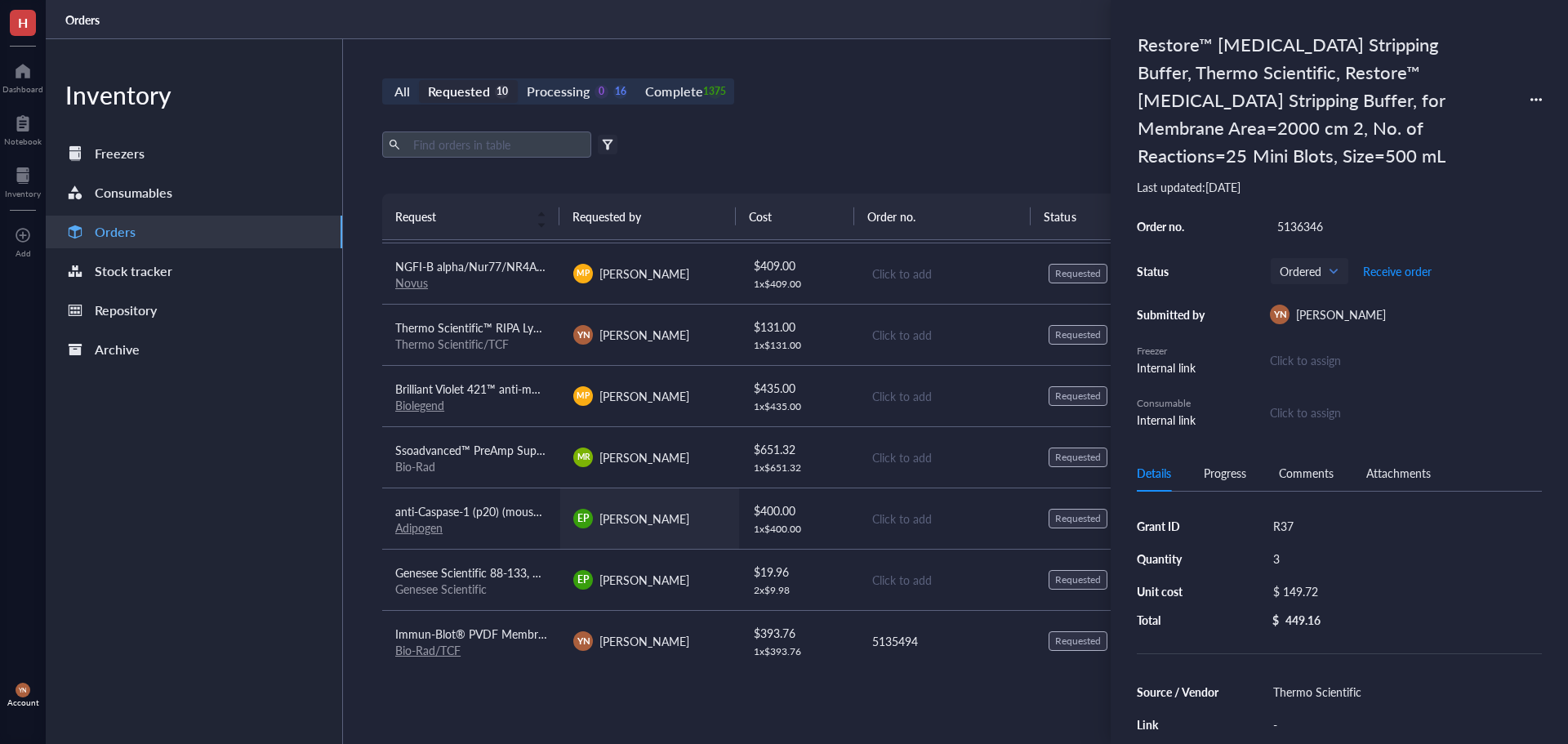
scroll to position [186, 0]
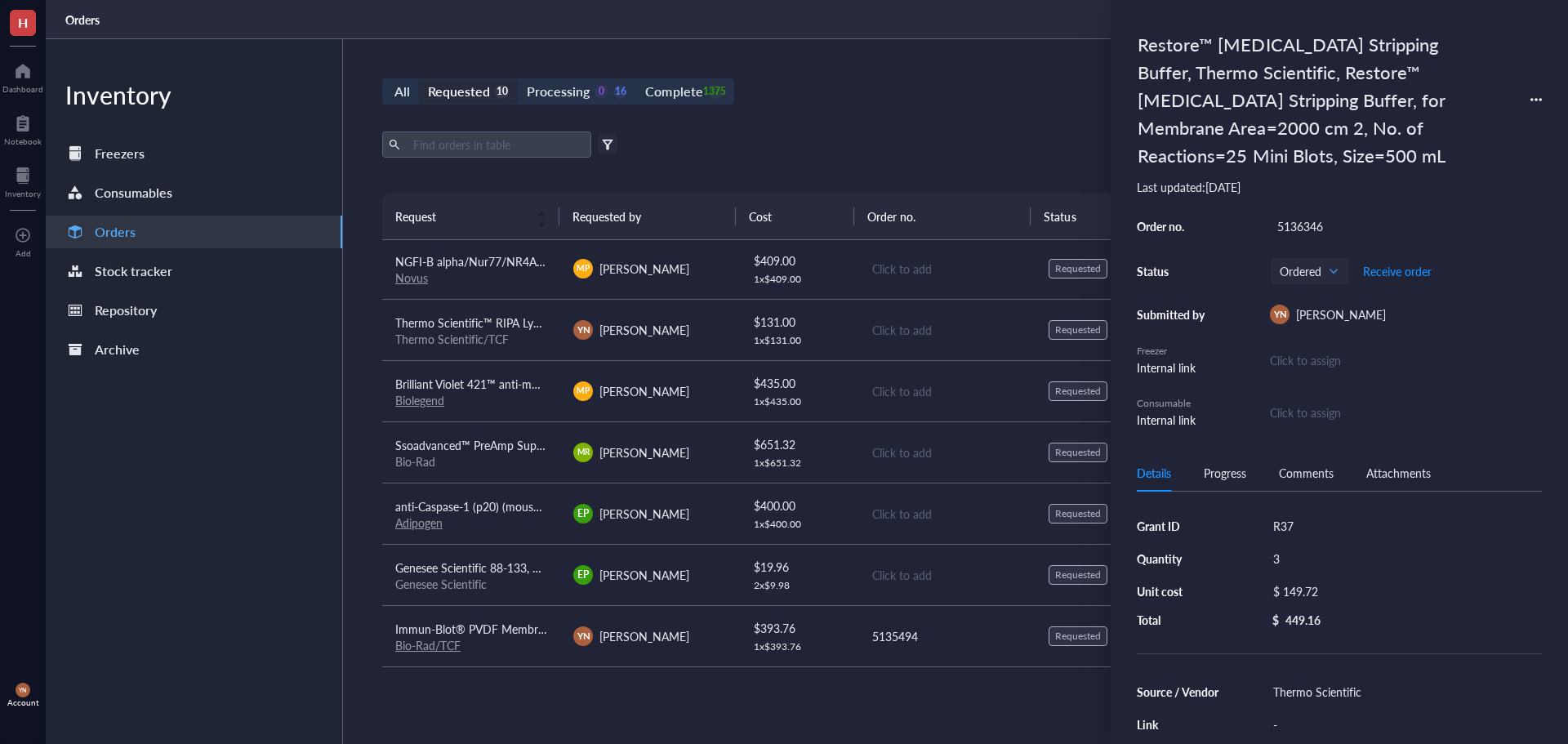
click at [981, 84] on div "All Requested 10 Processing 0 16 Complete 1375 New order" at bounding box center [947, 91] width 1129 height 26
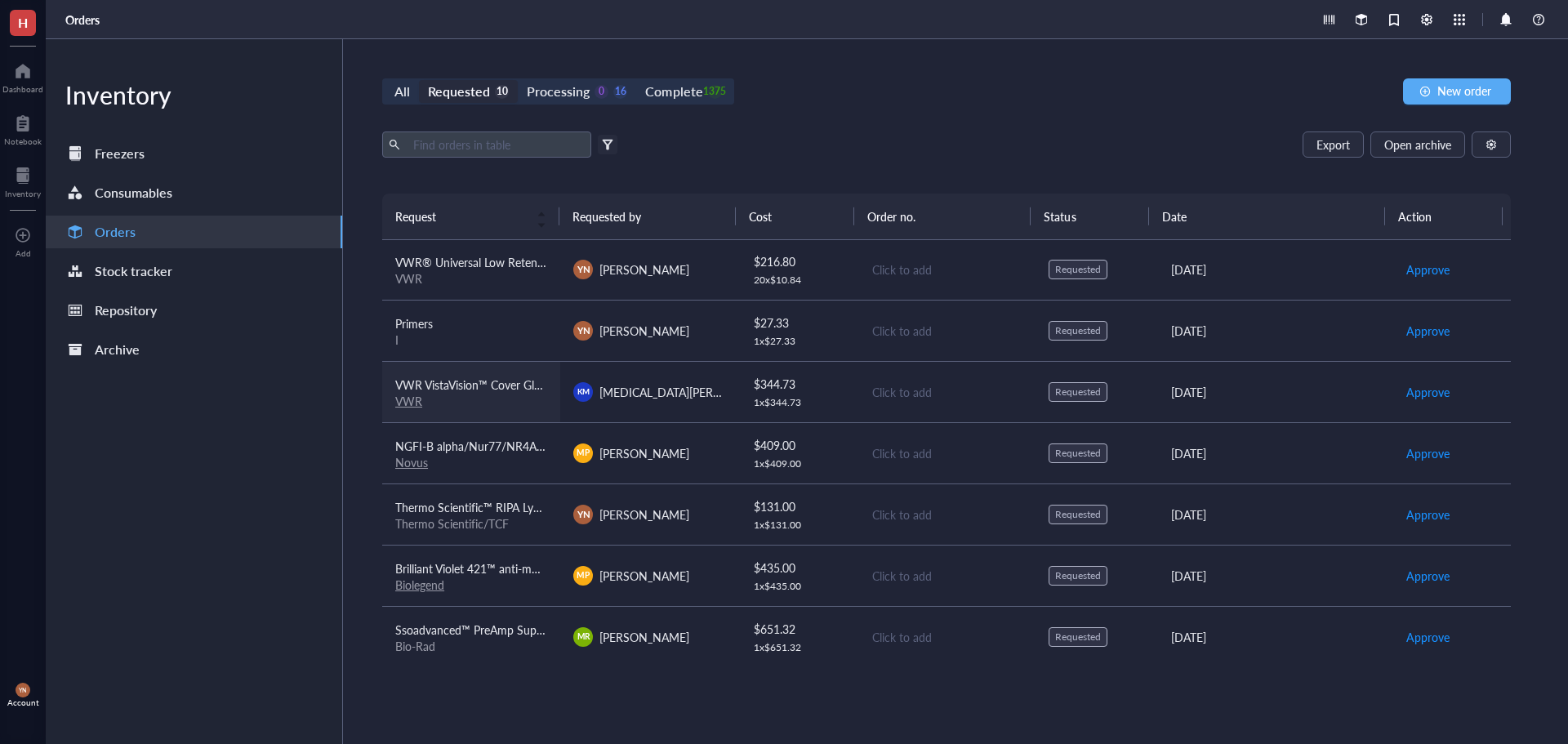
scroll to position [0, 0]
drag, startPoint x: 482, startPoint y: 463, endPoint x: 495, endPoint y: 463, distance: 13.0
click at [482, 463] on div "Novus" at bounding box center [471, 463] width 152 height 14
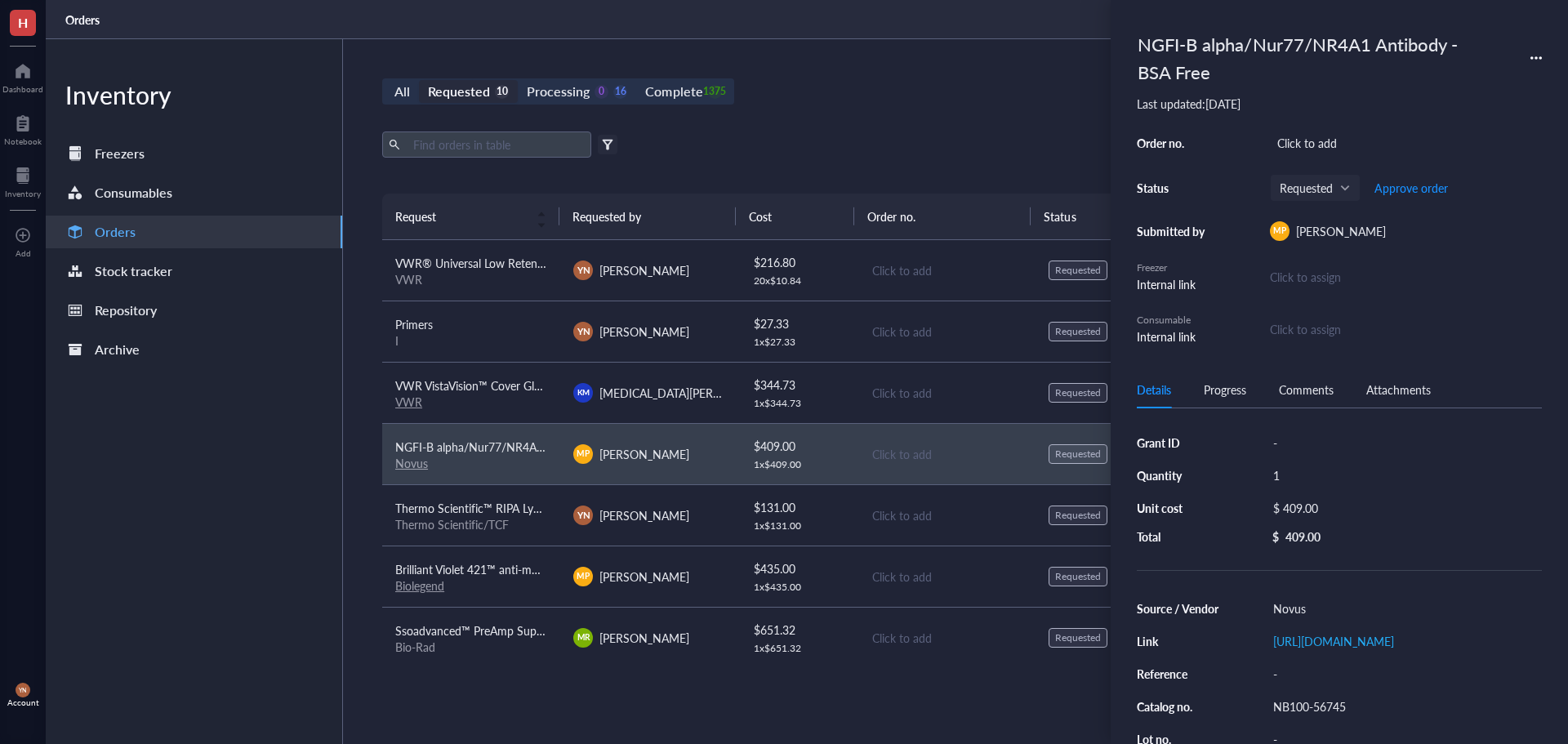
click at [1287, 430] on div "Grant ID - Quantity 1 Unit cost $ 409.00 Total $ 409.00 Source / Vendor Novus L…" at bounding box center [1340, 665] width 405 height 474
click at [1289, 430] on div "Grant ID - Quantity 1 Unit cost $ 409.00 Total $ 409.00 Source / Vendor Novus L…" at bounding box center [1340, 665] width 405 height 474
click at [1295, 437] on div "-" at bounding box center [1405, 443] width 276 height 23
type input "V Foundation"
click at [1319, 145] on div "Click to add" at bounding box center [1406, 143] width 272 height 23
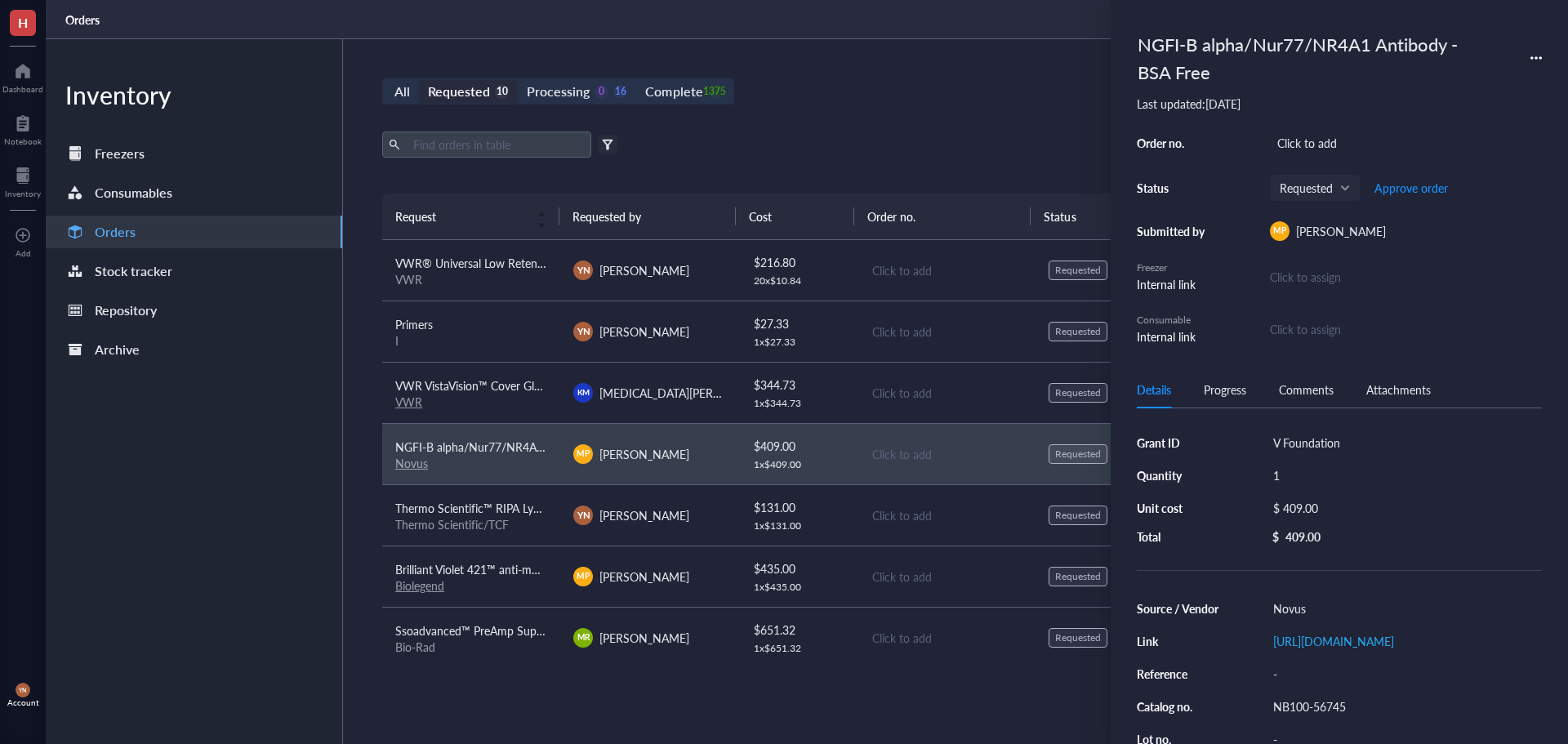
click at [1355, 128] on div "NGFI-B alpha/Nur77/NR4A1 Antibody - BSA Free Last updated: [DATE] Order no. Cli…" at bounding box center [1340, 186] width 405 height 319
click at [1347, 138] on div "Click to add" at bounding box center [1406, 143] width 272 height 23
type input "5135488"
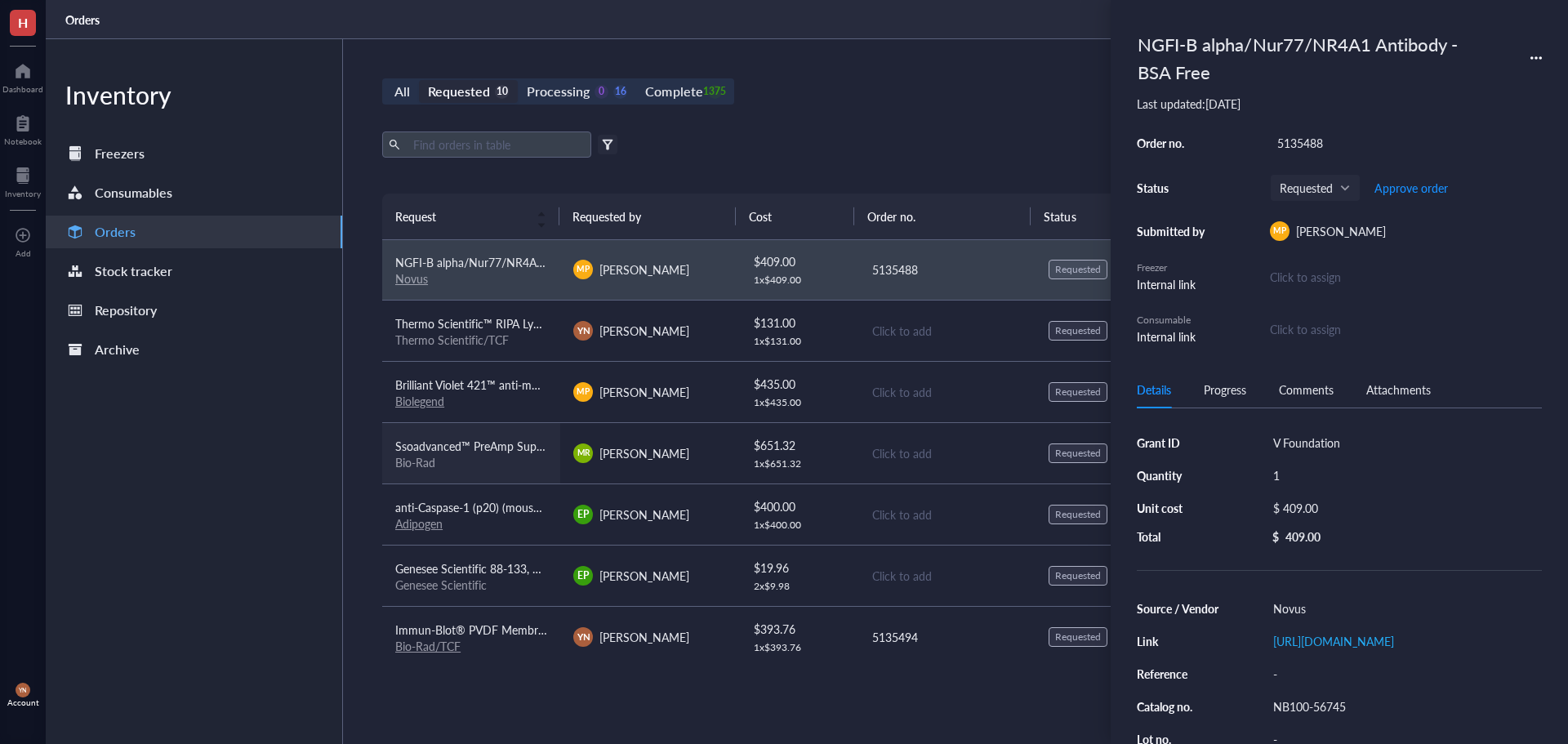
scroll to position [186, 0]
click at [1416, 189] on span "Approve order" at bounding box center [1411, 187] width 73 height 13
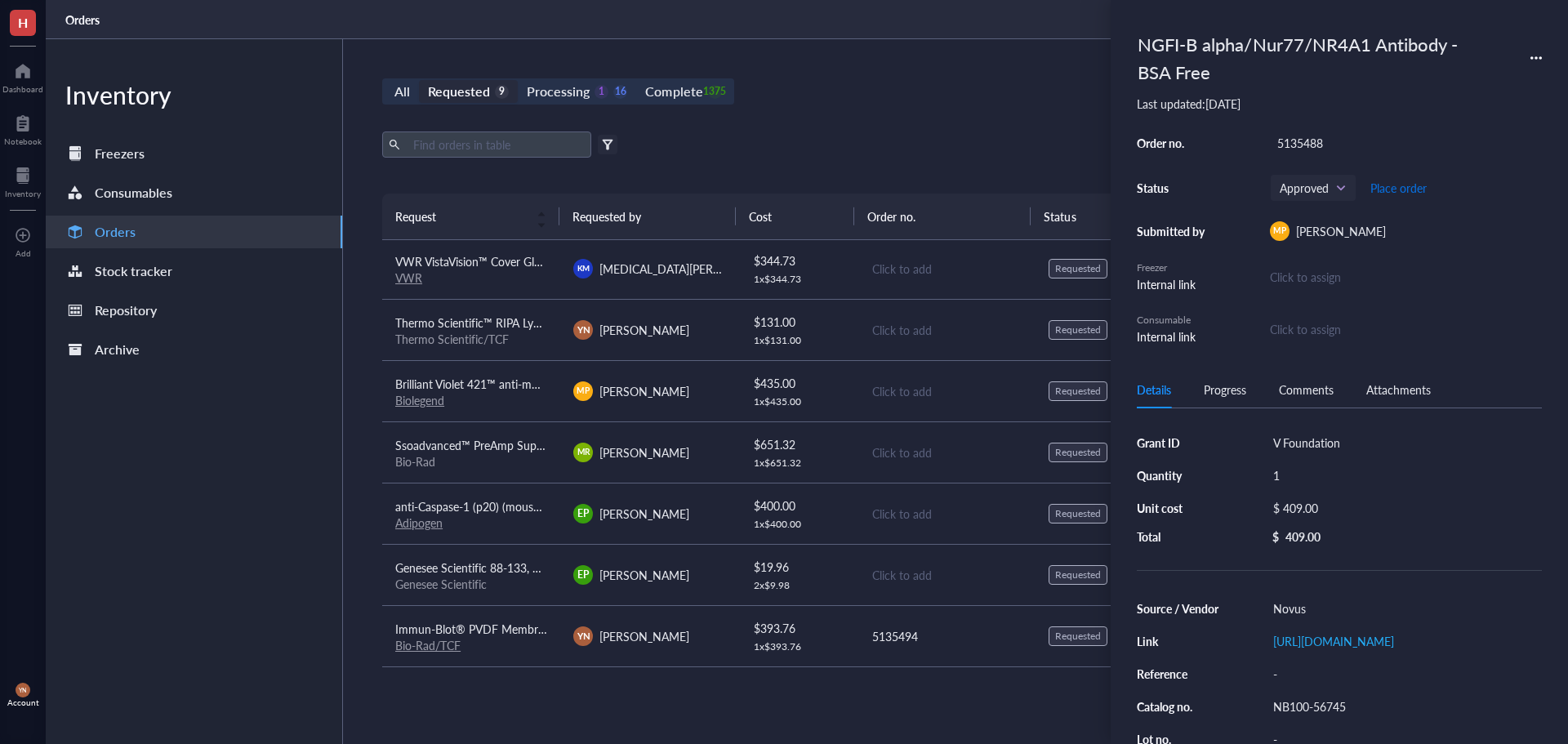
scroll to position [124, 0]
click at [1416, 189] on span "Place order" at bounding box center [1399, 187] width 56 height 13
click at [871, 102] on div "All Requested 9 Processing 0 17 Complete 1375 New order" at bounding box center [947, 91] width 1129 height 26
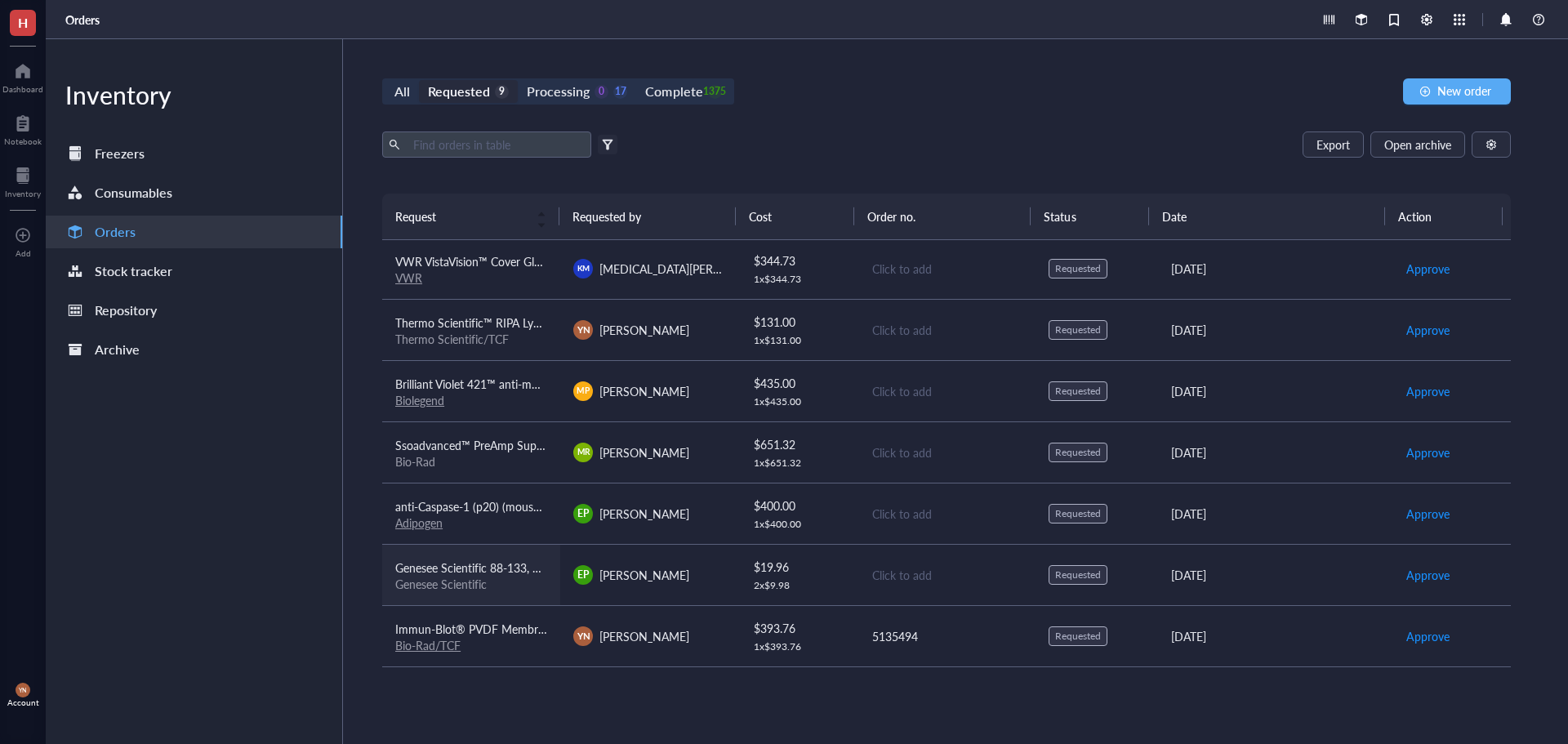
click at [510, 578] on div "Genesee Scientific" at bounding box center [471, 584] width 152 height 14
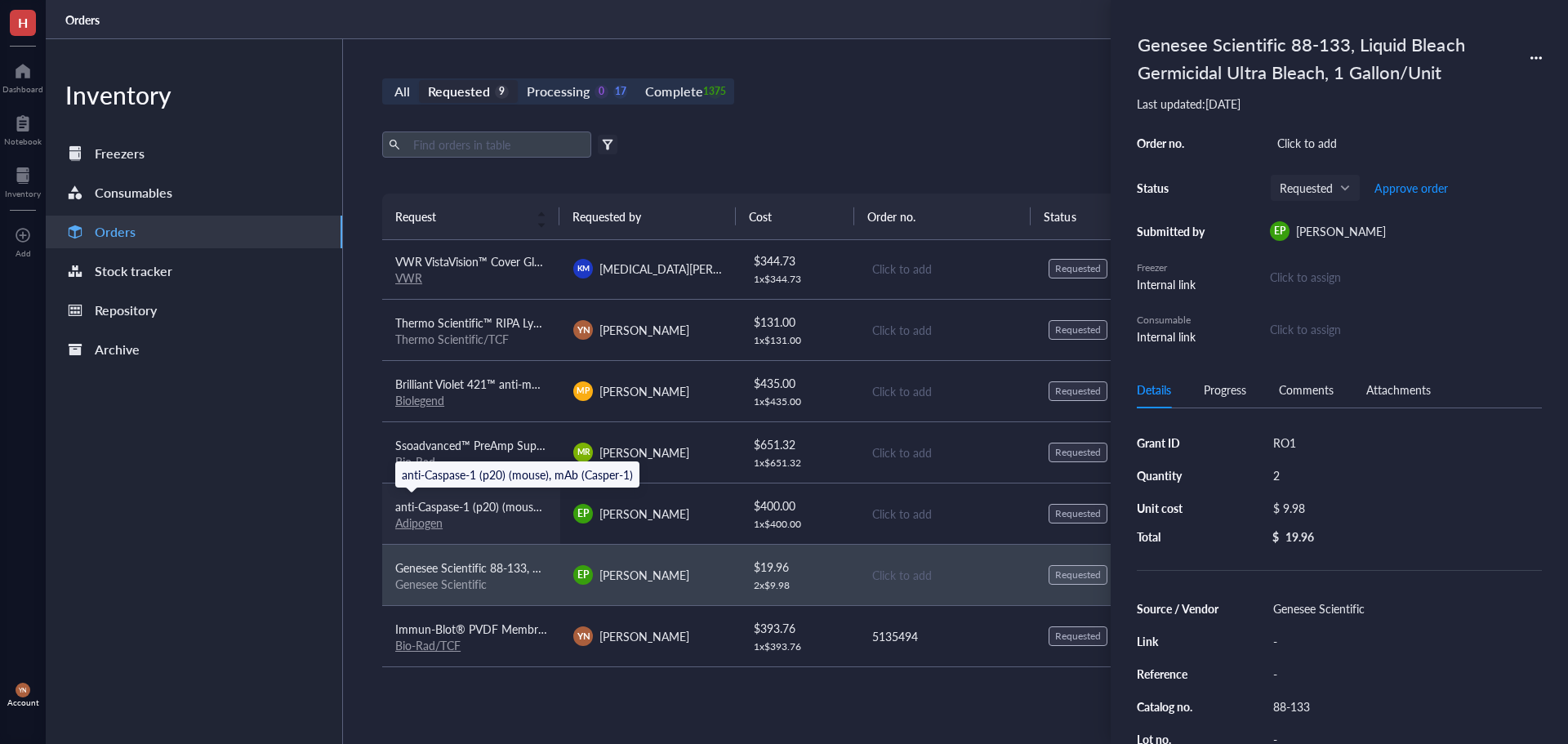
click at [478, 508] on span "anti-Caspase-1 (p20) (mouse), mAb (Casper-1)" at bounding box center [510, 507] width 231 height 16
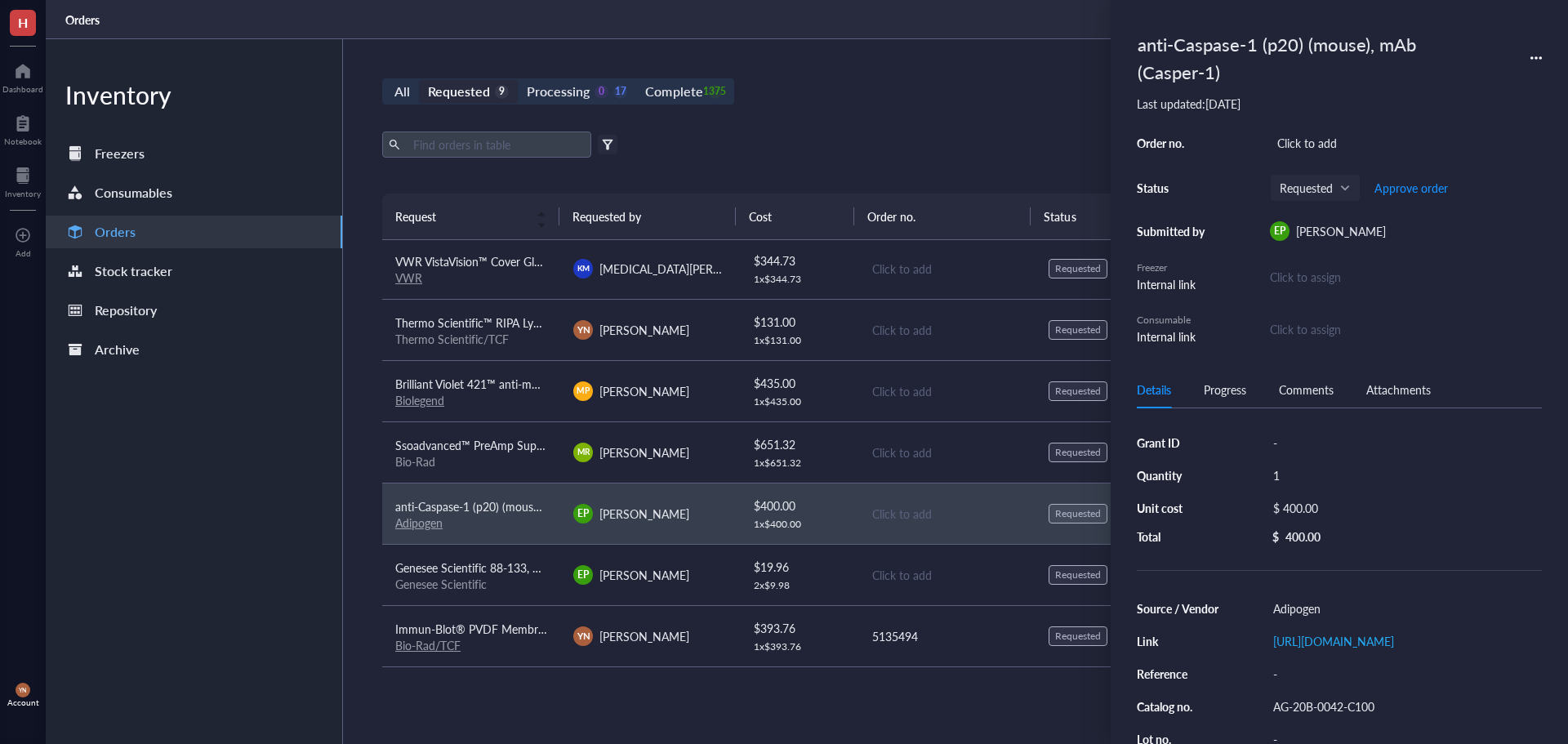
click at [1334, 718] on div "AG-20B-0042-C100" at bounding box center [1405, 707] width 276 height 23
click at [1336, 717] on input "AG-20B-0042-C100" at bounding box center [1325, 707] width 118 height 21
click at [1332, 513] on div "$ 400.00" at bounding box center [1401, 508] width 269 height 23
click at [1325, 508] on input "400.00" at bounding box center [1419, 510] width 231 height 26
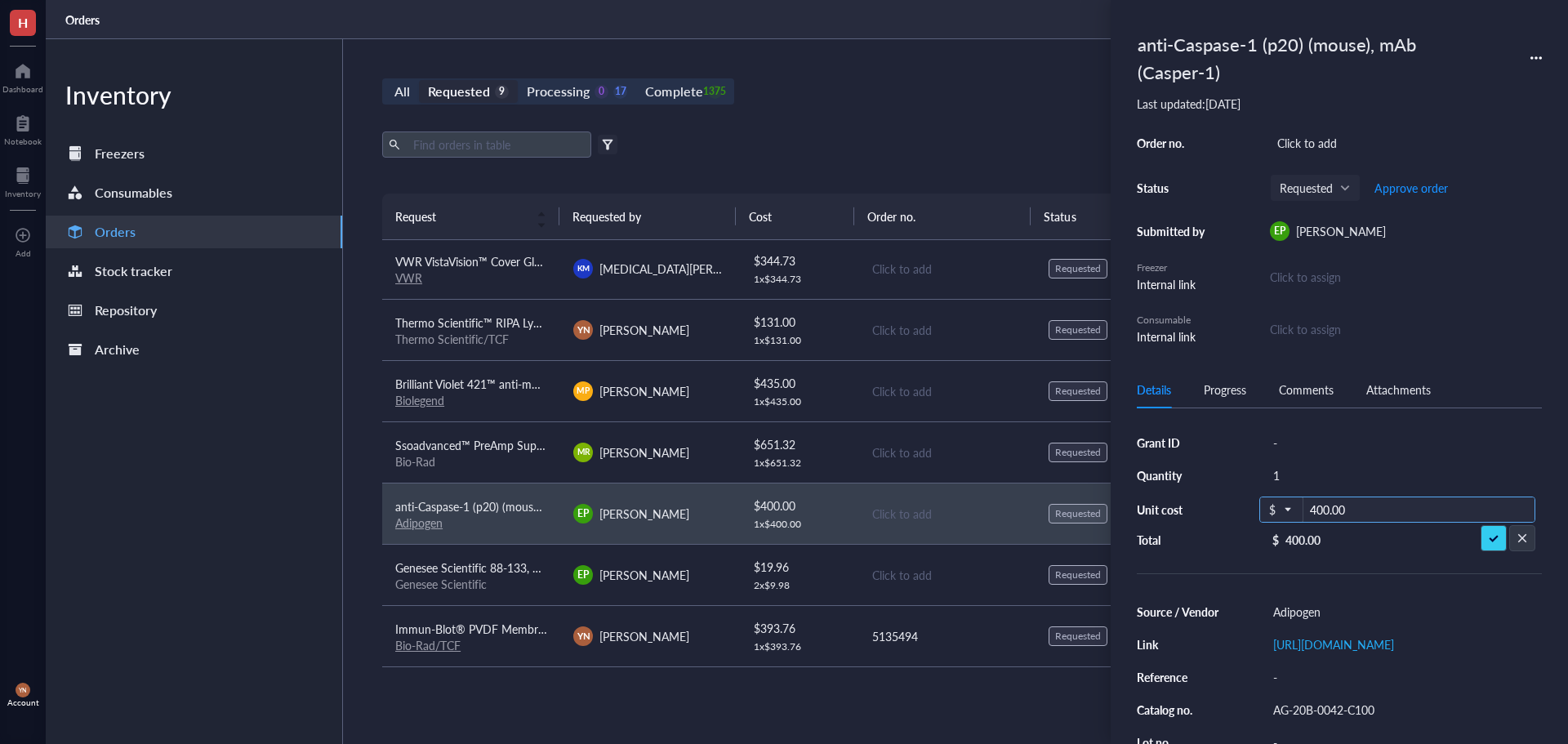
click at [1325, 508] on input "400.00" at bounding box center [1419, 510] width 231 height 26
type input "480"
click at [1317, 426] on div "Details Progress Comments Attachments Grant ID - Quantity 1 Unit cost $ 400.00 …" at bounding box center [1340, 558] width 405 height 373
click at [1309, 434] on div "-" at bounding box center [1405, 443] width 276 height 23
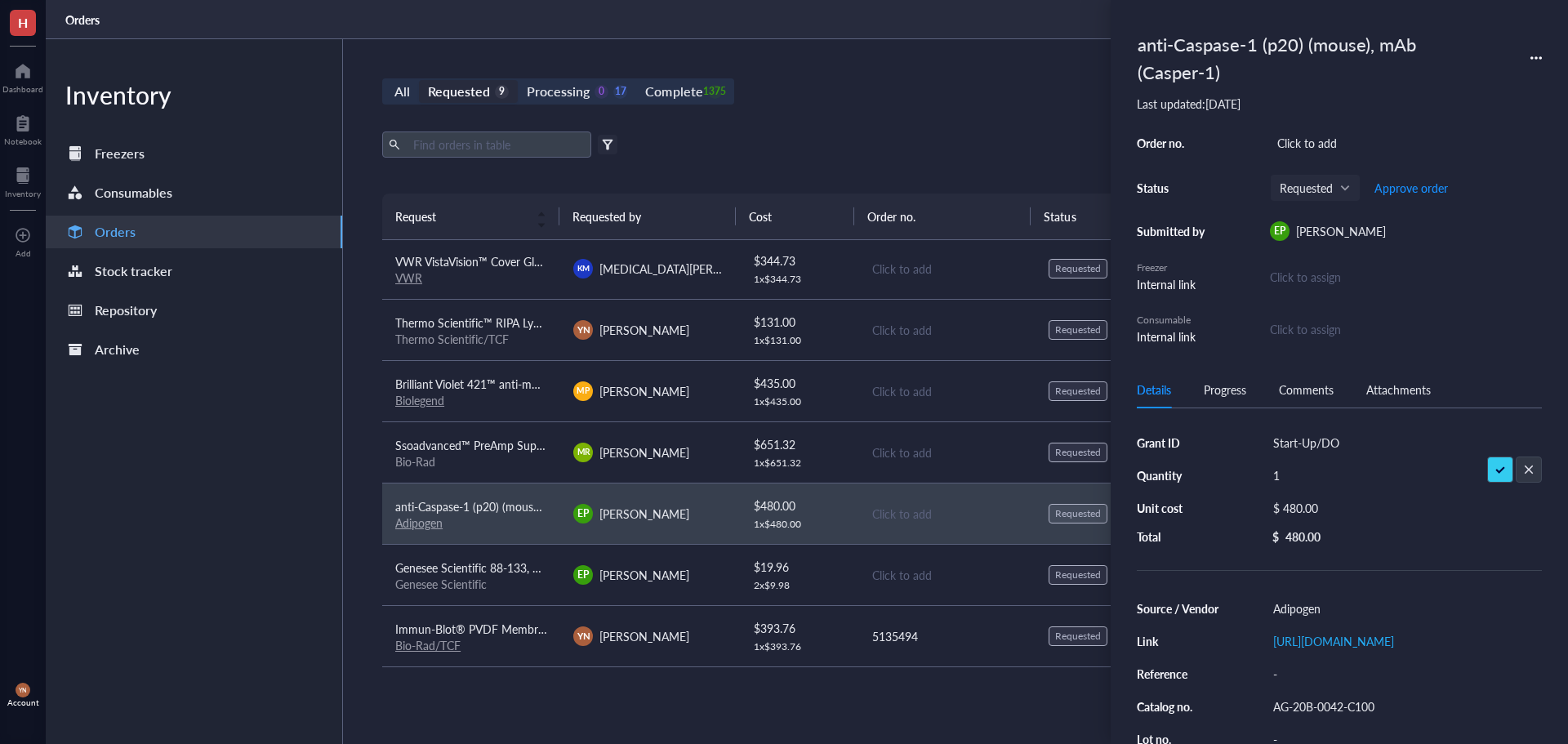
type input "Start-Up/DOD"
drag, startPoint x: 1309, startPoint y: 434, endPoint x: 1323, endPoint y: 459, distance: 28.7
click at [1309, 435] on input "Start-Up/DOD" at bounding box center [1312, 442] width 92 height 21
click at [1325, 131] on div "anti-Caspase-1 (p20) (mouse), mAb (Casper-1) Last updated: [DATE] Order no. Cli…" at bounding box center [1340, 186] width 405 height 319
click at [1318, 137] on div "Click to add" at bounding box center [1406, 143] width 272 height 23
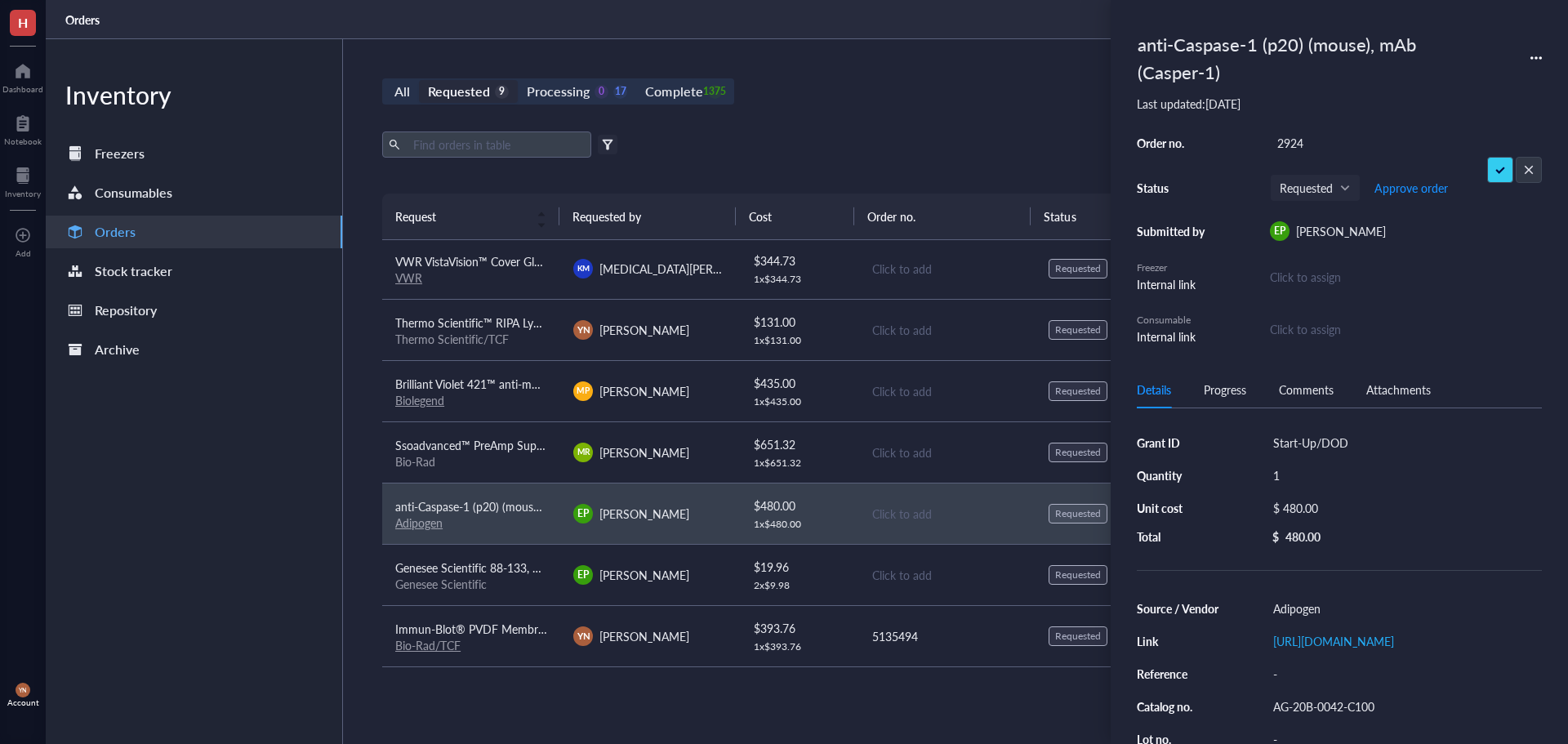
type input "29242"
click at [1411, 184] on span "Approve order" at bounding box center [1411, 187] width 73 height 13
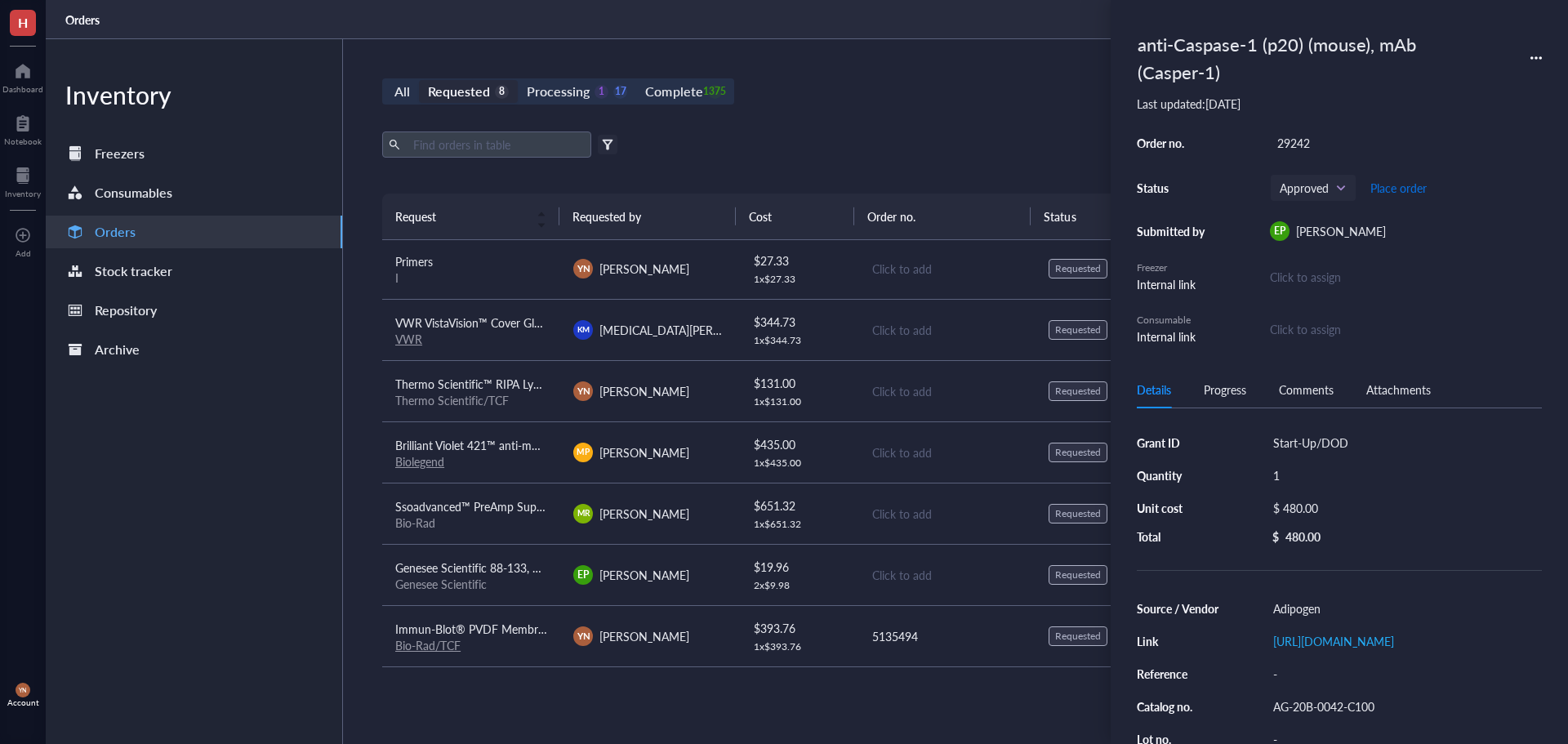
click at [1411, 189] on span "Place order" at bounding box center [1399, 187] width 56 height 13
click at [945, 160] on div "Export Open archive Filter by: Requester Requested on Source / Vendor Last upda…" at bounding box center [947, 162] width 1129 height 62
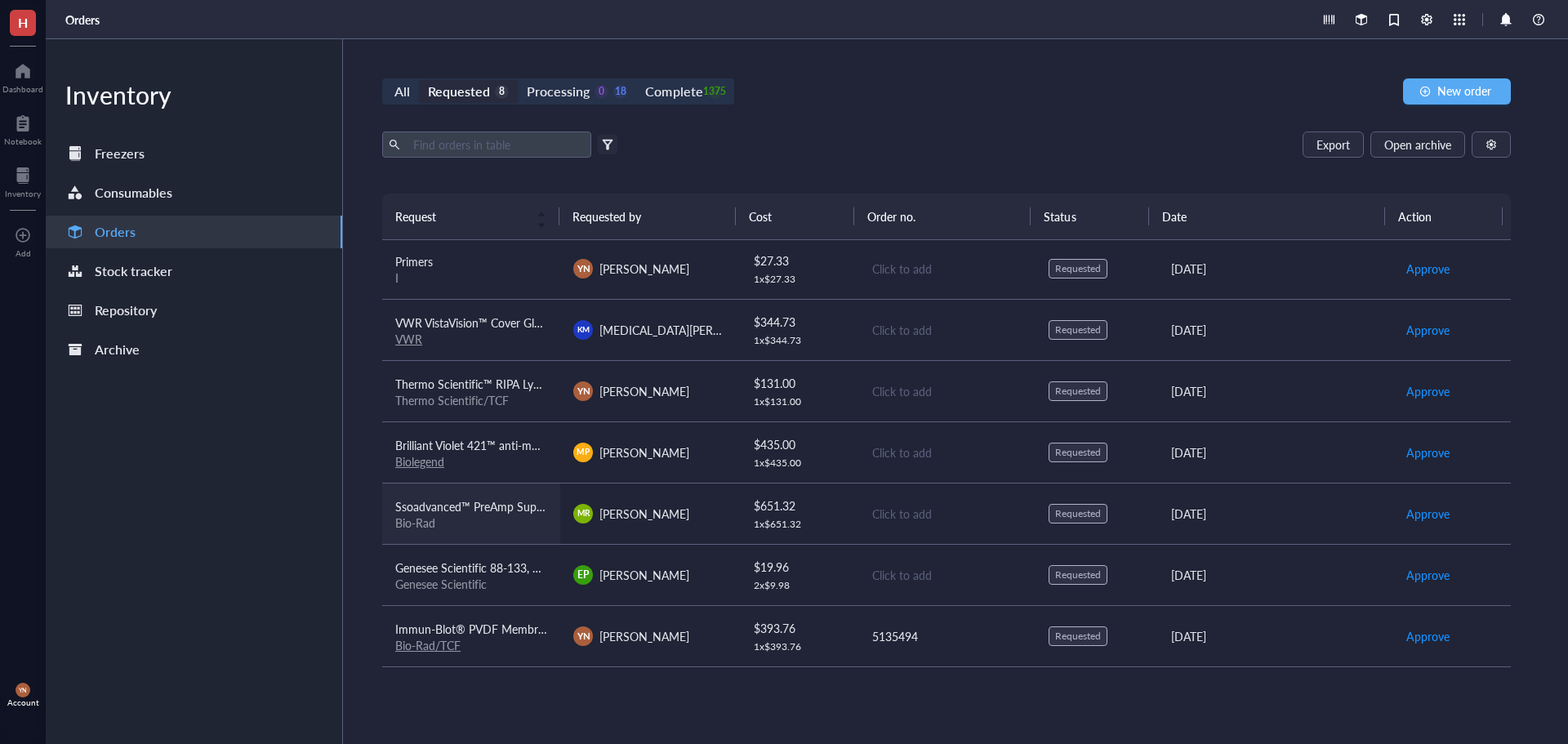
scroll to position [0, 0]
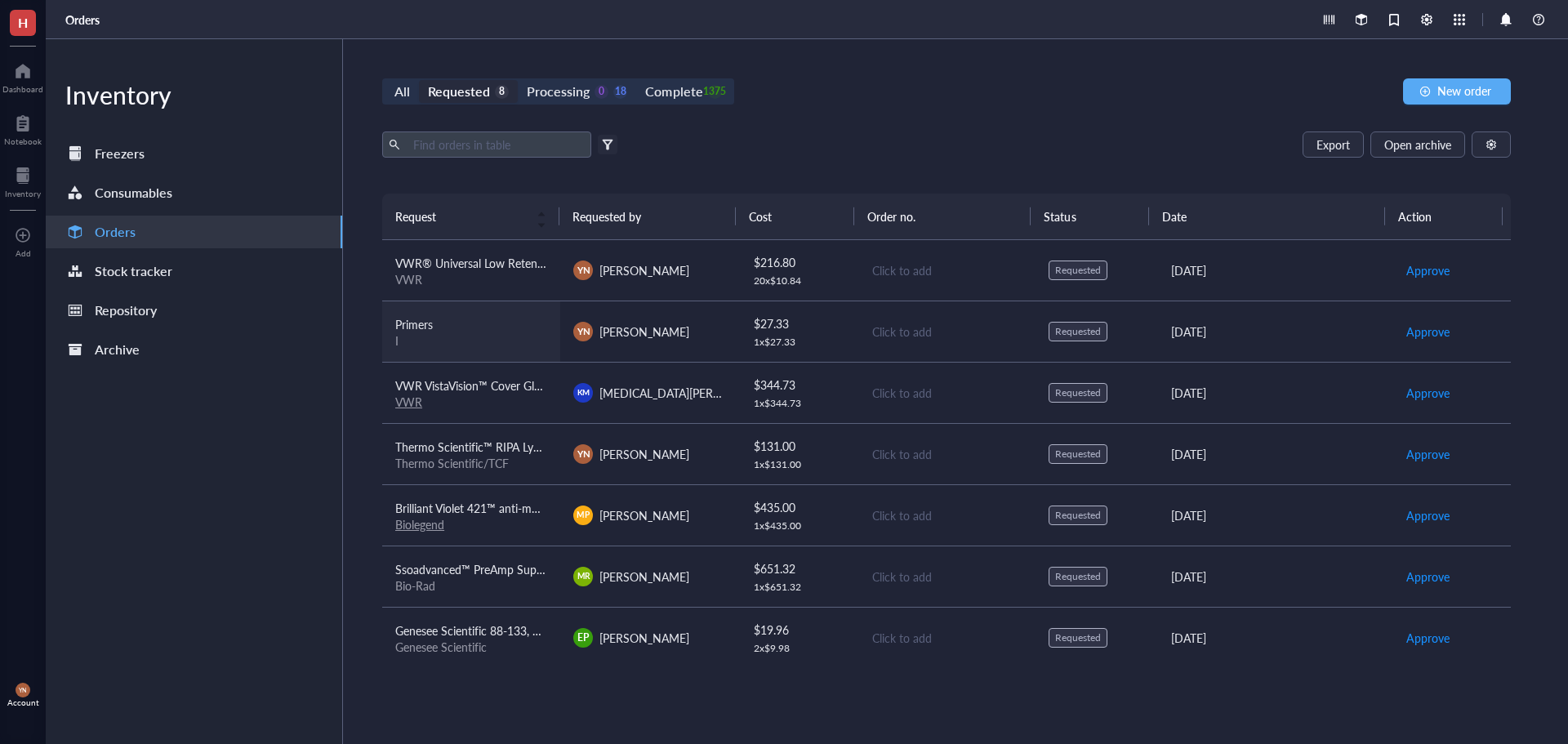
click at [461, 319] on div "Primers" at bounding box center [471, 325] width 152 height 18
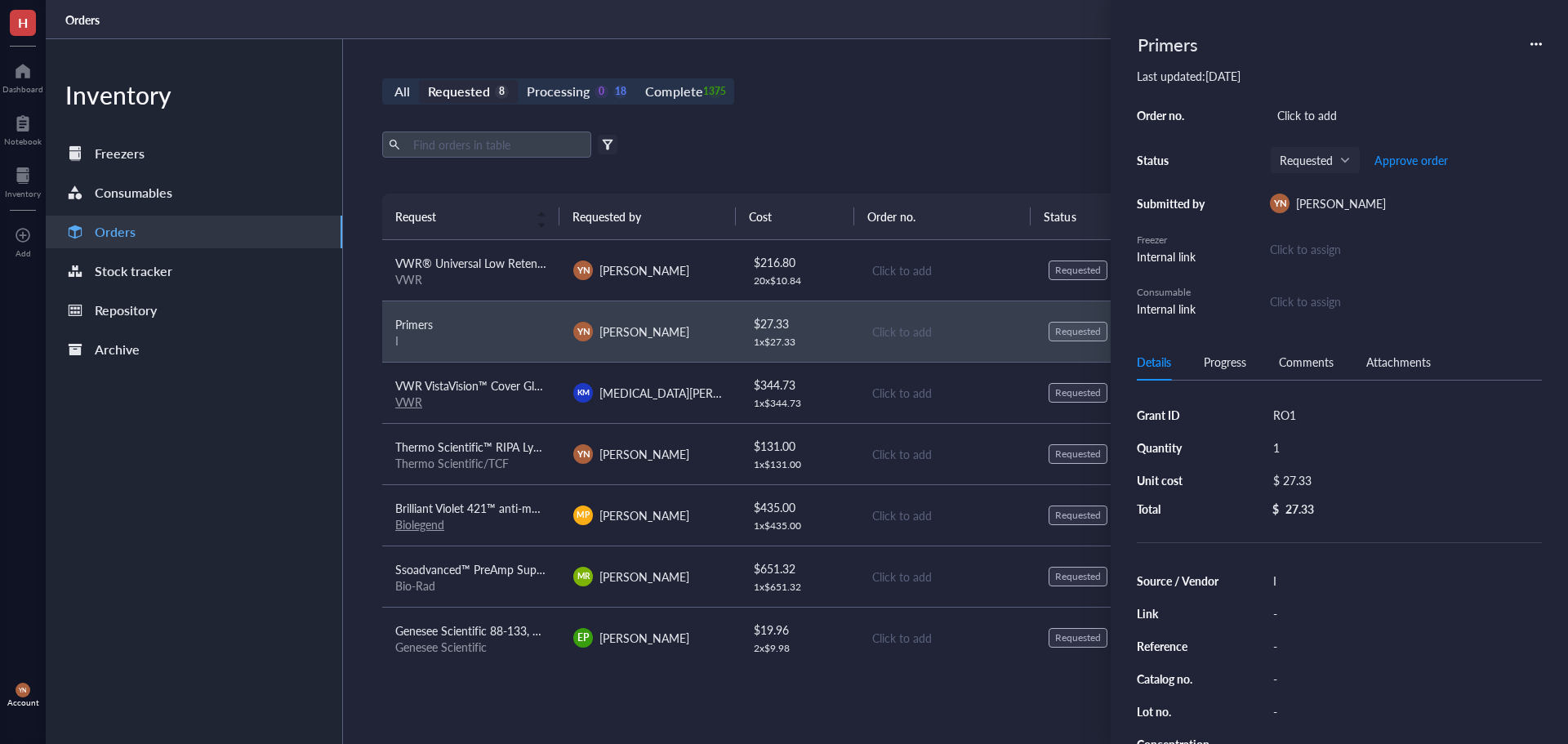
click at [1305, 118] on div "Click to add" at bounding box center [1406, 115] width 272 height 23
type input "5135184"
click at [1422, 159] on span "Approve order" at bounding box center [1411, 160] width 73 height 13
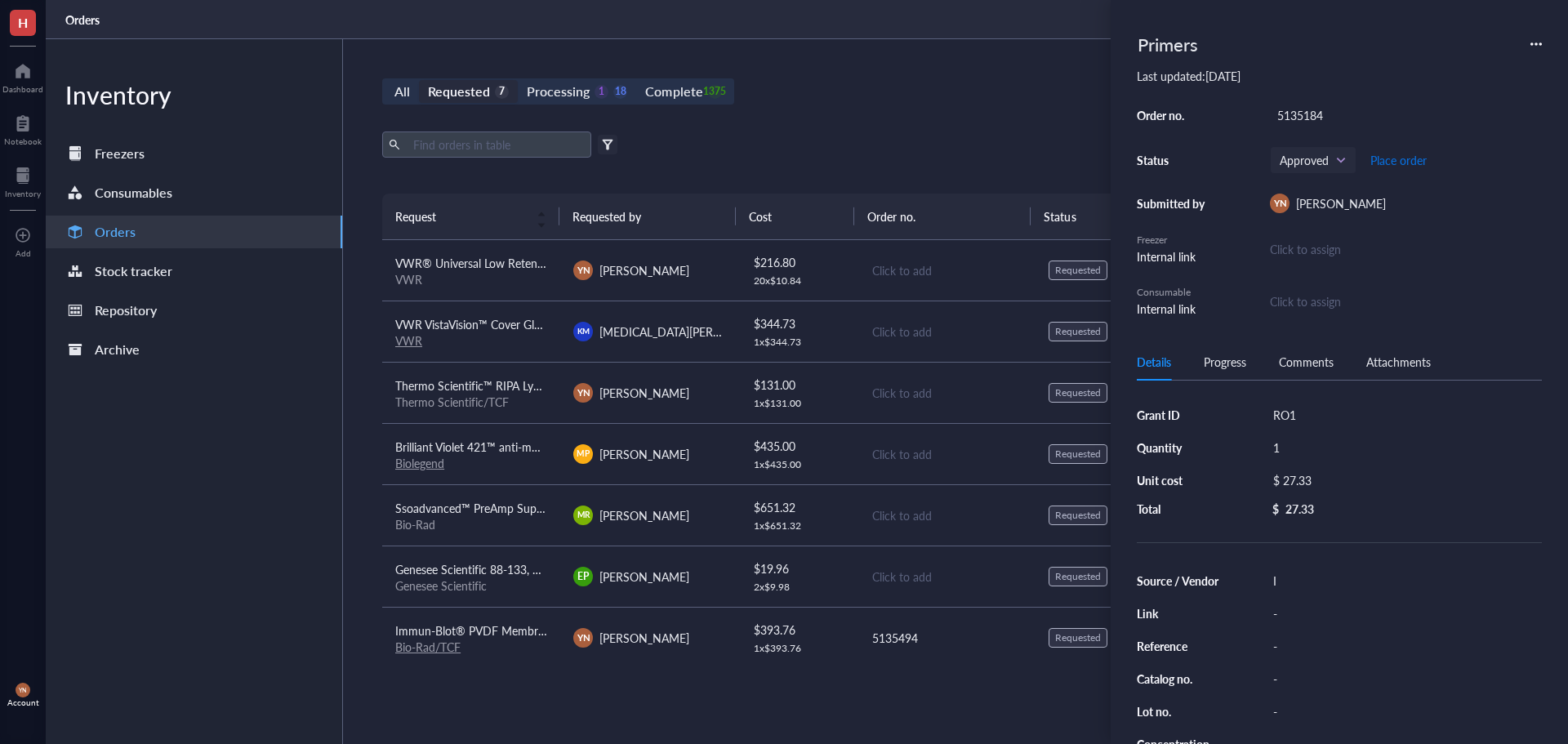
click at [1422, 159] on span "Place order" at bounding box center [1399, 160] width 56 height 13
click at [841, 126] on div "All Requested 7 Processing 0 19 Complete 1375 New order Export Open archive Fil…" at bounding box center [947, 392] width 1208 height 705
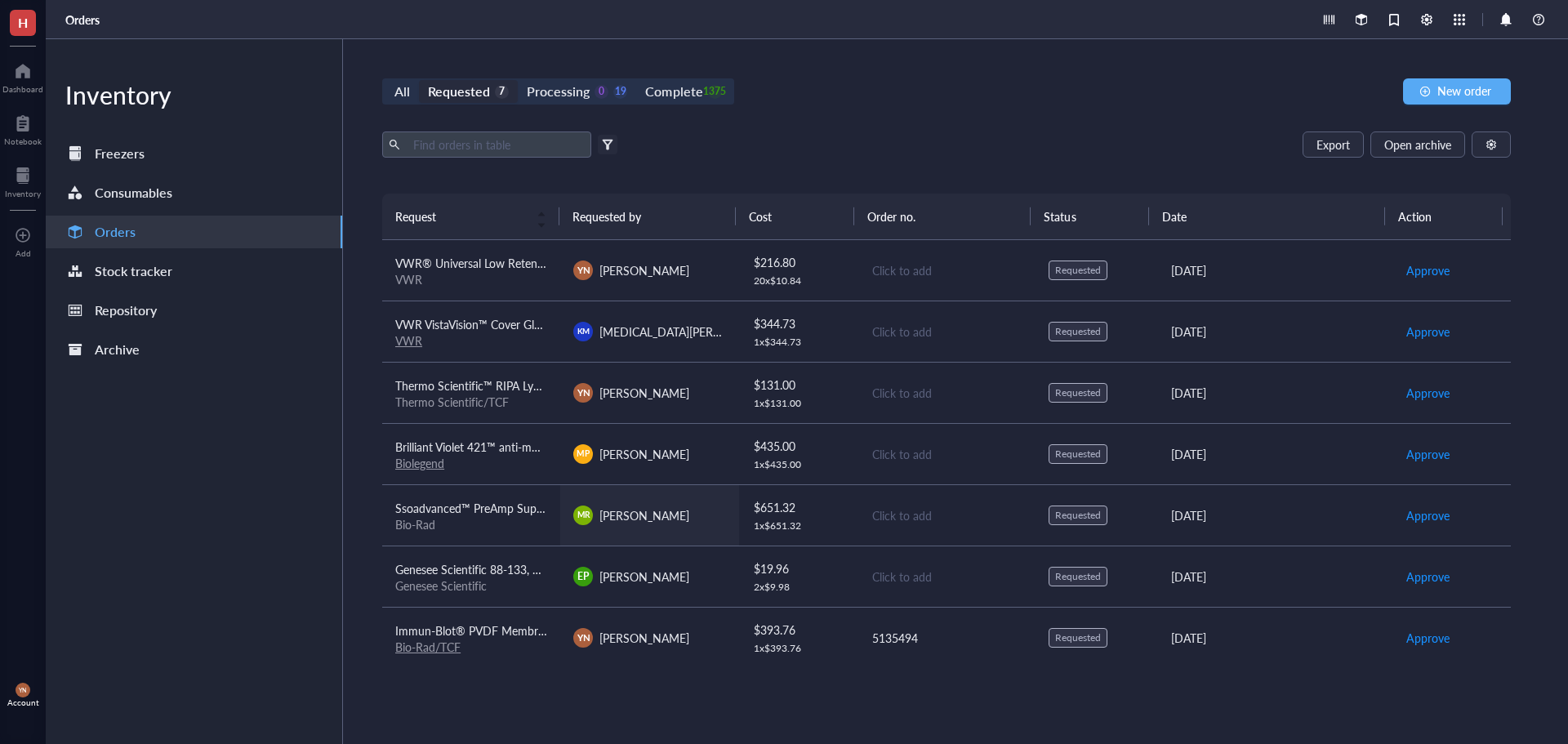
scroll to position [2, 0]
click at [477, 393] on div "Thermo Scientific/TCF" at bounding box center [471, 401] width 152 height 14
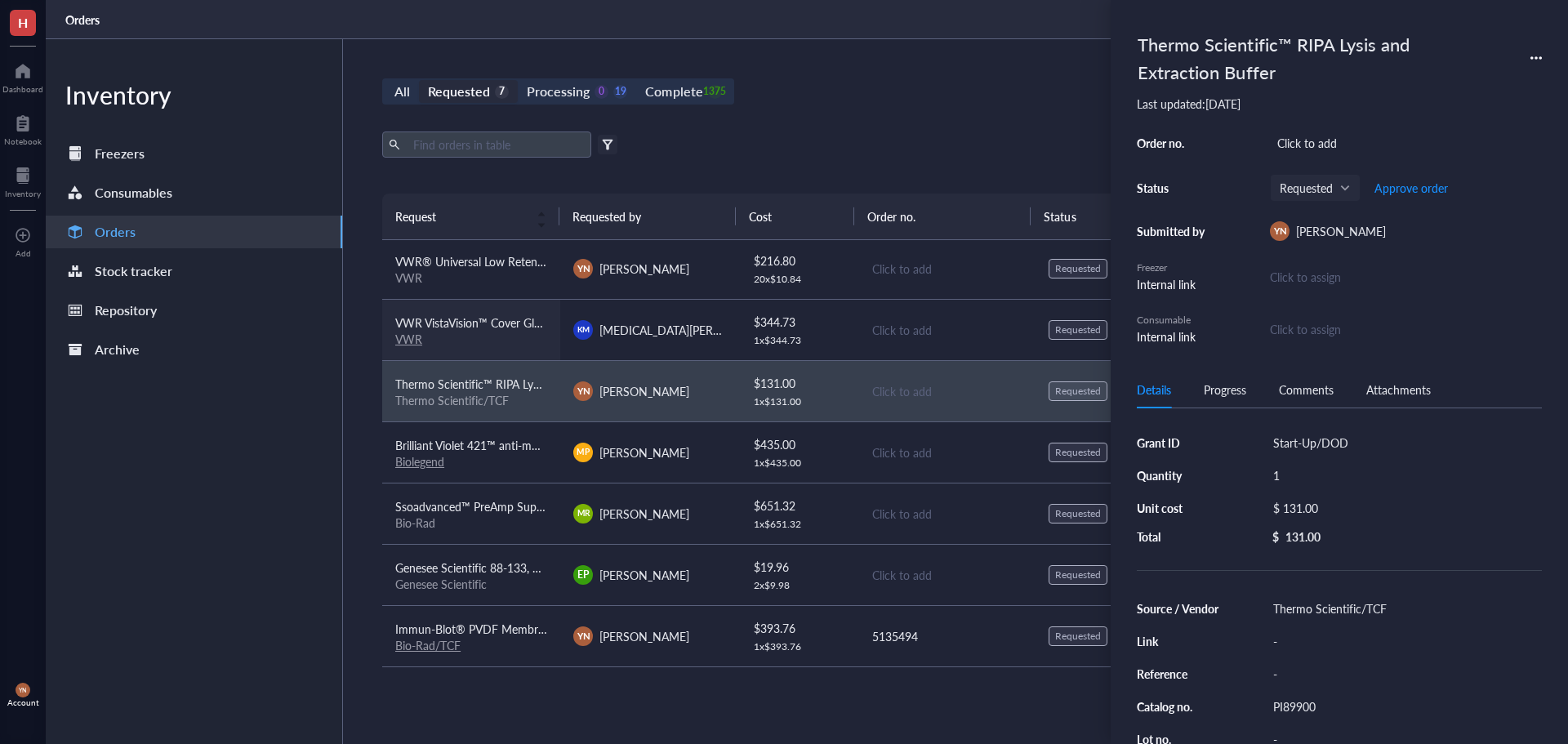
click at [481, 335] on div "VWR" at bounding box center [471, 339] width 152 height 14
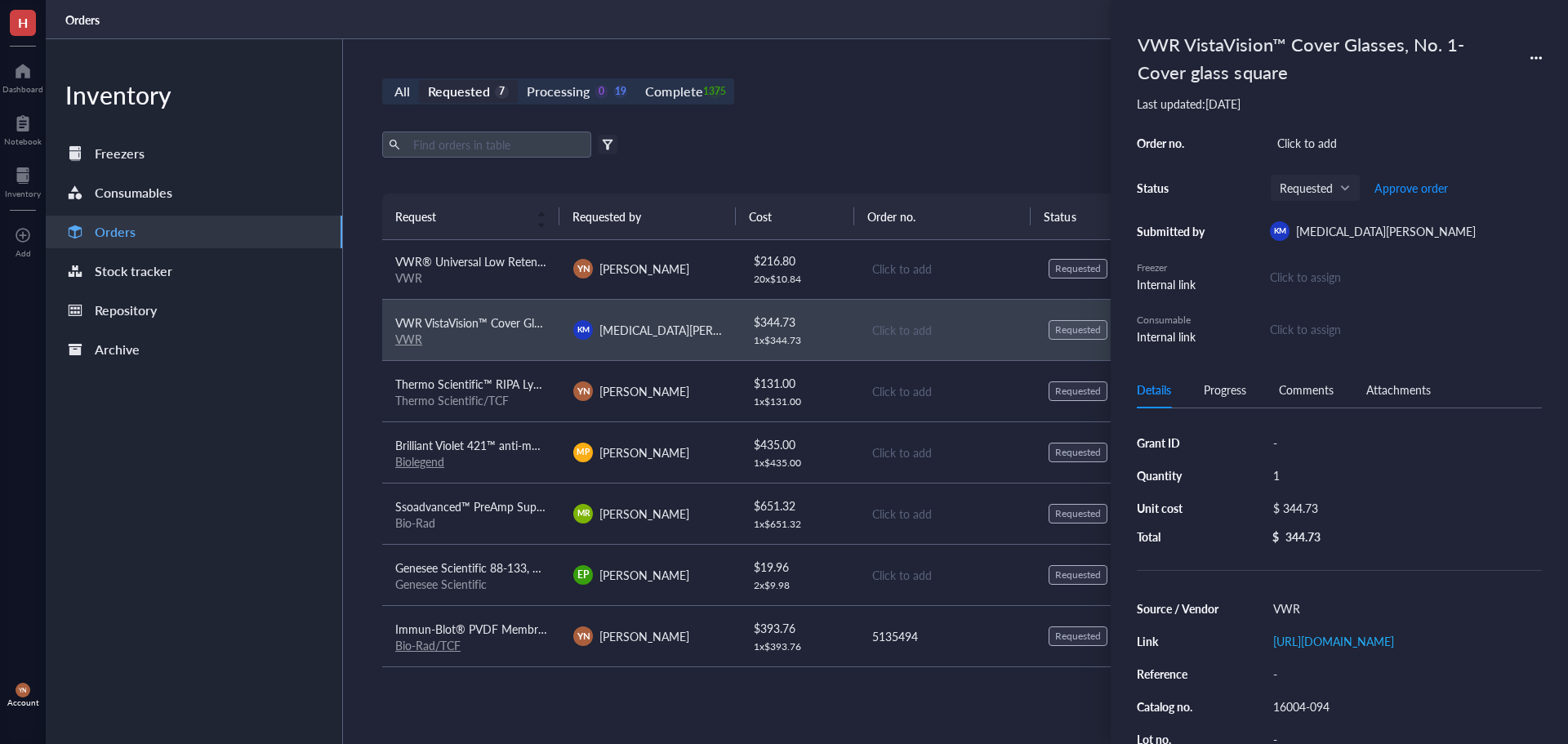
click at [1315, 718] on div "16004-094" at bounding box center [1405, 707] width 276 height 23
click at [1315, 717] on input "16004-094" at bounding box center [1302, 707] width 72 height 21
click at [1323, 507] on div "$ 344.73" at bounding box center [1401, 508] width 269 height 23
click at [1337, 508] on input "344.73" at bounding box center [1419, 510] width 231 height 26
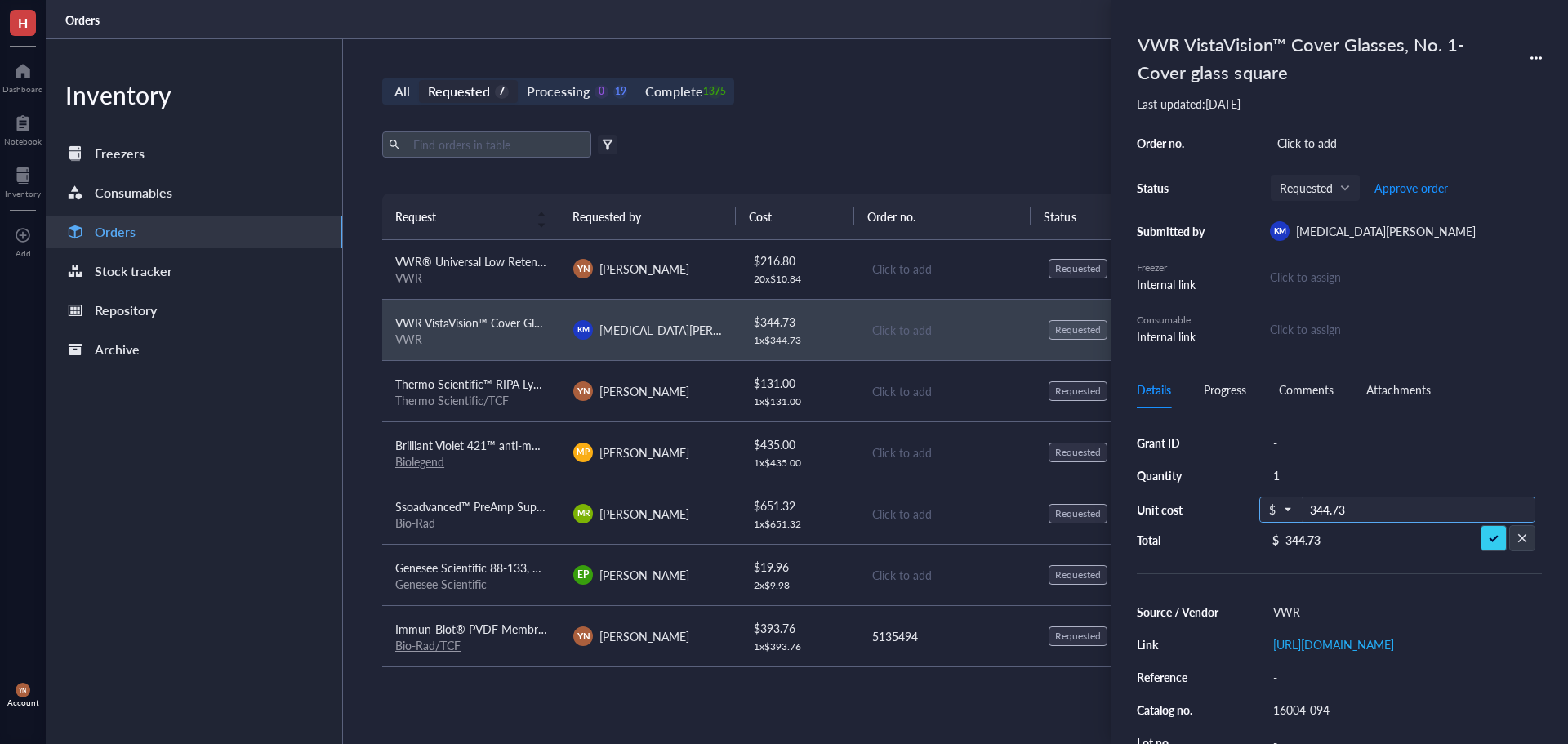
click at [1337, 508] on input "344.73" at bounding box center [1419, 510] width 231 height 26
type input "12.76"
click at [1311, 467] on div "1" at bounding box center [1405, 475] width 276 height 23
type input "5"
click at [1305, 449] on div "-" at bounding box center [1405, 443] width 276 height 23
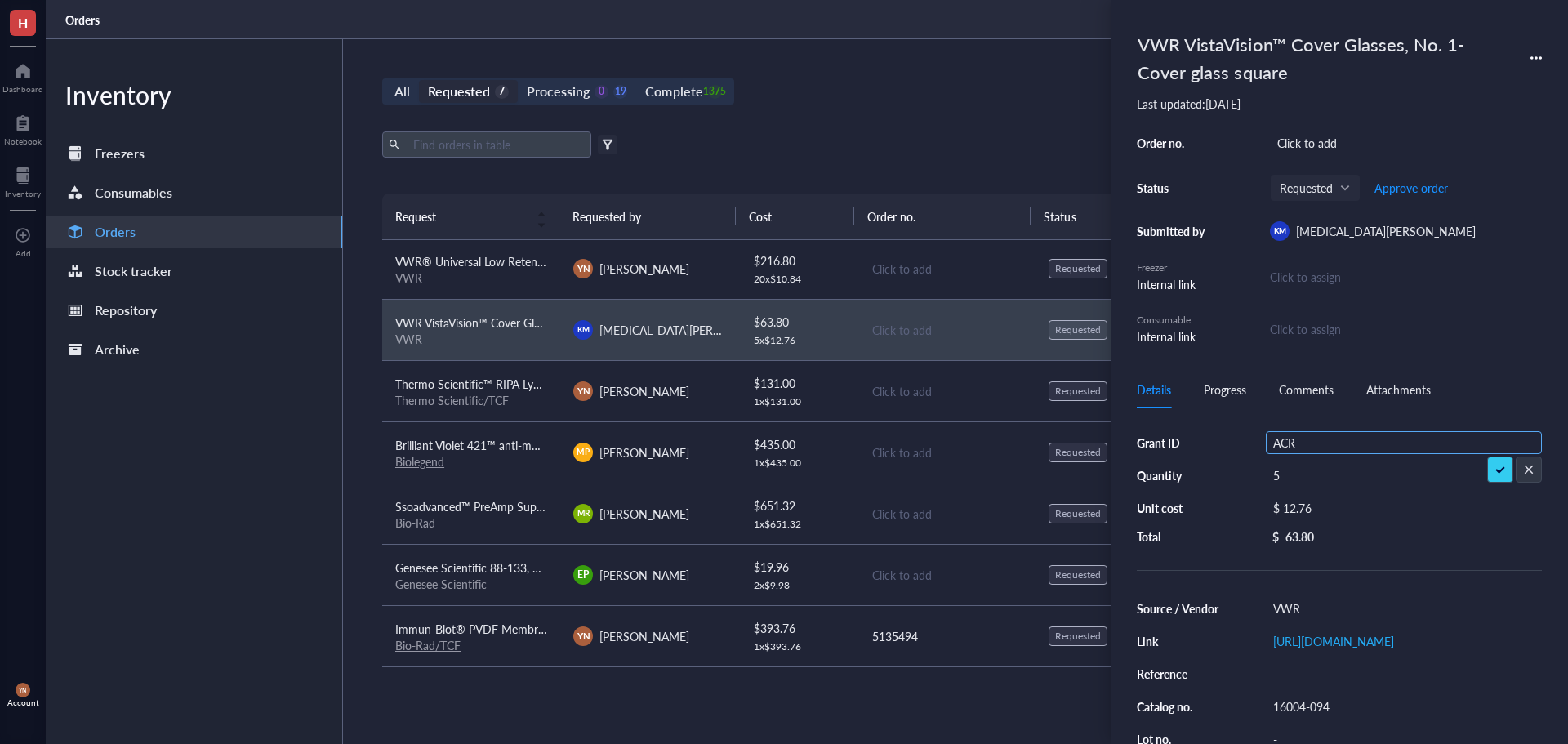
type input "ACRA"
click at [1333, 139] on div "Click to add" at bounding box center [1406, 143] width 272 height 23
click at [1315, 144] on div "Click to add" at bounding box center [1406, 143] width 272 height 23
click at [1306, 145] on div "Click to add" at bounding box center [1406, 143] width 272 height 23
type input "5135454"
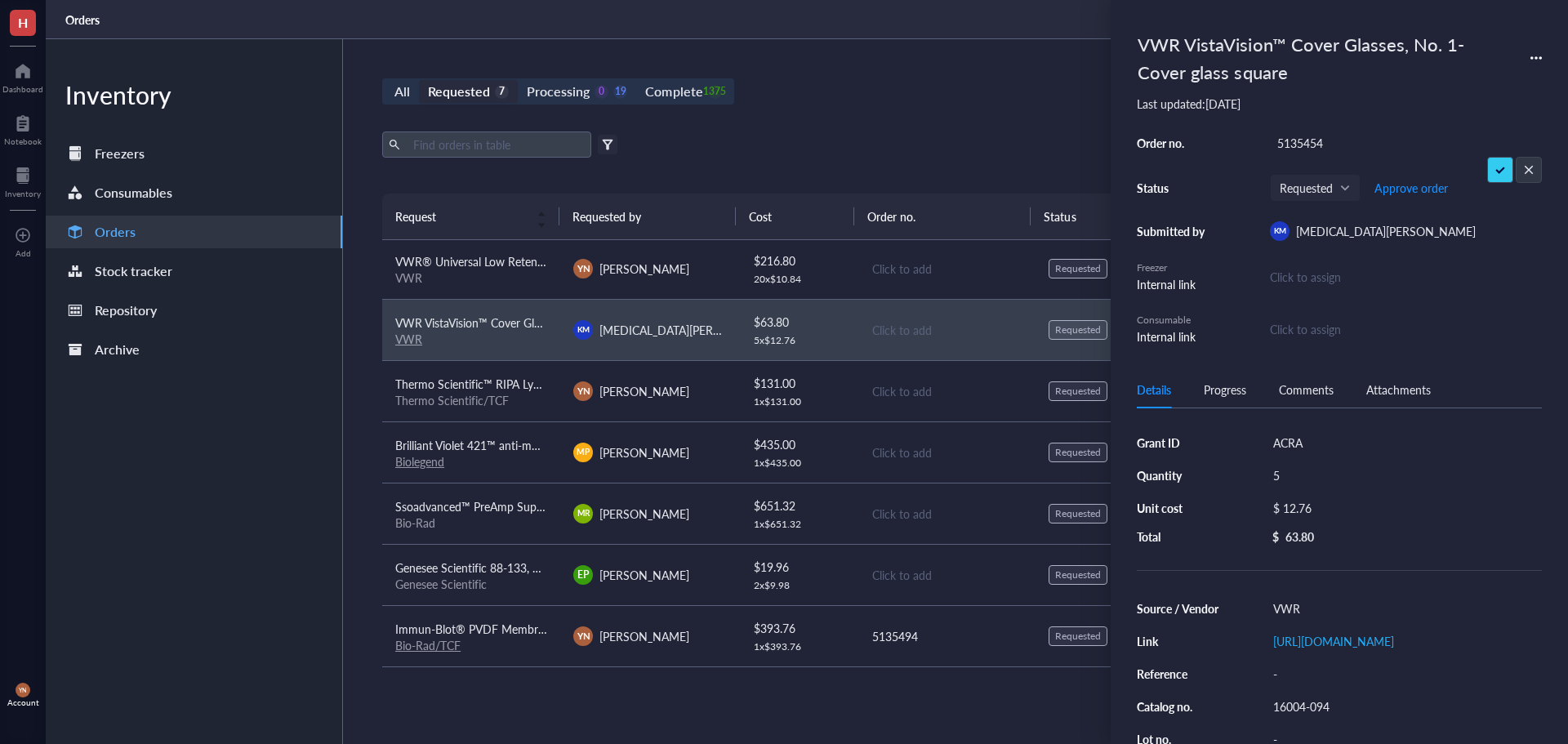
click at [976, 173] on div "Export Open archive Filter by: Requester Requested on Source / Vendor Last upda…" at bounding box center [947, 162] width 1129 height 62
click at [532, 264] on span "VWR® Universal Low Retention Pipet Tip Reloads, Non-Sterile, 200 uL" at bounding box center [573, 261] width 356 height 16
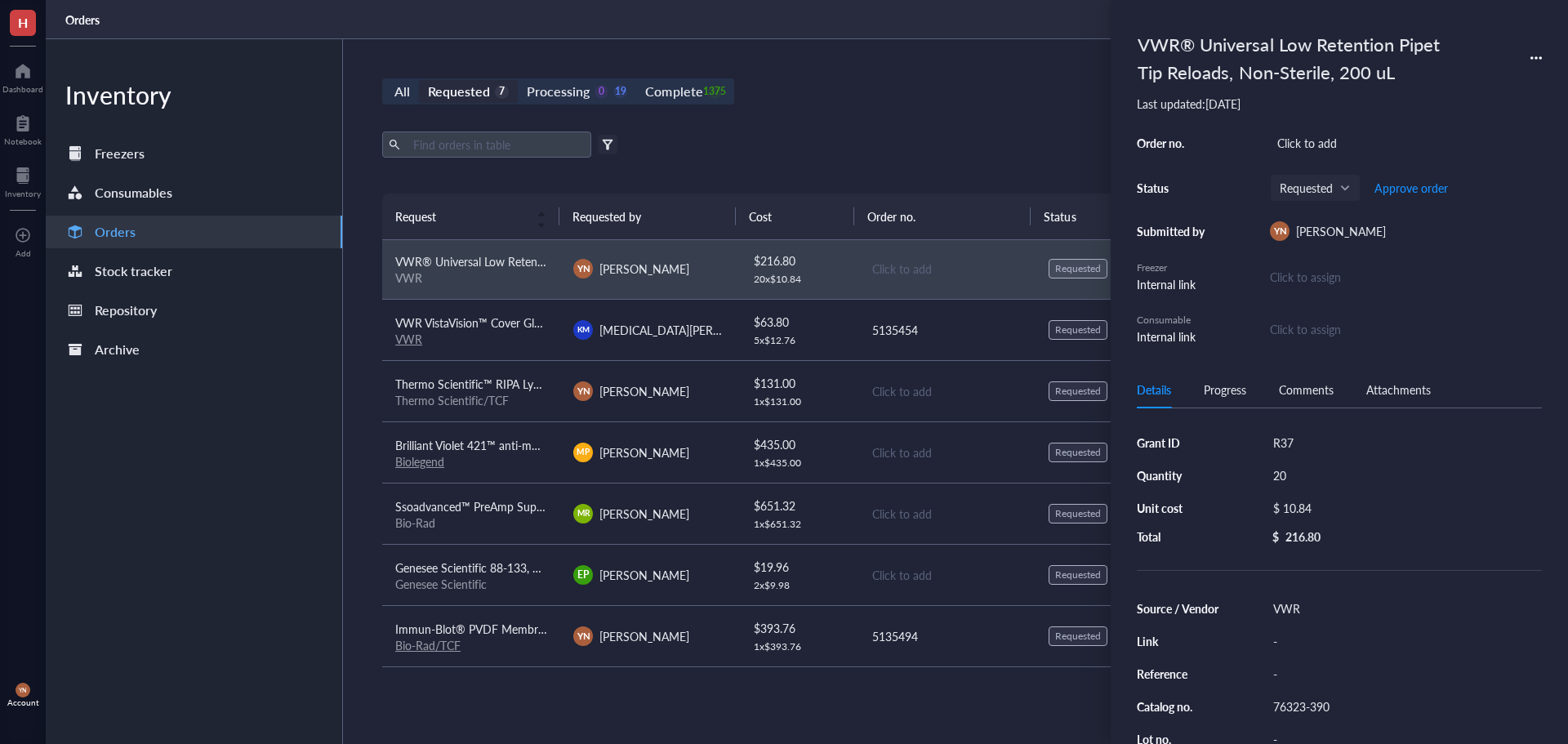
click at [1330, 714] on div "76323-390" at bounding box center [1405, 707] width 276 height 23
click at [1311, 704] on input "76323-390" at bounding box center [1302, 707] width 72 height 21
click at [1314, 513] on div "$ 10.84" at bounding box center [1401, 508] width 269 height 23
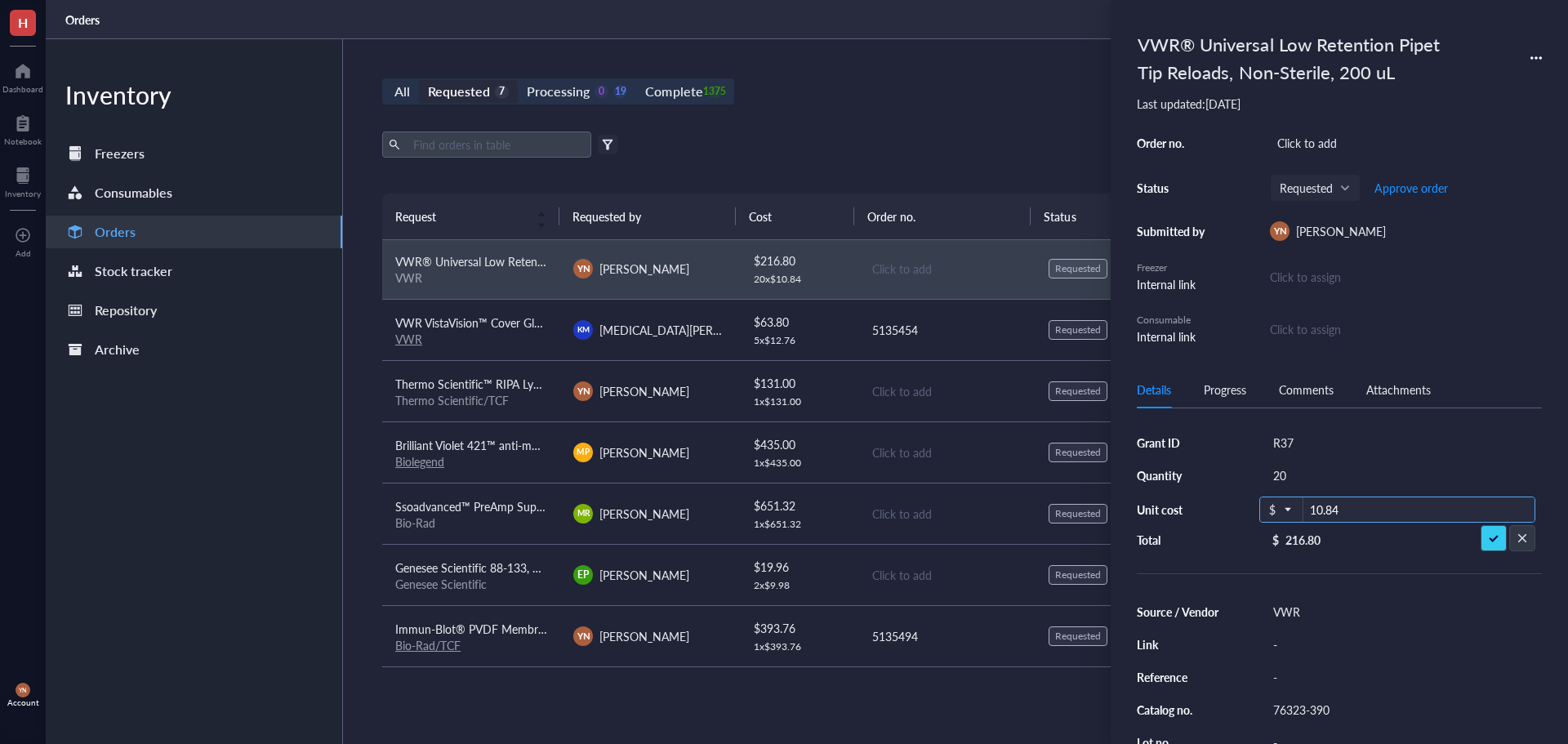
click at [1326, 508] on input "10.84" at bounding box center [1419, 510] width 231 height 26
type input "16.19"
click at [1284, 471] on div "20" at bounding box center [1405, 475] width 276 height 23
click at [1283, 471] on input "20" at bounding box center [1291, 475] width 49 height 21
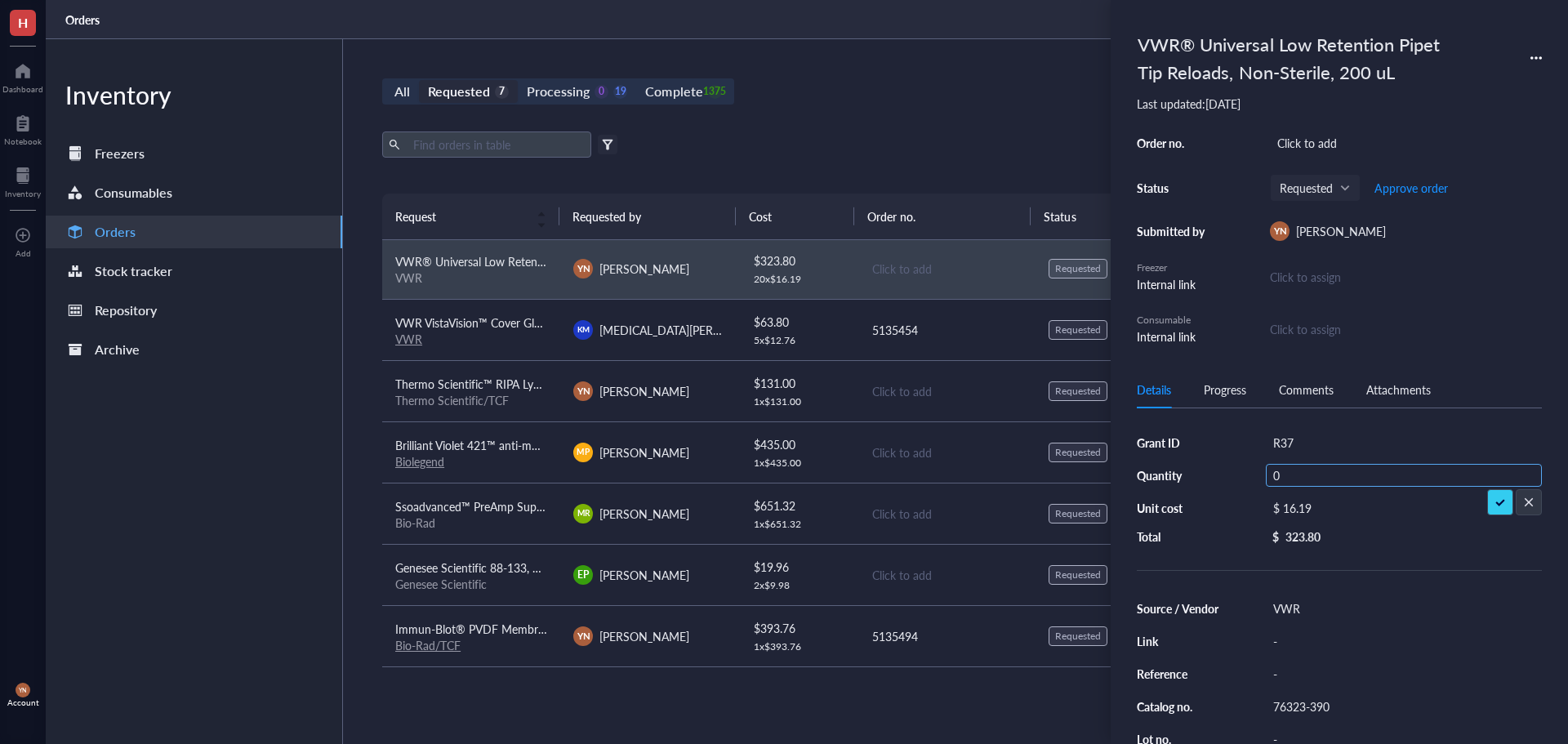
type input "10"
click at [1297, 141] on div "Click to add" at bounding box center [1406, 143] width 272 height 23
type input "5135494"
click at [1308, 146] on div "Click to add" at bounding box center [1406, 143] width 272 height 23
type input "5136346"
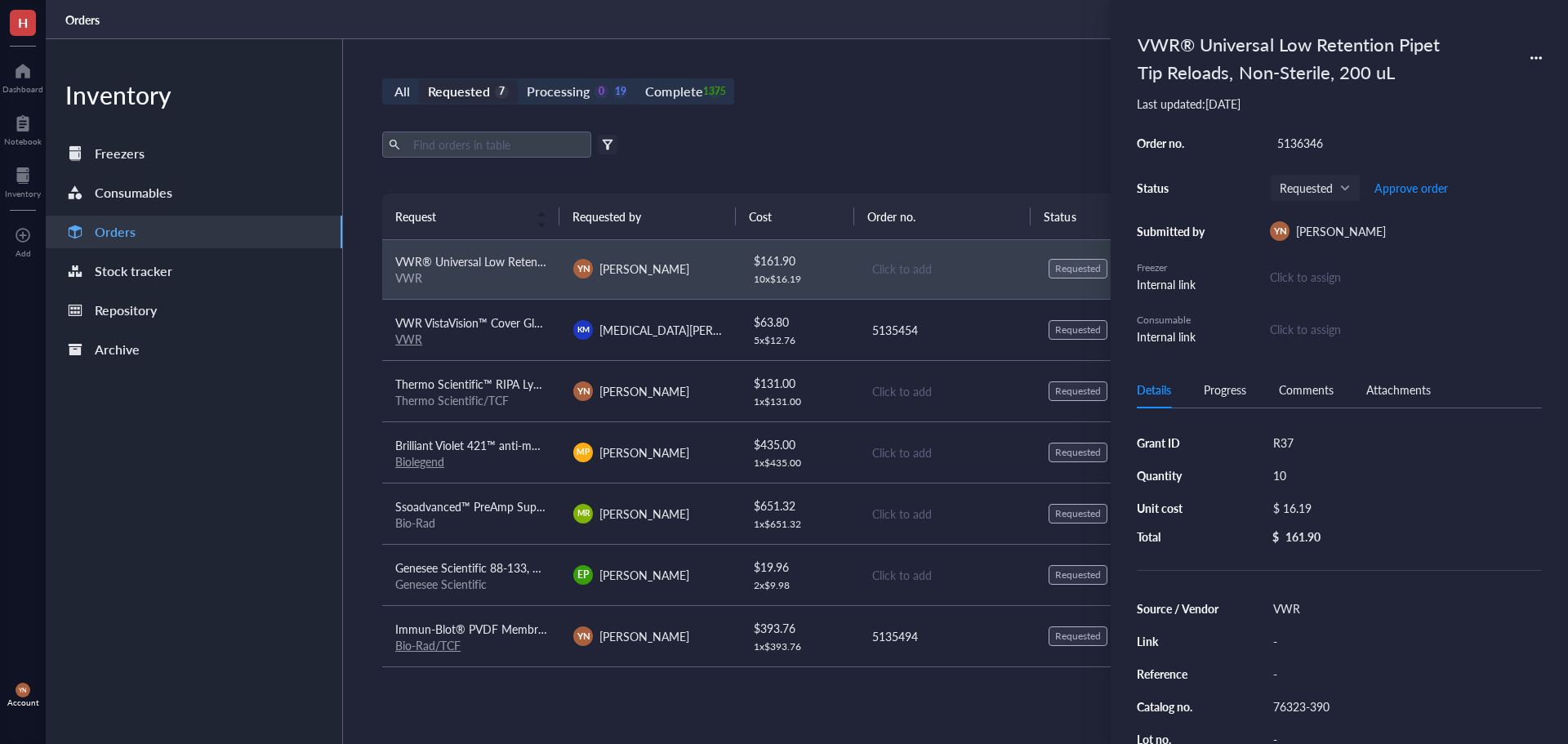
click at [918, 122] on div "All Requested 7 Processing 0 19 Complete 1375 New order Export Open archive Fil…" at bounding box center [947, 392] width 1208 height 705
click at [961, 153] on div "Export Open archive" at bounding box center [947, 144] width 1129 height 26
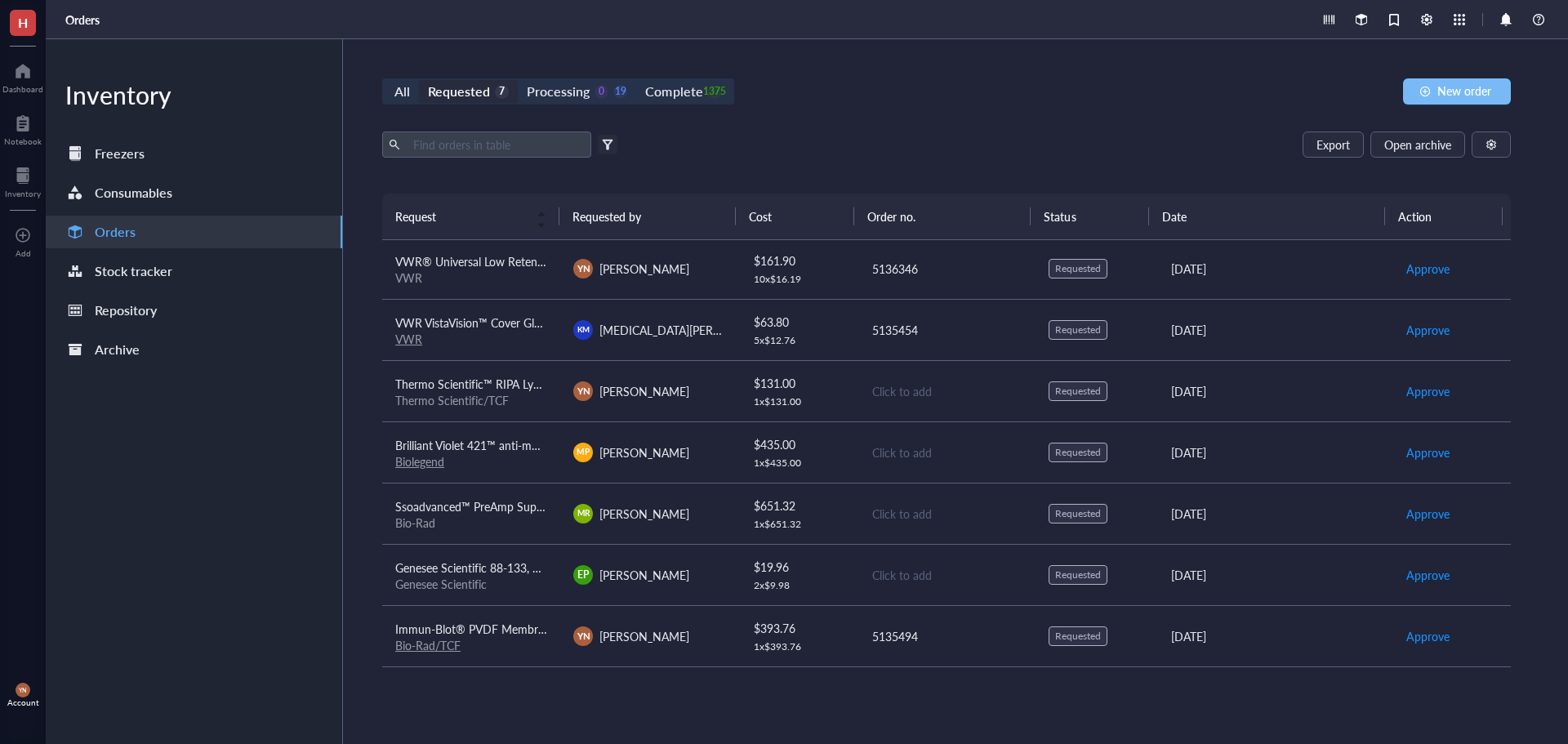
click at [1447, 95] on span "New order" at bounding box center [1465, 90] width 54 height 13
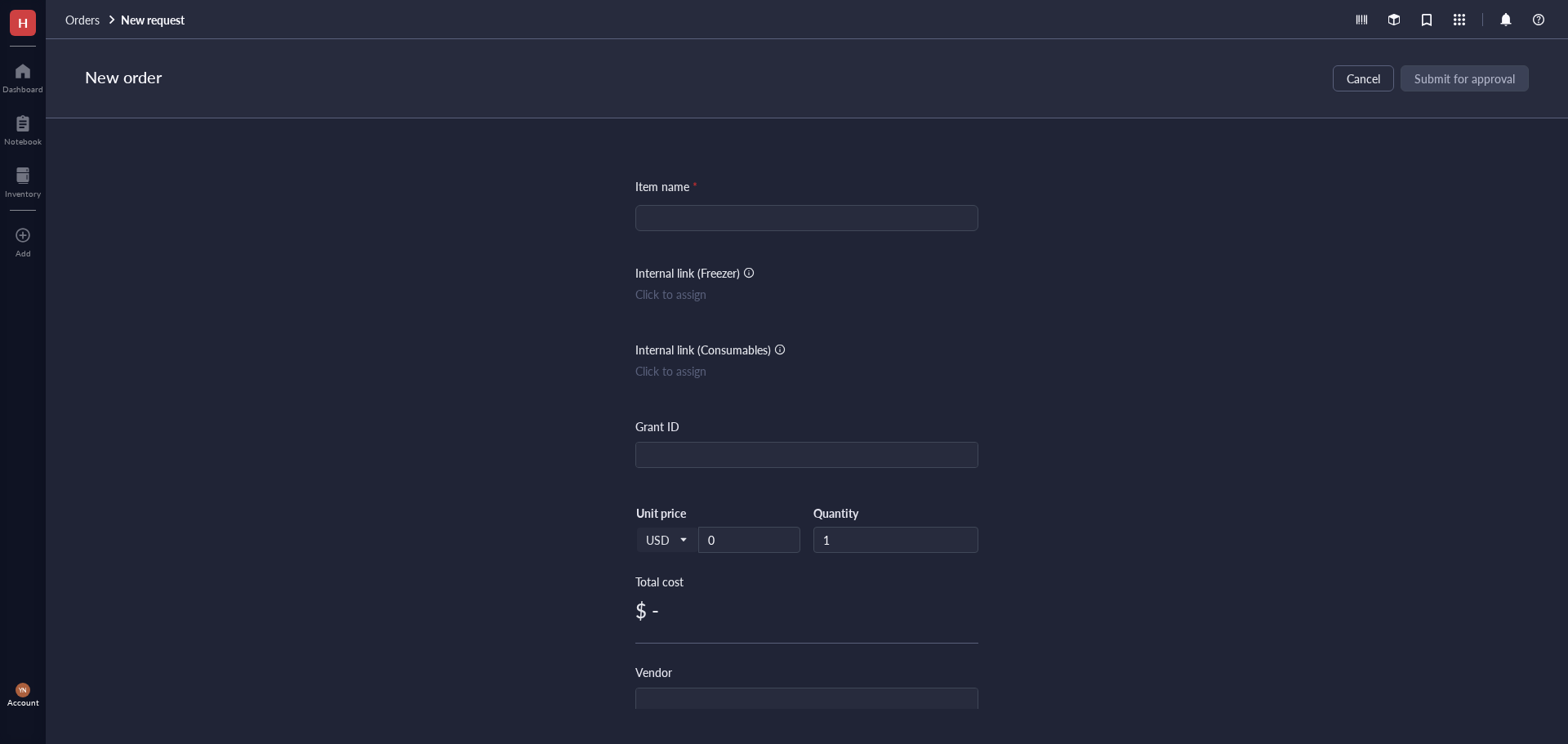
click at [676, 223] on input "search" at bounding box center [807, 218] width 324 height 24
paste input "GeneMate [MEDICAL_DATA] Boxes, Blotting Containers, MTC Bio"
type input "GeneMate [MEDICAL_DATA] Boxes, Blotting Containers, MTC Bio"
click at [1295, 224] on div "Item name * GeneMate [MEDICAL_DATA] Boxes, Blotting Containers, MTC Bio GeneMat…" at bounding box center [806, 414] width 1523 height 591
click at [678, 461] on input "text" at bounding box center [806, 455] width 342 height 26
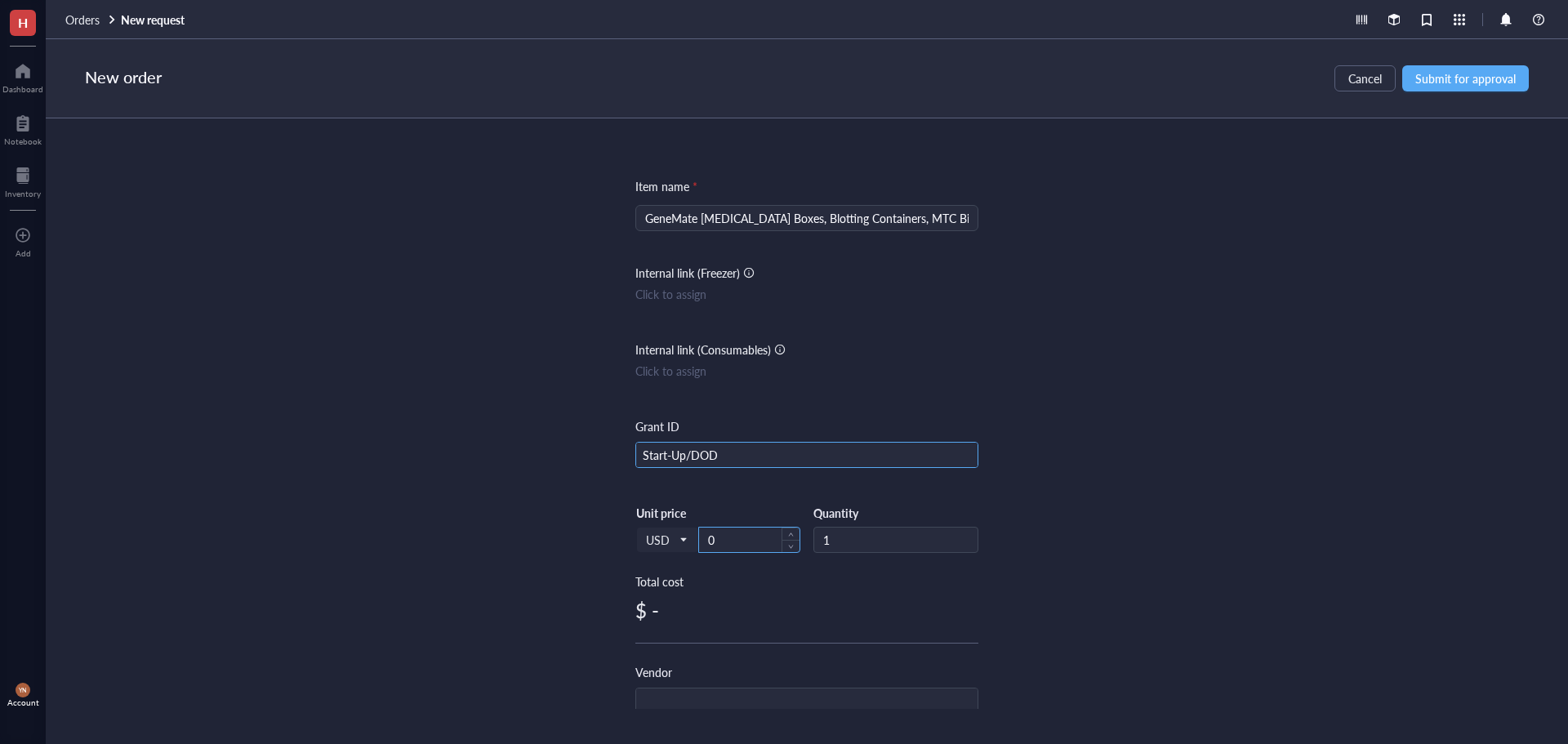
type input "Start-Up/DOD"
click at [717, 551] on input "0" at bounding box center [749, 540] width 101 height 24
click at [722, 560] on div "USD Unit price 5" at bounding box center [718, 539] width 165 height 67
click at [1091, 471] on div "Item name * GeneMate [MEDICAL_DATA] Boxes, Blotting Containers, MTC Bio Interna…" at bounding box center [806, 414] width 1523 height 591
click at [1473, 84] on span "Submit for approval" at bounding box center [1465, 79] width 101 height 13
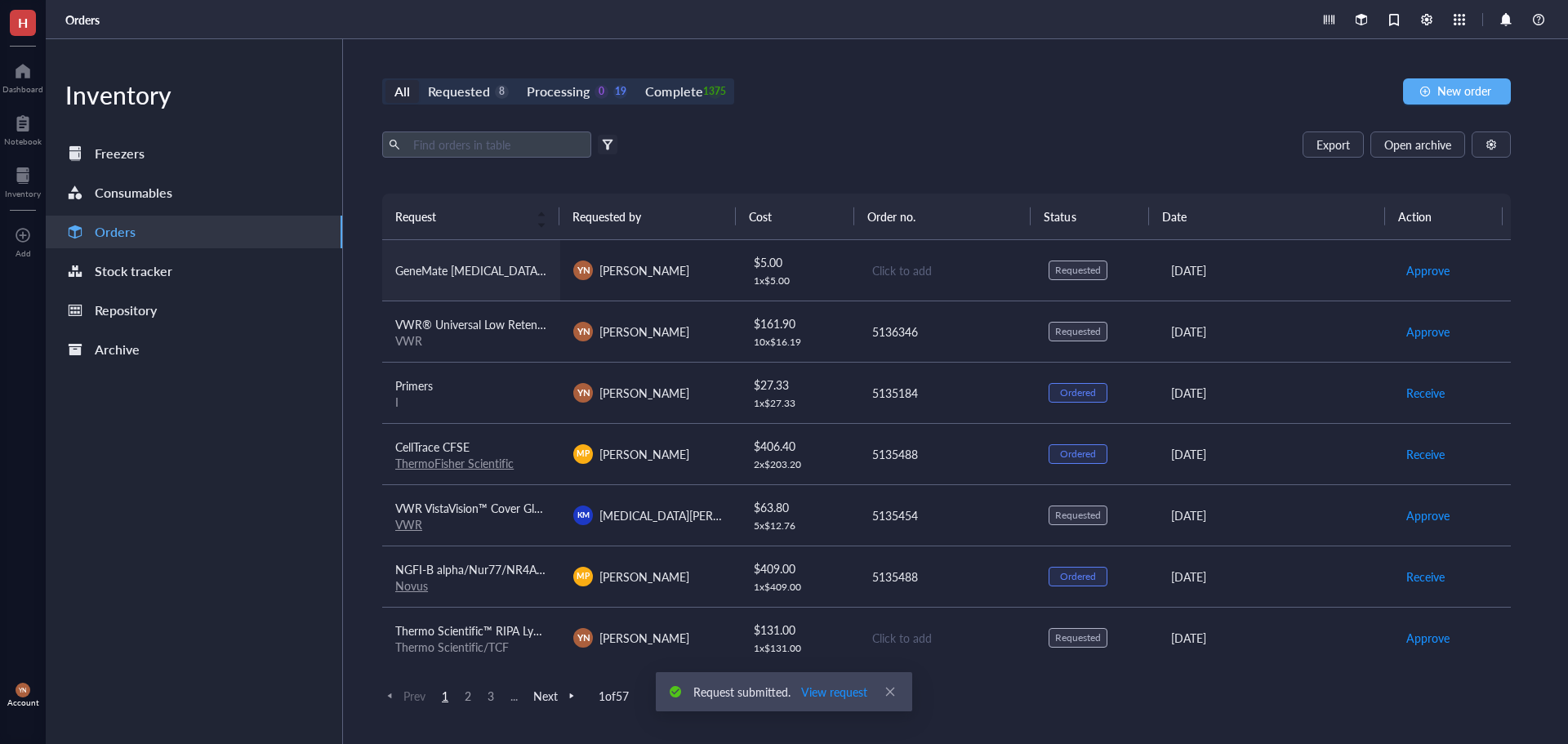
click at [495, 287] on td "GeneMate [MEDICAL_DATA] Boxes, Blotting Containers, MTC Bio" at bounding box center [472, 270] width 178 height 62
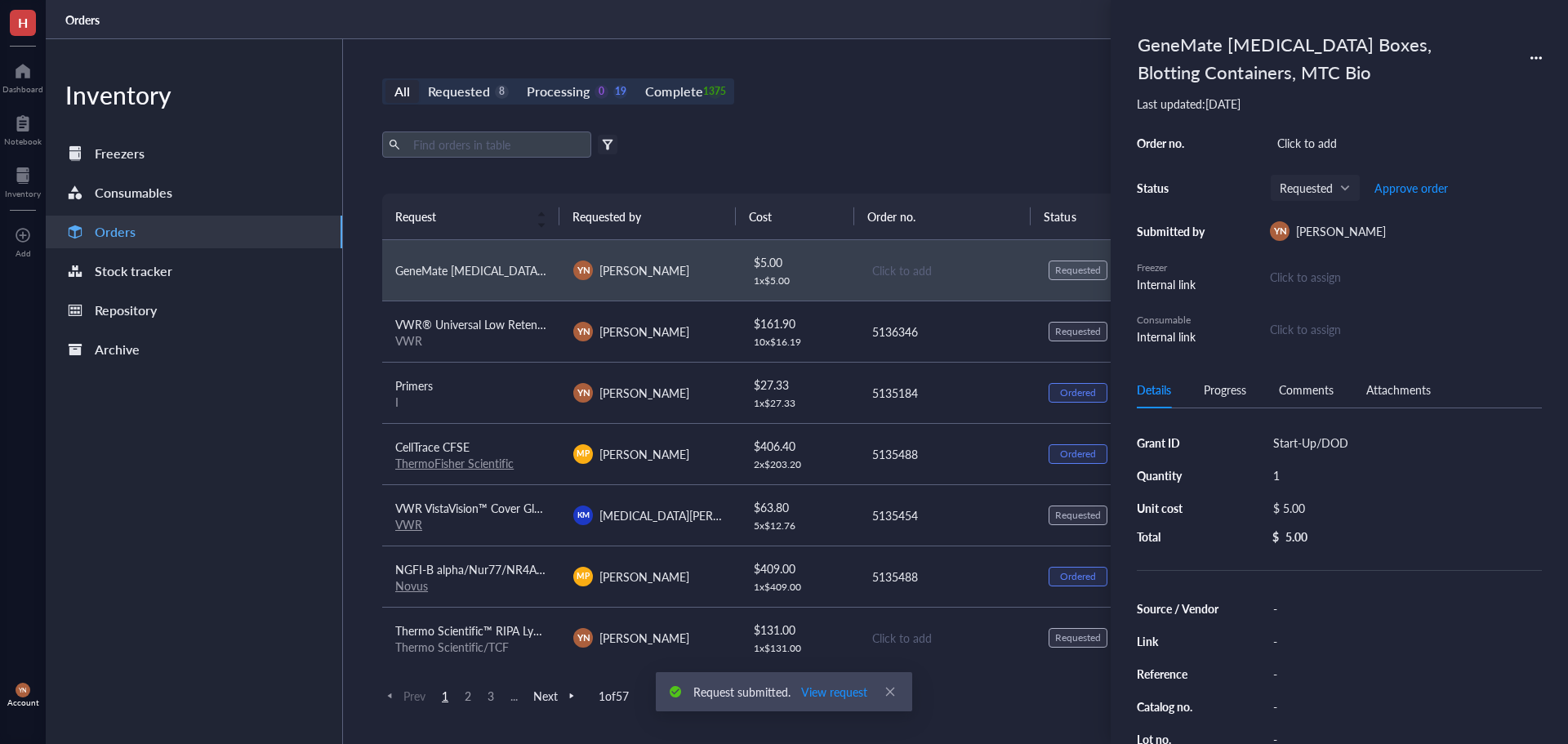
click at [1305, 504] on div "$ 5.00" at bounding box center [1401, 508] width 269 height 23
click at [1329, 504] on input "5.00" at bounding box center [1419, 510] width 231 height 26
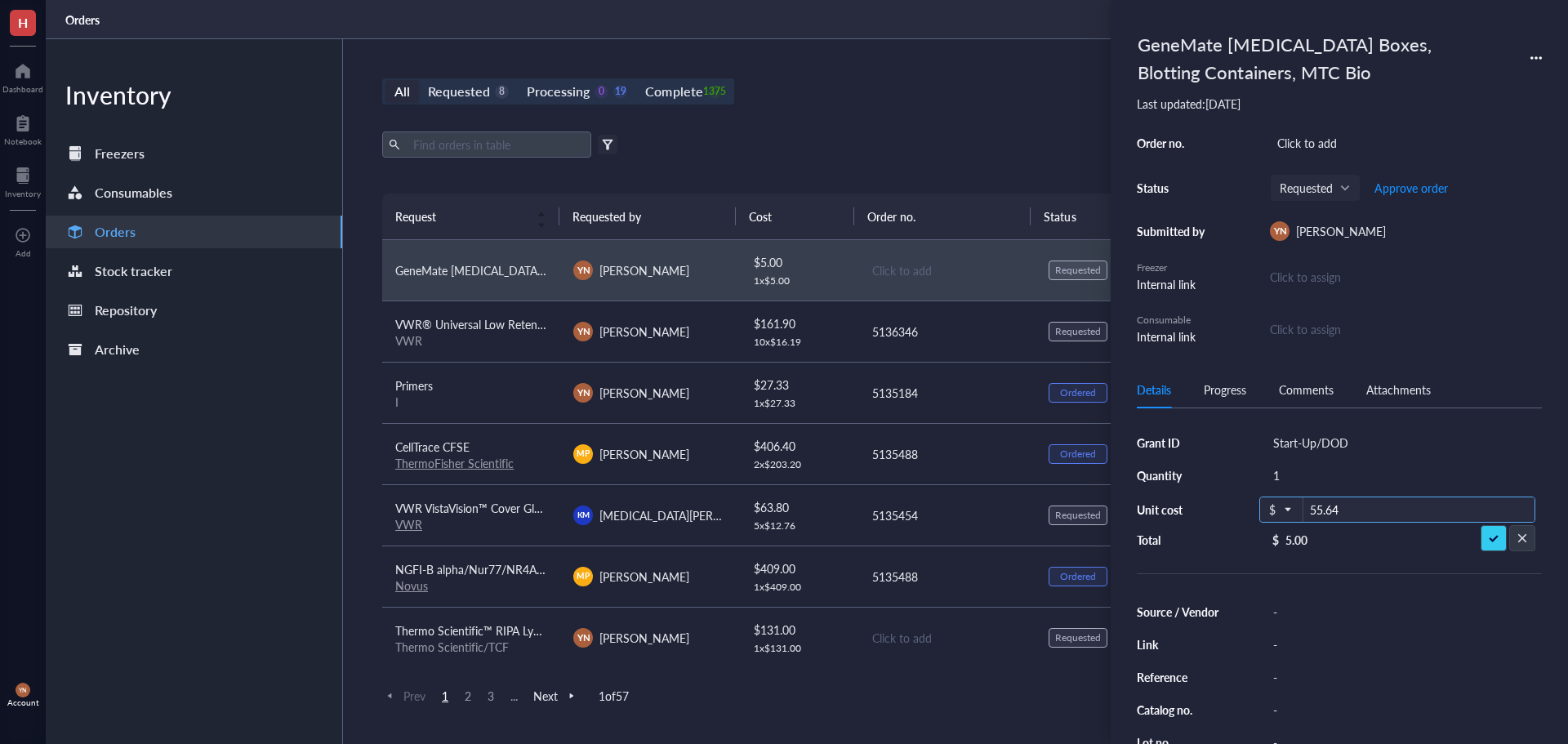
type input "55.64"
click at [1278, 607] on div "-" at bounding box center [1405, 608] width 276 height 23
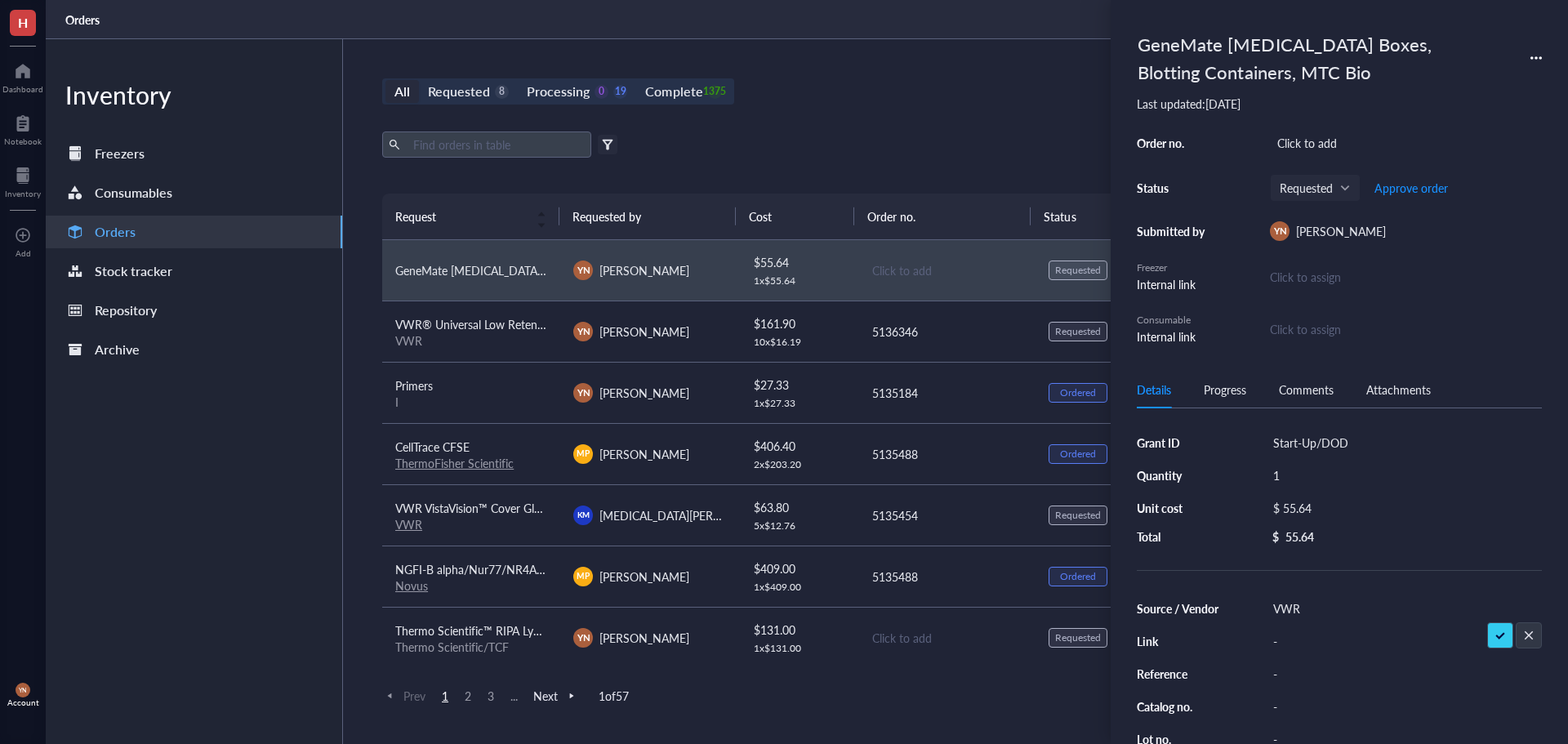
type input "VWR"
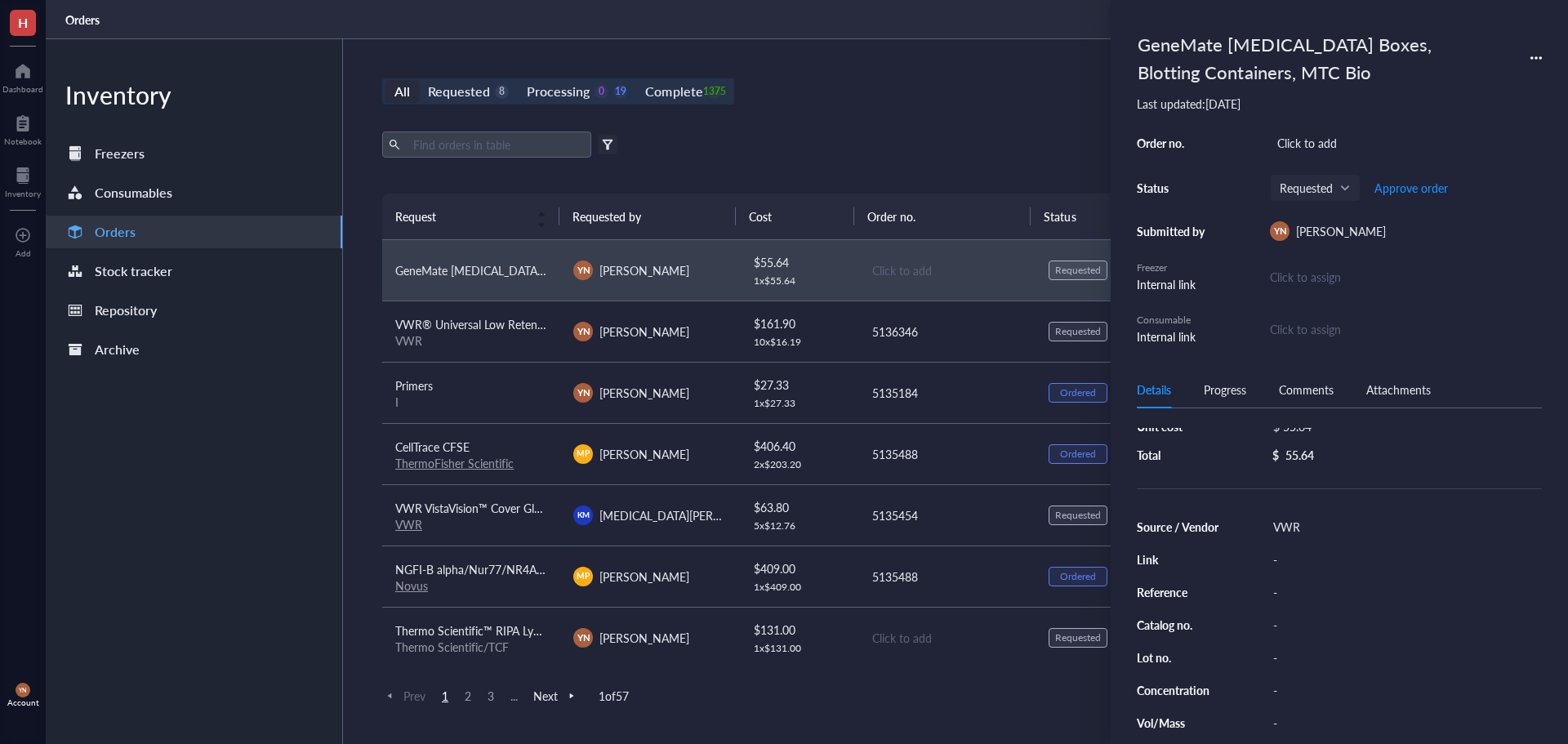
click at [1293, 638] on div "Source / Vendor VWR Link - Reference - Catalog no. - Lot no. - Concentration - …" at bounding box center [1340, 641] width 405 height 252
click at [1283, 623] on div "-" at bounding box center [1405, 625] width 276 height 23
click at [839, 88] on div "All Requested 8 Processing 0 19 Complete 1375 New order" at bounding box center [947, 91] width 1129 height 26
click at [1325, 147] on div "Click to add" at bounding box center [1406, 143] width 272 height 23
type input "29242"
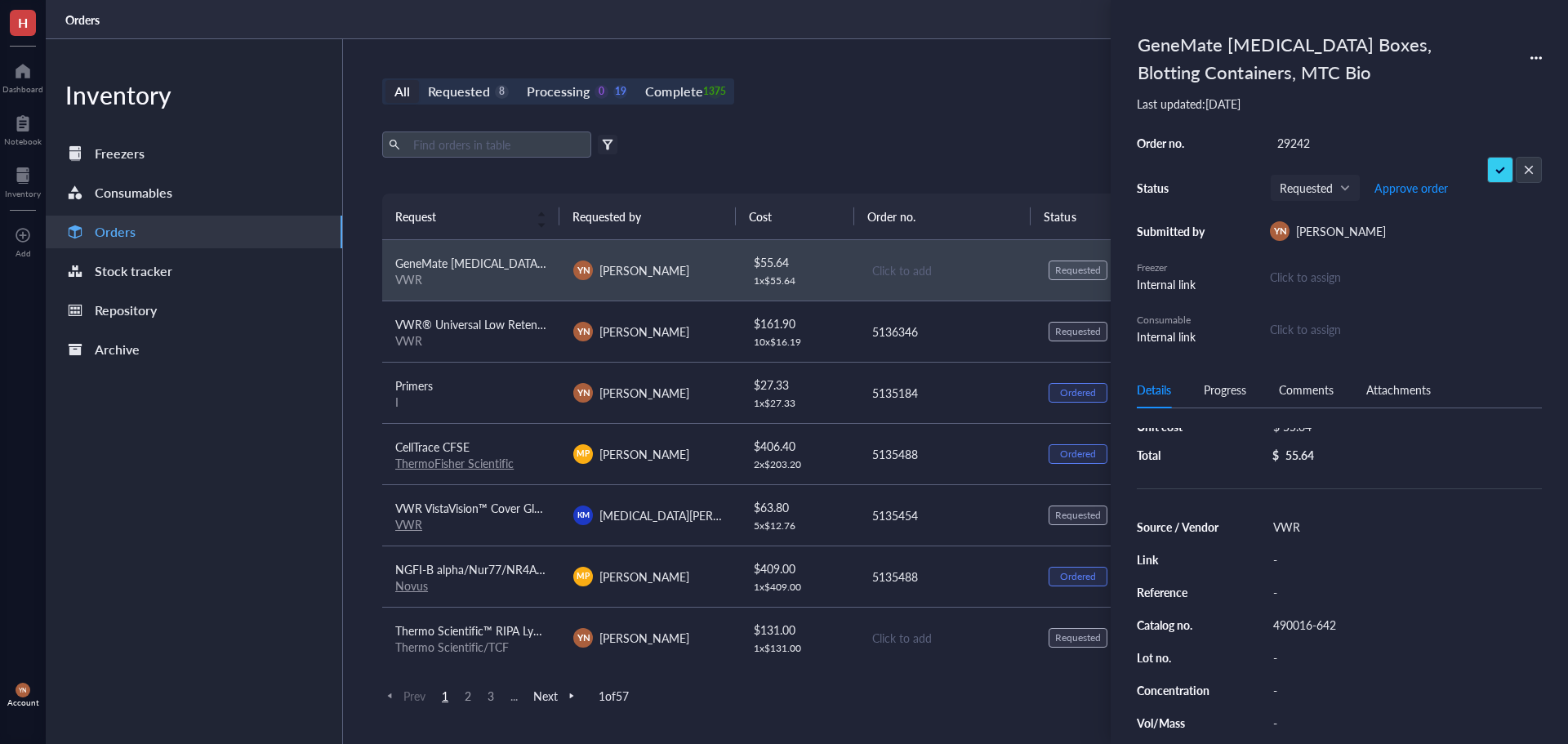
click at [982, 125] on div "All Requested 8 Processing 0 19 Complete 1375 New order Export Open archive Fil…" at bounding box center [947, 392] width 1208 height 705
click at [811, 111] on div "All Requested 8 Processing 0 19 Complete 1375 New order Export Open archive Fil…" at bounding box center [947, 392] width 1208 height 705
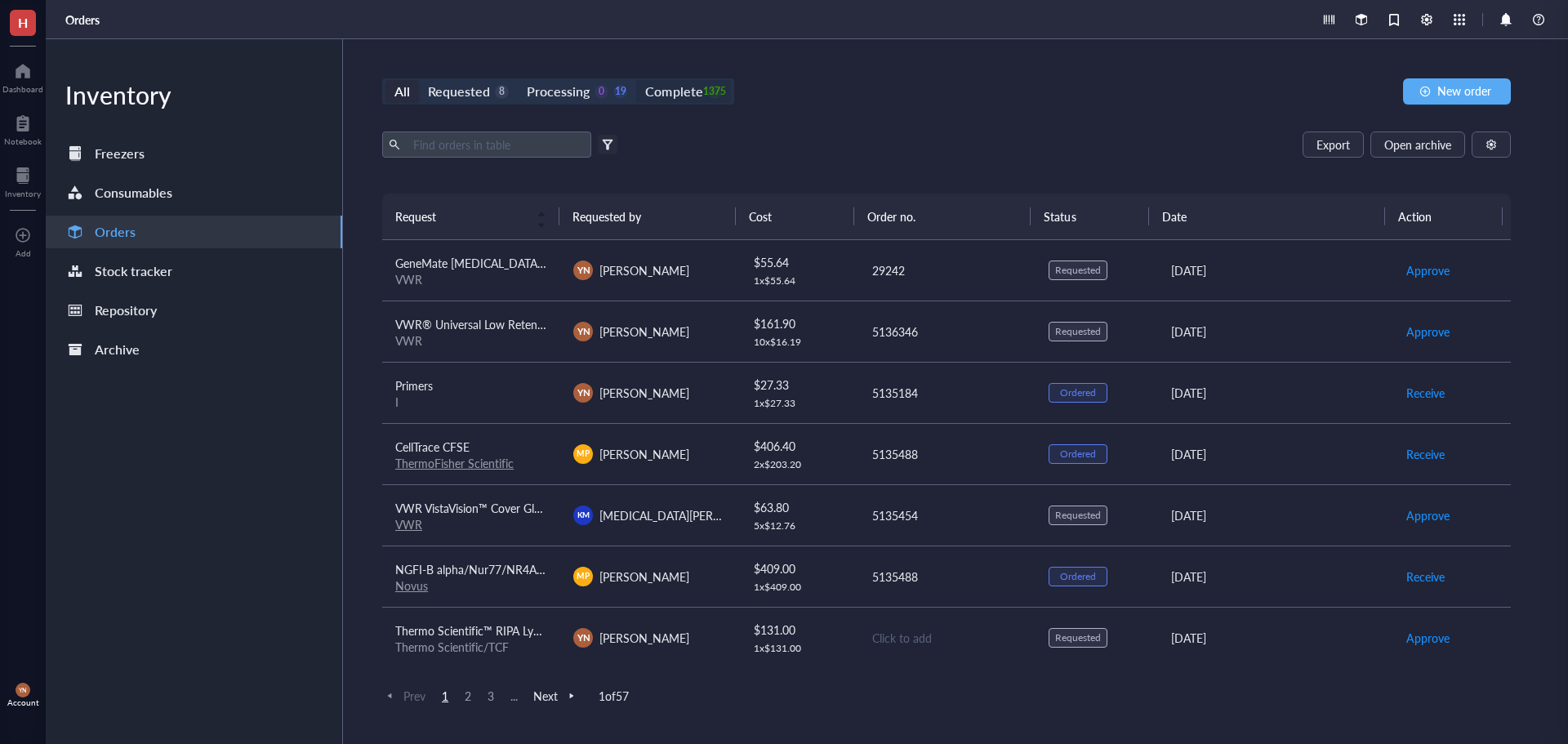
click at [678, 92] on div "Complete" at bounding box center [674, 92] width 57 height 23
click at [636, 80] on input "Complete 1375" at bounding box center [636, 80] width 0 height 0
click at [407, 149] on input "text" at bounding box center [496, 144] width 178 height 24
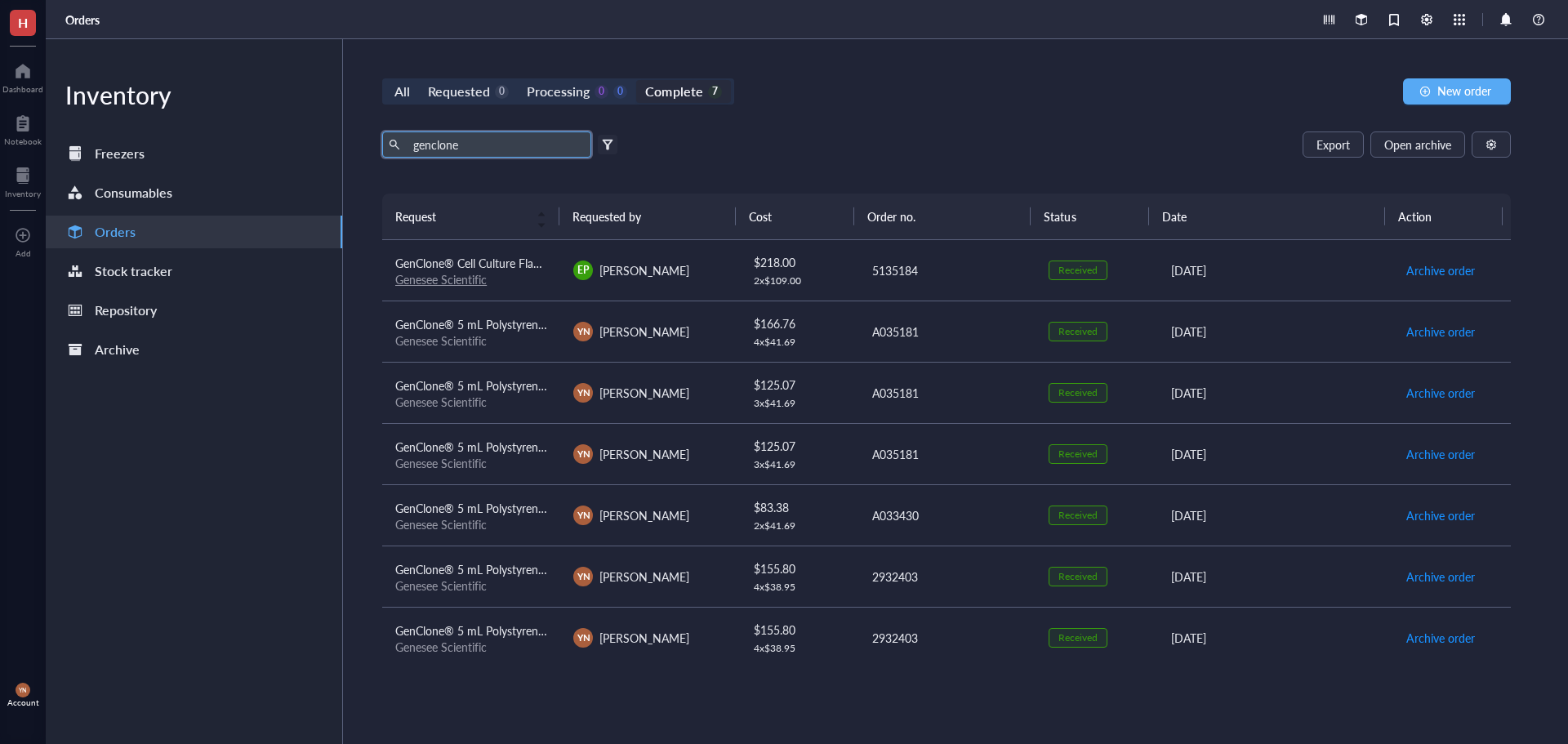
drag, startPoint x: 449, startPoint y: 136, endPoint x: 384, endPoint y: 136, distance: 65.0
click at [384, 136] on span "genclone" at bounding box center [487, 144] width 209 height 26
drag, startPoint x: 402, startPoint y: 142, endPoint x: 311, endPoint y: 142, distance: 91.0
click at [311, 142] on div "Inventory Freezers Consumables Orders Stock tracker Repository Archive All Requ…" at bounding box center [806, 392] width 1523 height 705
type input "water"
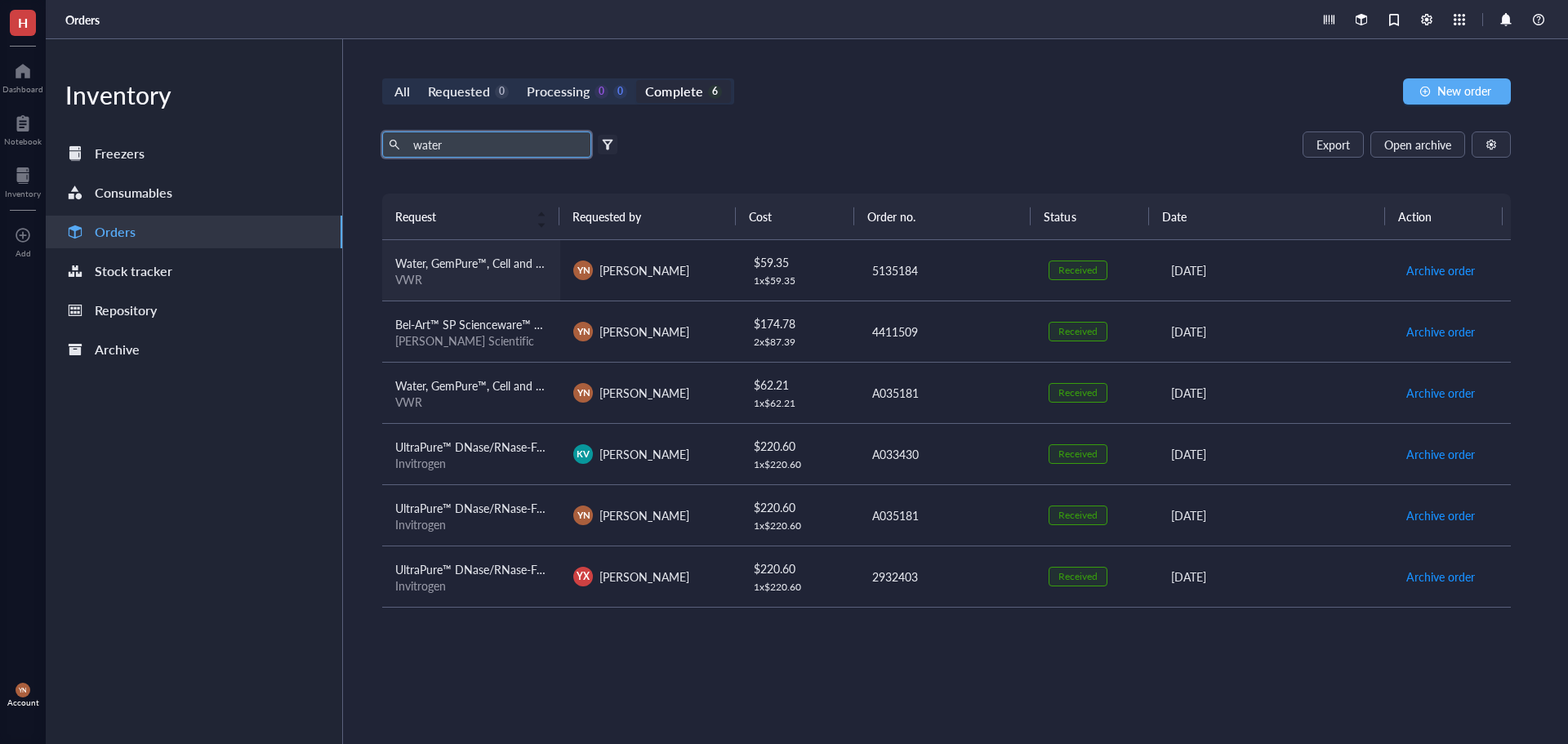
click at [517, 260] on span "Water, GemPure™, Cell and Molecular Grade" at bounding box center [507, 263] width 224 height 16
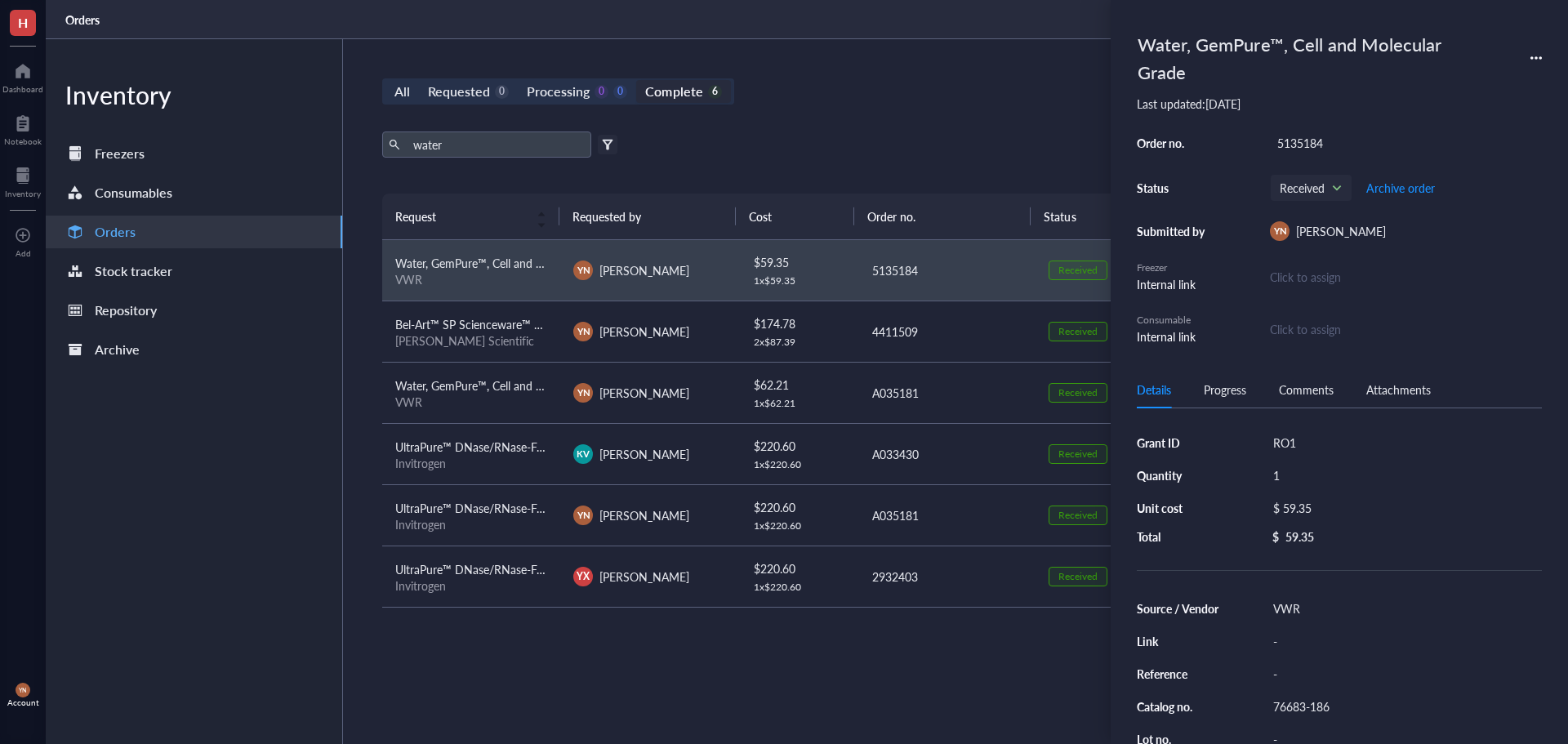
click at [1325, 704] on div "76683-186" at bounding box center [1405, 707] width 276 height 23
click at [1325, 704] on input "76683-186" at bounding box center [1302, 707] width 72 height 21
click at [1340, 49] on div "Water, GemPure™, Cell and Molecular Grade" at bounding box center [1302, 57] width 343 height 63
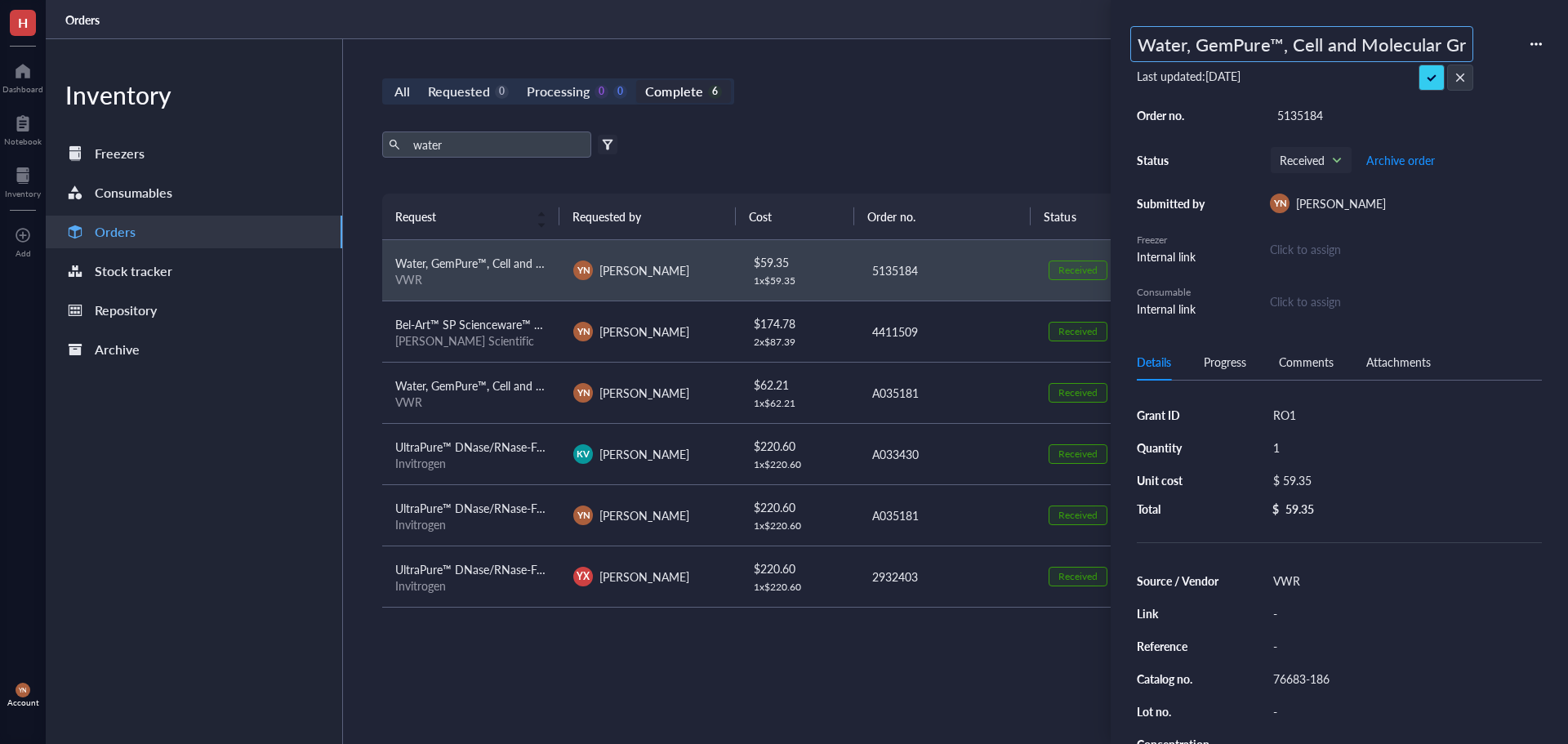
scroll to position [0, 24]
click at [1309, 42] on input "Water, GemPure™, Cell and Molecular Grade" at bounding box center [1301, 44] width 342 height 34
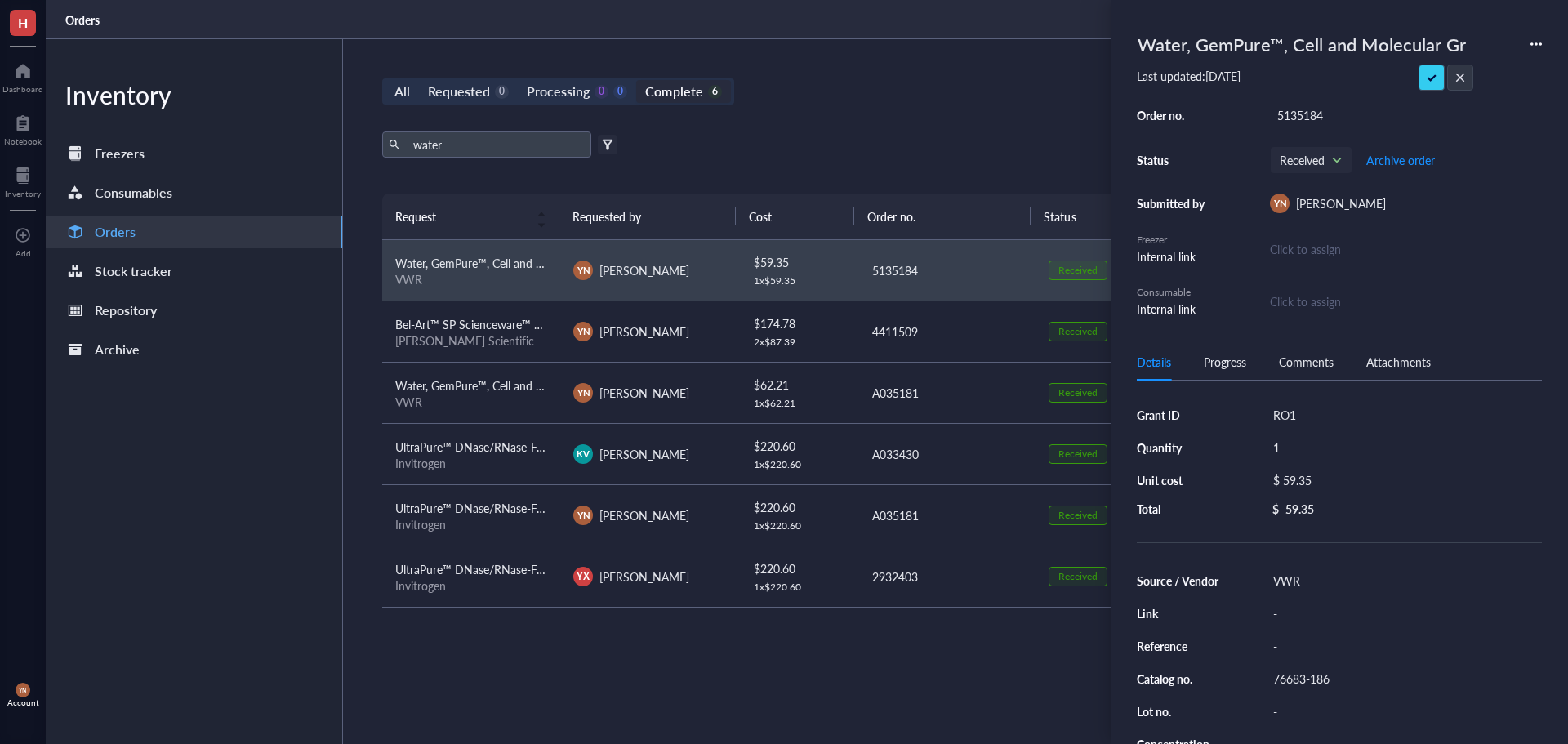
click at [1320, 481] on div "Grant ID RO1 Quantity 1 Unit cost $ 59.35 Total $ 59.35" at bounding box center [1340, 459] width 405 height 112
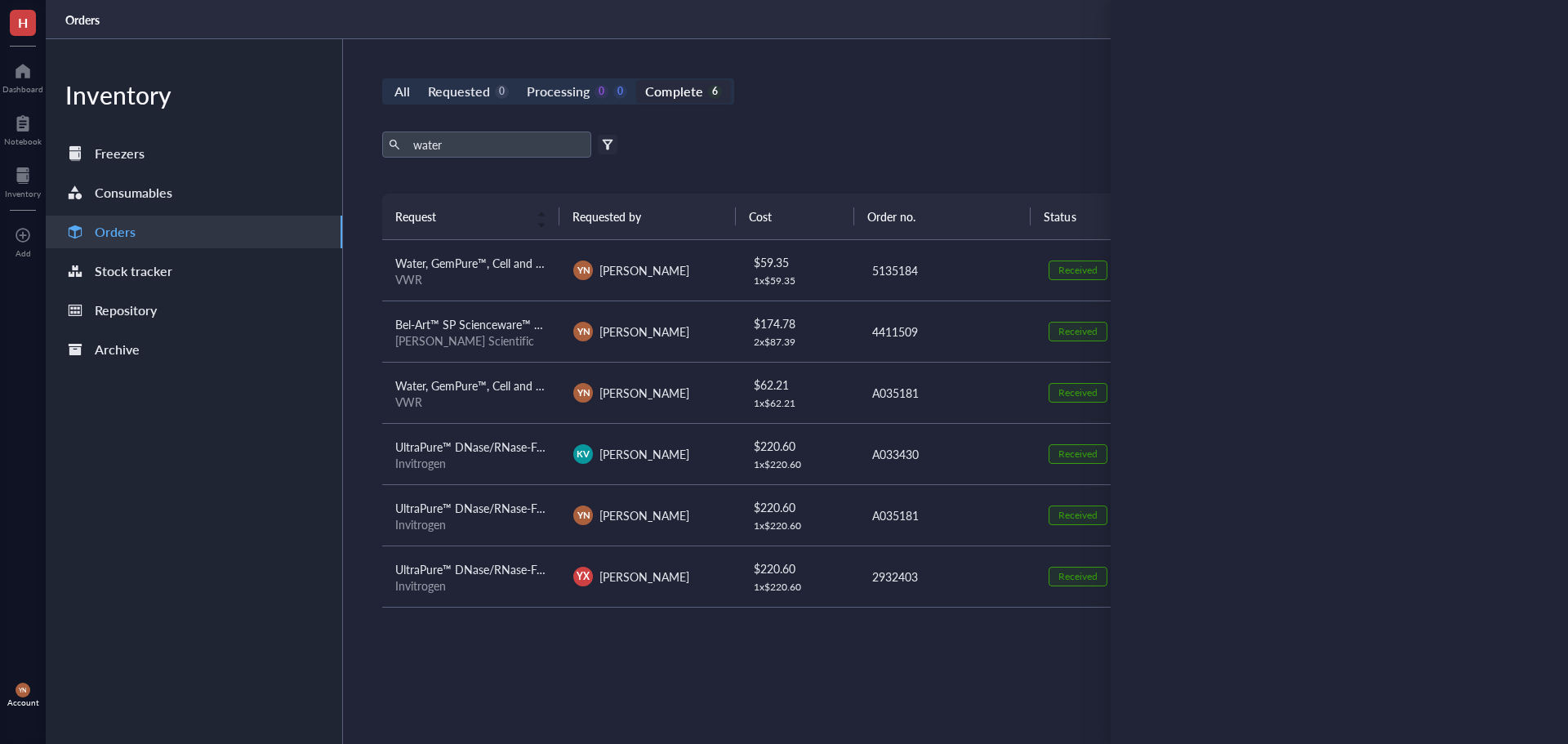
click at [877, 130] on div "All Requested 0 Processing 0 0 Complete 6 New order water Export Open archive F…" at bounding box center [947, 392] width 1208 height 705
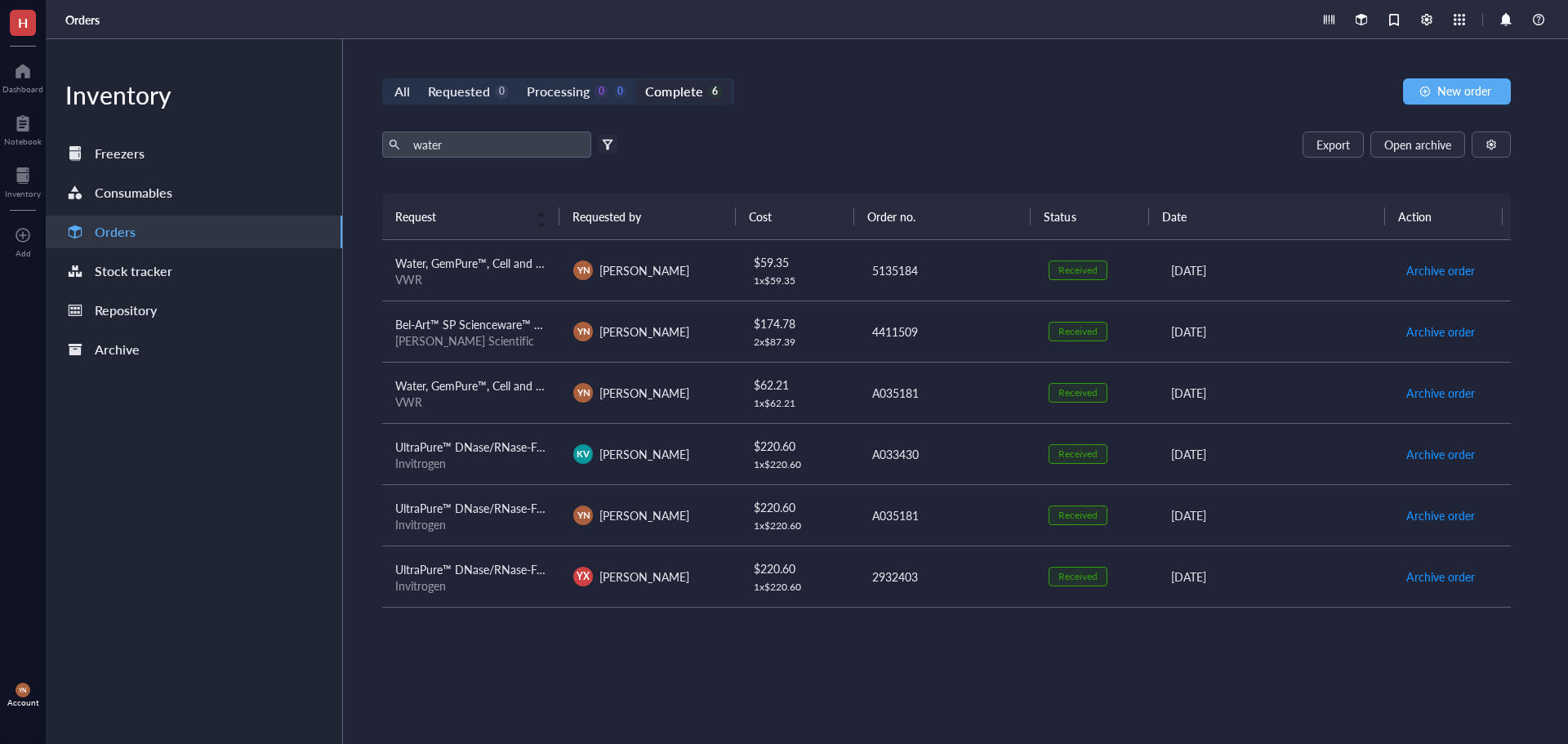
drag, startPoint x: 456, startPoint y: 130, endPoint x: 394, endPoint y: 130, distance: 62.0
click at [387, 131] on div "All Requested 0 Processing 0 0 Complete 6 New order water Export Open archive F…" at bounding box center [947, 392] width 1208 height 705
drag, startPoint x: 454, startPoint y: 140, endPoint x: 326, endPoint y: 141, distance: 128.0
click at [326, 141] on div "Inventory Freezers Consumables Orders Stock tracker Repository Archive All Requ…" at bounding box center [806, 392] width 1523 height 705
click at [788, 128] on div "All Requested 0 Processing 0 0 Complete 6 New order Export Open archive Filter …" at bounding box center [947, 392] width 1208 height 705
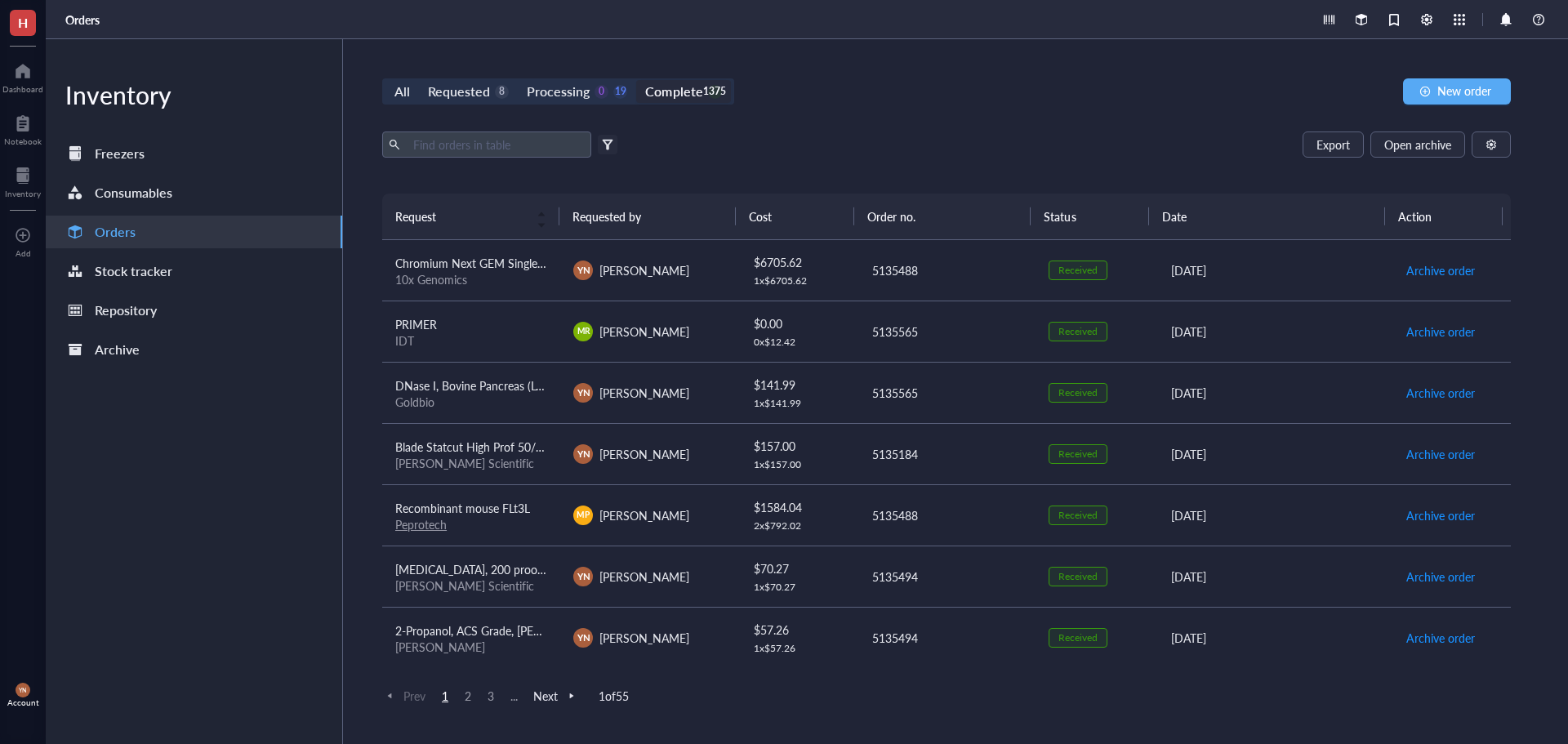
click at [821, 138] on div "Export Open archive" at bounding box center [947, 144] width 1129 height 26
click at [449, 92] on div "Requested" at bounding box center [459, 92] width 62 height 23
click at [419, 80] on input "Requested 8" at bounding box center [419, 80] width 0 height 0
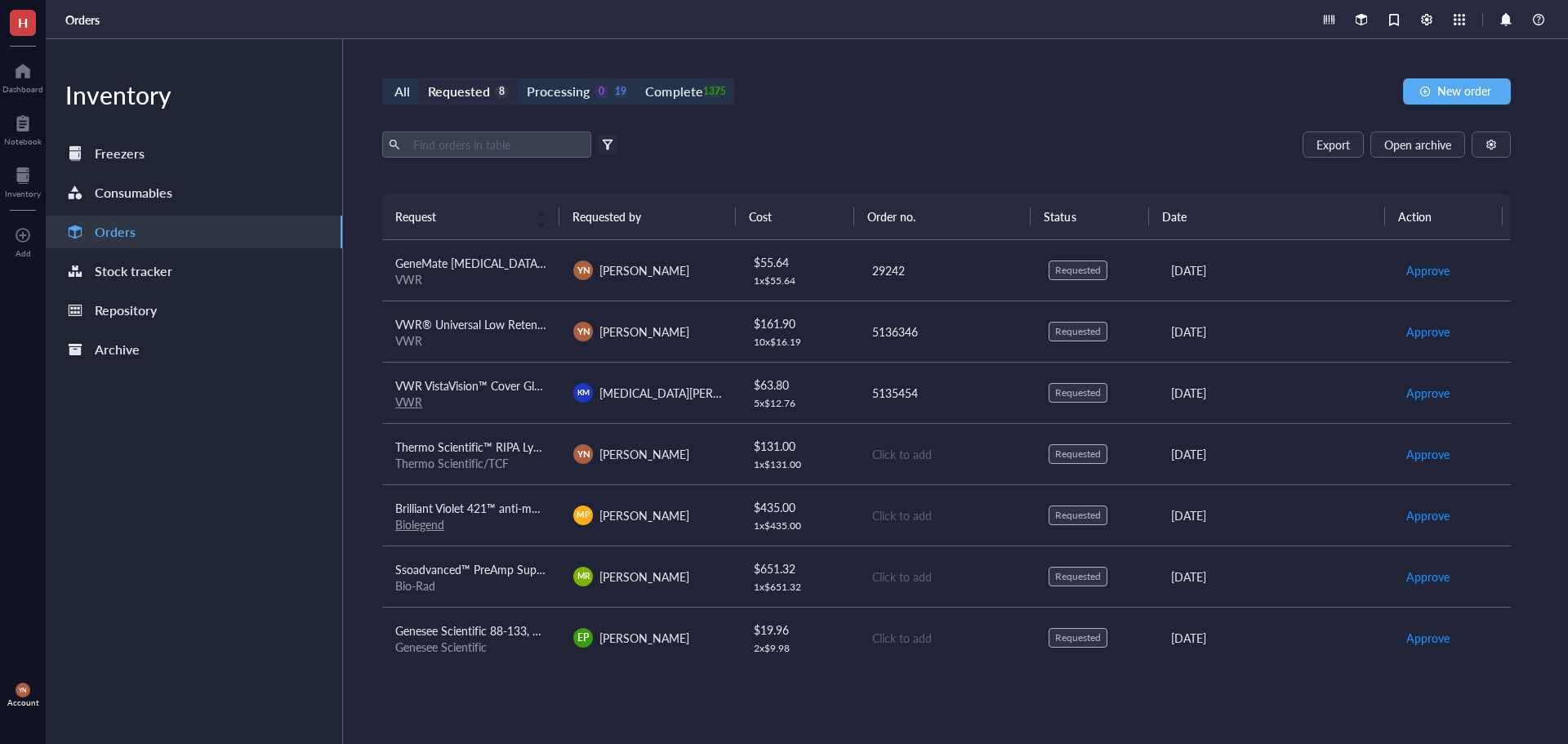
click at [745, 119] on div "All Requested 8 Processing 0 19 Complete 1375 New order Export Open archive Fil…" at bounding box center [947, 392] width 1208 height 705
click at [945, 161] on div "Export Open archive Filter by: Requester Requested on Source / Vendor Last upda…" at bounding box center [947, 162] width 1129 height 62
click at [907, 125] on div "All Requested 8 Processing 0 19 Complete 1375 New order Export Open archive Fil…" at bounding box center [947, 392] width 1208 height 705
click at [1440, 96] on span "New order" at bounding box center [1465, 90] width 54 height 13
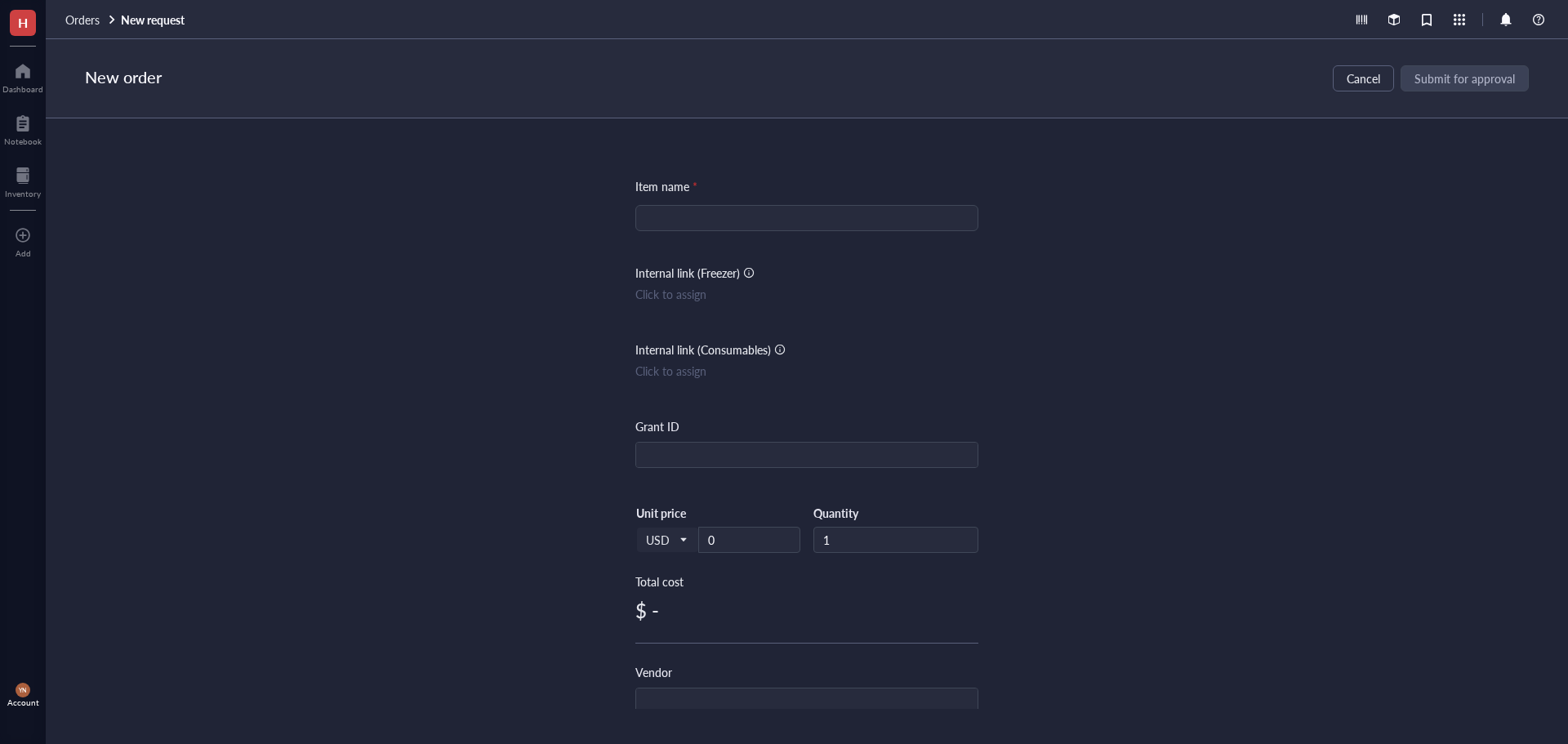
click at [661, 218] on input "search" at bounding box center [807, 218] width 324 height 24
paste input "Water nuclease-, [MEDICAL_DATA]-free, low [MEDICAL_DATA], deionized, sterile, D…"
type input "Water nuclease-, [MEDICAL_DATA]-free, low [MEDICAL_DATA], deionized, sterile, D…"
click at [1234, 303] on div "Item name * Water nuclease-, [MEDICAL_DATA]-free, low [MEDICAL_DATA], deionized…" at bounding box center [806, 414] width 1523 height 591
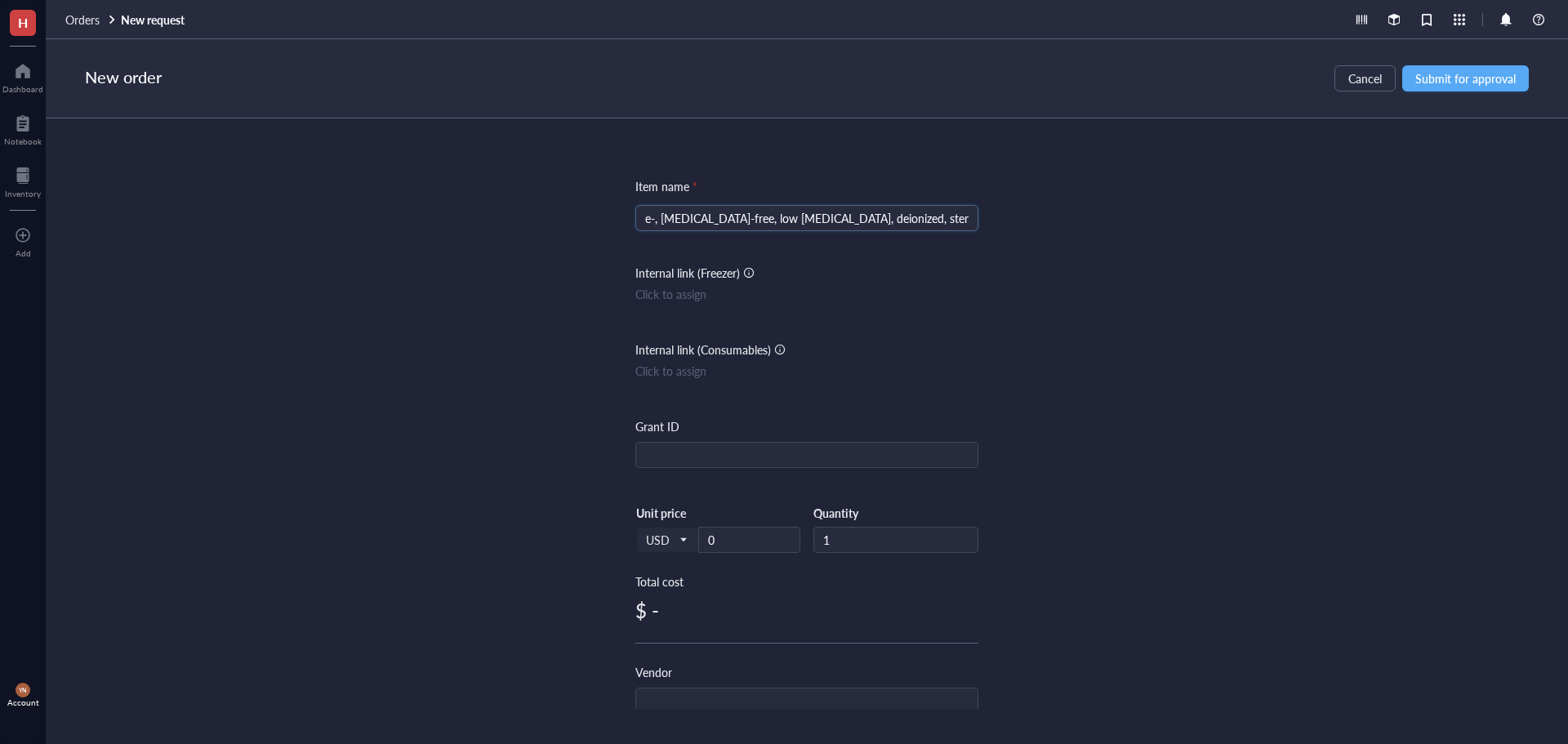
scroll to position [0, 0]
click at [722, 451] on input "text" at bounding box center [806, 455] width 342 height 26
type input "[PERSON_NAME] Foundation"
click at [568, 454] on div "Item name * Water nuclease-, [MEDICAL_DATA]-free, low [MEDICAL_DATA], deionized…" at bounding box center [806, 414] width 1523 height 591
click at [337, 442] on div "Item name * Water nuclease-, [MEDICAL_DATA]-free, low [MEDICAL_DATA], deionized…" at bounding box center [806, 414] width 1523 height 591
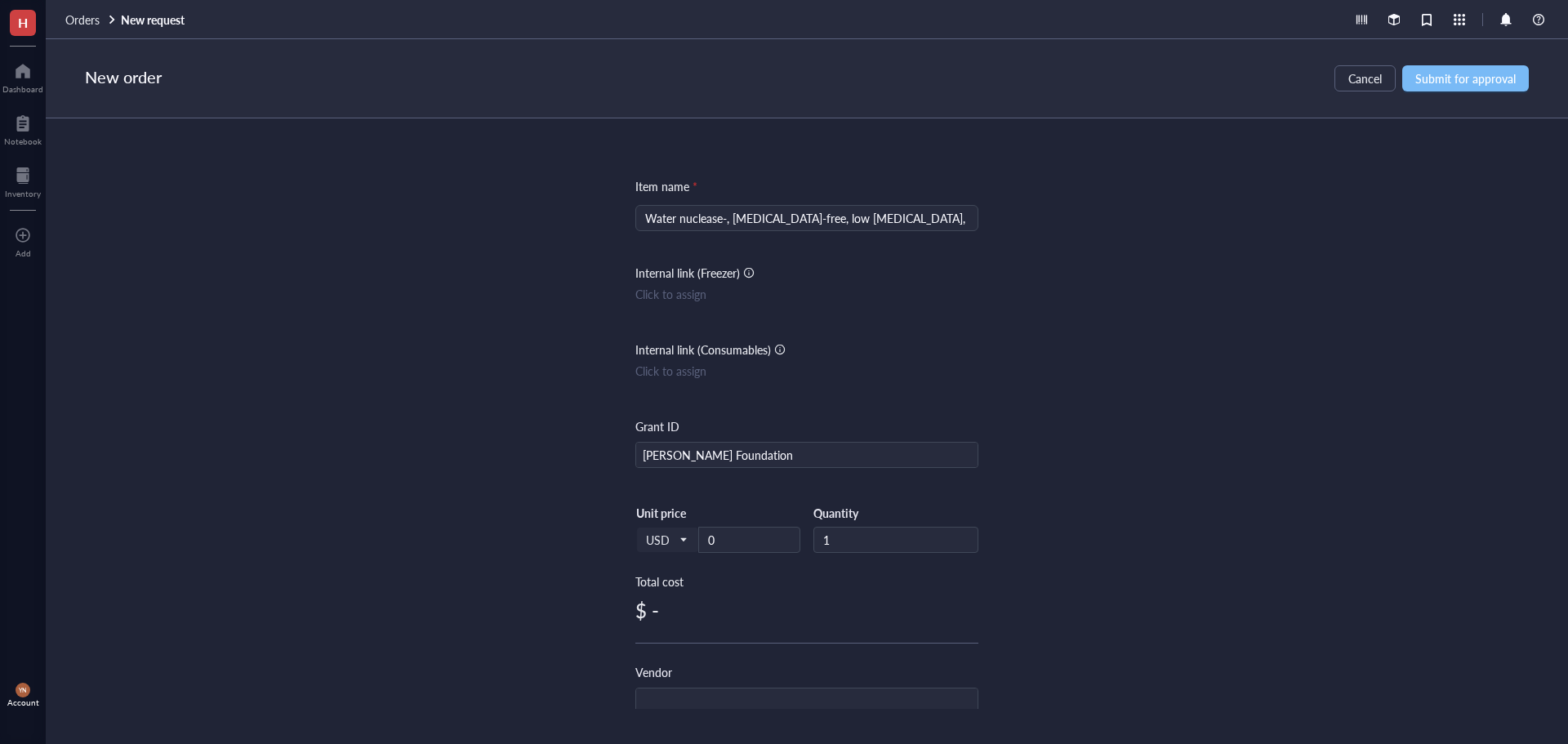
click at [1443, 80] on span "Submit for approval" at bounding box center [1465, 79] width 101 height 13
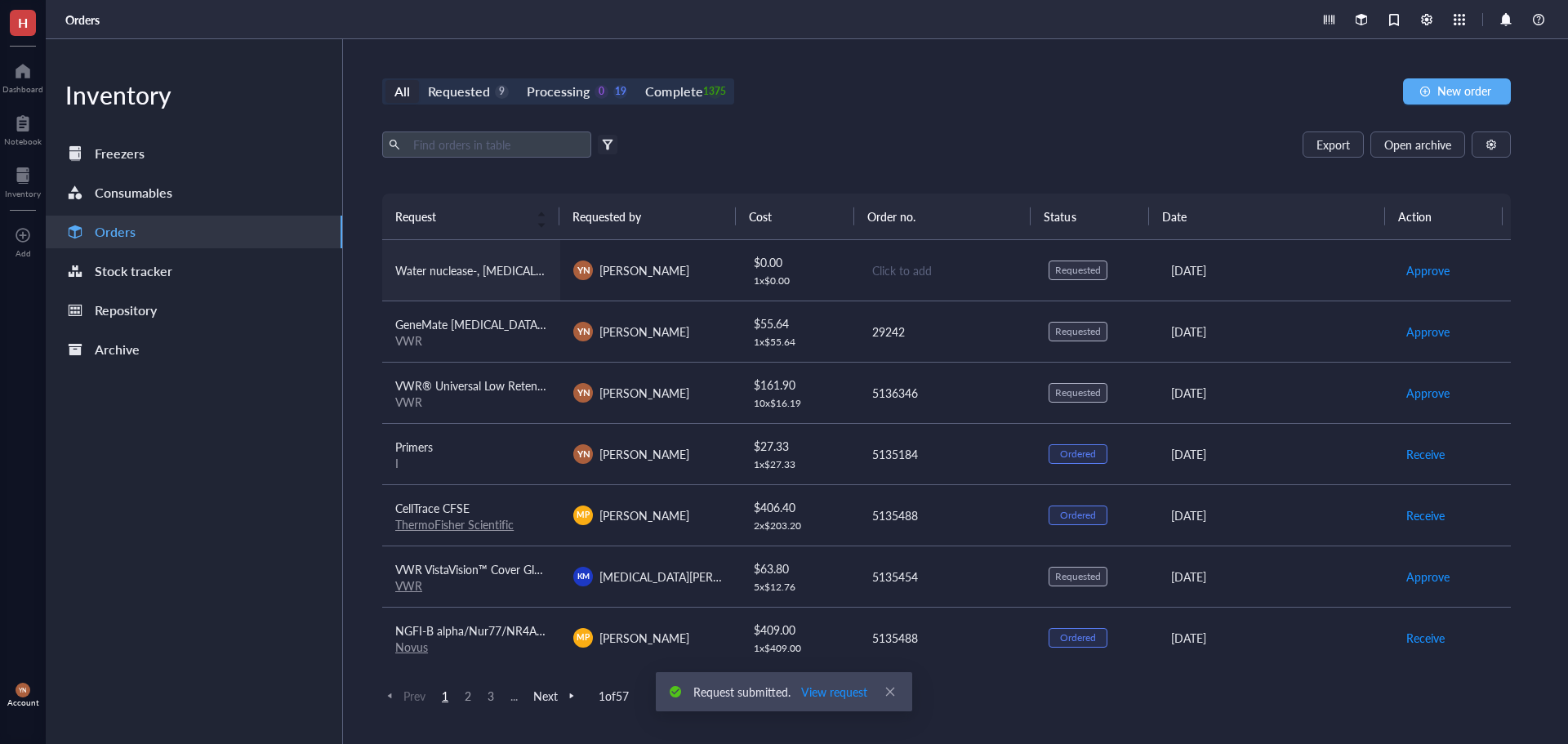
click at [450, 263] on span "Water nuclease-, [MEDICAL_DATA]-free, low [MEDICAL_DATA], deionized, sterile, D…" at bounding box center [635, 270] width 481 height 16
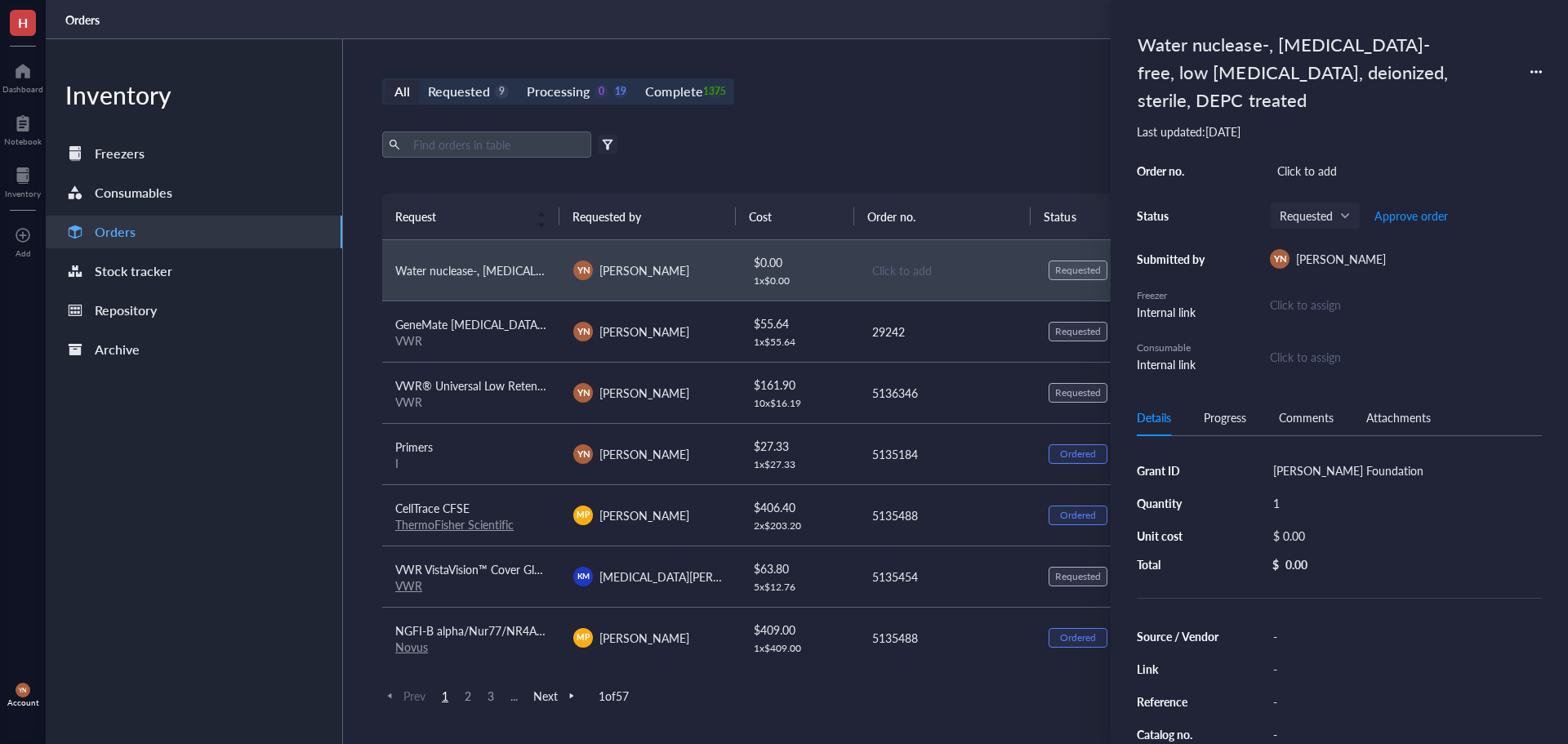
scroll to position [82, 0]
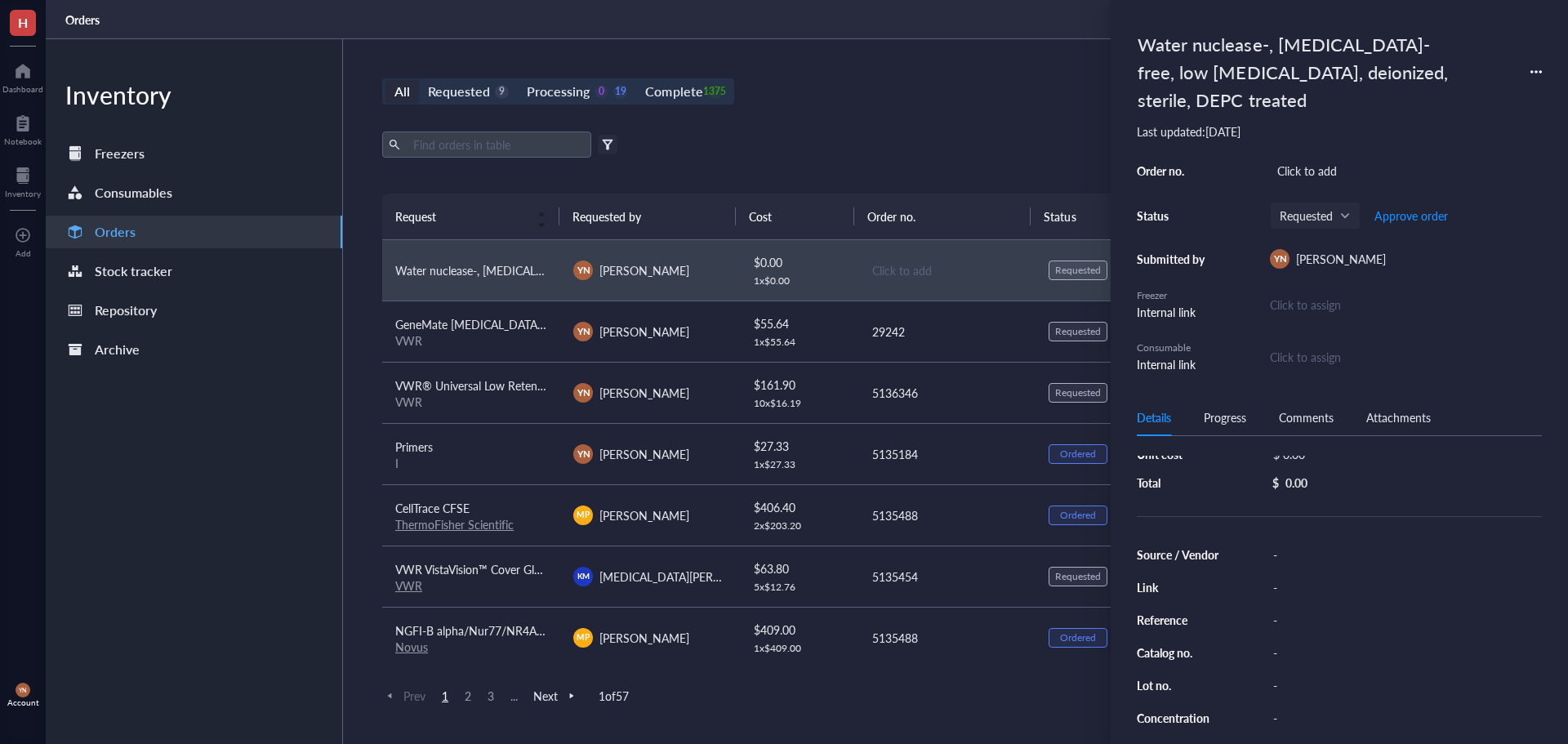
click at [1290, 663] on div "-" at bounding box center [1405, 653] width 276 height 23
type input "10128-514"
click at [1298, 550] on div "-" at bounding box center [1405, 555] width 276 height 23
type input "VWR"
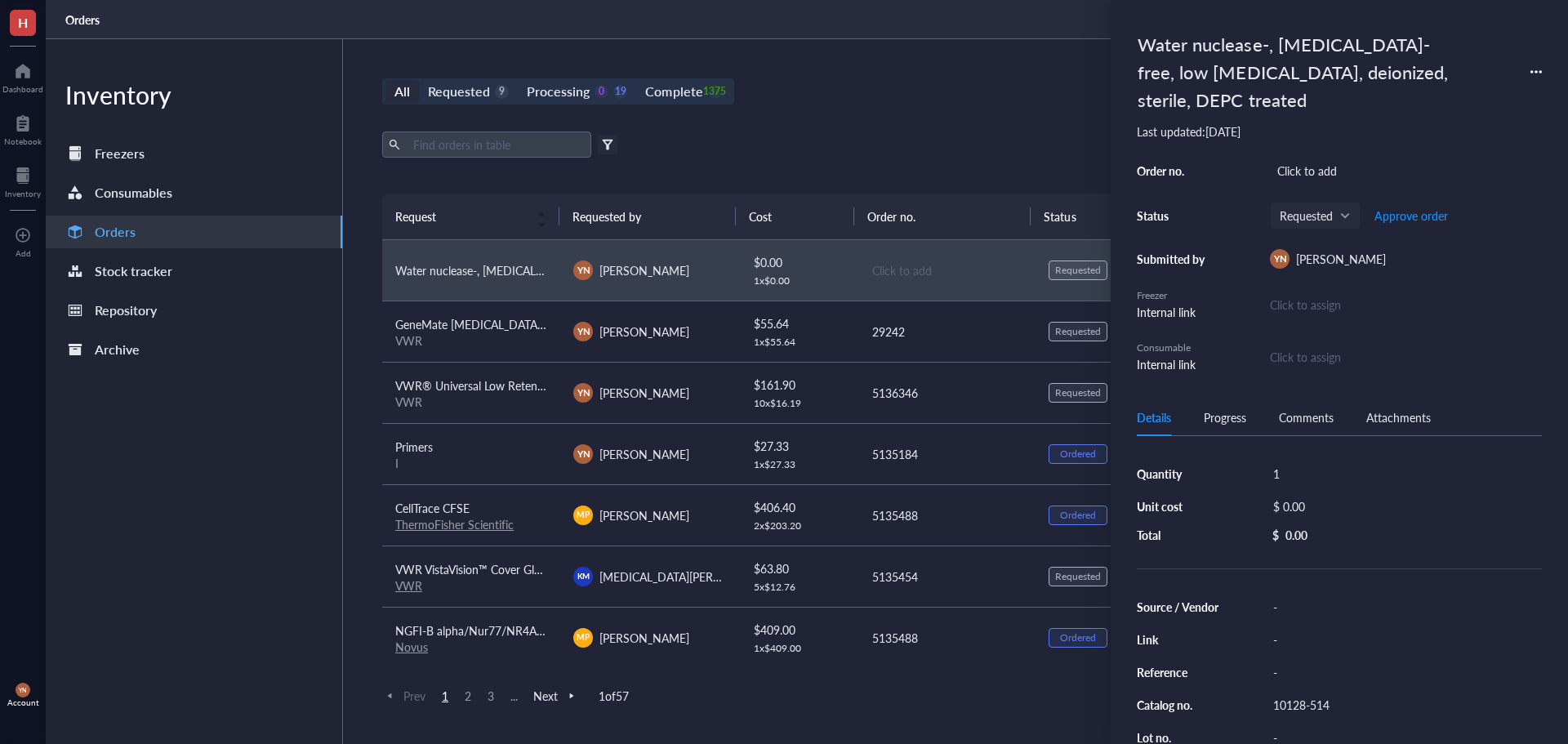
scroll to position [0, 0]
click at [1325, 538] on div "$ 0.00" at bounding box center [1401, 536] width 269 height 23
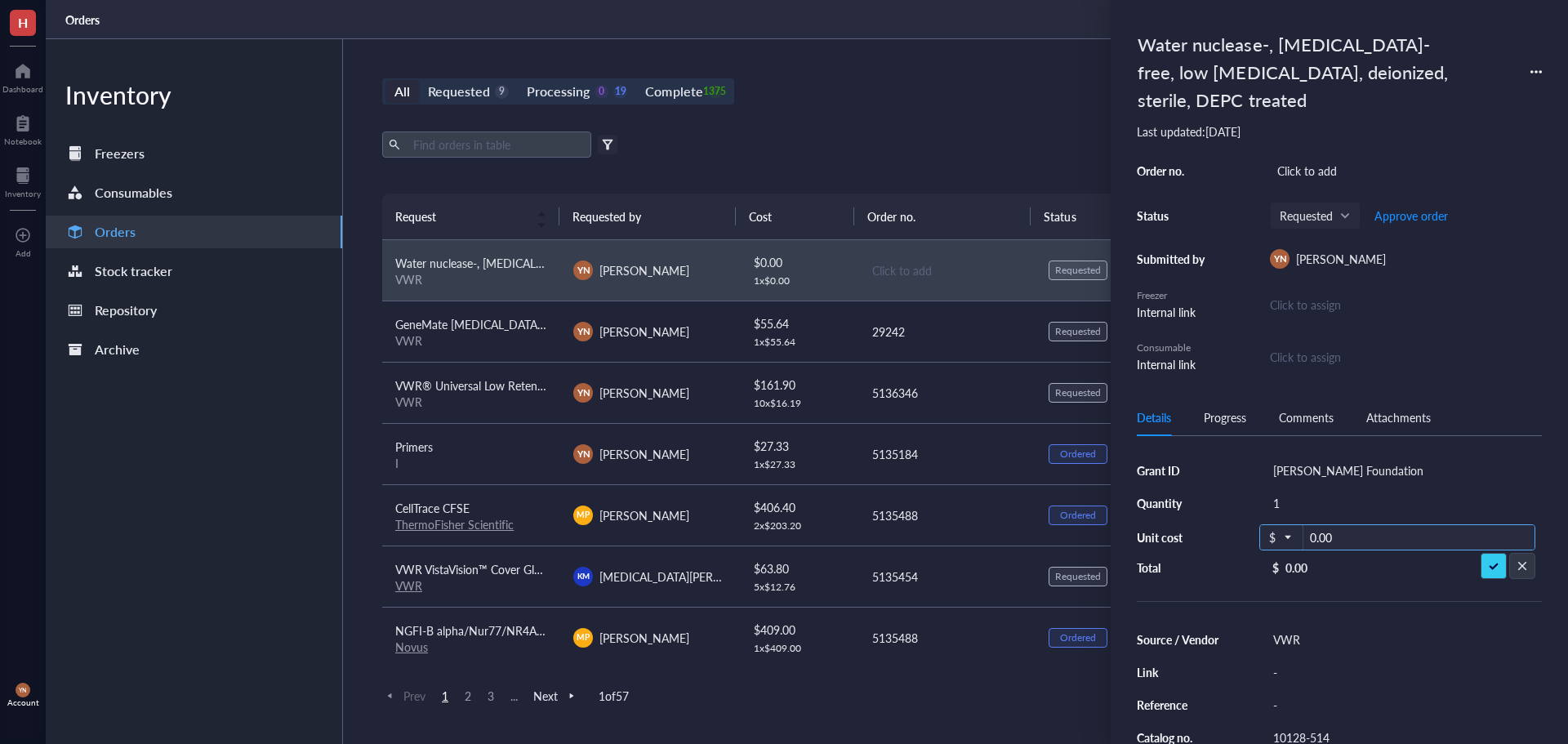
click at [1330, 538] on input "0.00" at bounding box center [1419, 538] width 231 height 26
type input "64.69"
click at [1287, 162] on div "Click to add" at bounding box center [1406, 171] width 272 height 23
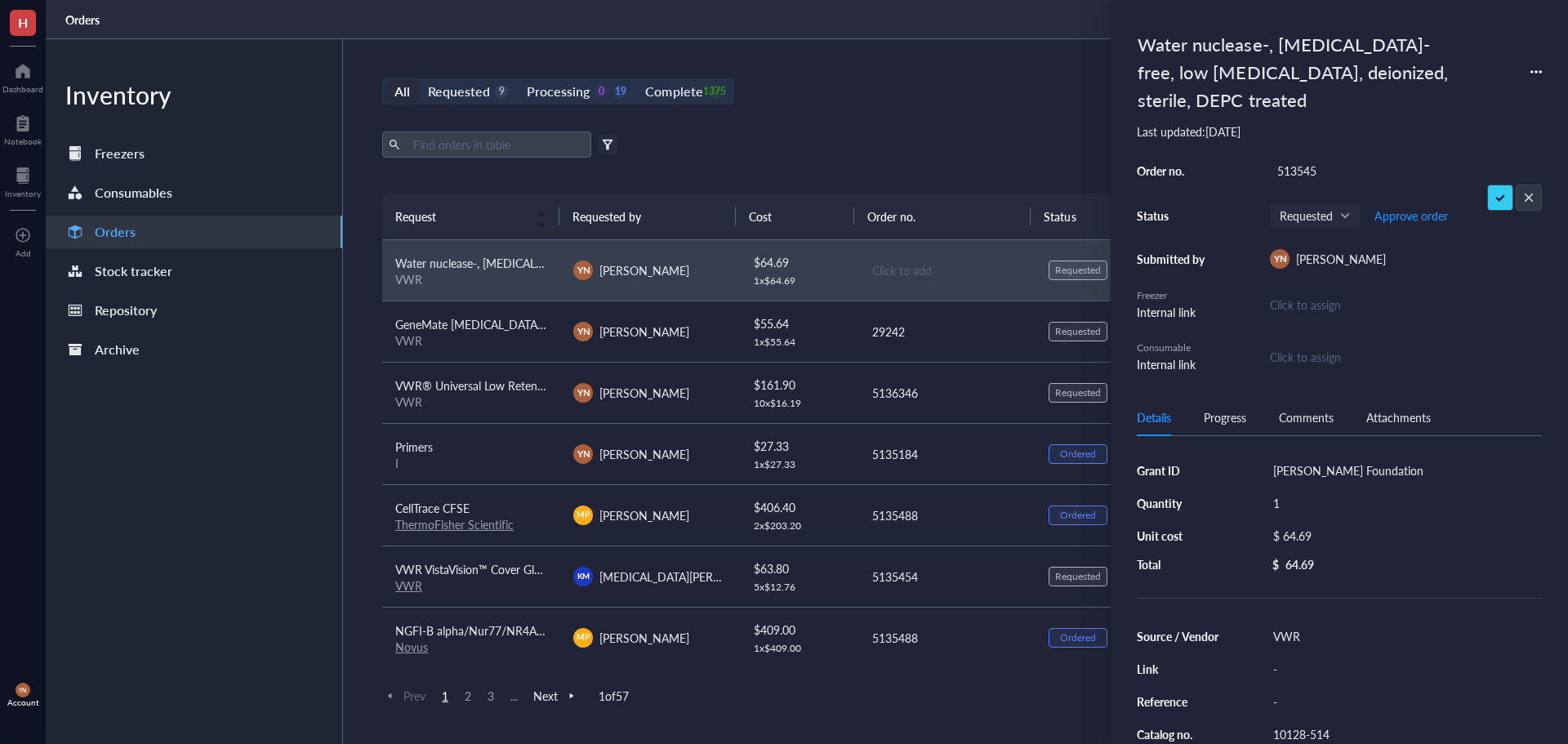
type input "5135454"
click at [1296, 169] on div "5135454" at bounding box center [1406, 171] width 272 height 23
click at [1296, 169] on input "5135454" at bounding box center [1300, 171] width 59 height 21
type input "5135565"
click at [800, 117] on div "All Requested 9 Processing 0 19 Complete 1375 New order Export Open archive Fil…" at bounding box center [947, 392] width 1208 height 705
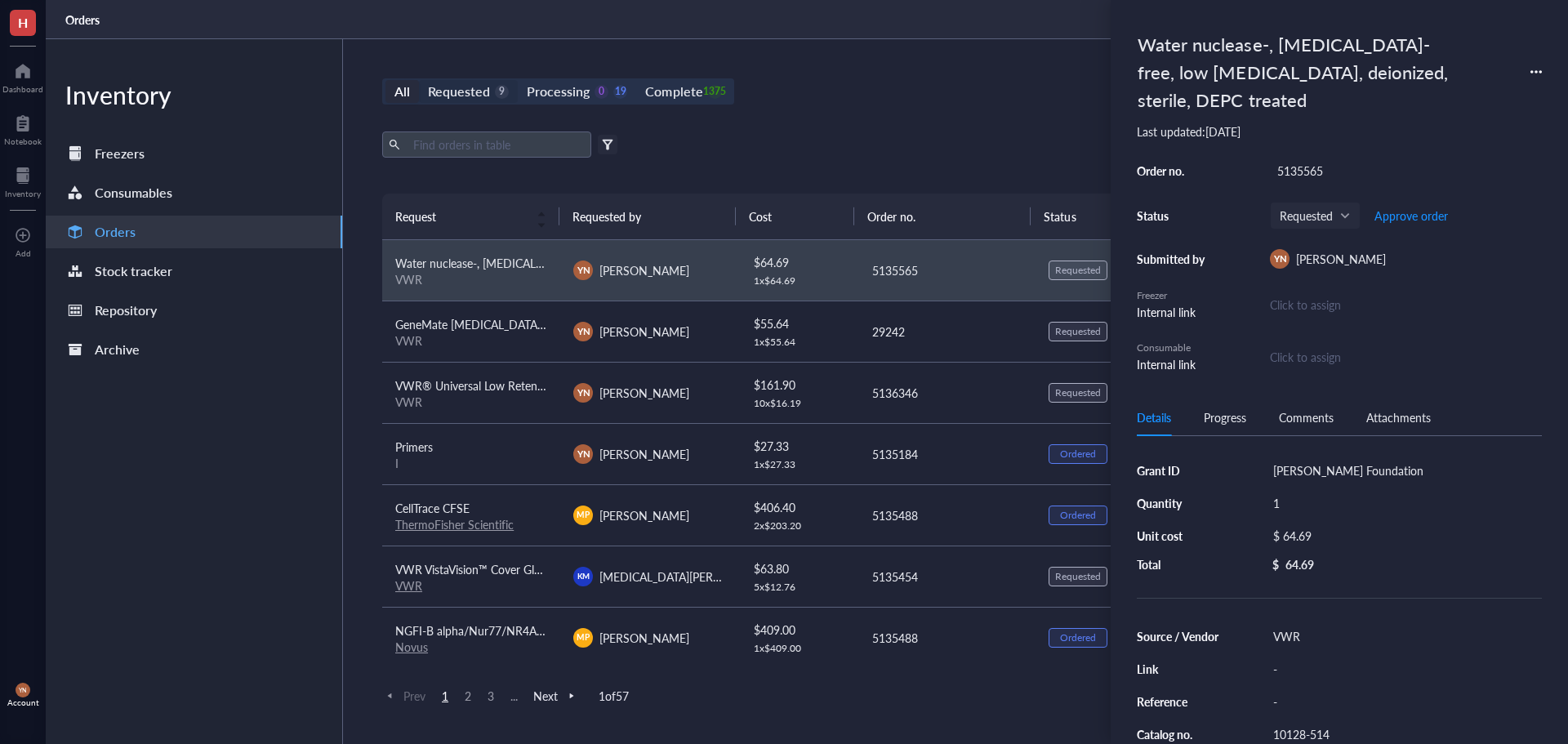
click at [471, 92] on div "Requested" at bounding box center [459, 92] width 62 height 23
click at [419, 80] on input "Requested 9" at bounding box center [419, 80] width 0 height 0
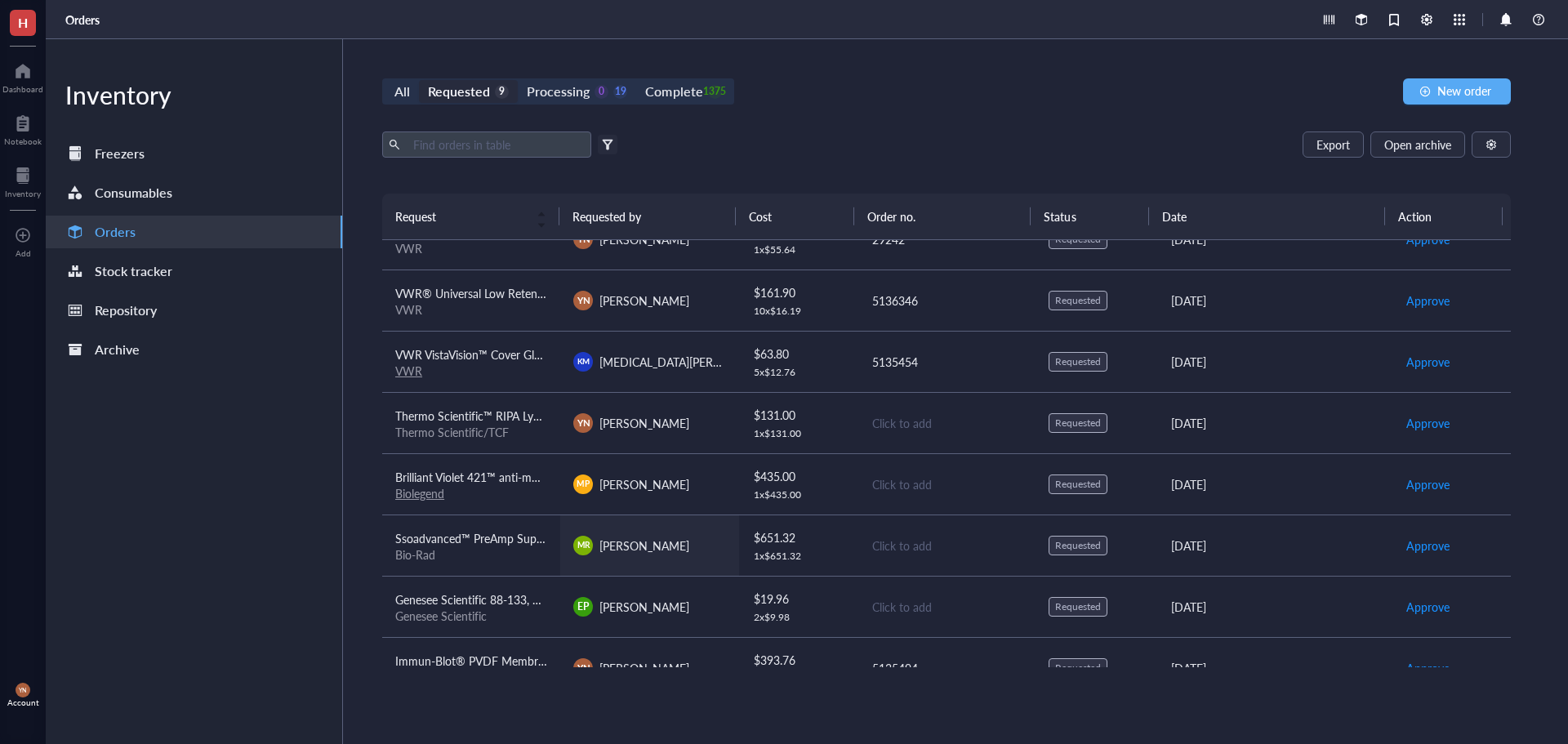
scroll to position [124, 0]
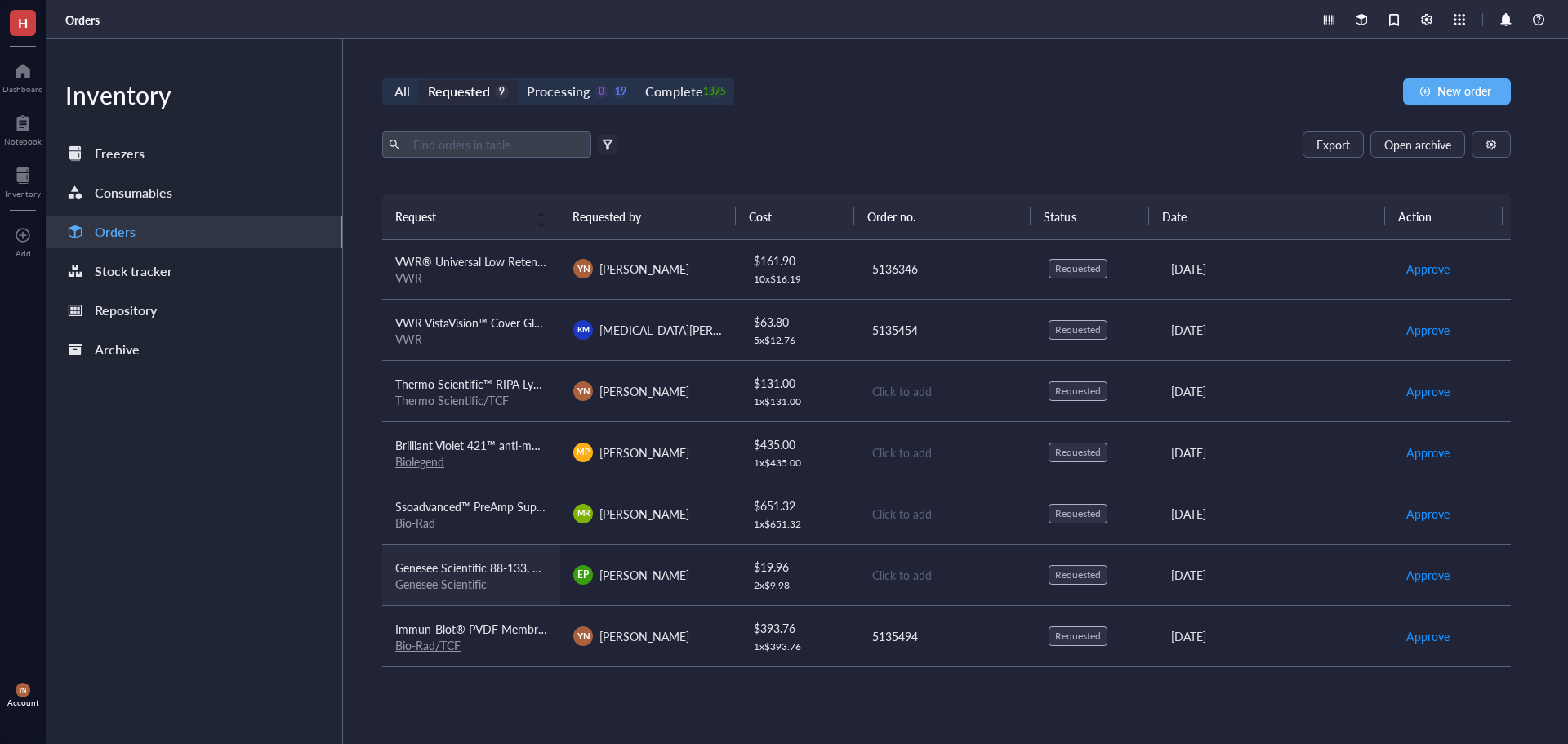
click at [493, 563] on span "Genesee Scientific 88-133, Liquid Bleach Germicidal Ultra Bleach, 1 Gallon/Unit" at bounding box center [595, 567] width 400 height 16
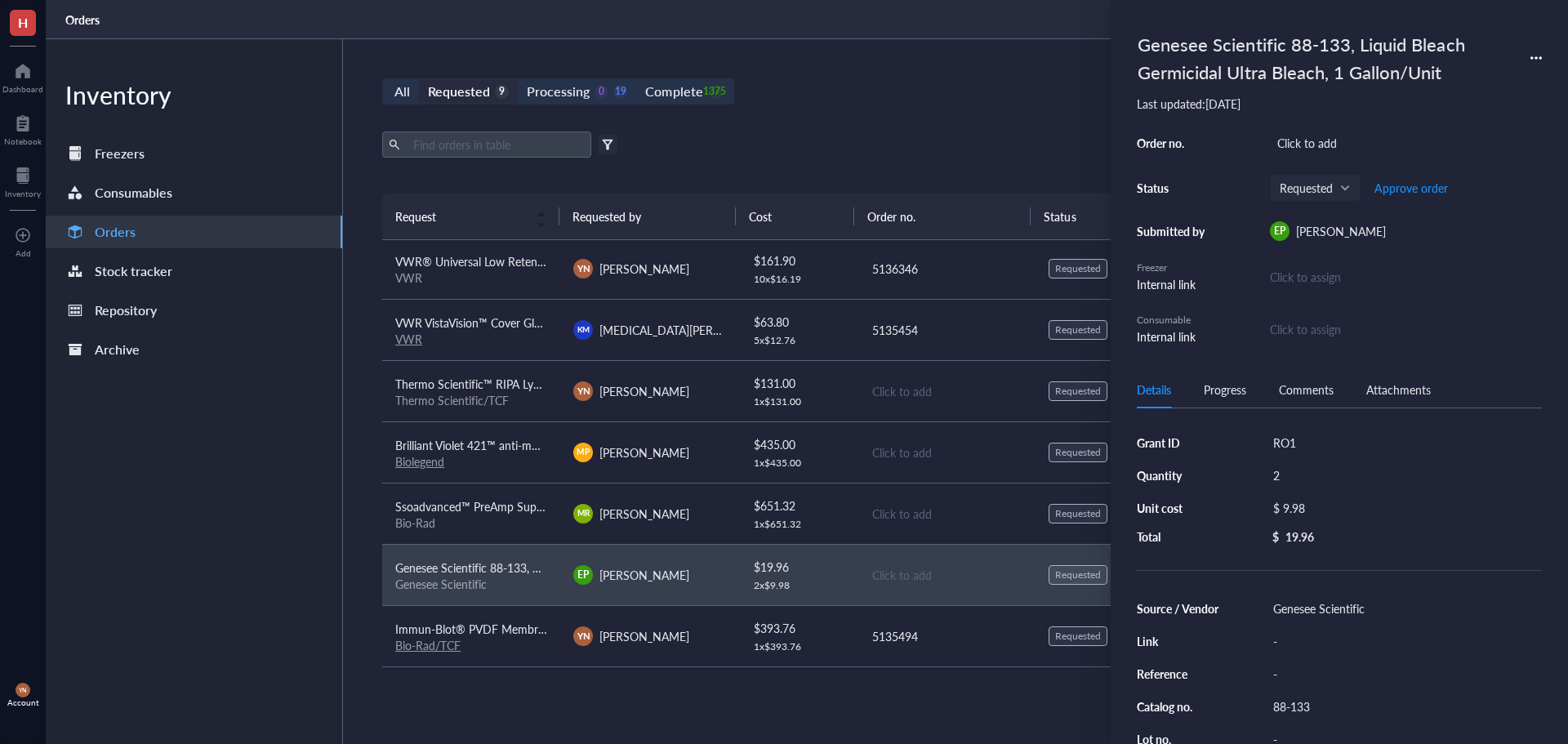
click at [1285, 45] on div "Genesee Scientific 88-133, Liquid Bleach Germicidal Ultra Bleach, 1 Gallon/Unit" at bounding box center [1302, 57] width 343 height 63
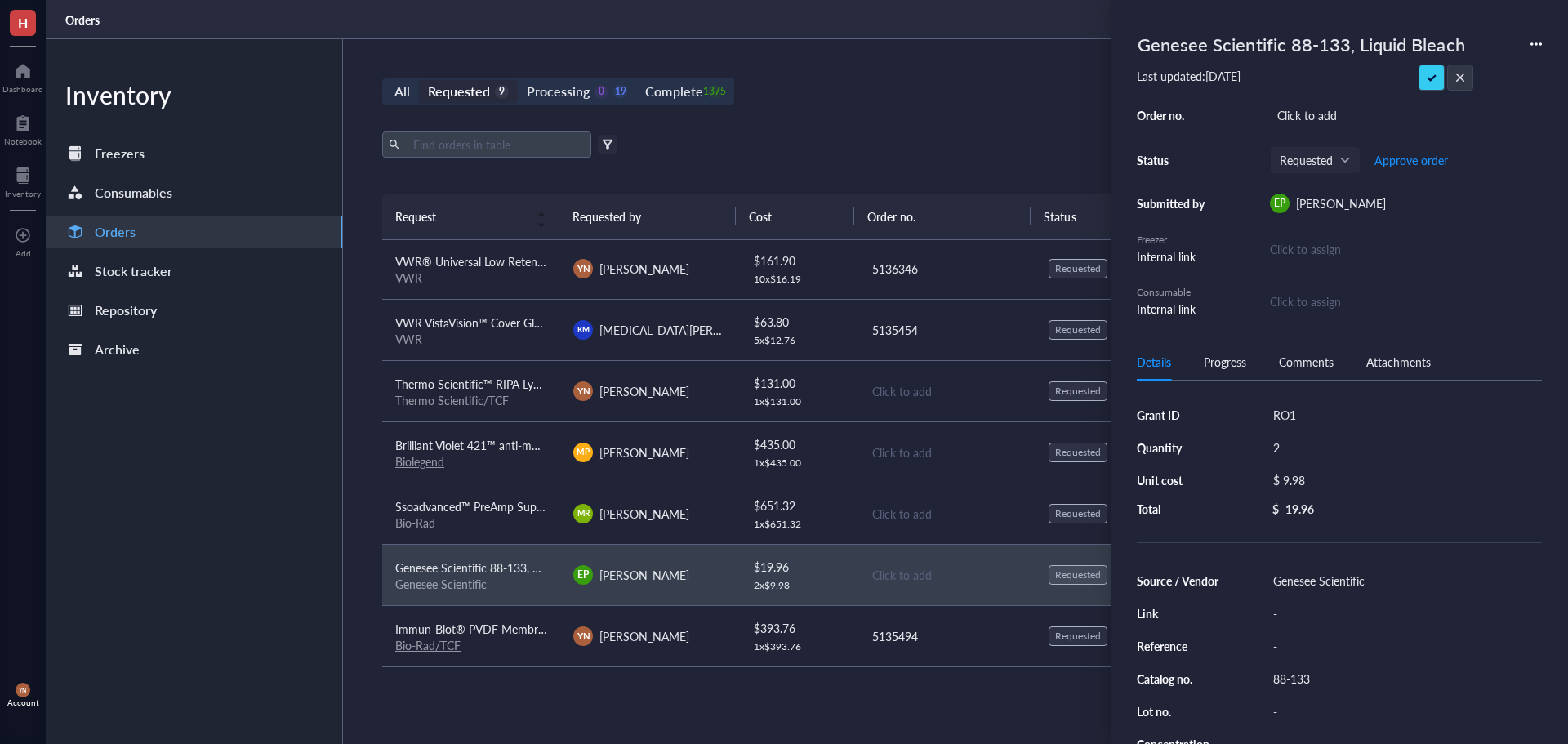
click at [1285, 45] on input "Genesee Scientific 88-133, Liquid Bleach Germicidal Ultra Bleach, 1 Gallon/Unit" at bounding box center [1301, 44] width 342 height 34
type input "Pure Bright® Liquid Bleach"
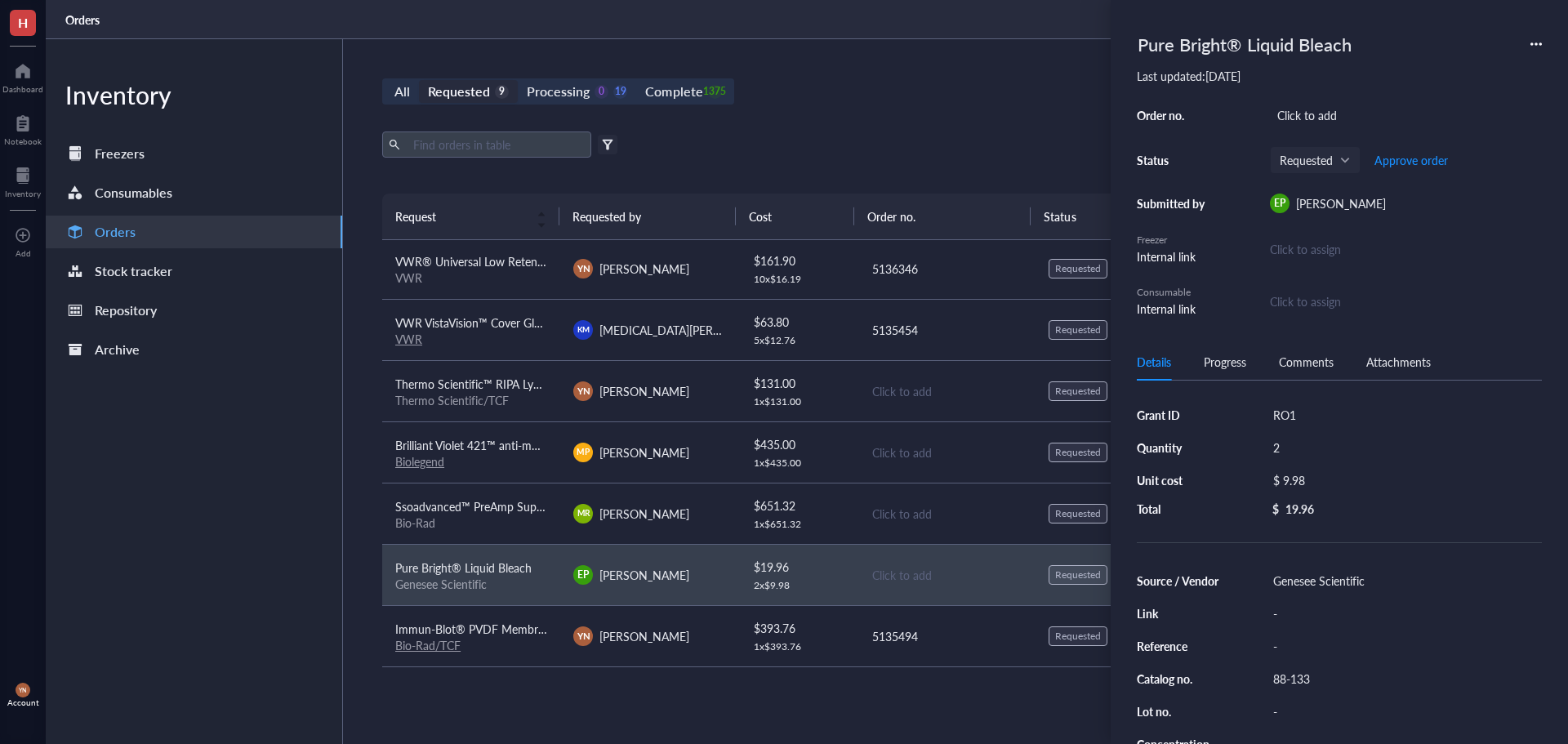
click at [1295, 681] on div "88-133" at bounding box center [1405, 679] width 276 height 23
click at [1295, 681] on input "88-133" at bounding box center [1292, 679] width 53 height 21
type input "10027-510"
click at [1300, 577] on div "Genesee Scientific" at bounding box center [1405, 581] width 276 height 23
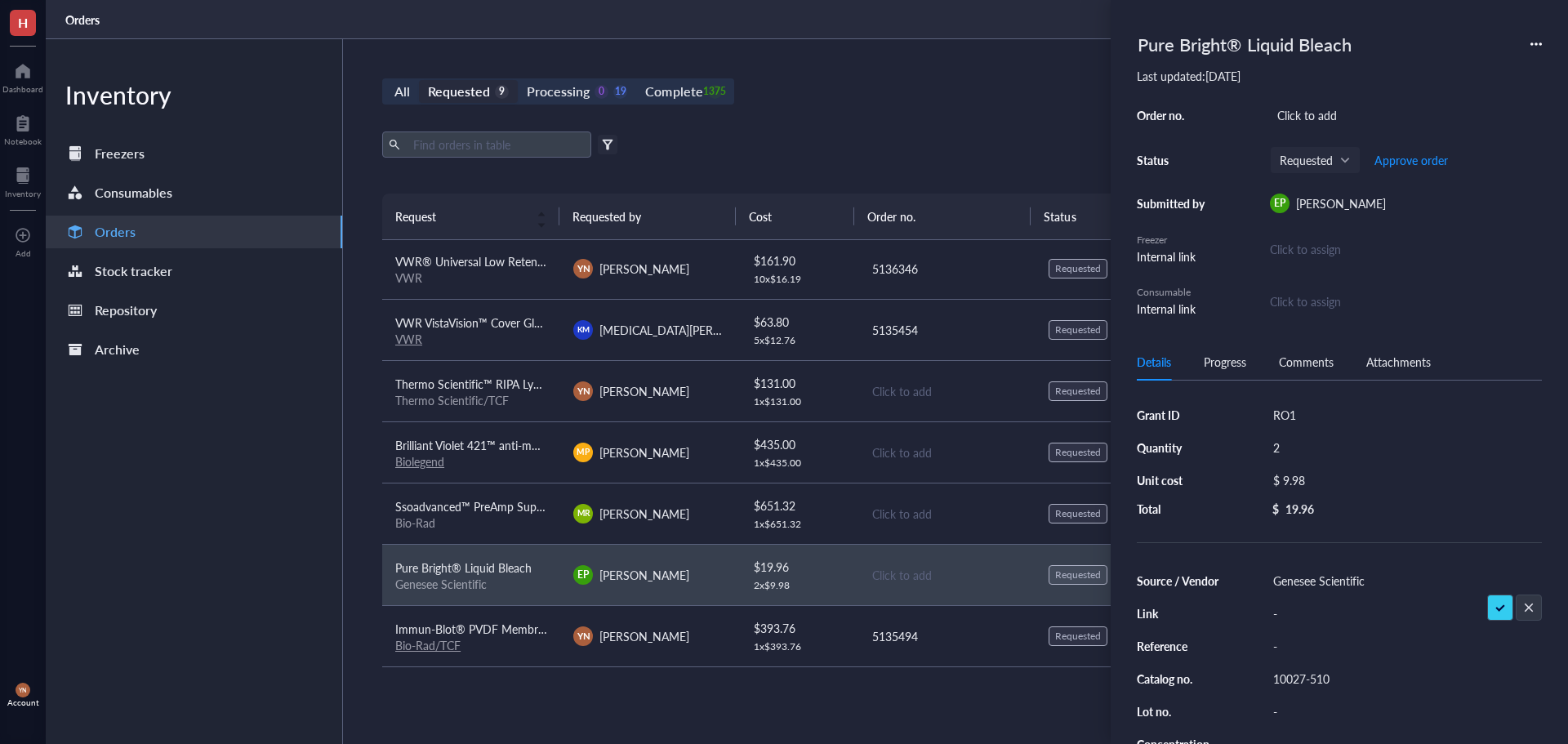
click at [1300, 577] on input "Genesee Scientific" at bounding box center [1332, 581] width 131 height 21
type input "VWR"
click at [1334, 475] on div "$ 9.98" at bounding box center [1401, 481] width 269 height 23
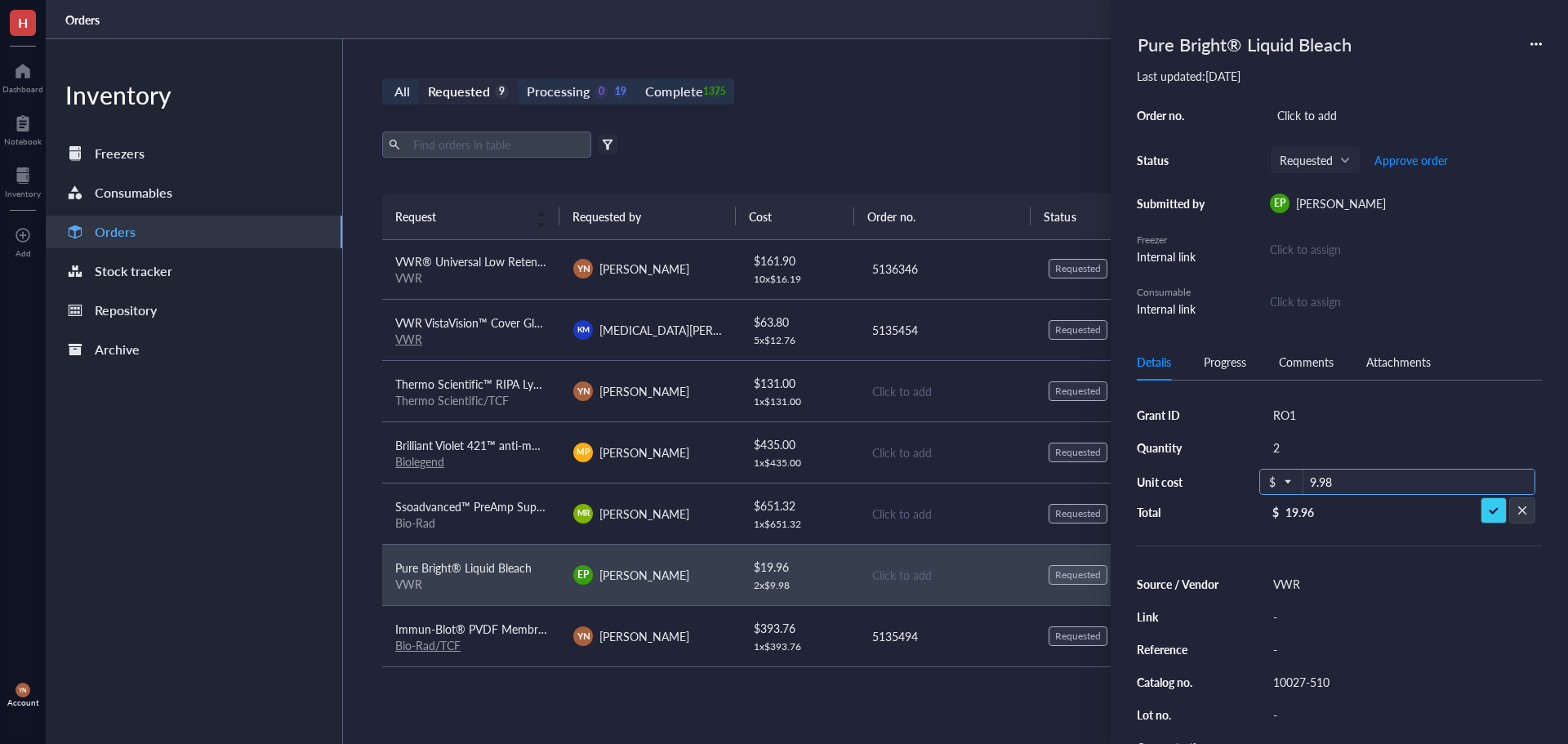
click at [1333, 475] on input "9.98" at bounding box center [1419, 483] width 231 height 26
type input "44.38"
click at [1298, 447] on div "2" at bounding box center [1405, 448] width 276 height 23
type input "1"
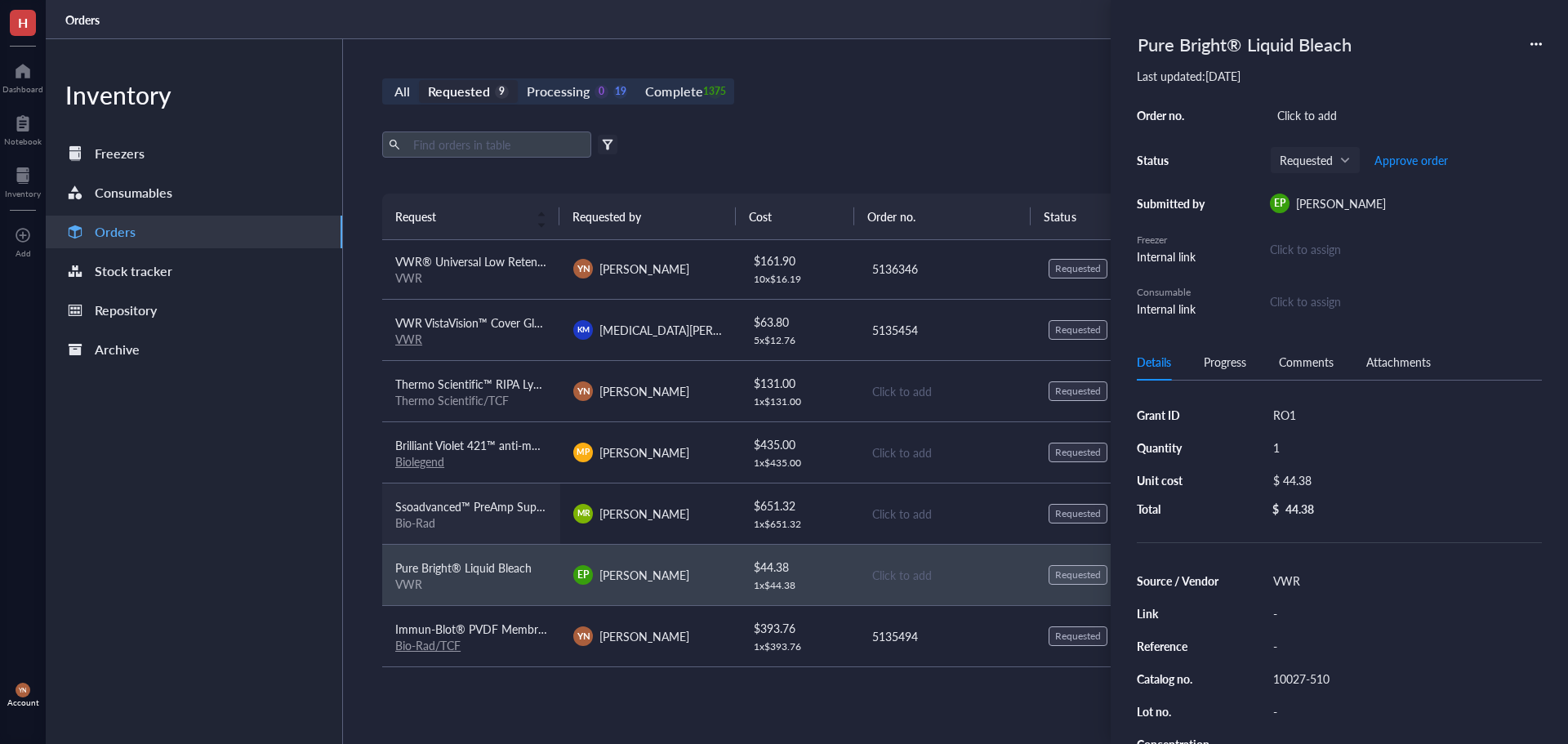
click at [471, 500] on span "Ssoadvanced™ PreAmp Supermix, 50 x 50 µl rxns, 1.25 ml, 1725160" at bounding box center [568, 507] width 346 height 16
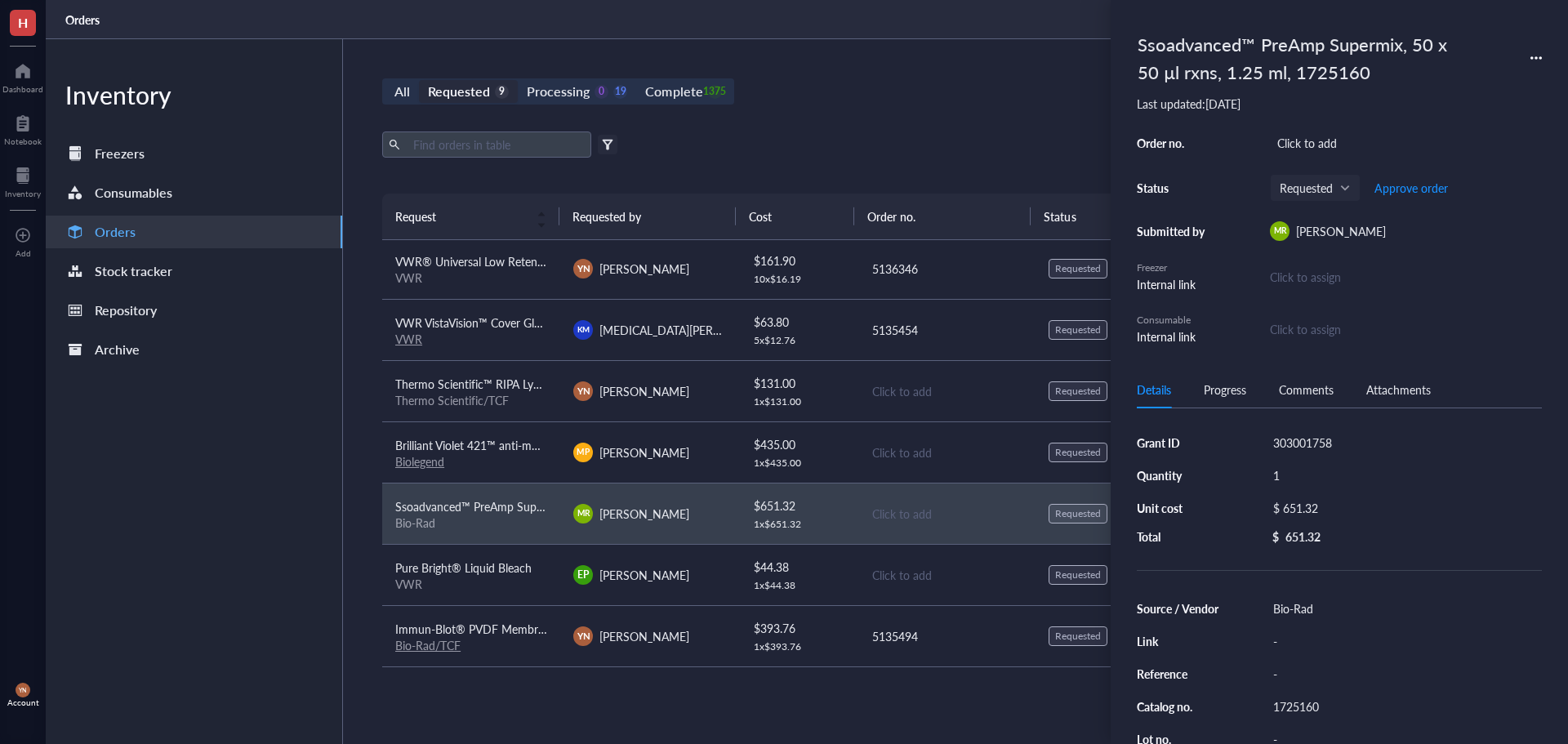
click at [1303, 699] on div "1725160" at bounding box center [1405, 707] width 276 height 23
click at [1303, 699] on input "1725160" at bounding box center [1296, 707] width 59 height 21
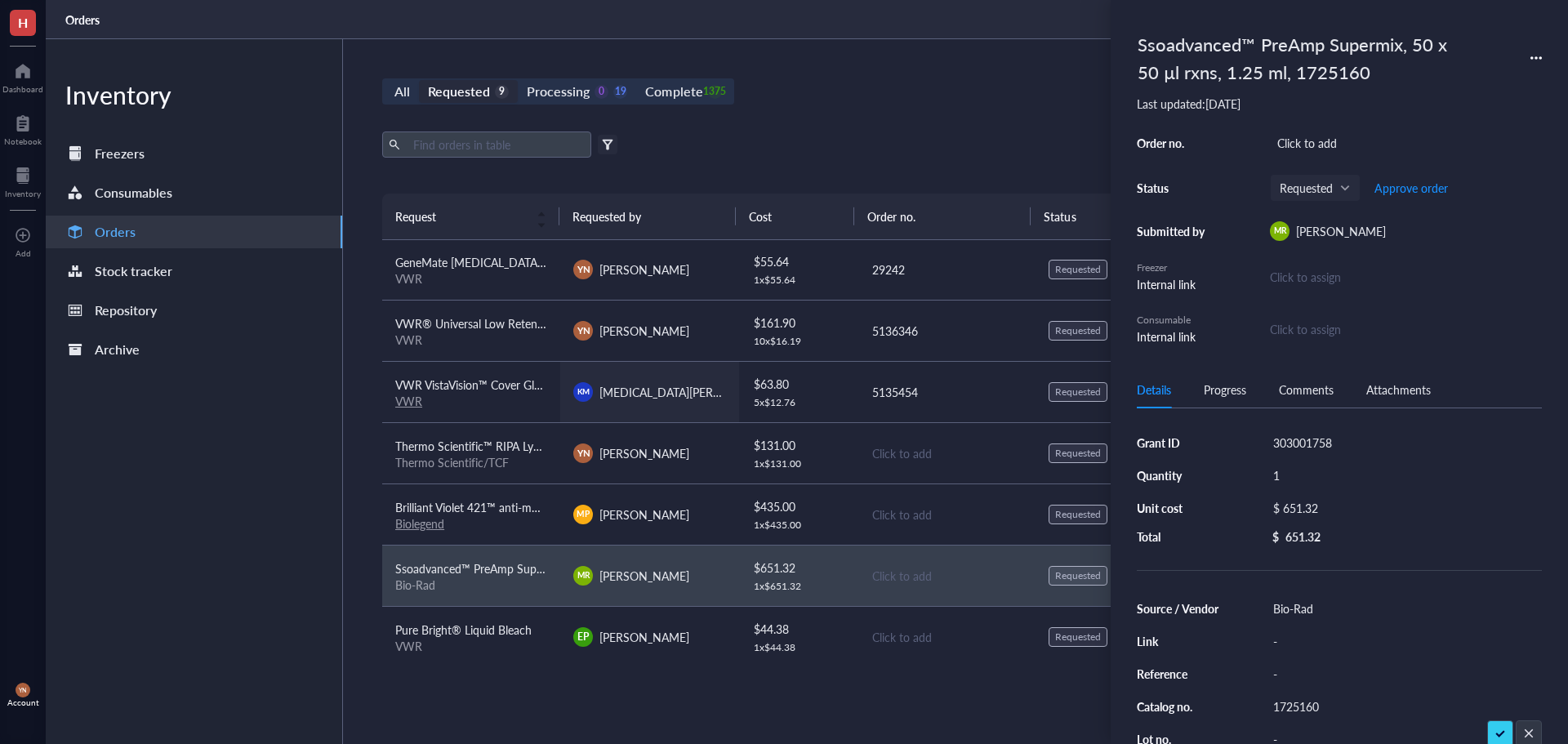
scroll to position [124, 0]
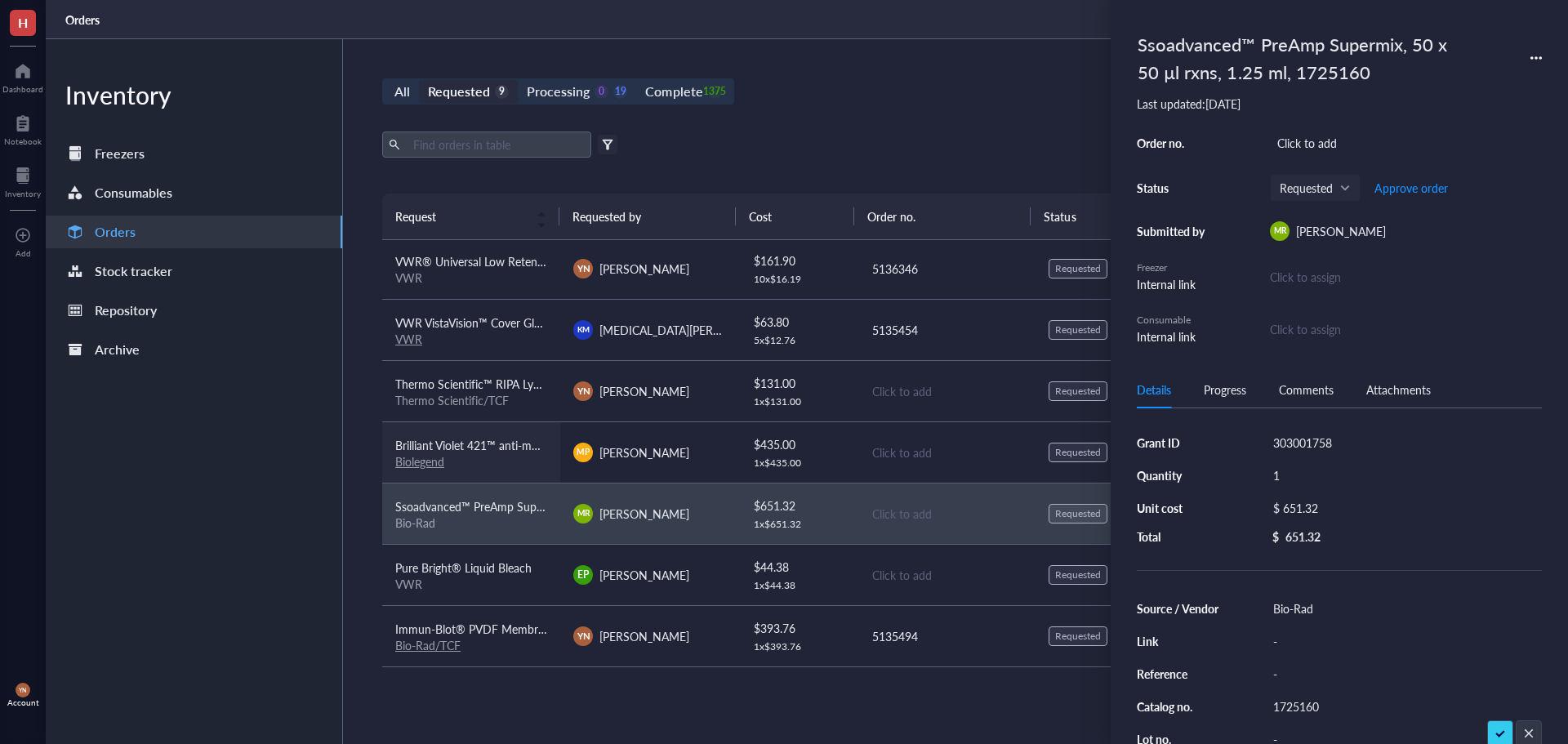
drag, startPoint x: 385, startPoint y: 436, endPoint x: 411, endPoint y: 446, distance: 27.9
click at [387, 439] on td "Brilliant Violet 421™ anti-mouse Lineage Cocktail Biolegend" at bounding box center [472, 452] width 178 height 62
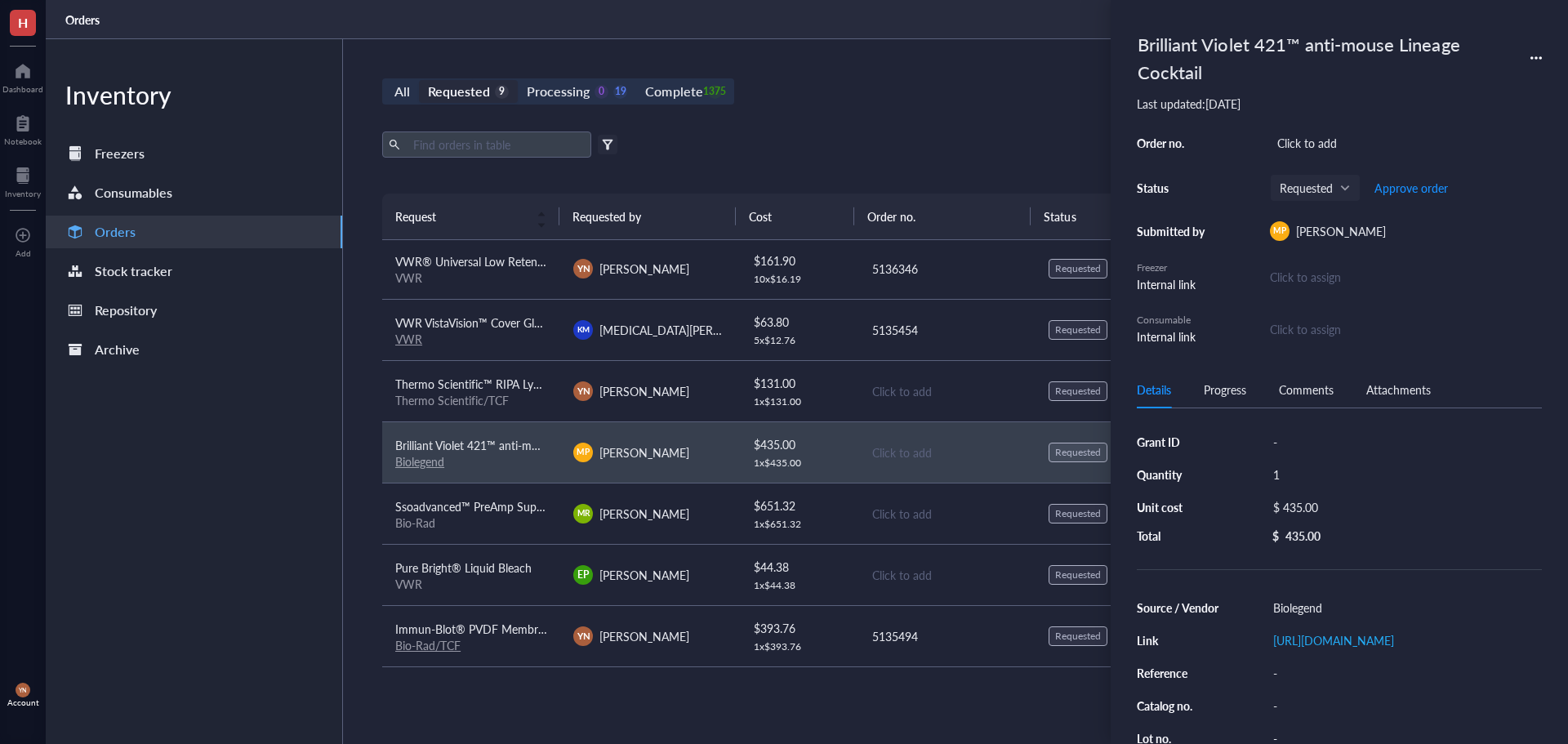
scroll to position [0, 0]
click at [1334, 649] on link "[URL][DOMAIN_NAME]" at bounding box center [1334, 641] width 121 height 16
click at [1349, 504] on div "$ 435.00" at bounding box center [1401, 508] width 269 height 23
click at [1353, 504] on input "435.00" at bounding box center [1419, 510] width 231 height 26
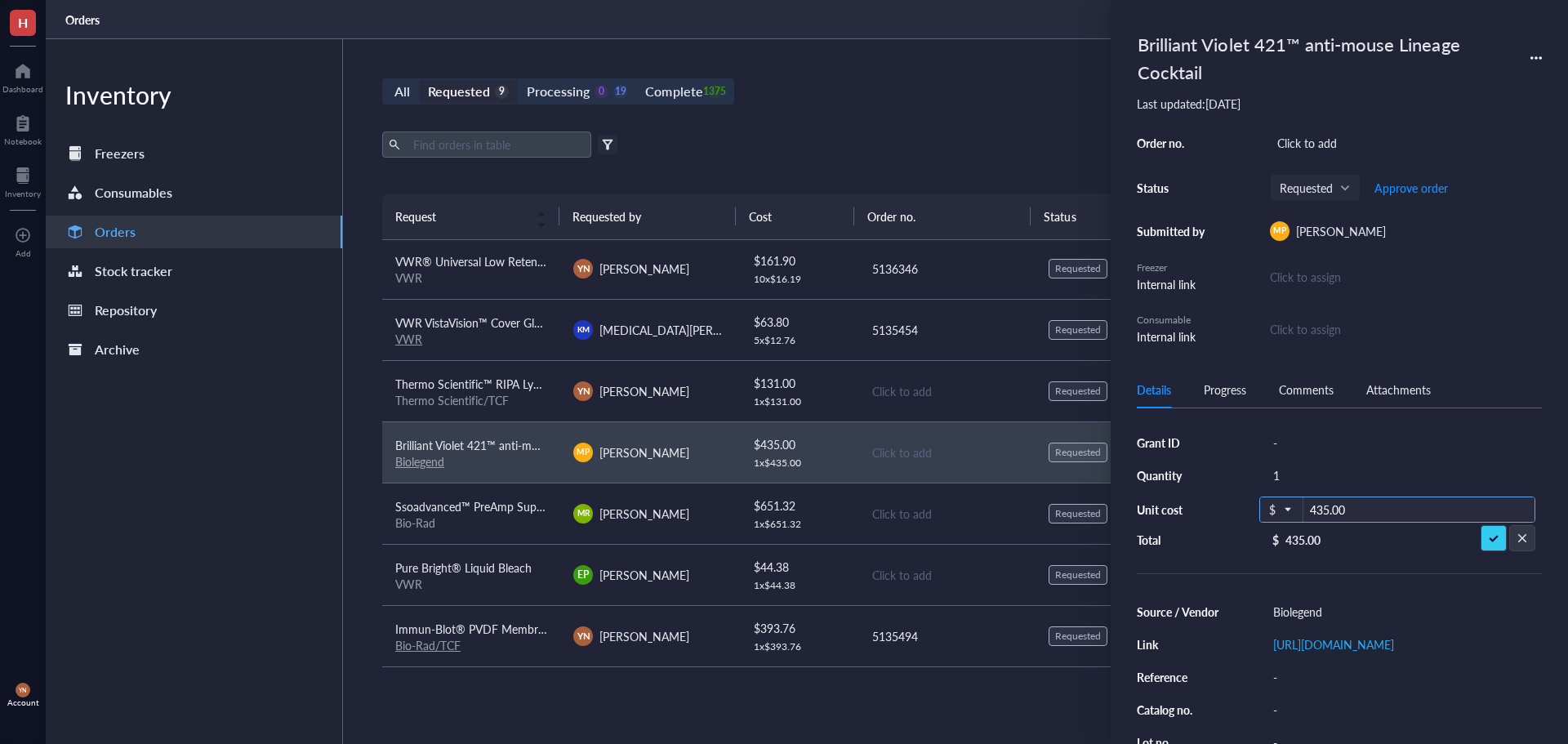
click at [1353, 504] on input "435.00" at bounding box center [1419, 510] width 231 height 26
type input "326.25"
click at [1292, 432] on div "-" at bounding box center [1405, 443] width 276 height 23
type input "M"
type input "V Foundation"
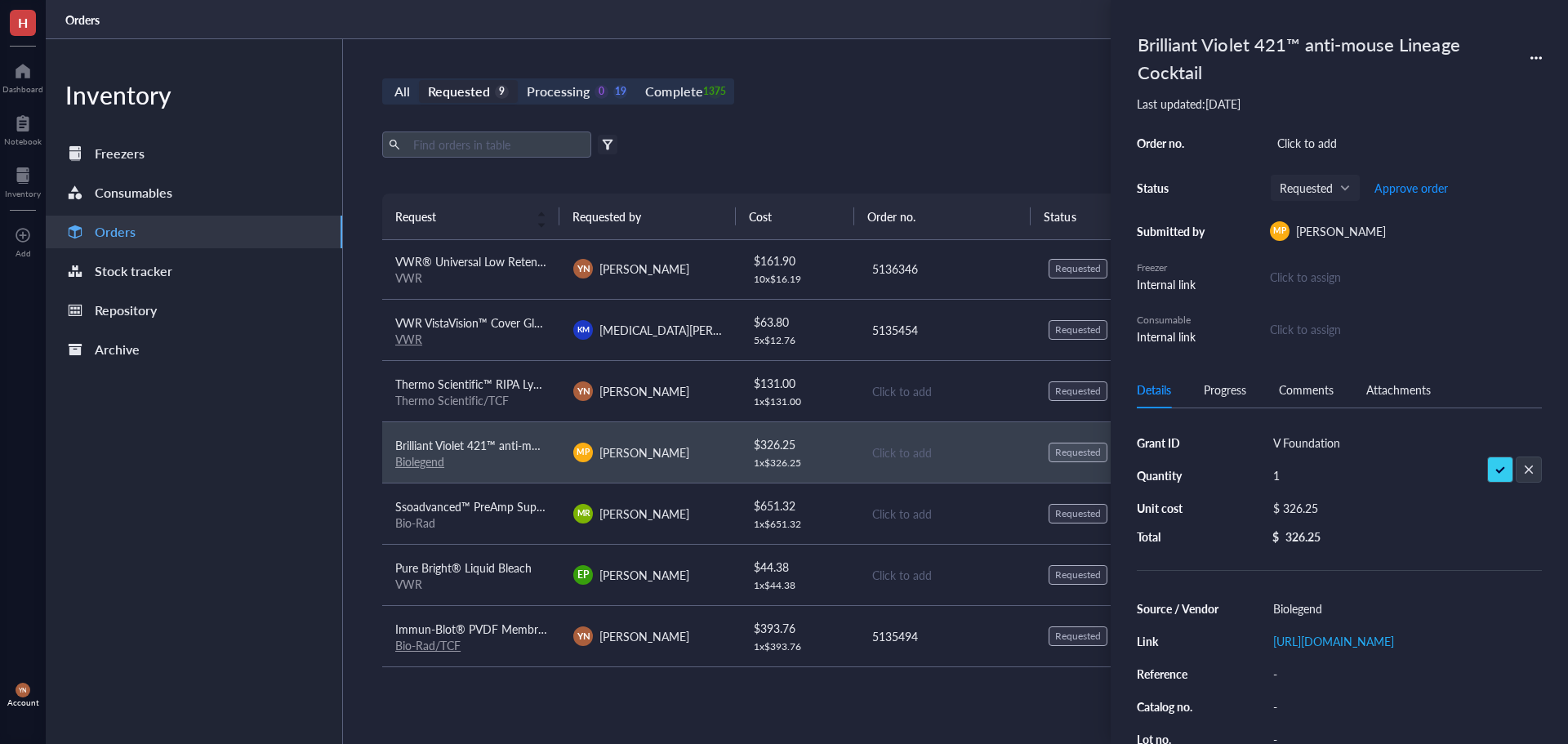
click at [1308, 145] on div "Click to add" at bounding box center [1406, 143] width 272 height 23
click at [1308, 130] on div "Brilliant Violet 421™ anti-mouse Lineage Cocktail Last updated: [DATE] Order no…" at bounding box center [1340, 186] width 405 height 319
click at [1305, 140] on div "Click to add" at bounding box center [1406, 143] width 272 height 23
type input "5135488"
click at [941, 89] on div "All Requested 9 Processing 0 19 Complete 1375 New order" at bounding box center [947, 91] width 1129 height 26
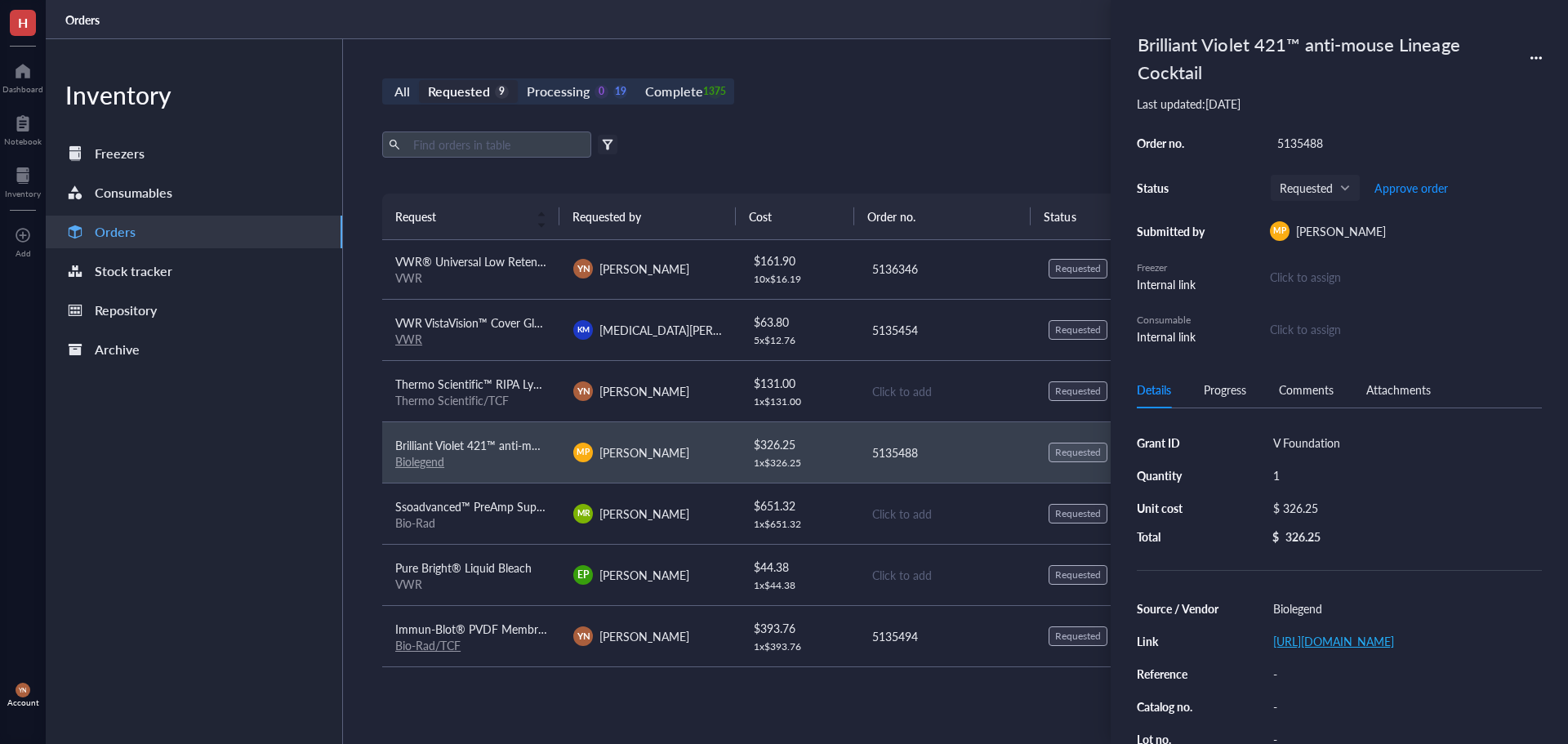
scroll to position [82, 0]
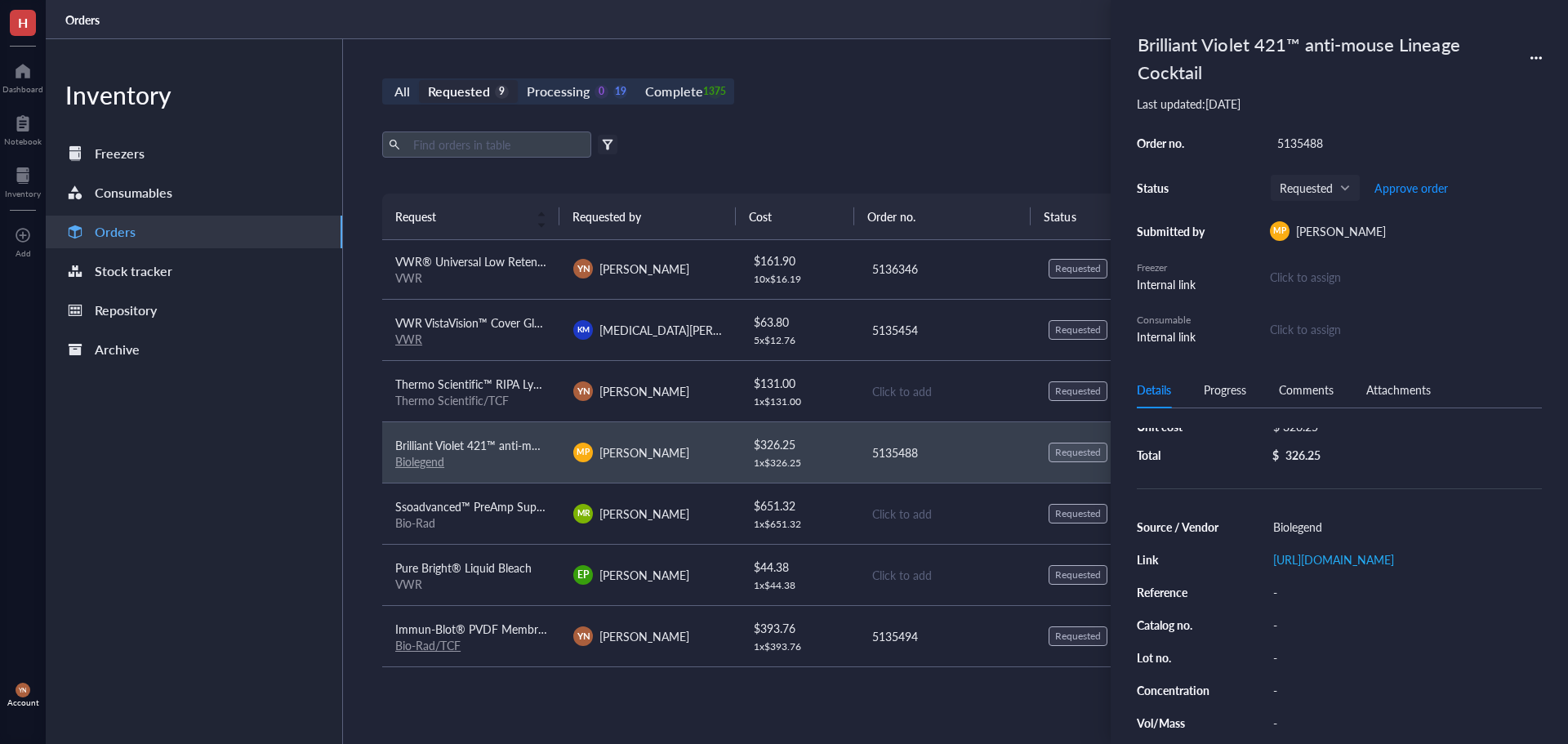
click at [1286, 669] on div "-" at bounding box center [1405, 657] width 276 height 23
click at [1287, 636] on div "-" at bounding box center [1405, 625] width 276 height 23
click at [1286, 636] on input "text" at bounding box center [1291, 625] width 49 height 21
type input "133311"
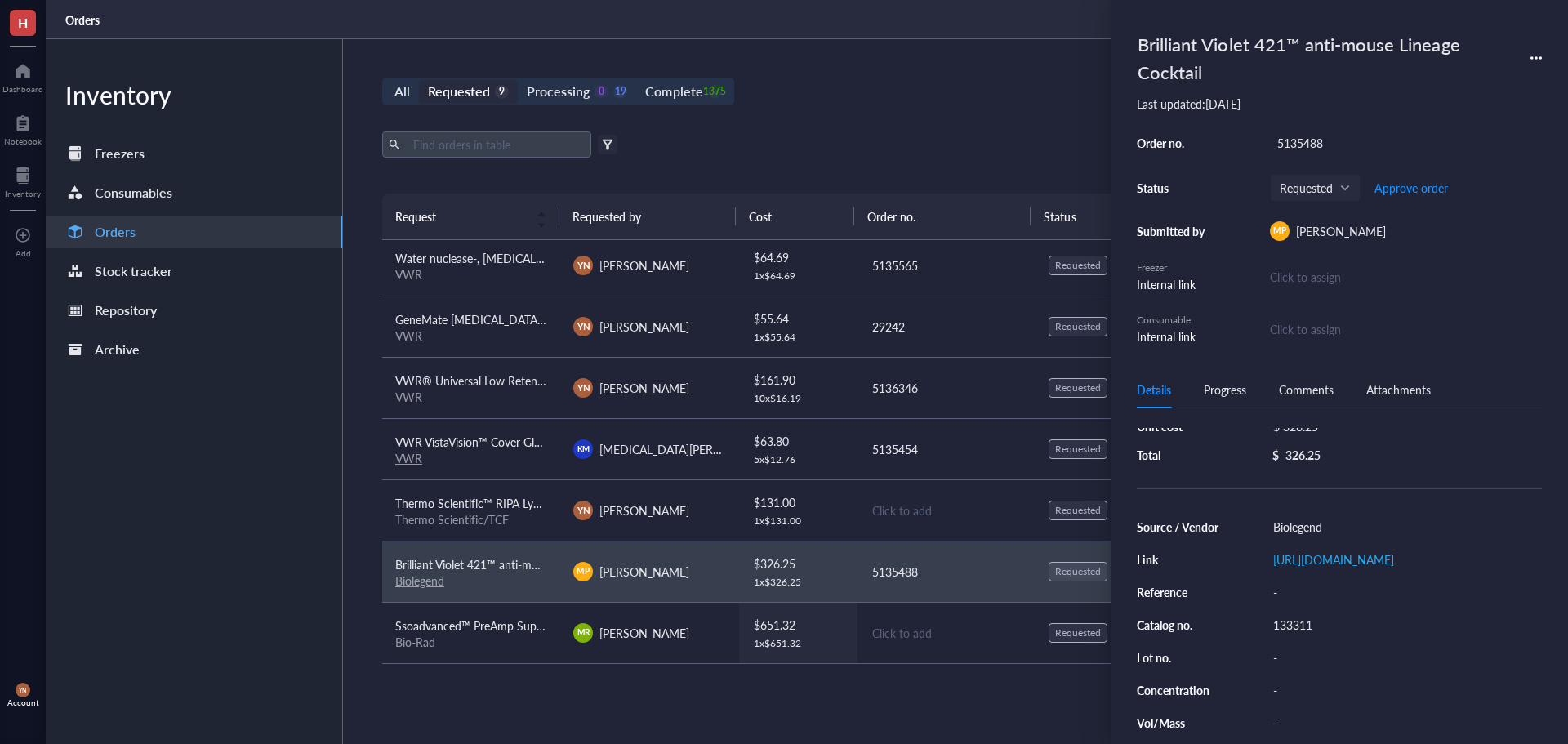
scroll to position [0, 0]
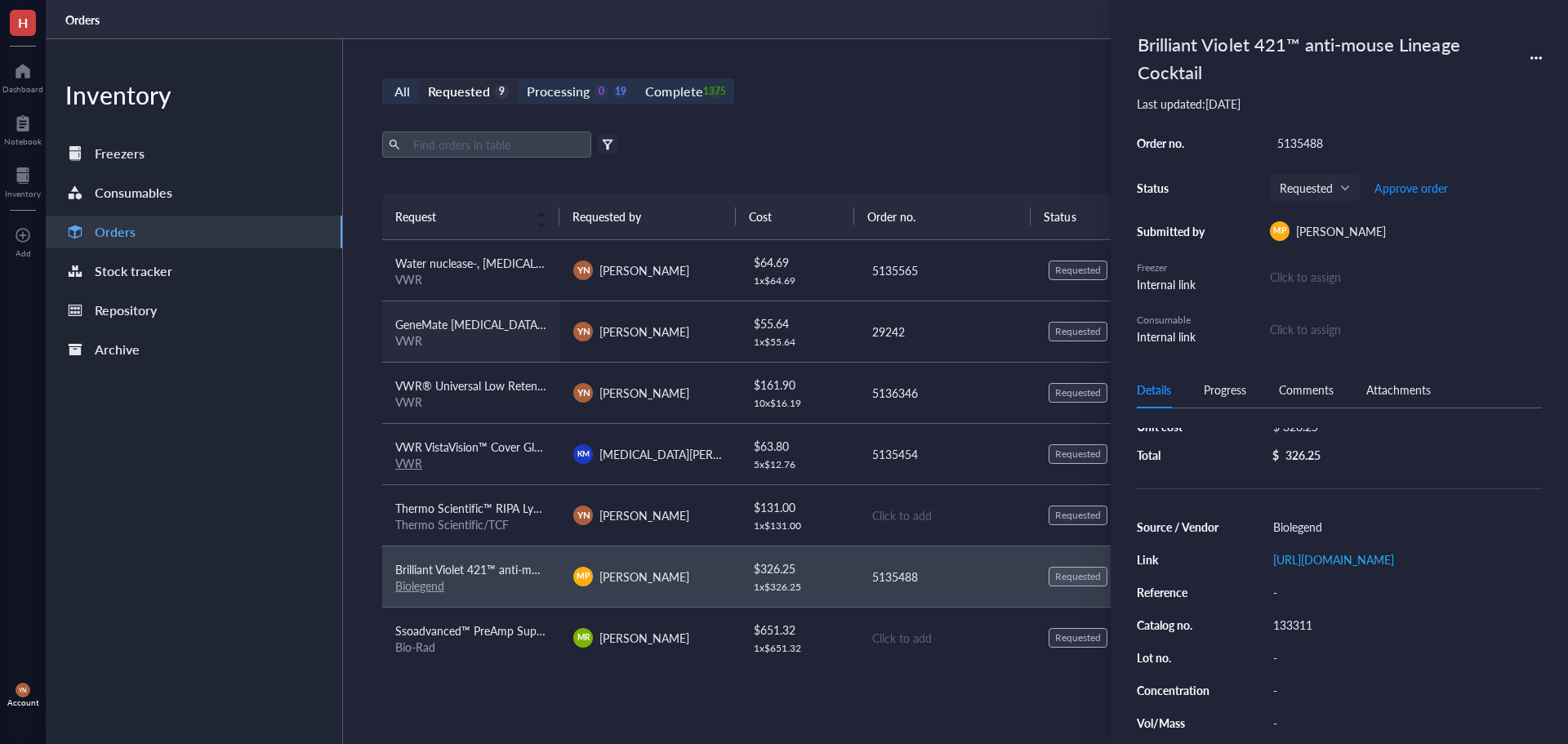
click at [492, 328] on span "GeneMate [MEDICAL_DATA] Boxes, Blotting Containers, MTC Bio" at bounding box center [561, 324] width 332 height 16
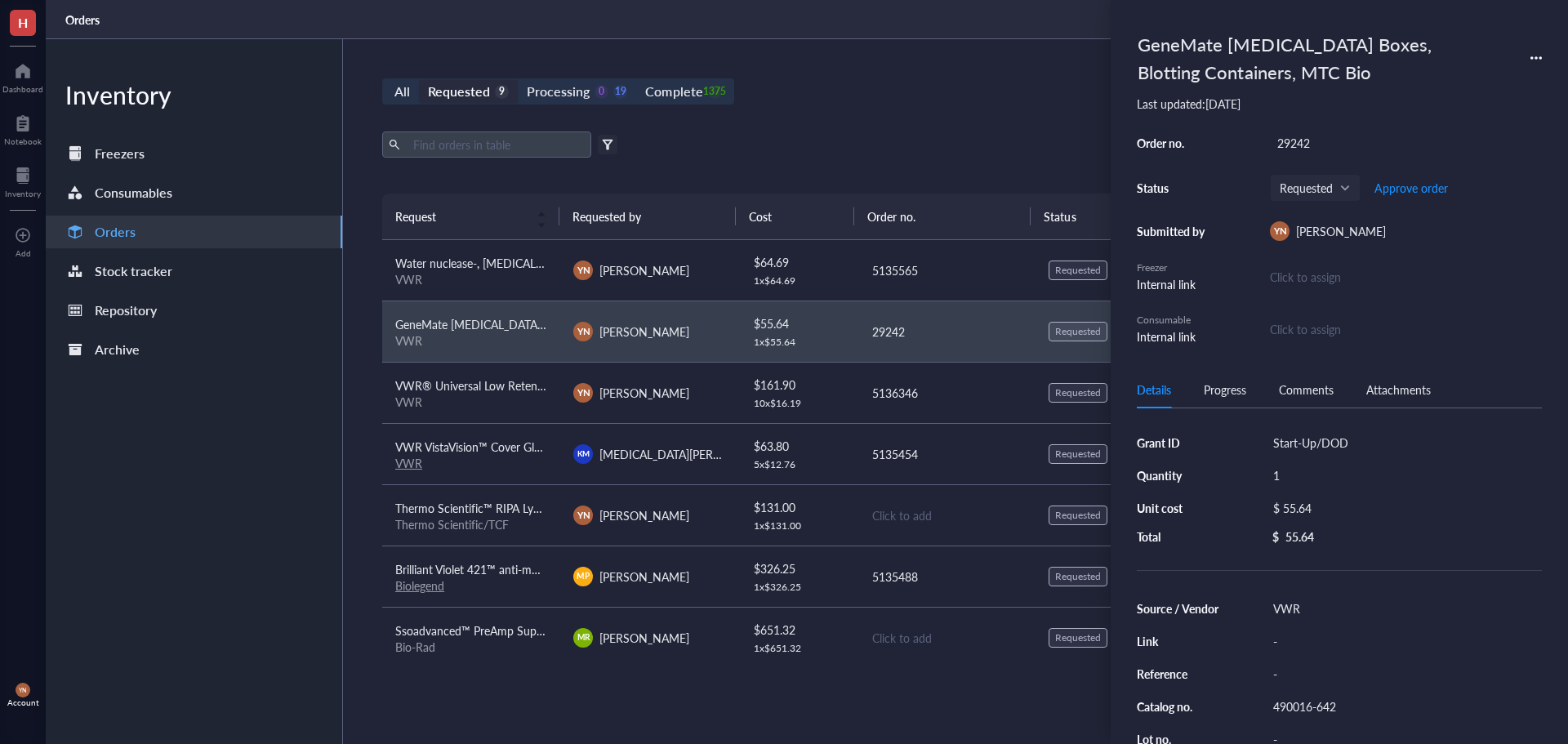
click at [1317, 442] on div "Start-Up/DOD" at bounding box center [1405, 443] width 276 height 23
click at [1317, 442] on input "Start-Up/DOD" at bounding box center [1312, 442] width 92 height 21
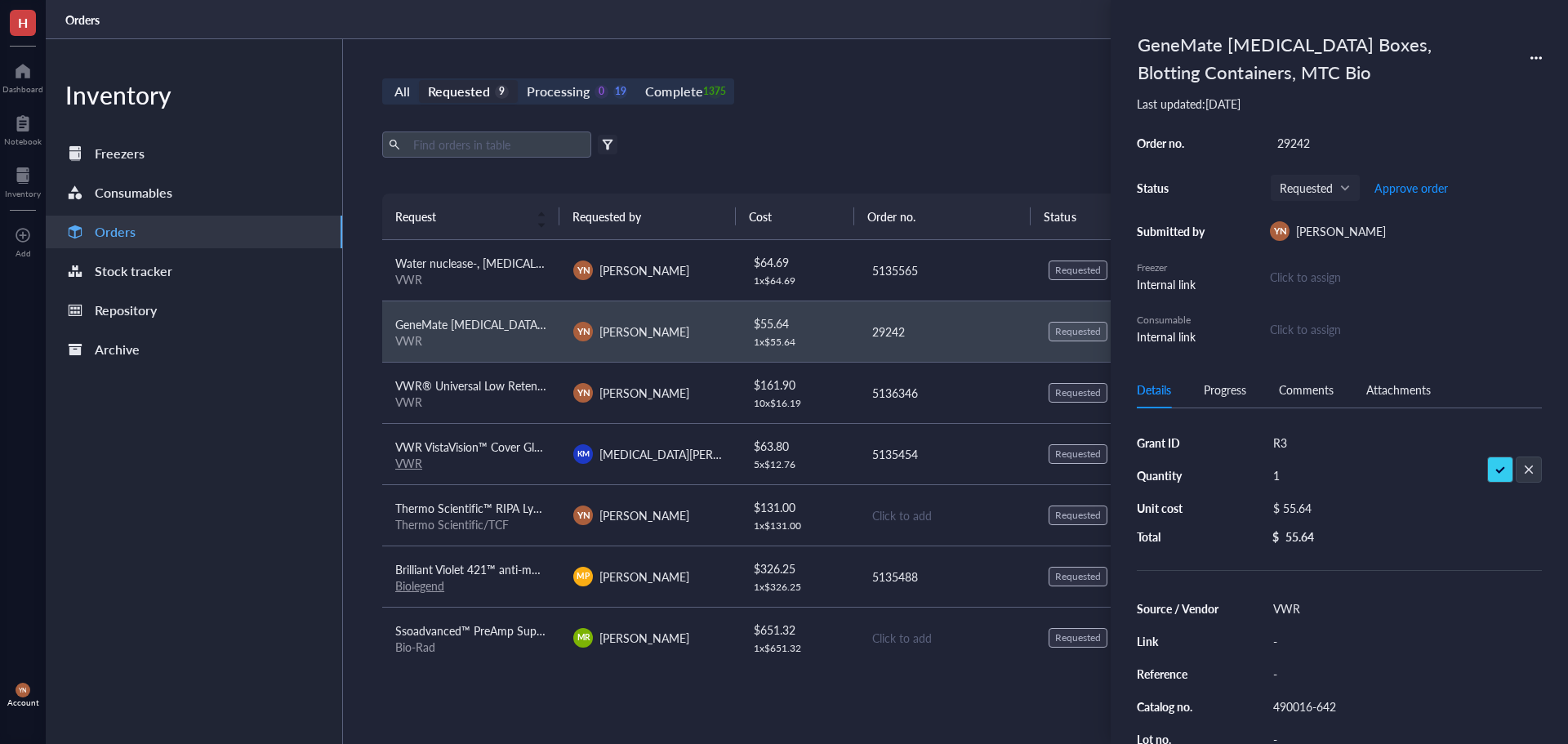
type input "R37"
click at [1286, 134] on div "29242" at bounding box center [1406, 143] width 272 height 23
click at [1325, 141] on div "29242" at bounding box center [1406, 143] width 272 height 23
click at [1304, 141] on input "29242" at bounding box center [1295, 143] width 49 height 21
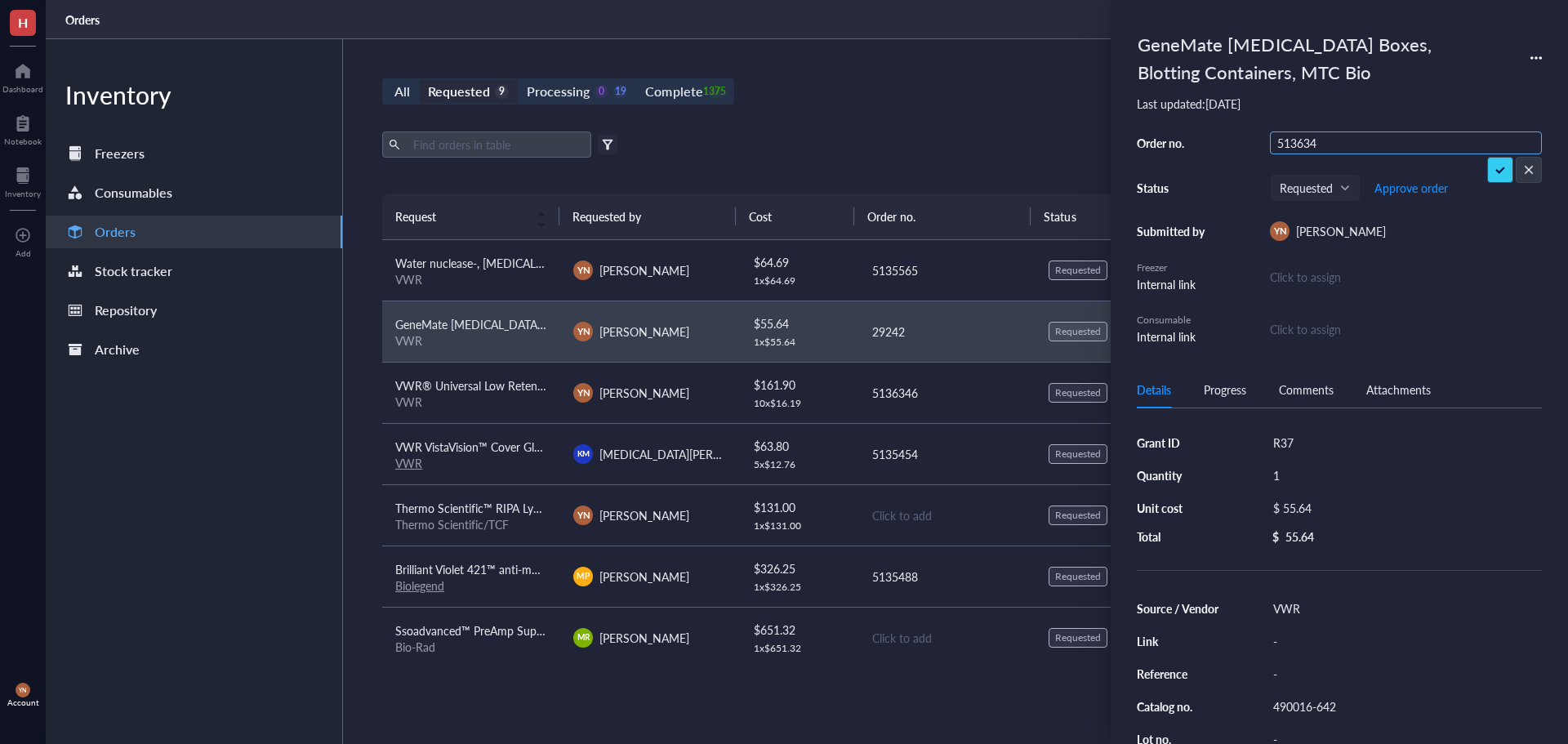
type input "5136346"
click at [1327, 149] on input "5136346" at bounding box center [1300, 143] width 59 height 21
click at [1312, 140] on div "29242" at bounding box center [1406, 143] width 272 height 23
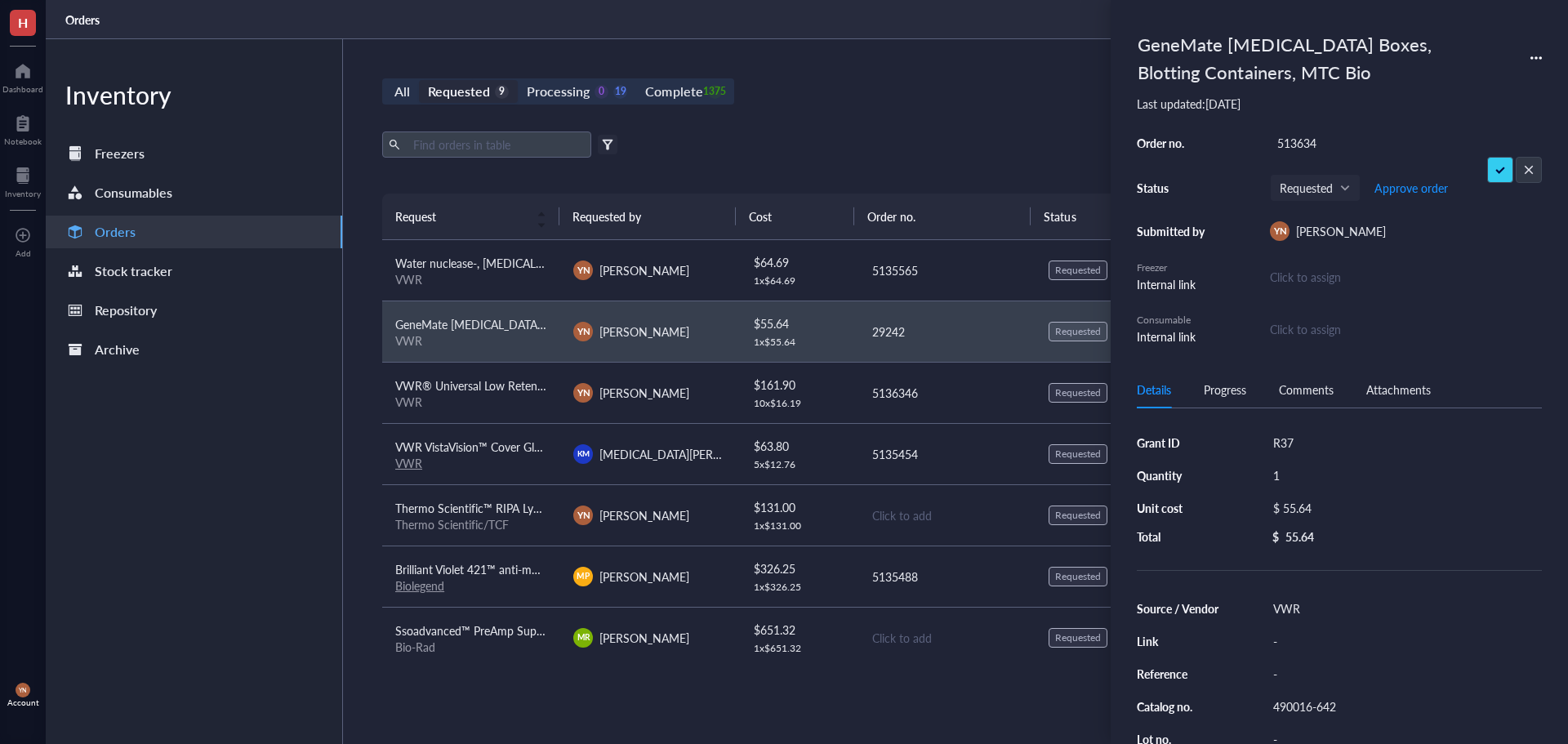
type input "5136346"
click at [930, 100] on div "All Requested 9 Processing 0 19 Complete 1375 New order" at bounding box center [947, 91] width 1129 height 26
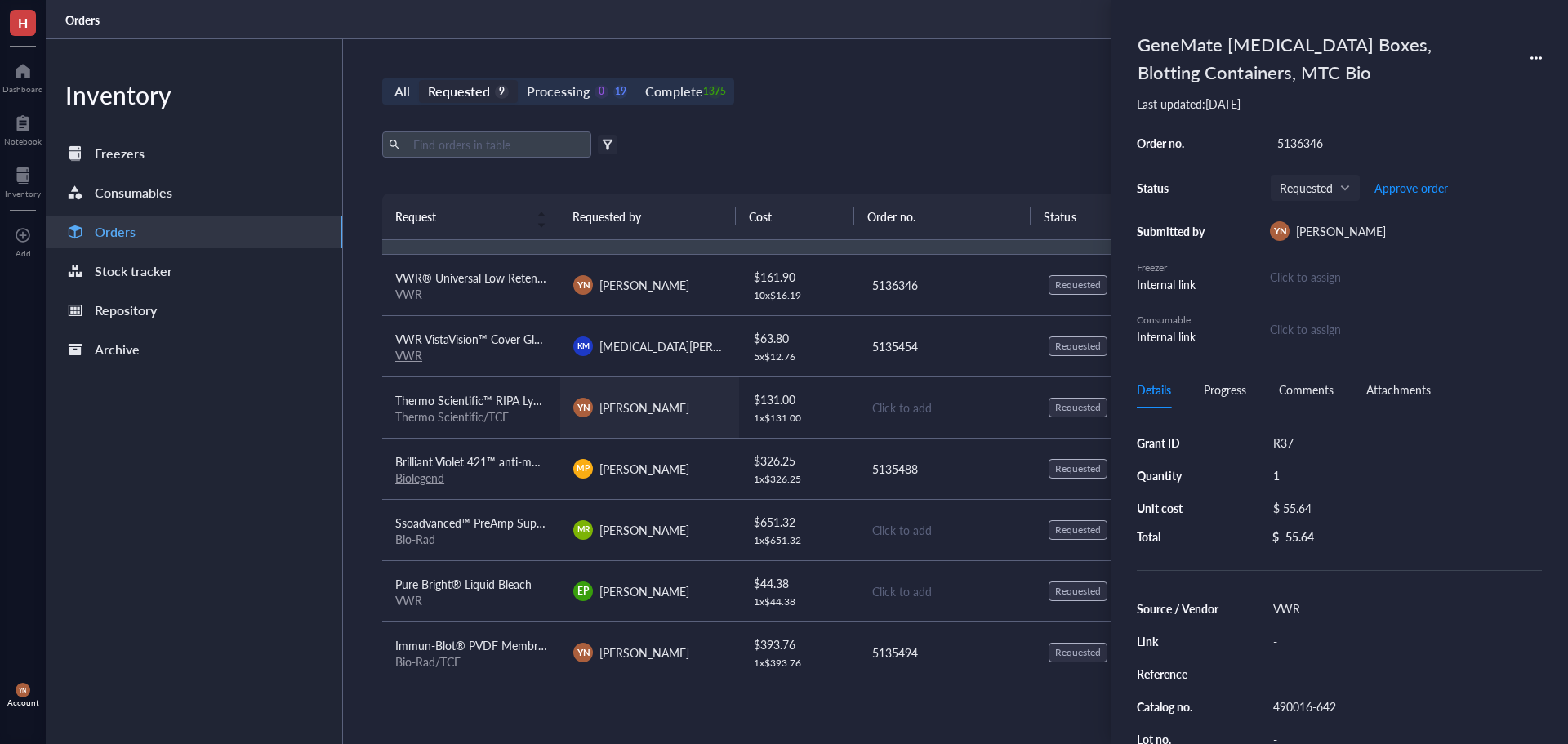
scroll to position [124, 0]
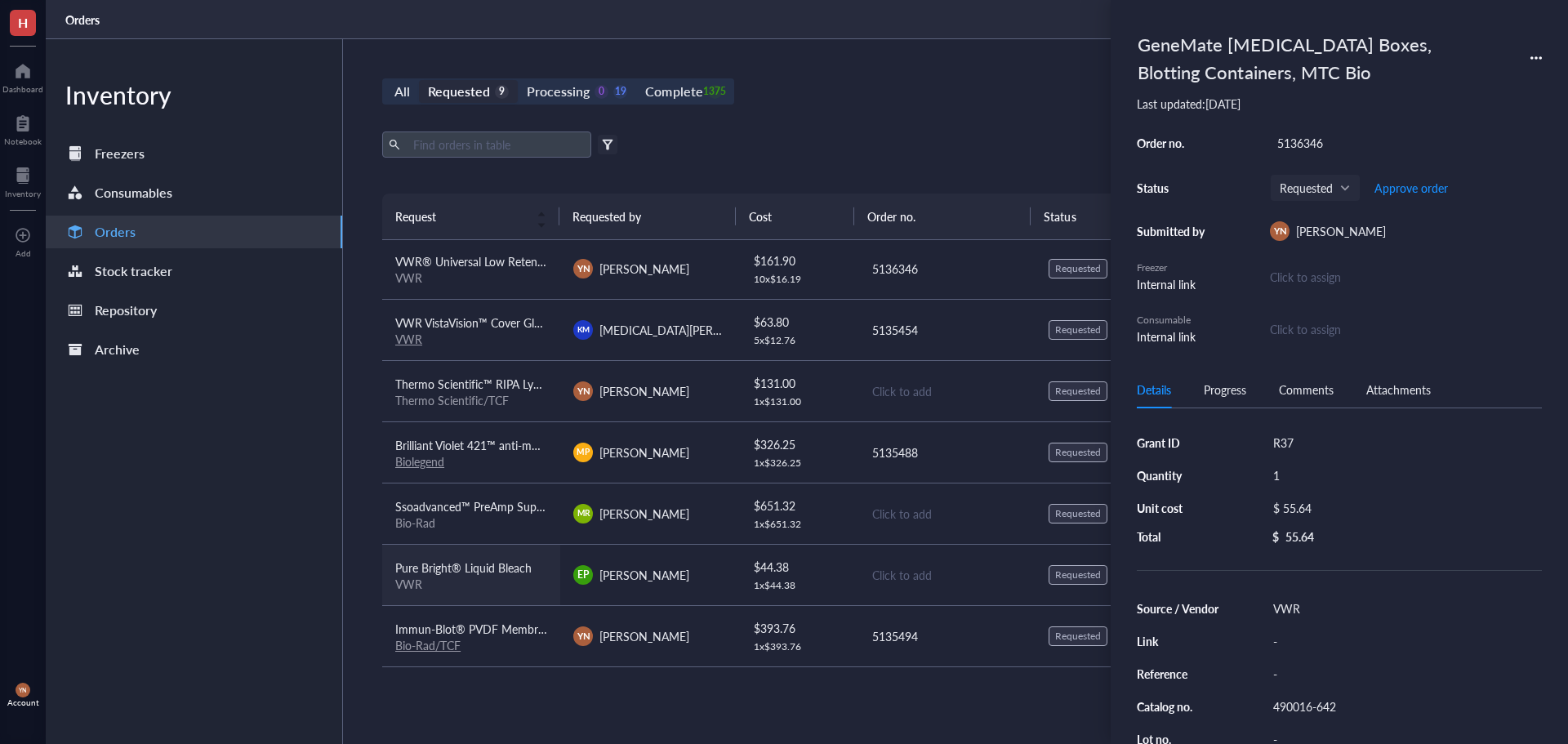
click at [478, 573] on span "Pure Bright® Liquid Bleach" at bounding box center [463, 567] width 136 height 16
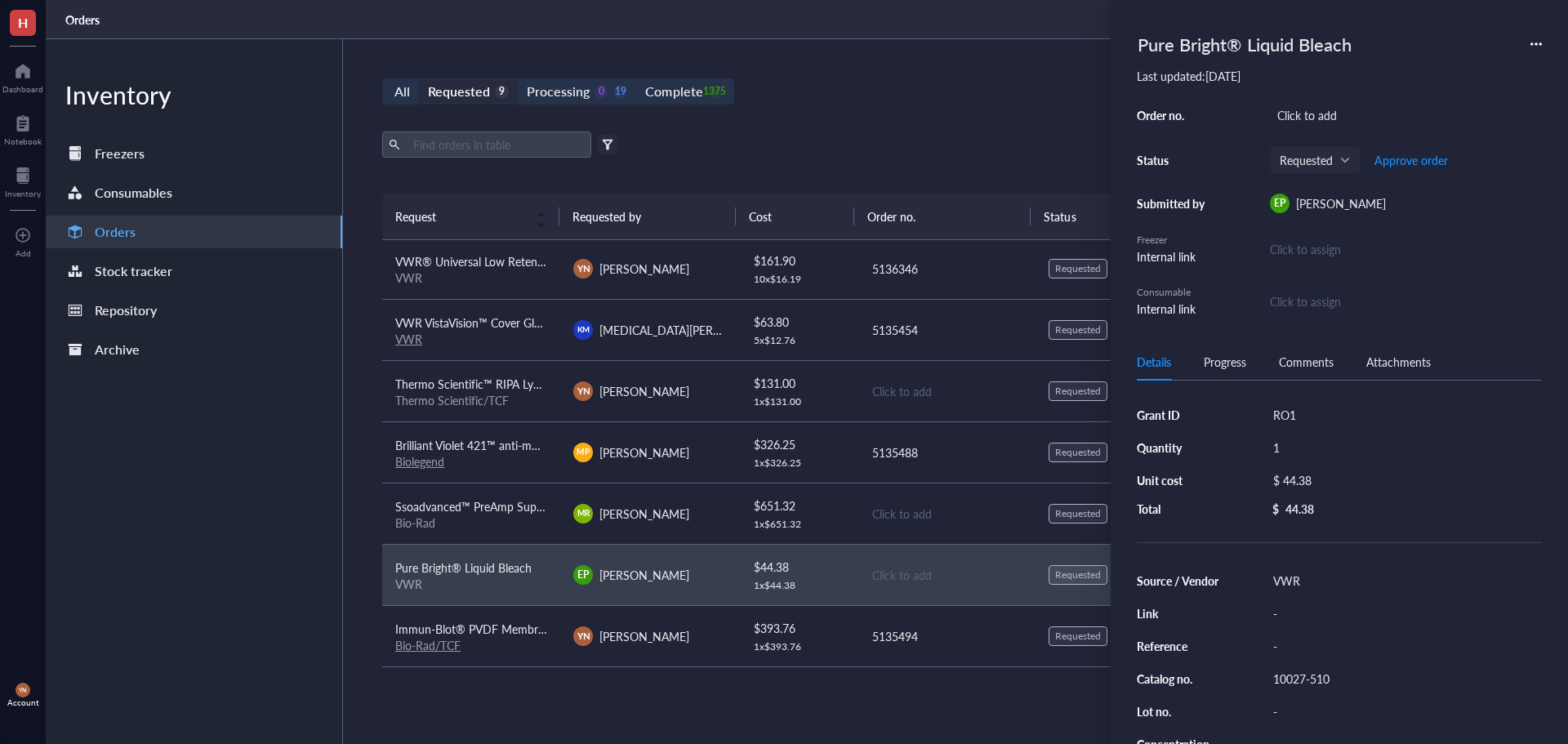
click at [1332, 112] on div "Click to add" at bounding box center [1406, 115] width 272 height 23
click at [1295, 406] on div "RO1" at bounding box center [1405, 415] width 276 height 23
click at [1307, 103] on div "Click to add" at bounding box center [1406, 115] width 272 height 23
type input "5135184"
click at [897, 173] on div "Export Open archive Filter by: Requester Requested on Source / Vendor Last upda…" at bounding box center [947, 162] width 1129 height 62
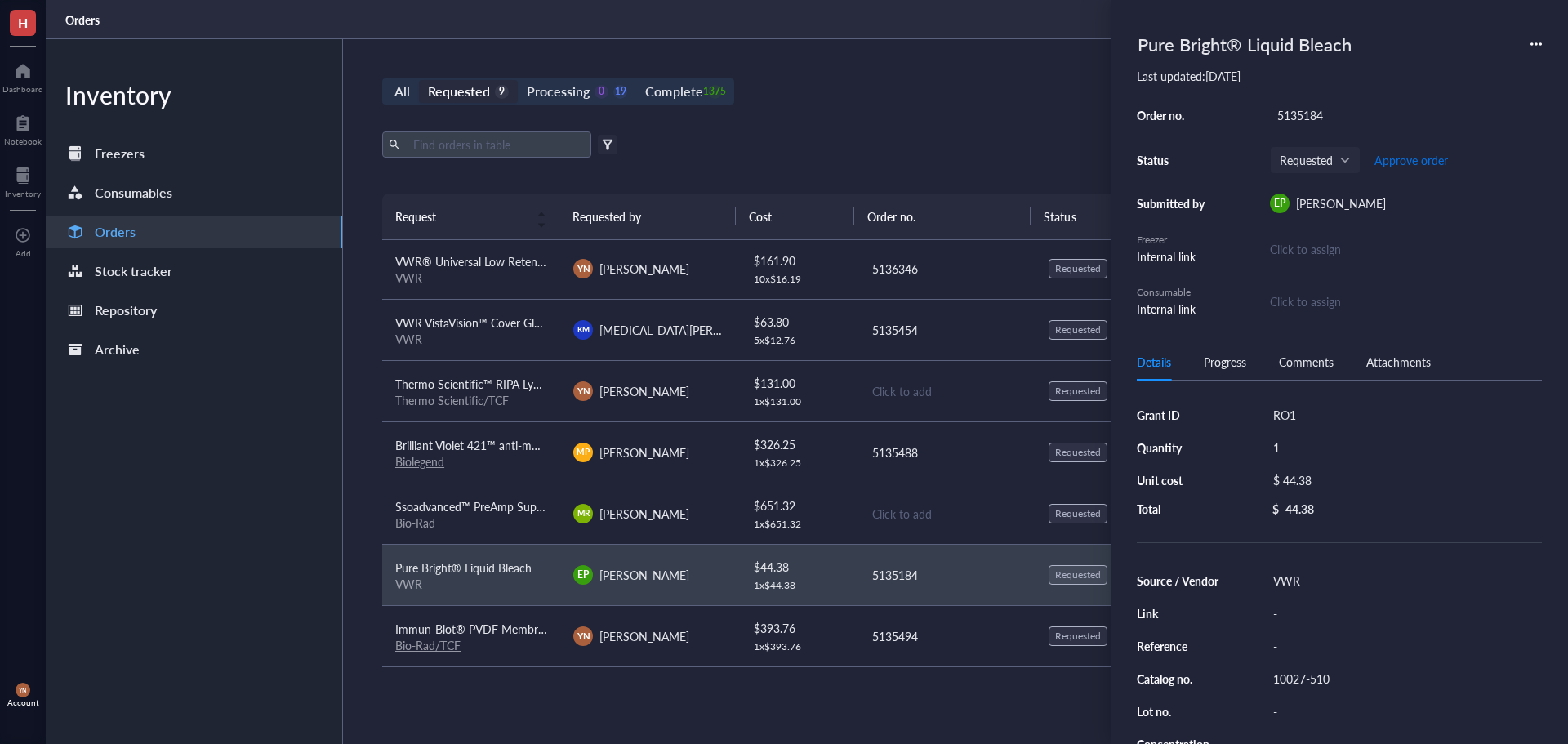
click at [1429, 154] on span "Approve order" at bounding box center [1411, 160] width 73 height 13
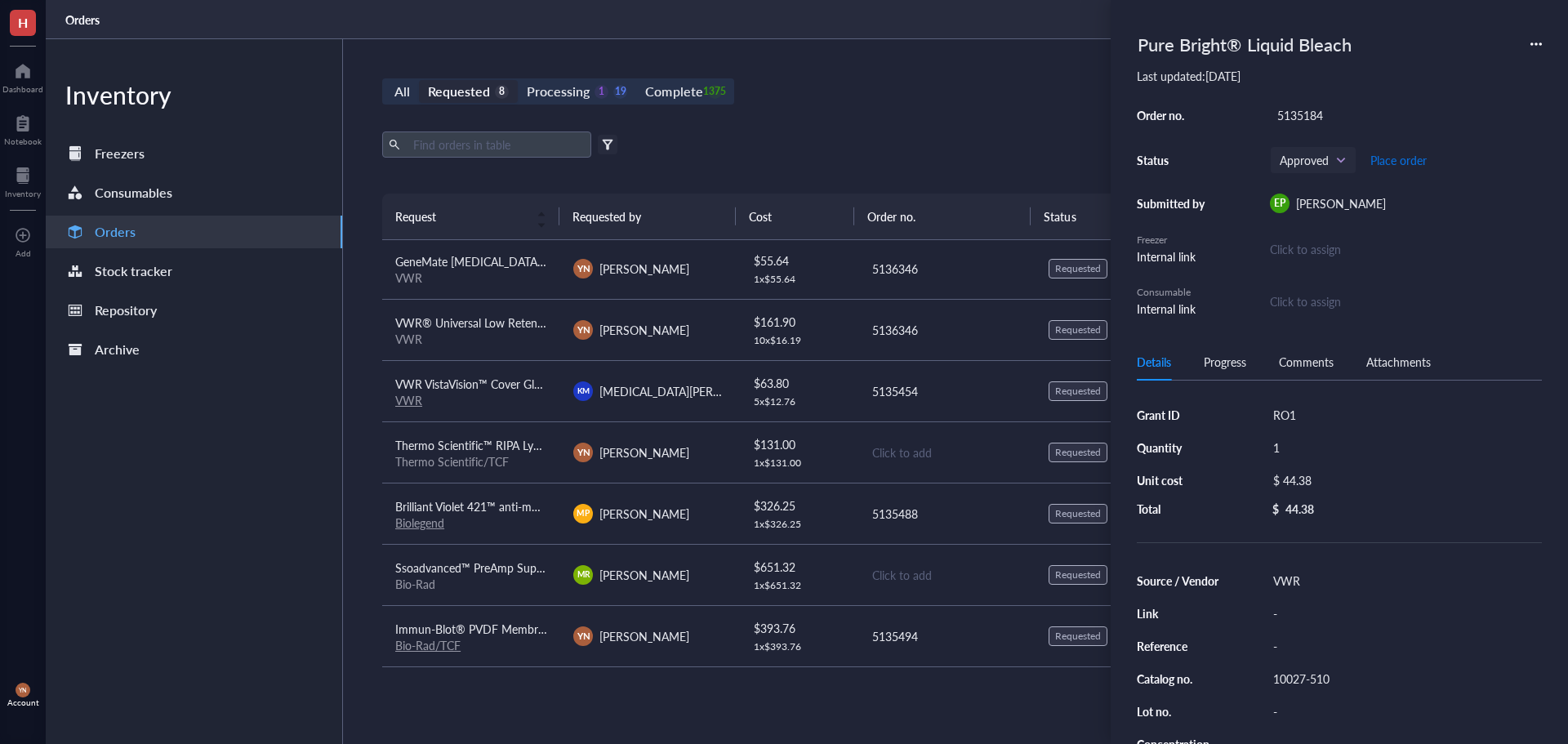
click at [1422, 157] on span "Place order" at bounding box center [1399, 160] width 56 height 13
click at [495, 509] on span "Brilliant Violet 421™ anti-mouse Lineage Cocktail" at bounding box center [517, 507] width 245 height 16
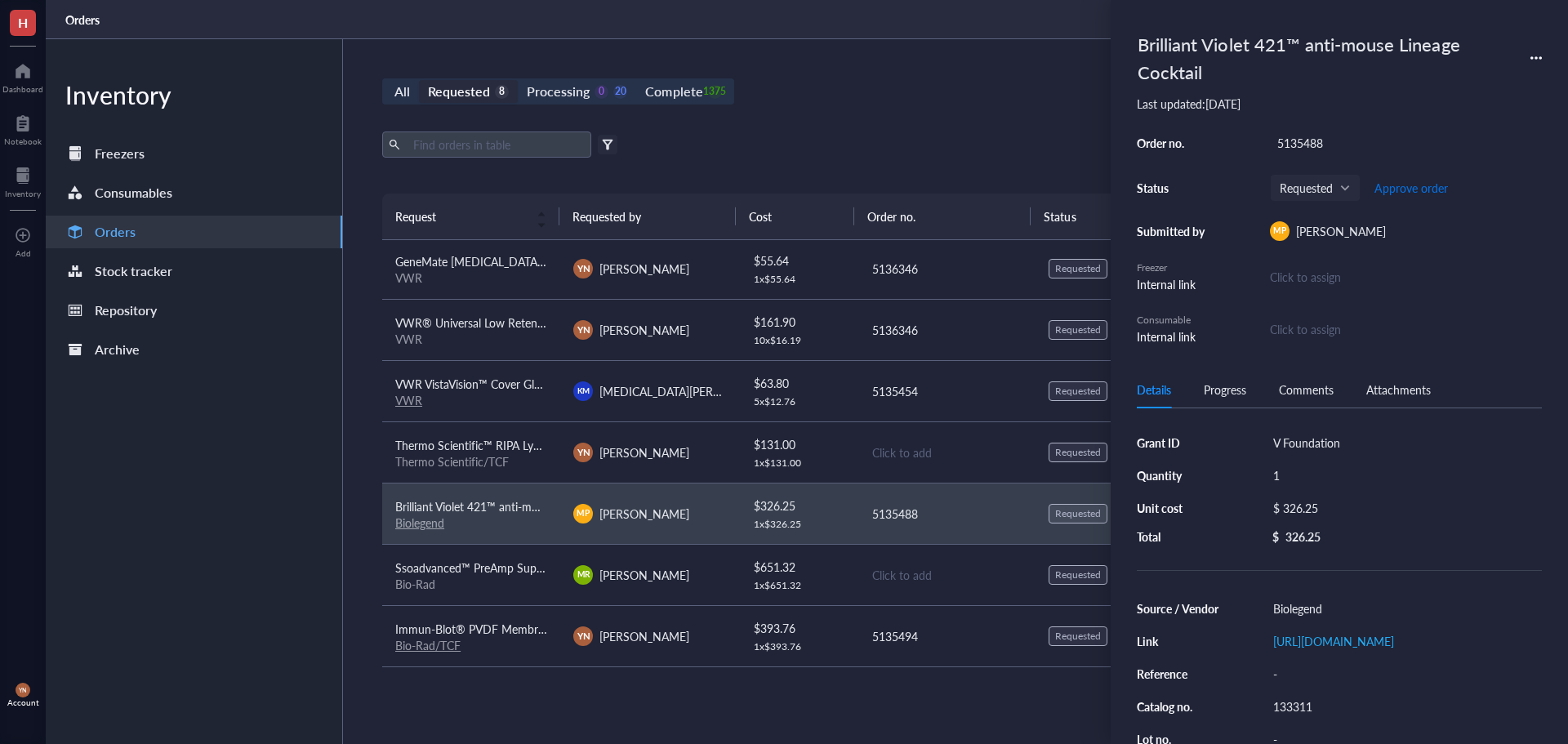
click at [1397, 178] on button "Approve order" at bounding box center [1411, 187] width 75 height 26
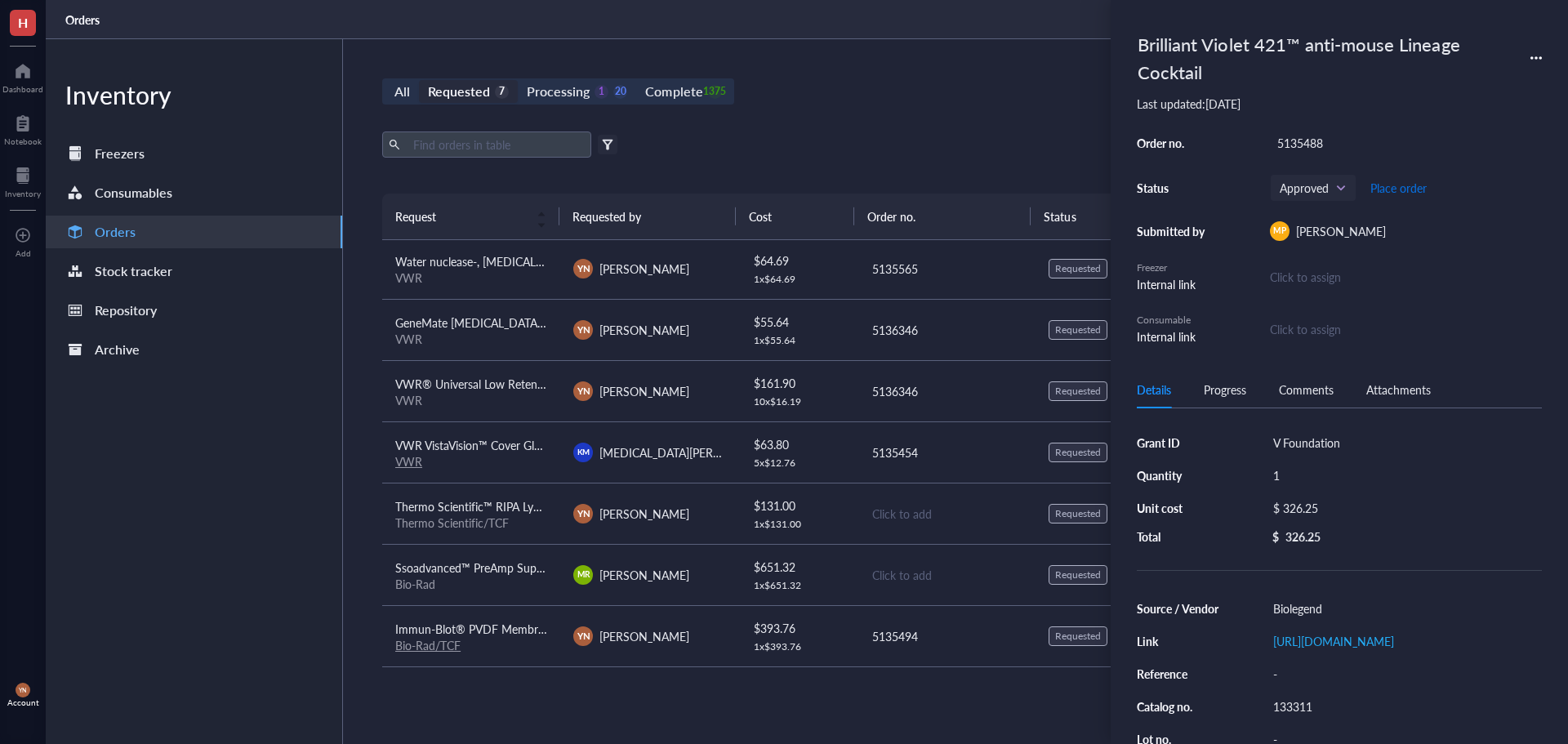
click at [1407, 186] on span "Place order" at bounding box center [1399, 187] width 56 height 13
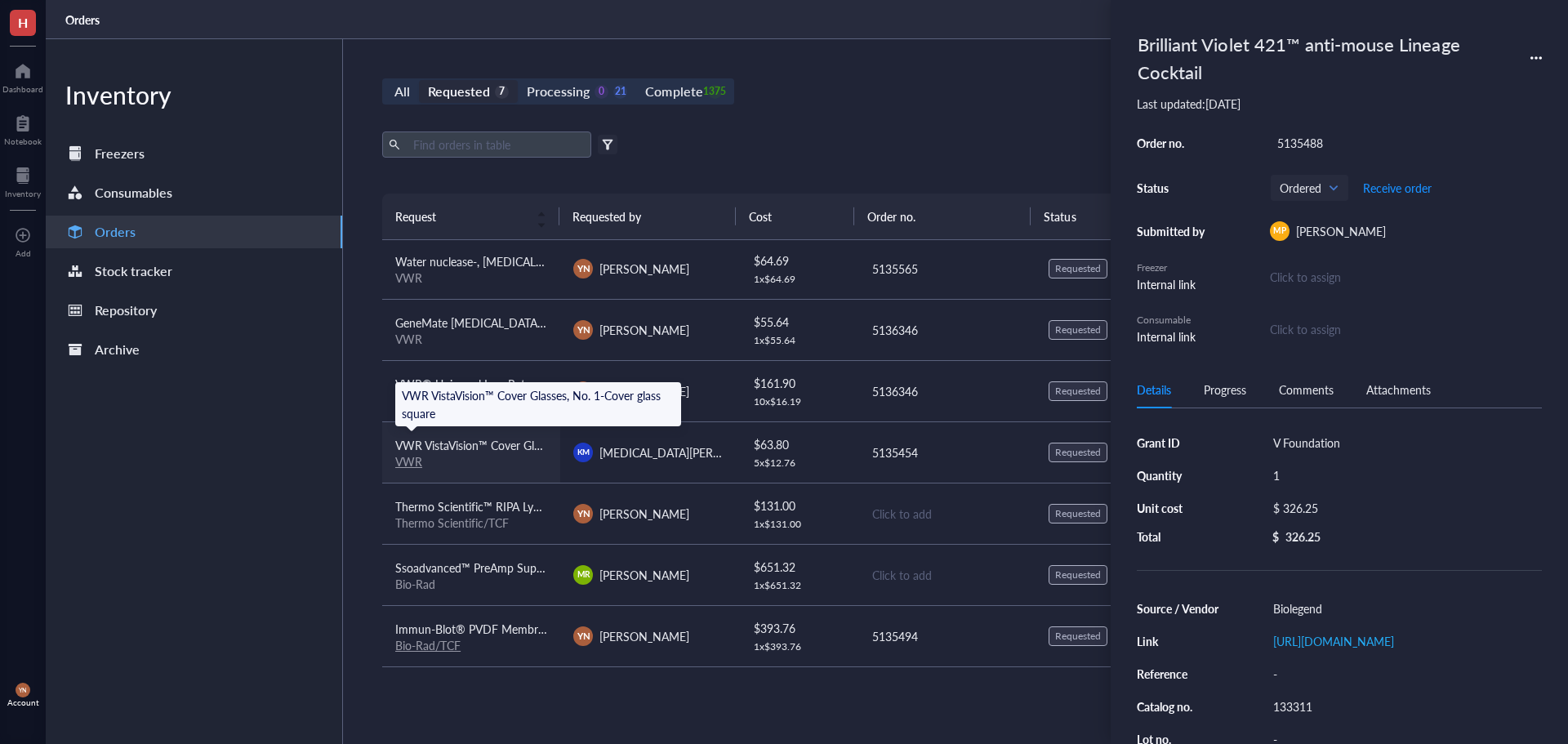
click at [508, 443] on span "VWR VistaVision™ Cover Glasses, No. 1-Cover glass square" at bounding box center [543, 445] width 296 height 16
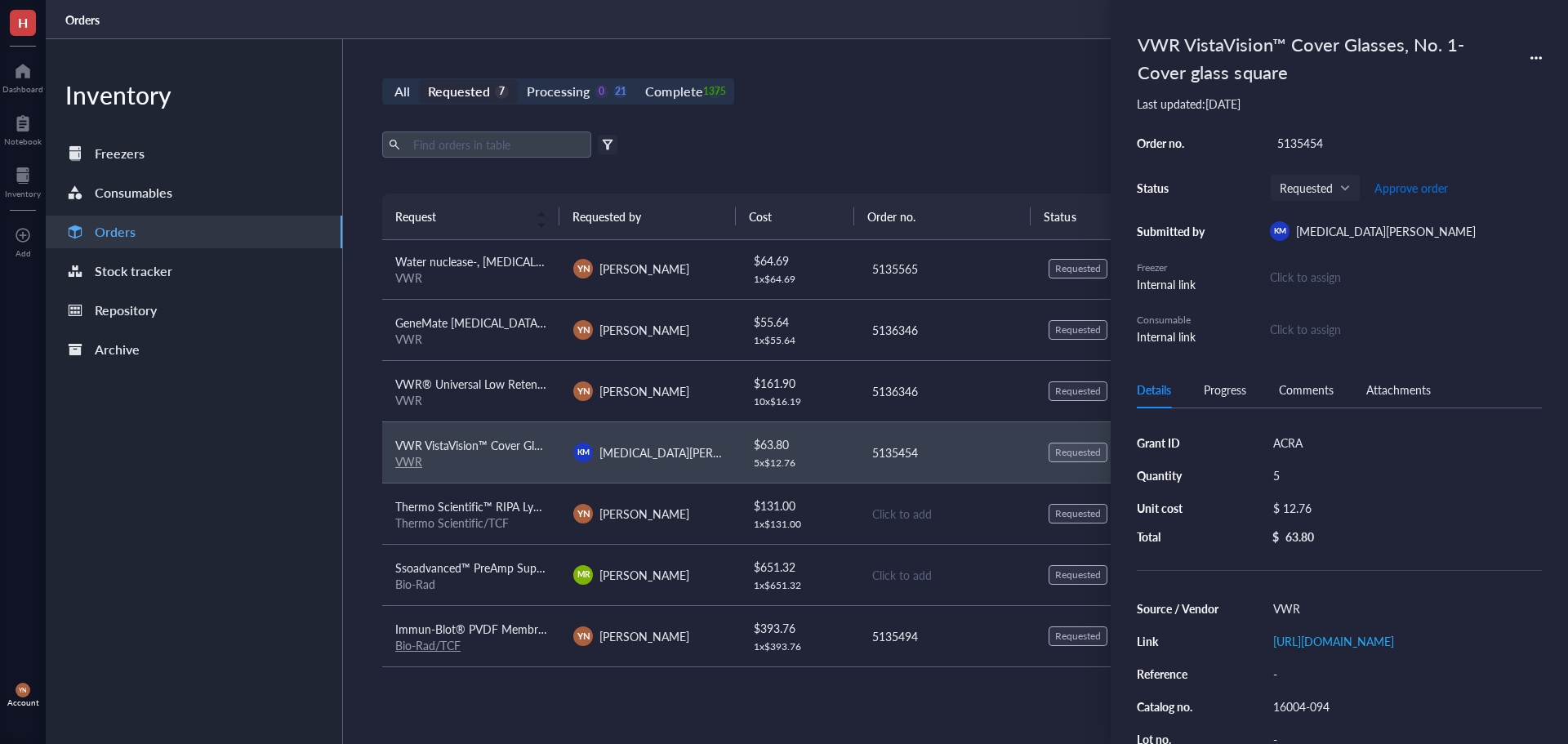
click at [1422, 191] on span "Approve order" at bounding box center [1411, 187] width 73 height 13
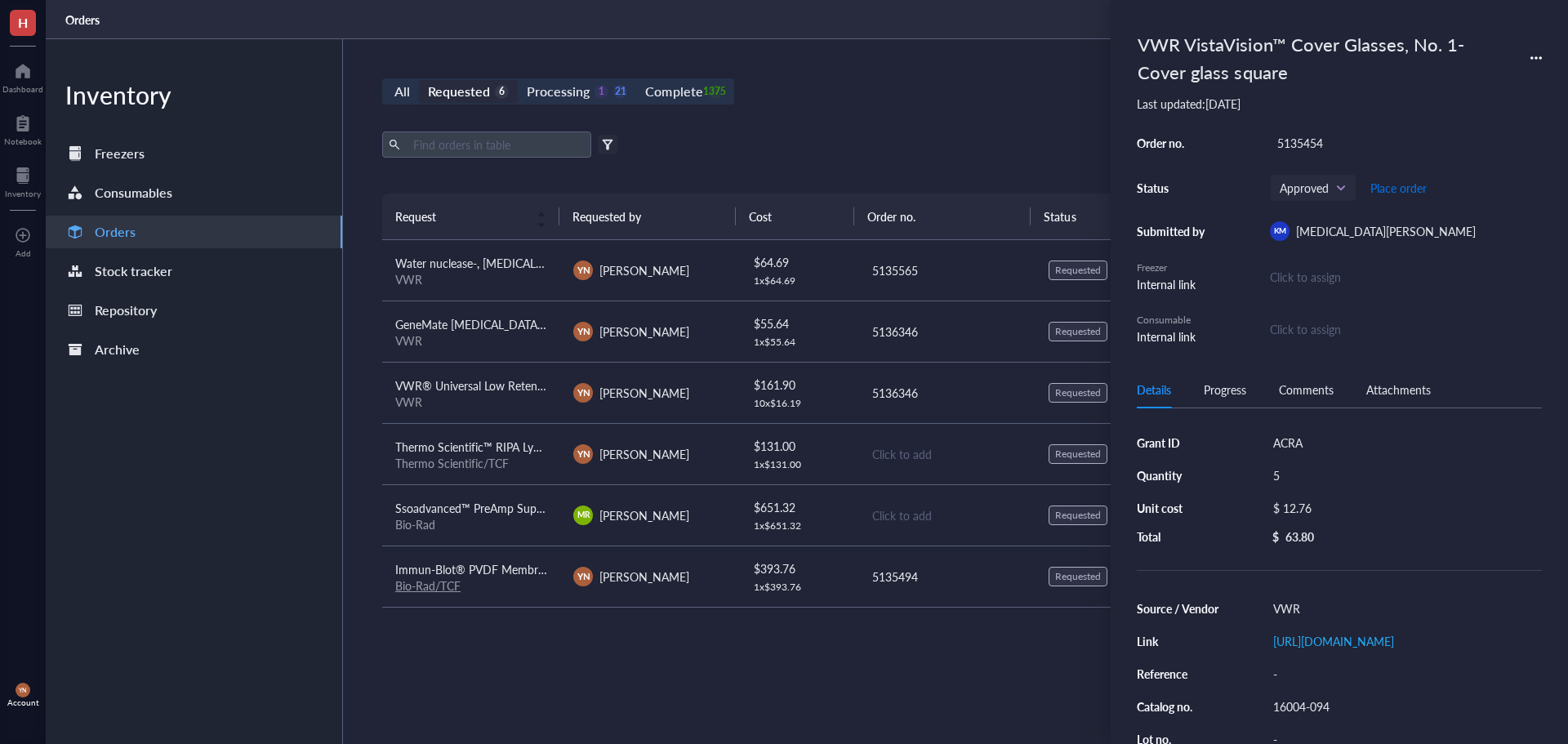
click at [1422, 191] on span "Place order" at bounding box center [1399, 187] width 56 height 13
click at [481, 385] on span "VWR® Universal Low Retention Pipet Tip Reloads, Non-Sterile, 200 uL" at bounding box center [573, 385] width 356 height 16
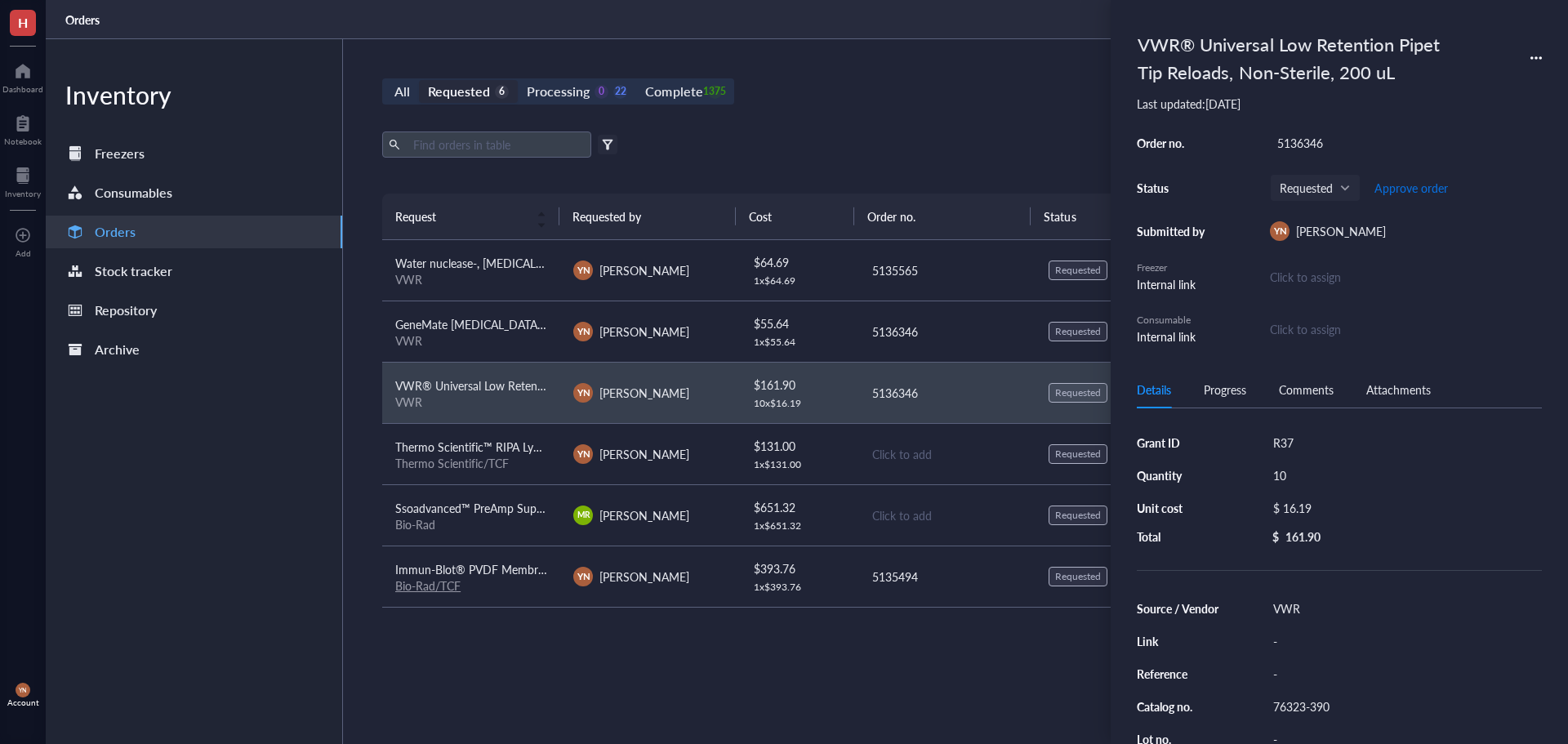
click at [1418, 183] on span "Approve order" at bounding box center [1411, 187] width 73 height 13
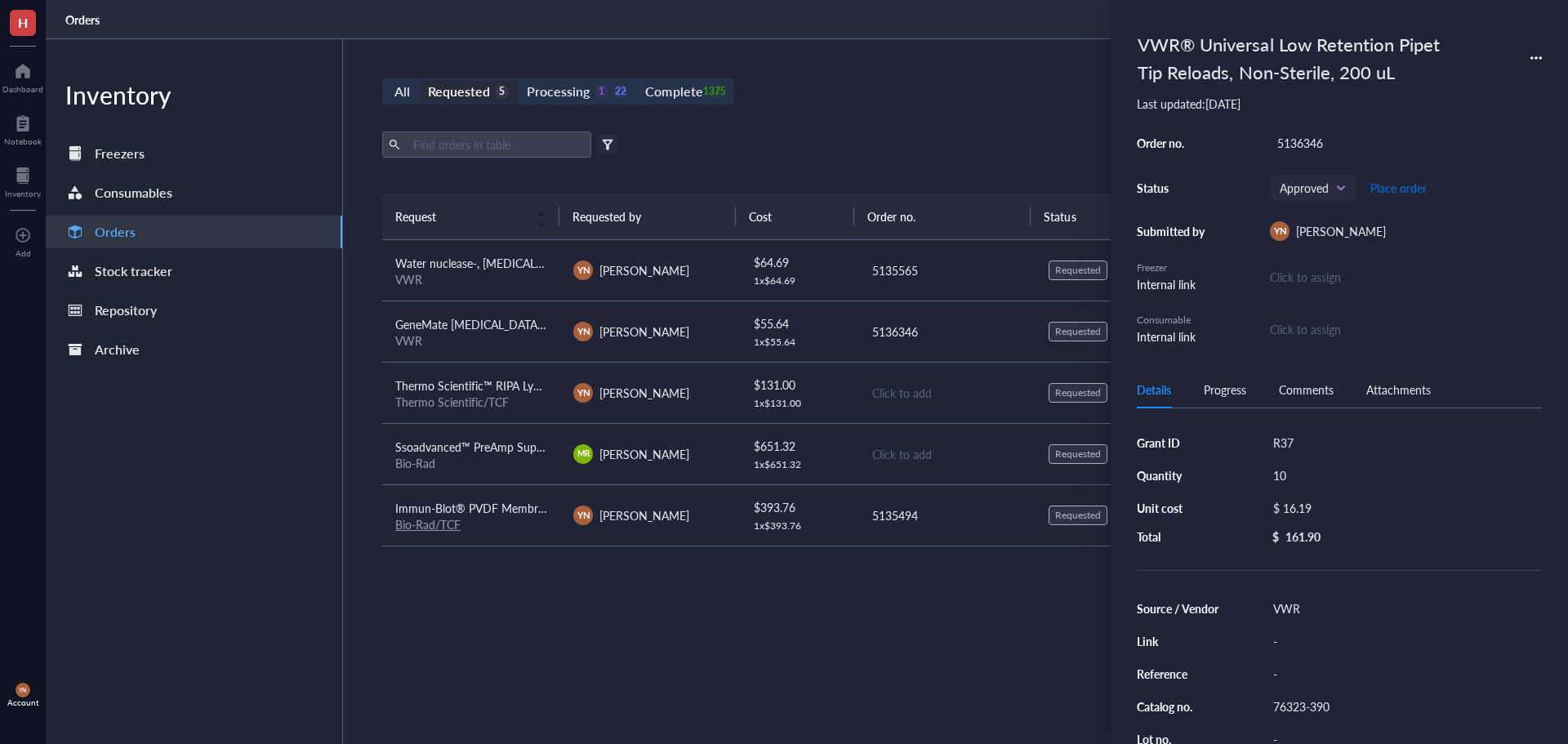
click at [1418, 183] on span "Place order" at bounding box center [1399, 187] width 56 height 13
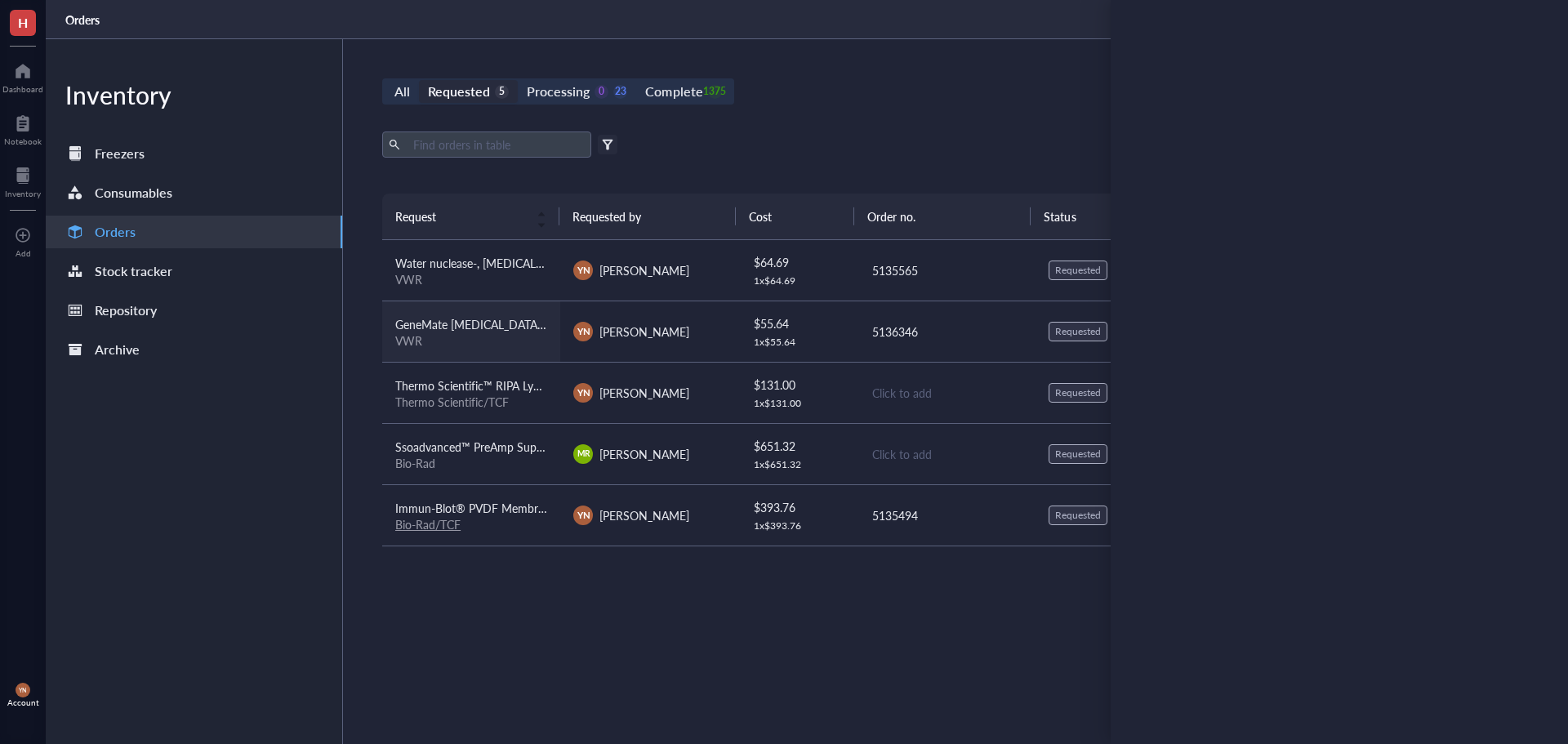
click at [493, 344] on div "VWR" at bounding box center [471, 341] width 152 height 14
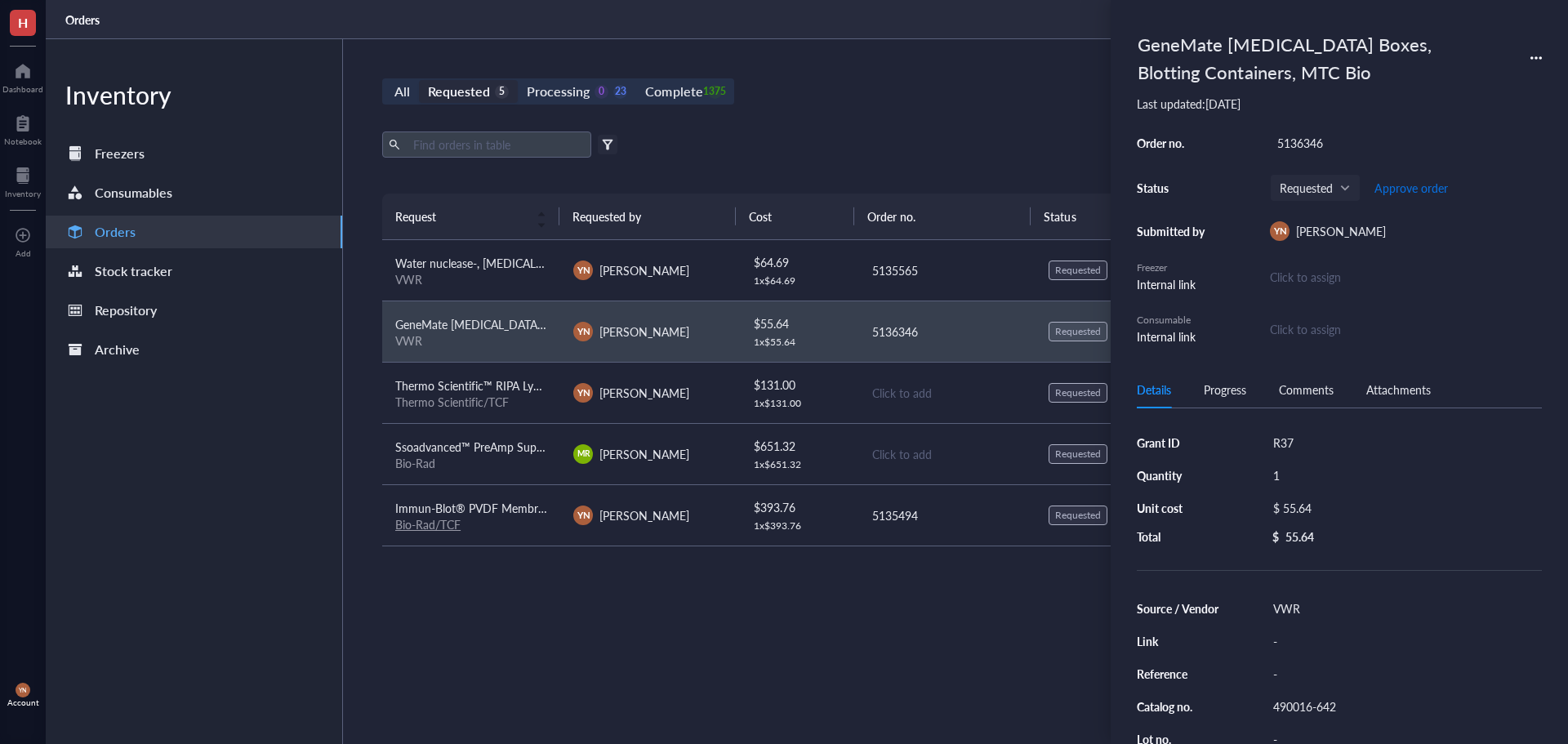
click at [1411, 187] on span "Approve order" at bounding box center [1411, 187] width 73 height 13
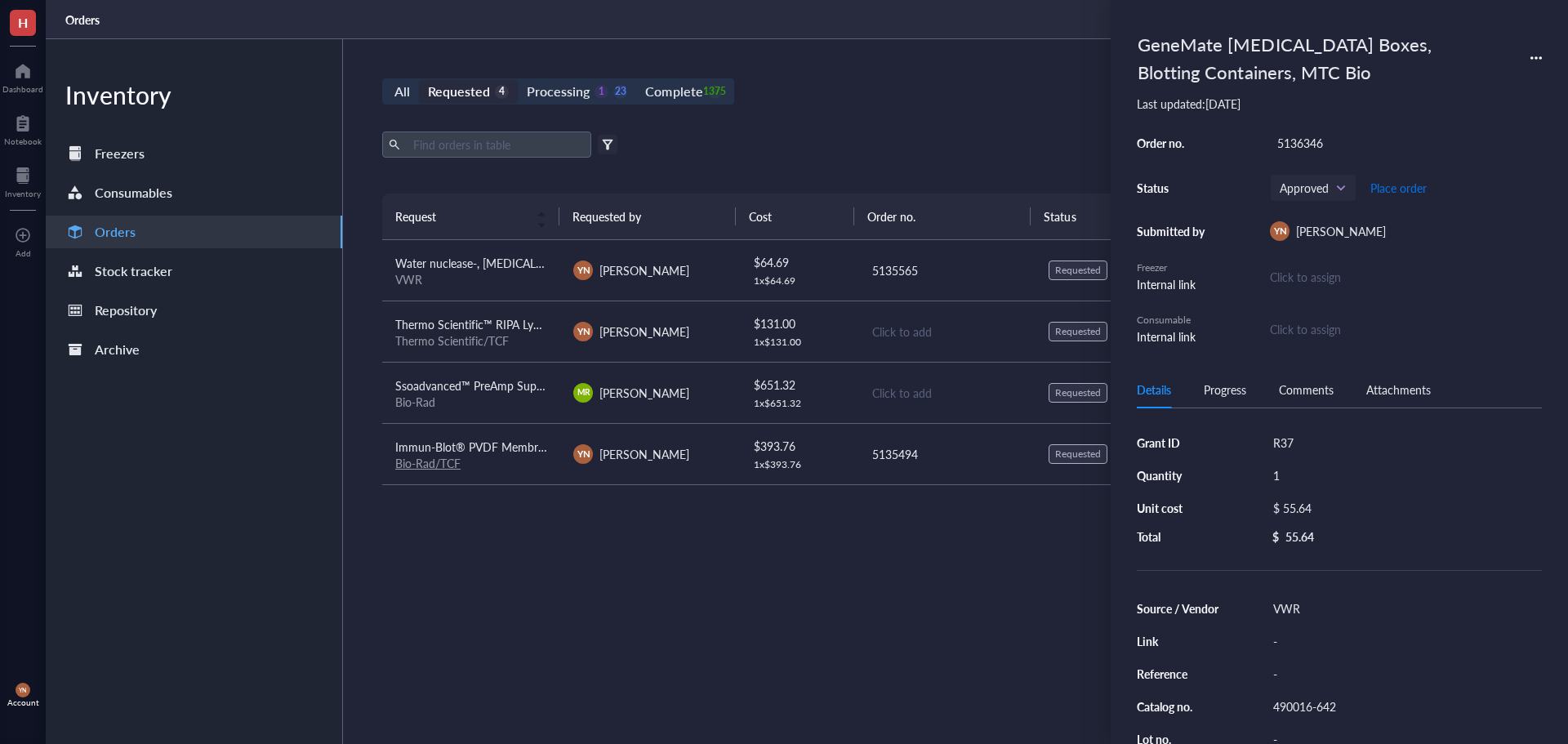
click at [1411, 187] on span "Place order" at bounding box center [1399, 187] width 56 height 13
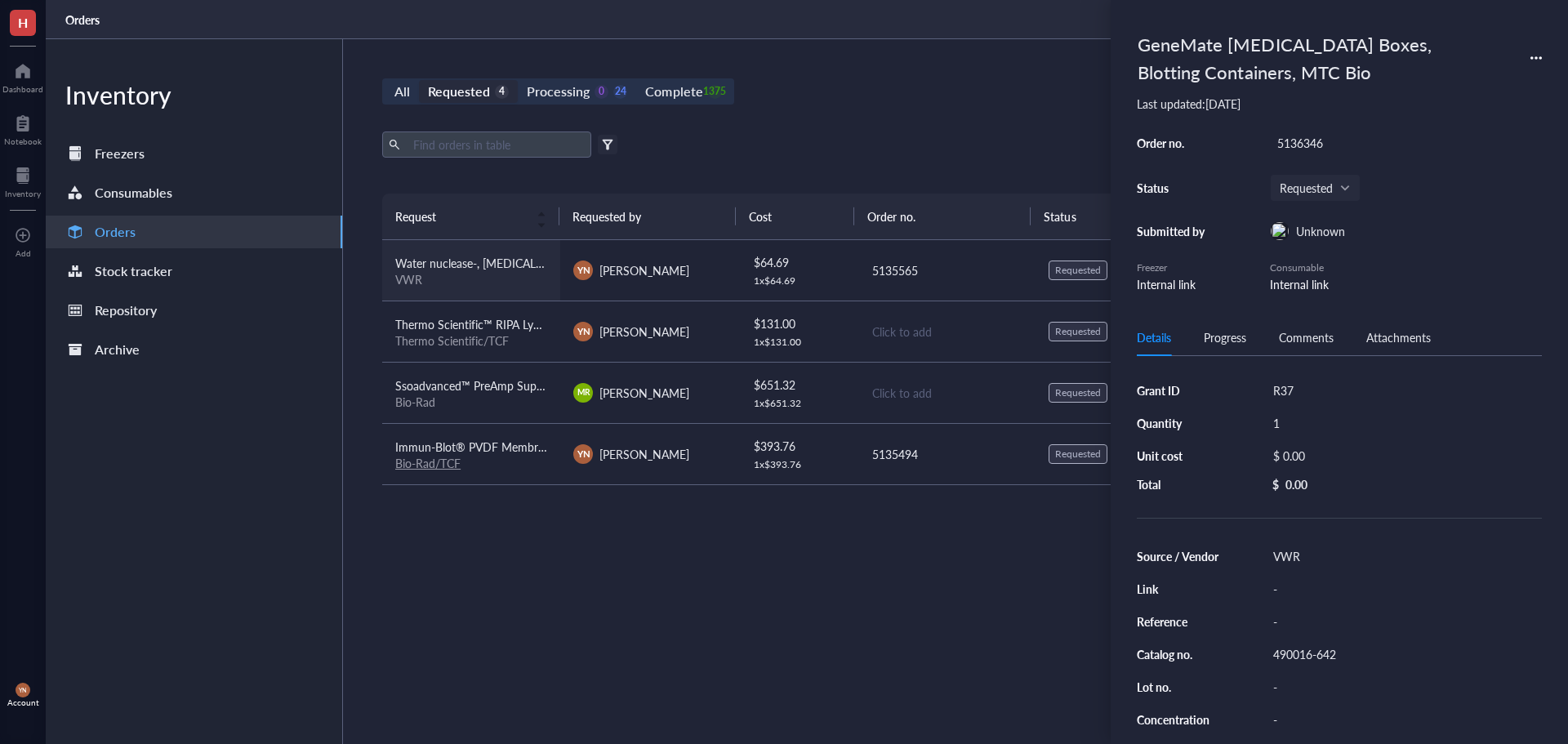
click at [516, 273] on div "VWR" at bounding box center [471, 279] width 152 height 14
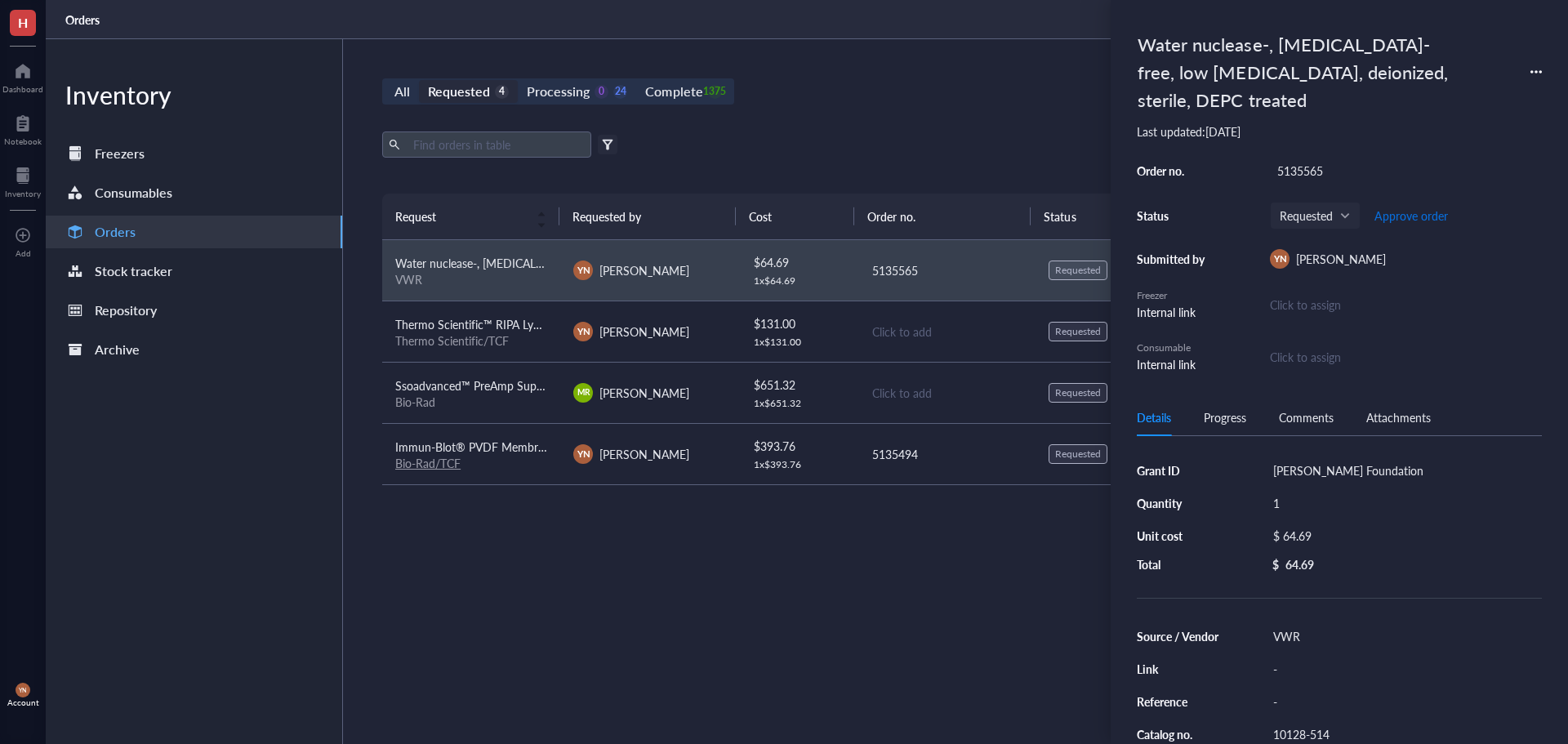
click at [1407, 215] on span "Approve order" at bounding box center [1411, 215] width 73 height 13
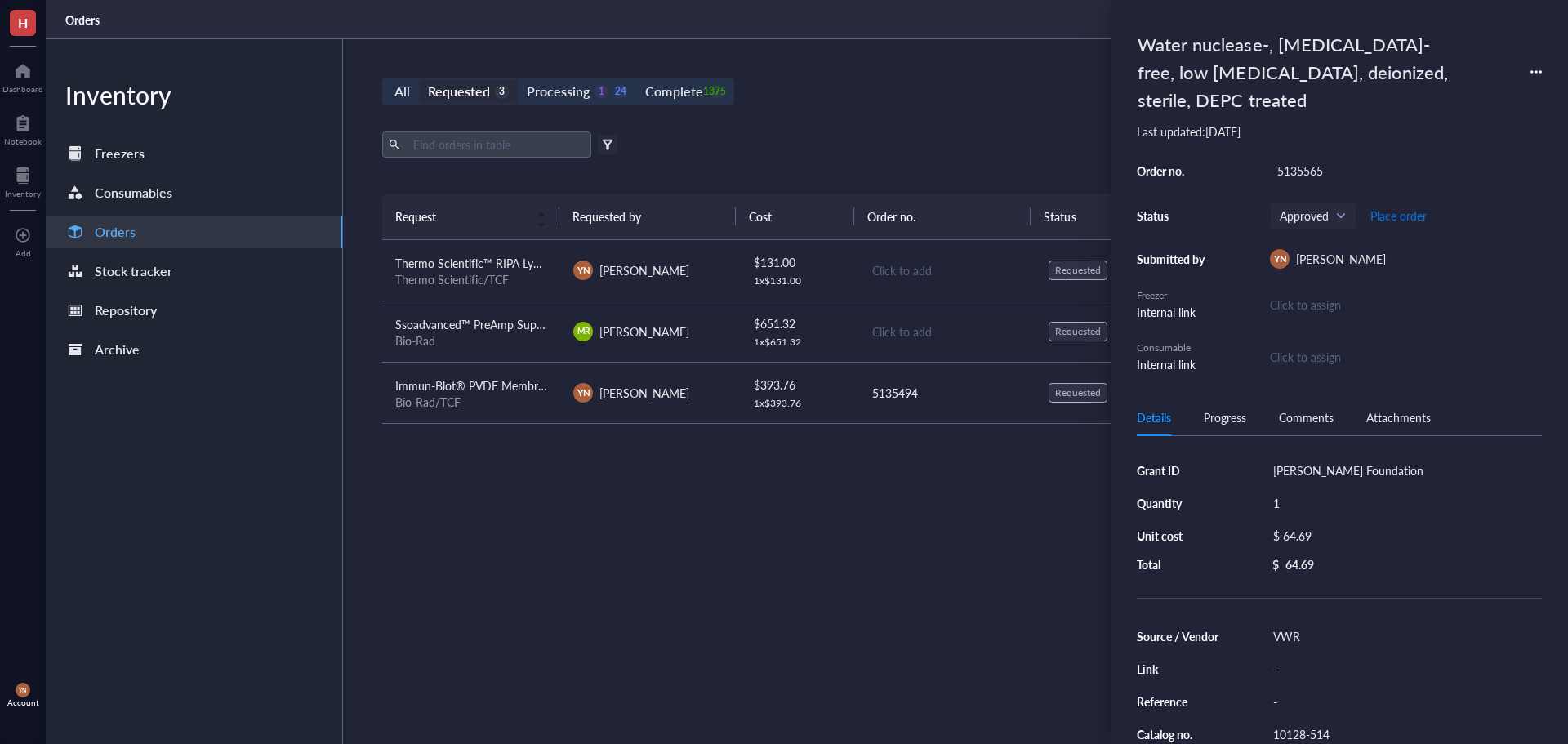
click at [1407, 215] on span "Place order" at bounding box center [1399, 215] width 56 height 13
click at [968, 132] on div "Export Open archive" at bounding box center [947, 144] width 1129 height 26
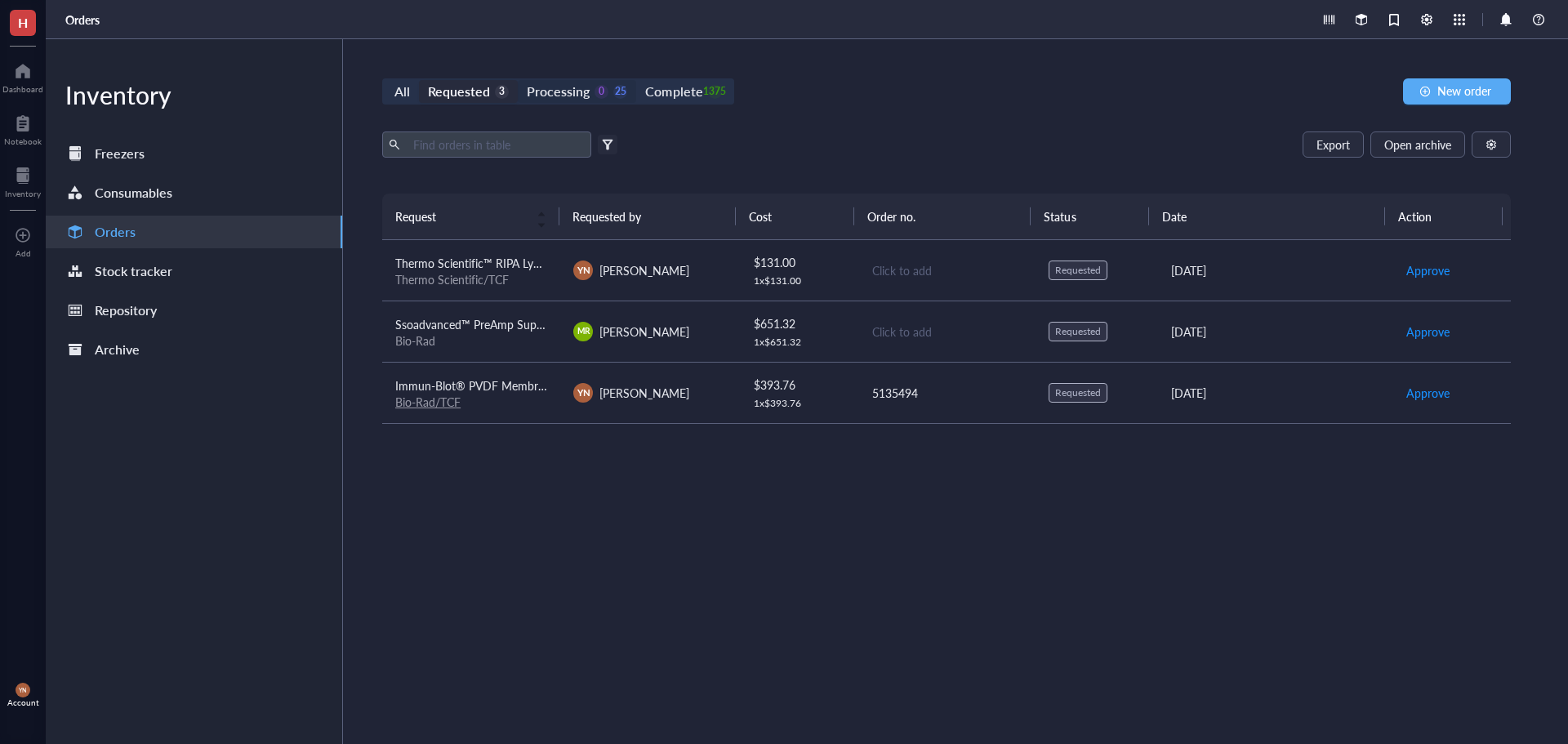
click at [583, 96] on div "Processing" at bounding box center [558, 92] width 63 height 23
click at [518, 80] on input "Processing 0 25" at bounding box center [518, 80] width 0 height 0
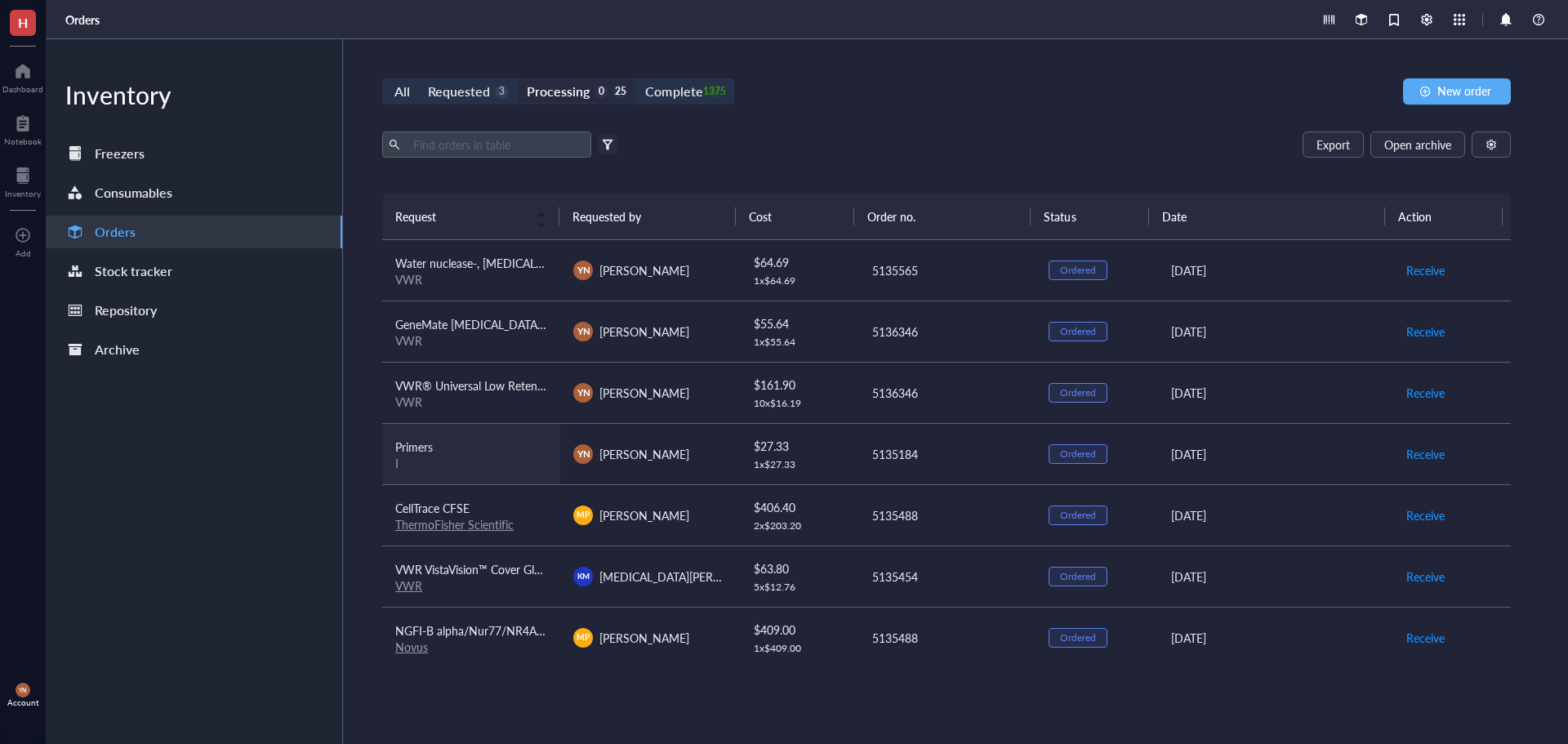
click at [490, 447] on div "Primers" at bounding box center [471, 447] width 152 height 18
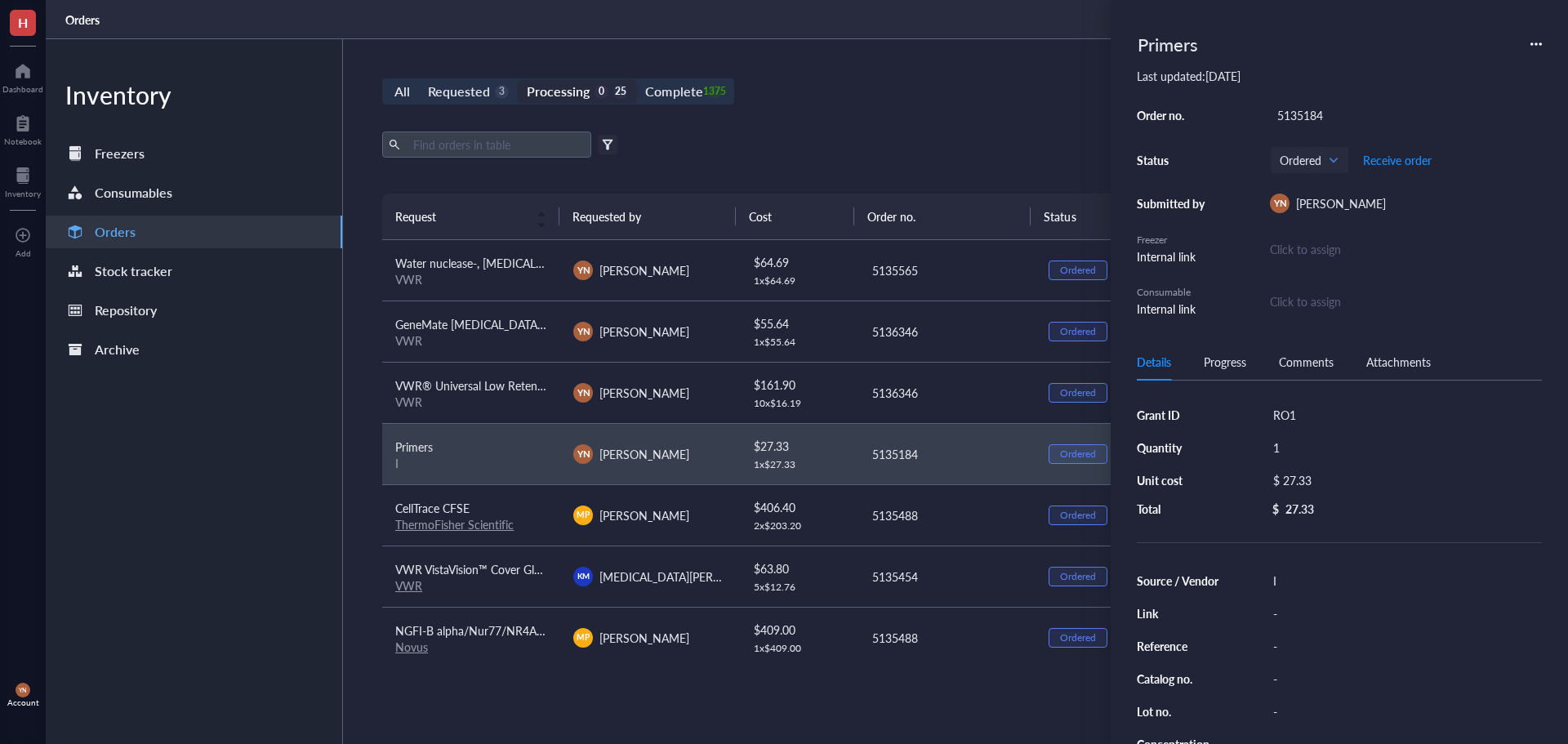
click at [1290, 583] on div "I" at bounding box center [1405, 581] width 276 height 23
type input "IDT"
click at [878, 109] on div "All Requested 3 Processing 0 25 Complete 1375 New order Export Open archive Fil…" at bounding box center [947, 392] width 1208 height 705
